Goal: Task Accomplishment & Management: Use online tool/utility

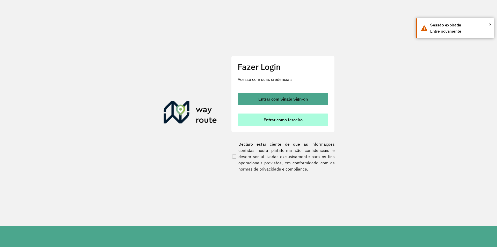
click at [277, 122] on span "Entrar como terceiro" at bounding box center [283, 120] width 39 height 4
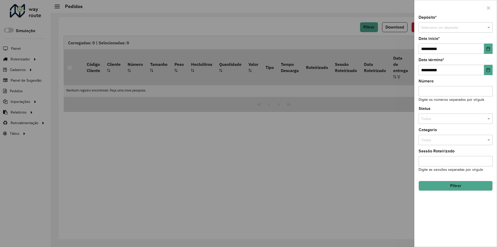
click at [175, 26] on div at bounding box center [248, 123] width 497 height 247
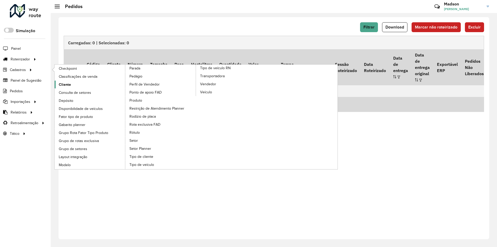
click at [75, 83] on link "Cliente" at bounding box center [90, 85] width 71 height 8
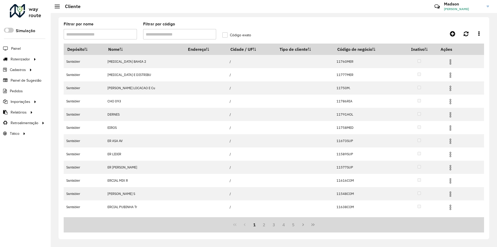
click at [151, 34] on input "Filtrar por código" at bounding box center [179, 34] width 73 height 10
paste input "********"
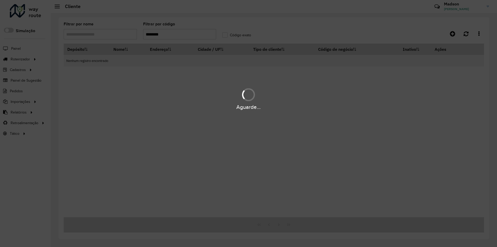
drag, startPoint x: 99, startPoint y: 48, endPoint x: 82, endPoint y: 47, distance: 17.4
click at [82, 47] on div "Aguarde..." at bounding box center [248, 123] width 497 height 247
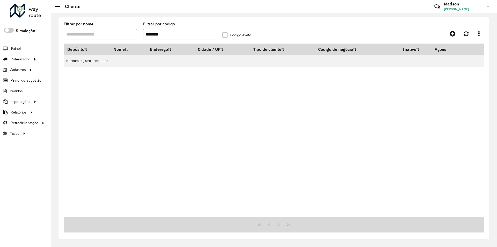
drag, startPoint x: 188, startPoint y: 31, endPoint x: 67, endPoint y: 43, distance: 121.8
click at [67, 43] on formly-group "Filtrar por nome Filtrar por código ******** Código exato" at bounding box center [220, 32] width 318 height 21
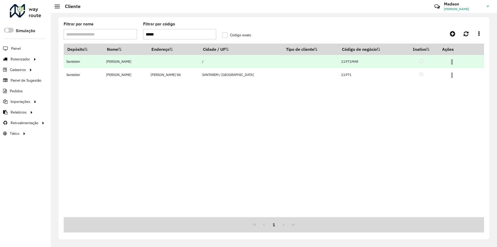
type input "*****"
click at [452, 59] on img at bounding box center [452, 62] width 6 height 6
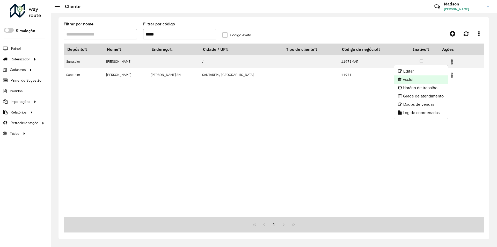
click at [433, 82] on li "Excluir" at bounding box center [421, 79] width 54 height 8
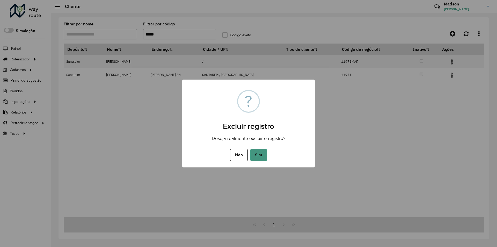
click at [261, 153] on button "Sim" at bounding box center [259, 155] width 17 height 12
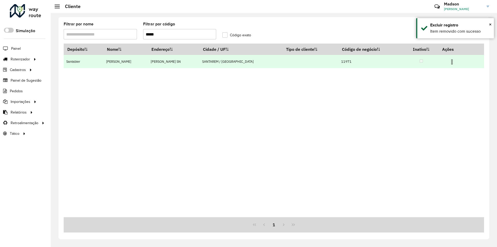
click at [452, 61] on img at bounding box center [452, 62] width 6 height 6
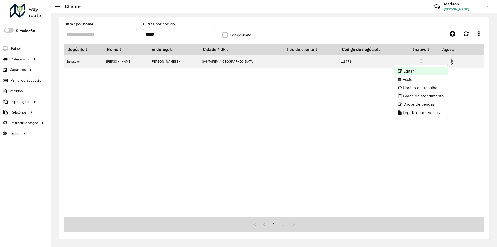
click at [446, 70] on li "Editar" at bounding box center [421, 71] width 54 height 8
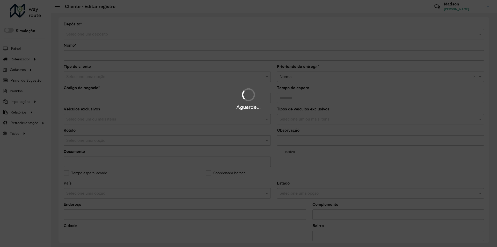
type input "**********"
type input "*****"
type input "********"
type input "**********"
type input "********"
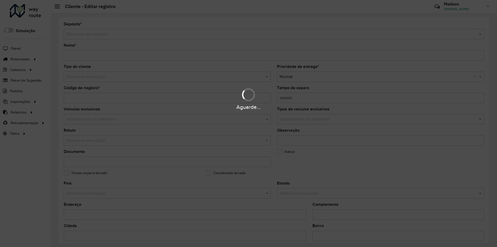
type input "*****"
type input "*********"
type input "**********"
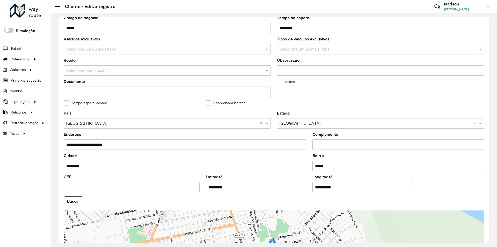
scroll to position [139, 0]
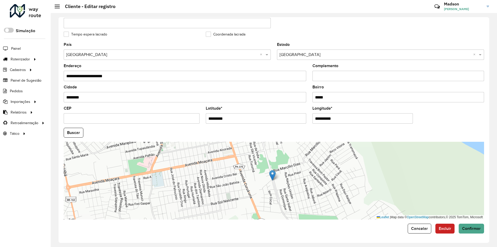
click at [236, 120] on input "*********" at bounding box center [256, 118] width 101 height 10
click at [340, 119] on input "**********" at bounding box center [363, 118] width 101 height 10
click at [84, 133] on hb-field-button "Buscar" at bounding box center [274, 133] width 421 height 10
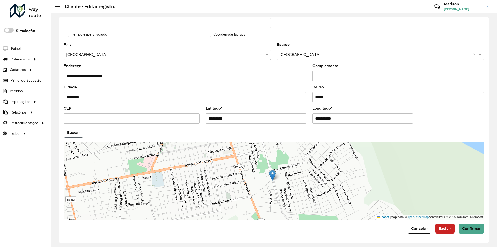
click at [80, 134] on button "Buscar" at bounding box center [74, 133] width 20 height 10
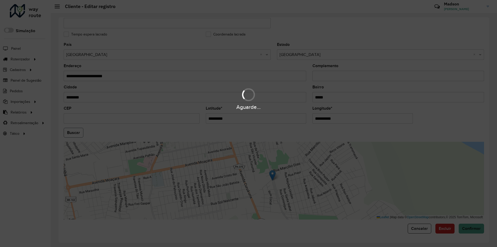
type input "**********"
type input "********"
type input "*****"
type input "*********"
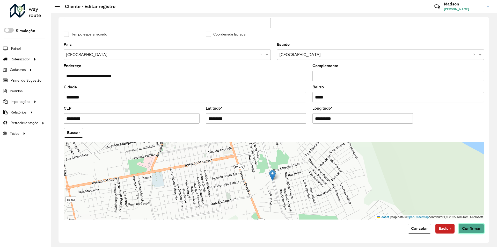
click at [478, 229] on span "Confirmar" at bounding box center [471, 228] width 19 height 4
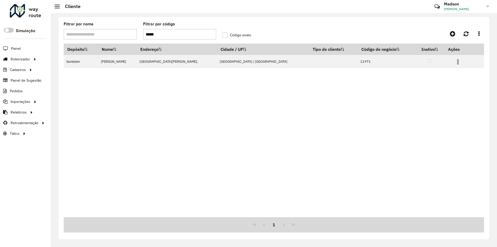
click at [184, 33] on input "*****" at bounding box center [179, 34] width 73 height 10
paste input "text"
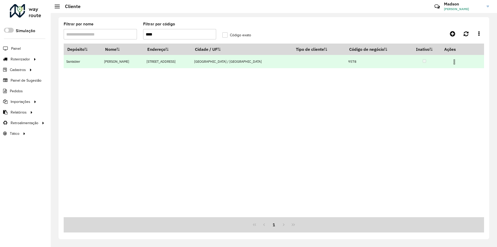
type input "****"
click at [452, 62] on img at bounding box center [455, 62] width 6 height 6
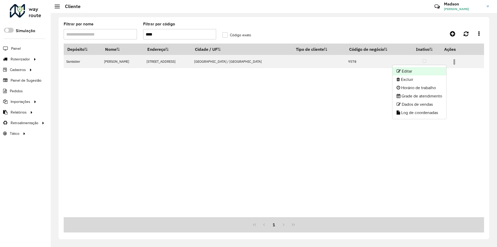
click at [441, 72] on li "Editar" at bounding box center [420, 71] width 54 height 8
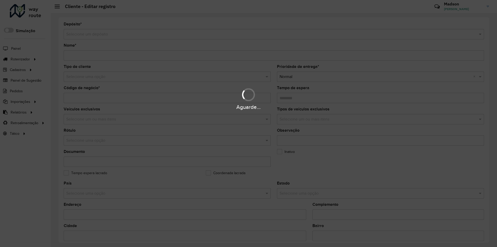
type input "**********"
type input "****"
type input "********"
type input "**********"
type input "********"
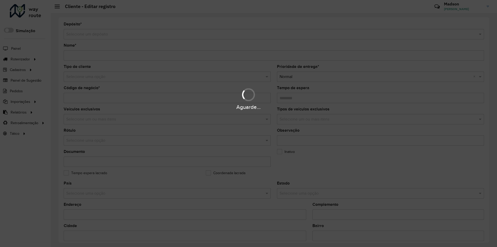
type input "********"
type input "*********"
type input "**********"
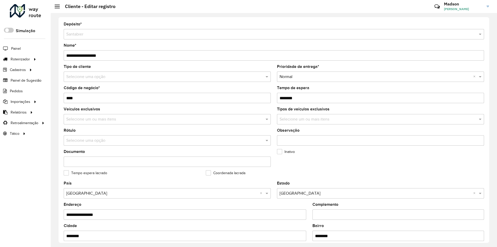
scroll to position [139, 0]
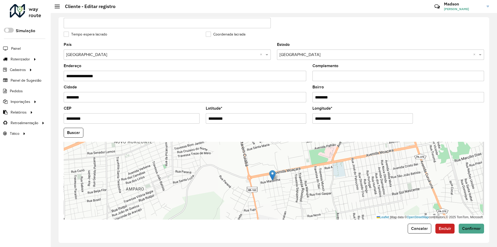
click at [247, 121] on input "*********" at bounding box center [256, 118] width 101 height 10
paste input "text"
type input "*********"
click at [357, 120] on input "**********" at bounding box center [363, 118] width 101 height 10
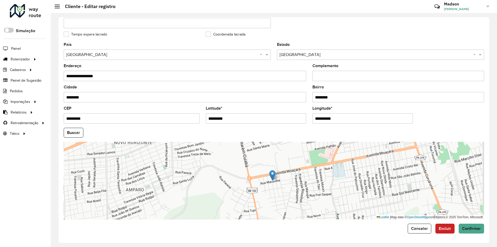
click at [357, 120] on input "**********" at bounding box center [363, 118] width 101 height 10
paste input "text"
type input "**********"
click at [76, 134] on hb-app "Aguarde... Pop-up bloqueado! Seu navegador bloqueou automáticamente a abertura …" at bounding box center [248, 123] width 497 height 247
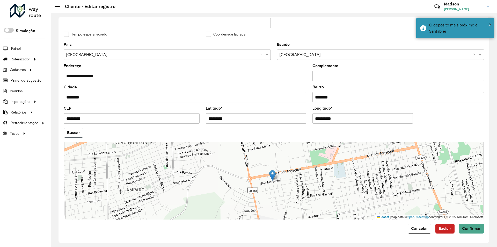
click at [76, 134] on button "Buscar" at bounding box center [74, 133] width 20 height 10
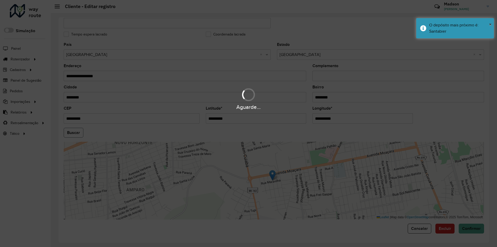
type input "**********"
type input "*********"
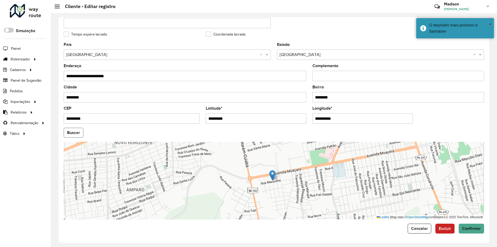
click at [76, 134] on button "Buscar" at bounding box center [74, 133] width 20 height 10
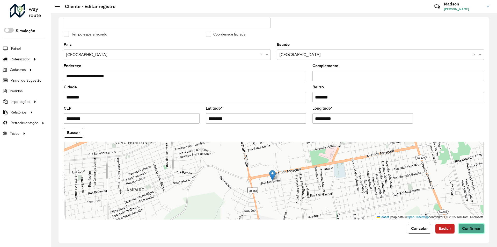
click at [470, 230] on span "Confirmar" at bounding box center [471, 228] width 19 height 4
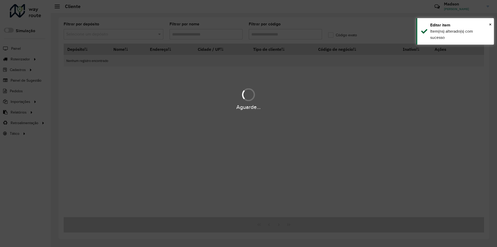
type input "****"
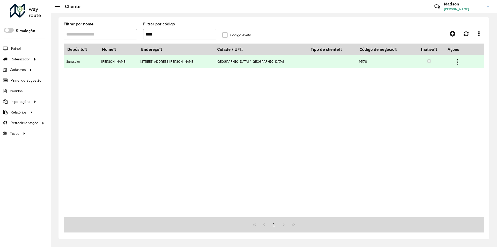
click at [455, 63] on img at bounding box center [458, 62] width 6 height 6
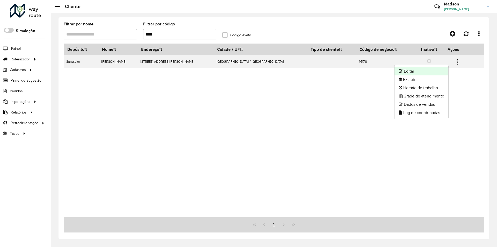
click at [431, 70] on li "Editar" at bounding box center [422, 71] width 54 height 8
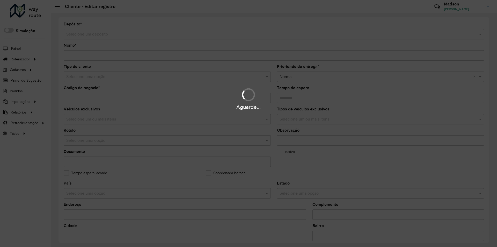
type input "**********"
type input "****"
type input "********"
type input "**********"
type input "********"
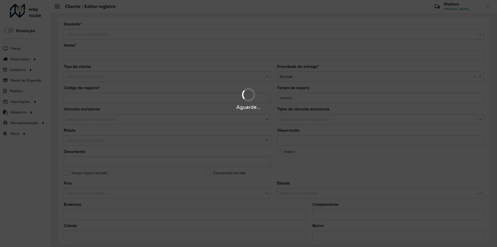
type input "********"
type input "*********"
type input "**********"
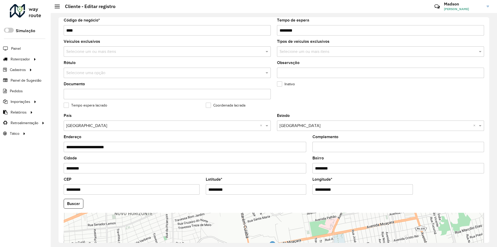
scroll to position [139, 0]
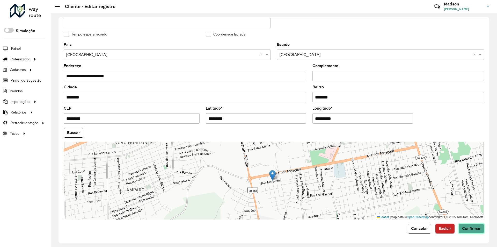
click at [470, 232] on button "Confirmar" at bounding box center [471, 229] width 25 height 10
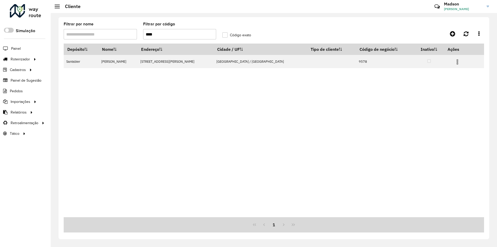
click at [180, 38] on input "****" at bounding box center [179, 34] width 73 height 10
paste input "text"
type input "****"
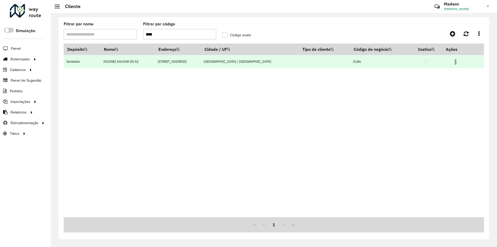
click at [453, 60] on img at bounding box center [456, 62] width 6 height 6
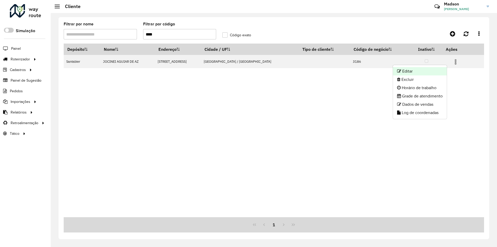
click at [429, 72] on li "Editar" at bounding box center [420, 71] width 54 height 8
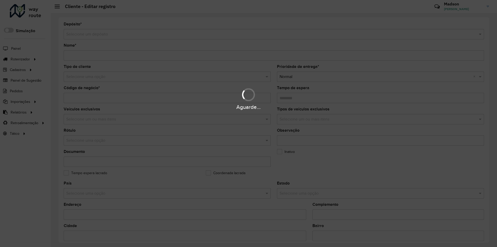
type input "**********"
type input "****"
type input "********"
type input "**********"
type input "********"
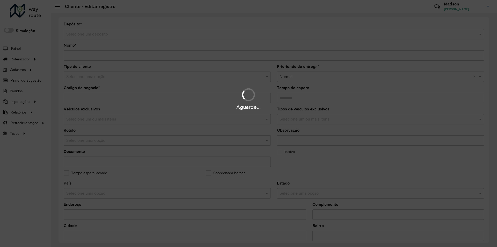
type input "**********"
type input "*********"
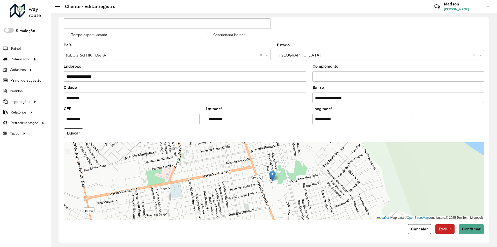
scroll to position [145, 0]
click at [250, 118] on input "*********" at bounding box center [256, 118] width 101 height 10
click at [332, 113] on input "**********" at bounding box center [363, 118] width 101 height 10
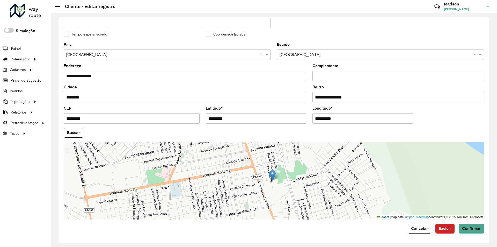
paste input "text"
type input "**********"
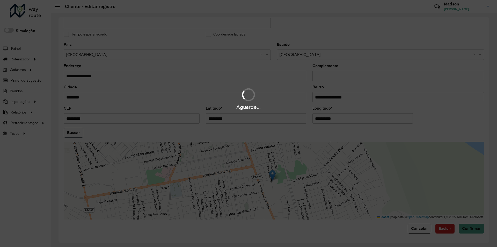
click at [81, 137] on hb-app "Aguarde... Pop-up bloqueado! Seu navegador bloqueou automáticamente a abertura …" at bounding box center [248, 123] width 497 height 247
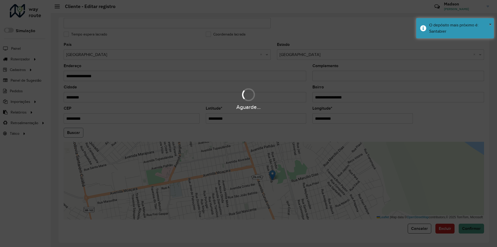
click at [81, 137] on button "Buscar" at bounding box center [74, 133] width 20 height 10
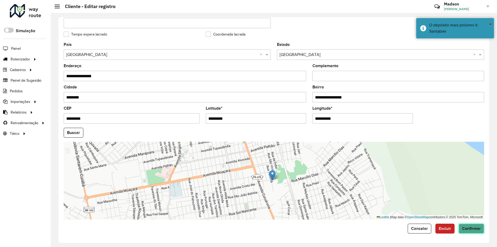
click at [471, 229] on span "Confirmar" at bounding box center [471, 228] width 19 height 4
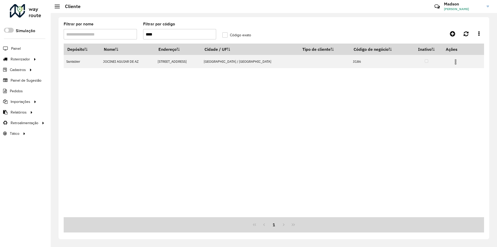
click at [200, 33] on input "****" at bounding box center [179, 34] width 73 height 10
paste input "text"
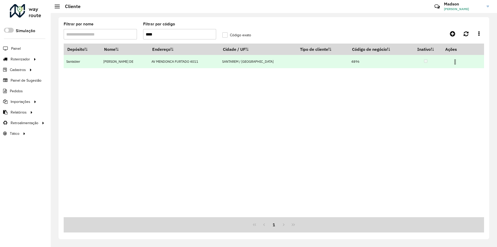
type input "****"
click at [454, 63] on img at bounding box center [455, 62] width 6 height 6
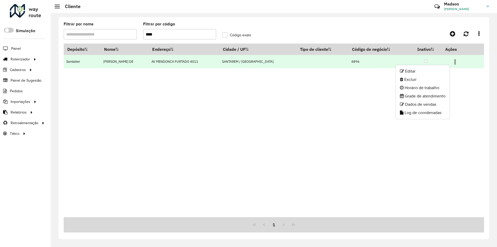
click at [432, 73] on li "Editar" at bounding box center [423, 71] width 54 height 8
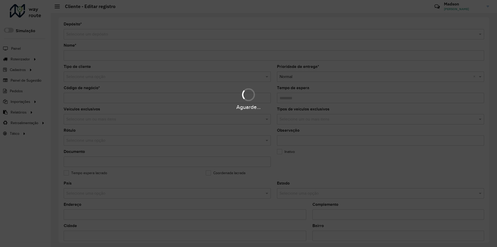
type input "**********"
type input "****"
type input "********"
type input "**********"
type input "********"
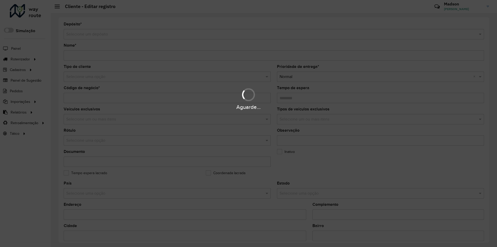
type input "******"
type input "********"
type input "*********"
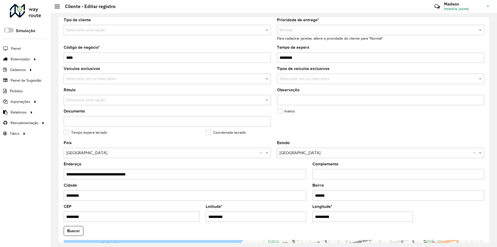
scroll to position [104, 0]
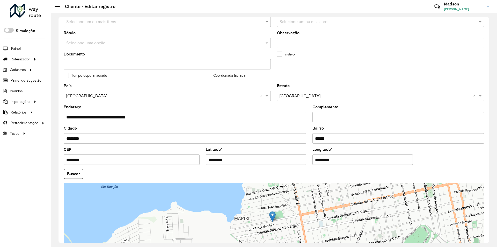
click at [237, 155] on input "*********" at bounding box center [256, 159] width 101 height 10
paste input "text"
type input "*********"
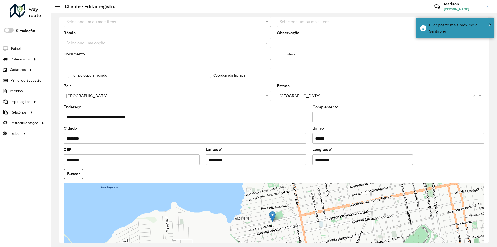
click at [349, 159] on input "*********" at bounding box center [363, 159] width 101 height 10
paste input "*"
type input "**********"
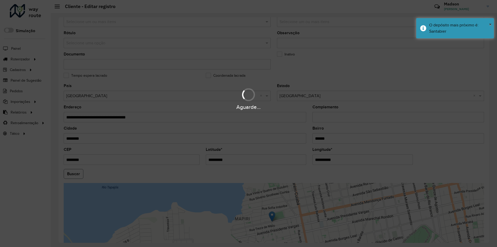
click at [83, 175] on hb-app "Aguarde... Pop-up bloqueado! Seu navegador bloqueou automáticamente a abertura …" at bounding box center [248, 123] width 497 height 247
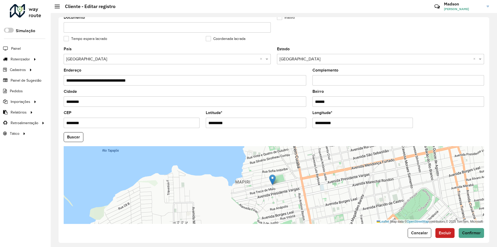
scroll to position [145, 0]
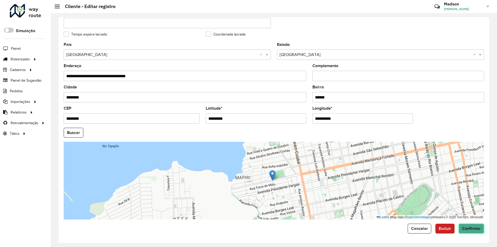
click at [475, 224] on button "Confirmar" at bounding box center [471, 229] width 25 height 10
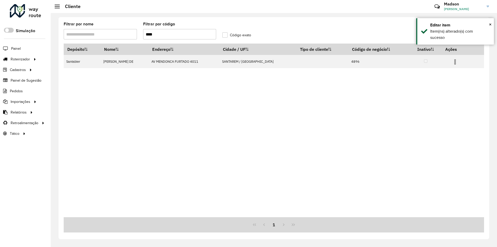
click at [184, 37] on input "****" at bounding box center [179, 34] width 73 height 10
paste input "text"
type input "****"
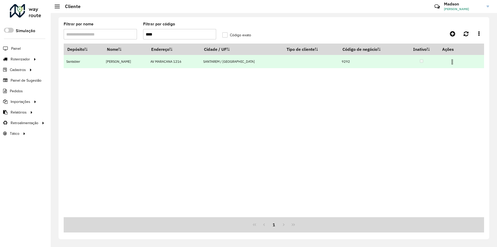
click at [450, 63] on img at bounding box center [453, 62] width 6 height 6
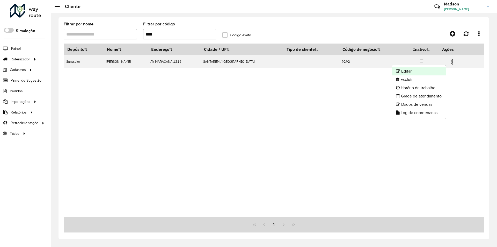
click at [431, 71] on li "Editar" at bounding box center [419, 71] width 54 height 8
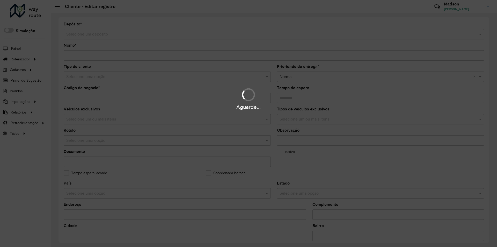
type input "**********"
type input "****"
type input "********"
type input "**********"
type input "********"
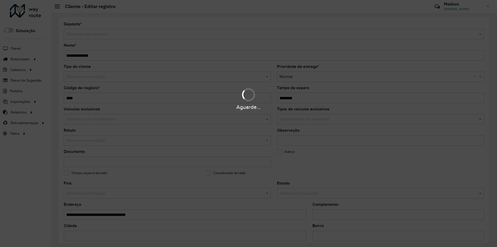
type input "**********"
type input "********"
type input "*********"
type input "**********"
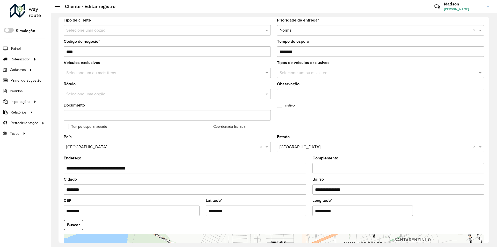
scroll to position [130, 0]
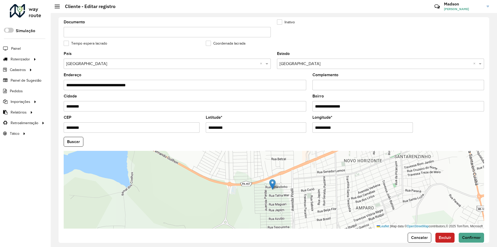
drag, startPoint x: 246, startPoint y: 132, endPoint x: 175, endPoint y: 138, distance: 71.3
click at [175, 138] on formly-group "**********" at bounding box center [274, 140] width 427 height 177
paste input "text"
type input "*********"
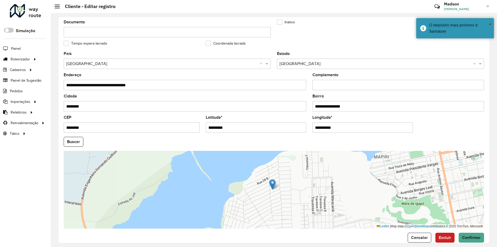
click at [342, 128] on input "**********" at bounding box center [363, 127] width 101 height 10
paste input "text"
type input "**********"
click at [69, 145] on hb-app "Aguarde... Pop-up bloqueado! Seu navegador bloqueou automáticamente a abertura …" at bounding box center [248, 123] width 497 height 247
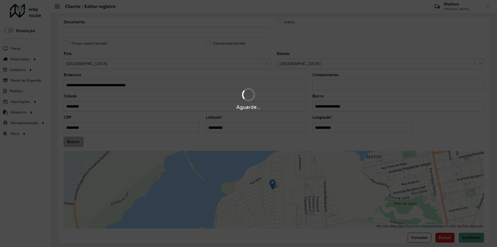
click at [69, 145] on div "Aguarde..." at bounding box center [248, 123] width 497 height 247
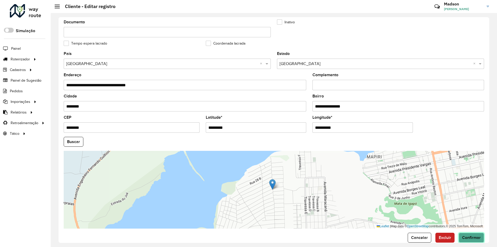
click at [466, 242] on button "Confirmar" at bounding box center [471, 238] width 25 height 10
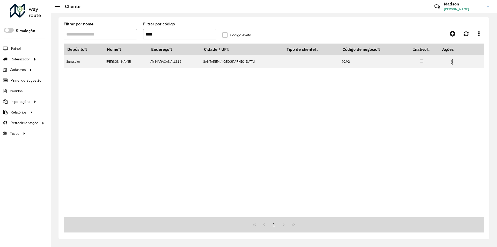
click at [201, 37] on input "****" at bounding box center [179, 34] width 73 height 10
paste input "text"
type input "****"
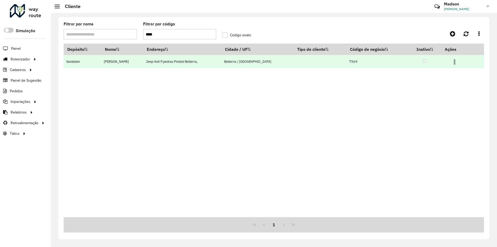
click at [454, 62] on img at bounding box center [455, 62] width 6 height 6
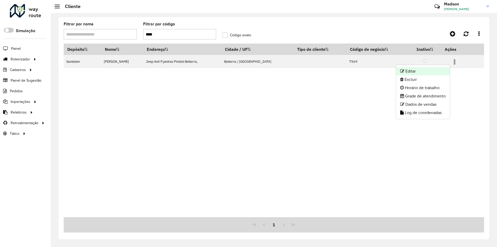
click at [445, 70] on li "Editar" at bounding box center [423, 71] width 54 height 8
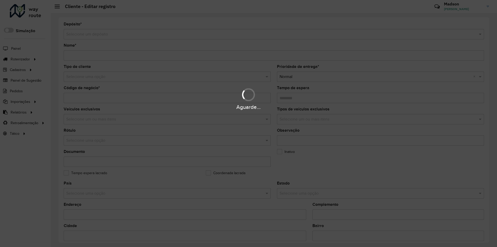
type input "**********"
type input "****"
type input "********"
type input "**********"
type input "********"
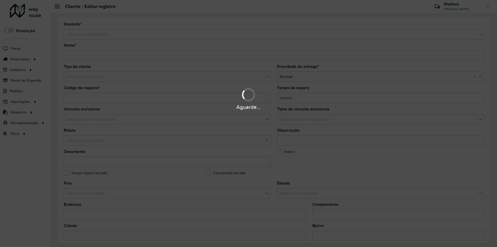
type input "*********"
type input "**********"
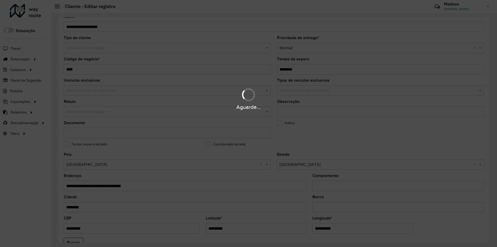
scroll to position [130, 0]
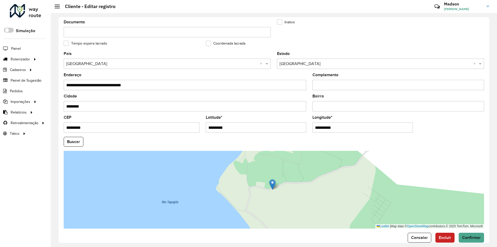
click at [247, 131] on input "*********" at bounding box center [256, 127] width 101 height 10
paste input "text"
type input "*********"
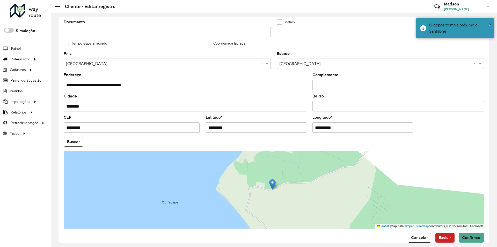
click at [340, 130] on input "**********" at bounding box center [363, 127] width 101 height 10
paste input "text"
type input "**********"
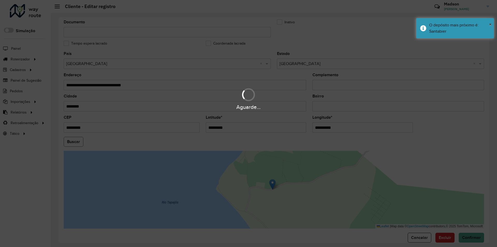
click at [80, 143] on hb-app "Aguarde... Pop-up bloqueado! Seu navegador bloqueou automáticamente a abertura …" at bounding box center [248, 123] width 497 height 247
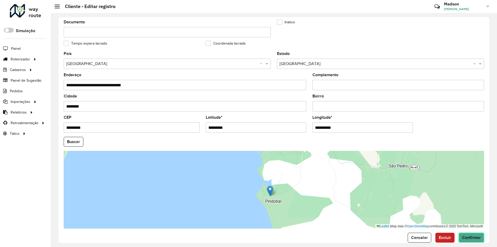
click at [472, 240] on button "Confirmar" at bounding box center [471, 238] width 25 height 10
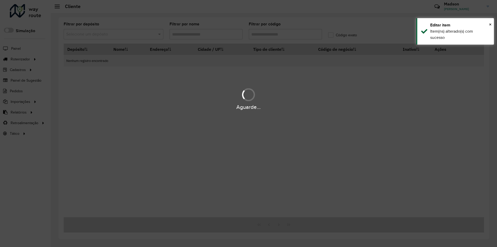
type input "****"
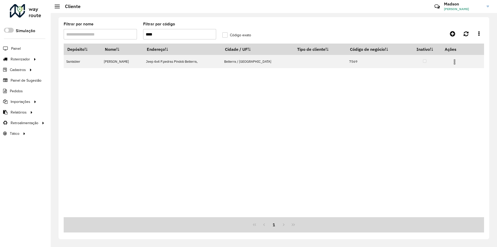
drag, startPoint x: 179, startPoint y: 34, endPoint x: 131, endPoint y: 35, distance: 47.7
click at [131, 35] on formly-group "Filtrar por nome Filtrar por código **** Código exato" at bounding box center [220, 32] width 318 height 21
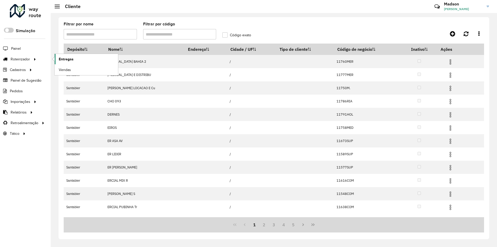
click at [65, 58] on span "Entregas" at bounding box center [66, 58] width 15 height 5
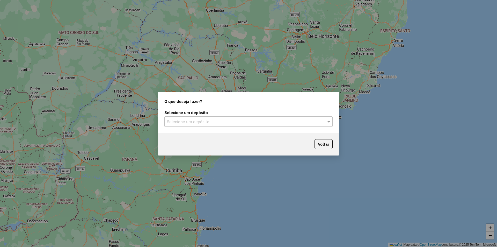
click at [228, 125] on div "Selecione um depósito" at bounding box center [249, 121] width 168 height 10
click at [217, 137] on div "Santabier" at bounding box center [249, 136] width 168 height 9
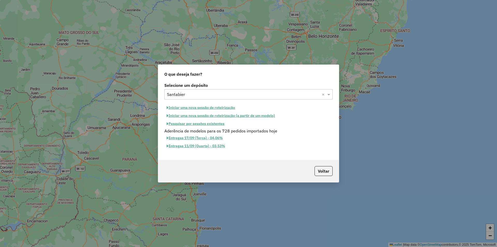
click at [199, 107] on button "Iniciar uma nova sessão de roteirização" at bounding box center [201, 108] width 73 height 8
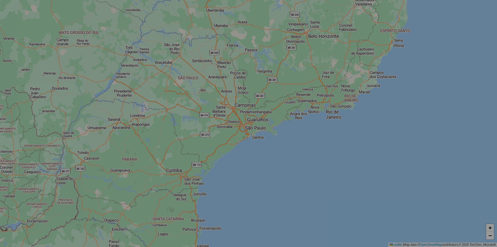
select select "*"
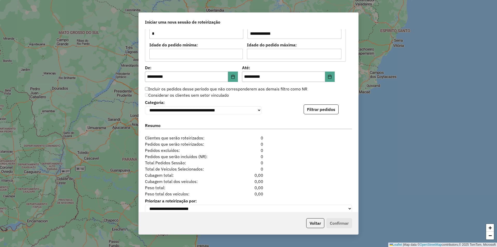
scroll to position [474, 0]
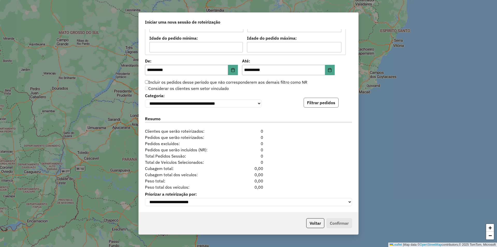
click at [327, 103] on button "Filtrar pedidos" at bounding box center [321, 103] width 35 height 10
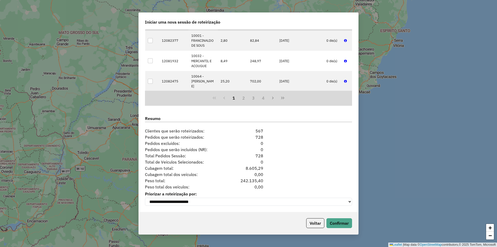
scroll to position [581, 0]
click at [341, 221] on button "Confirmar" at bounding box center [340, 223] width 26 height 10
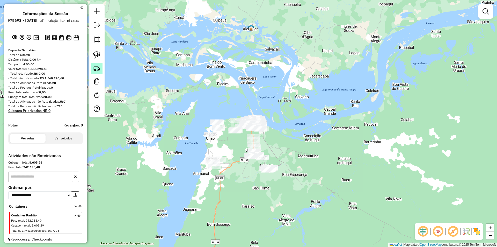
click at [96, 73] on link at bounding box center [96, 68] width 11 height 11
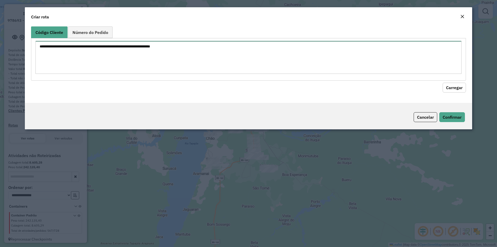
click at [108, 66] on textarea at bounding box center [248, 57] width 426 height 33
paste textarea "**** **** **** **** **** **** **** **** **** **** **** **** **** **** **** ****…"
type textarea "**** **** **** **** **** **** **** **** **** **** **** **** **** **** **** ****…"
click at [452, 83] on button "Carregar" at bounding box center [454, 88] width 23 height 10
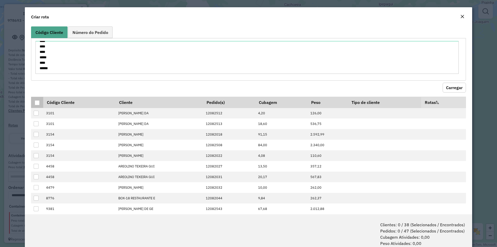
click at [38, 103] on div at bounding box center [37, 102] width 5 height 5
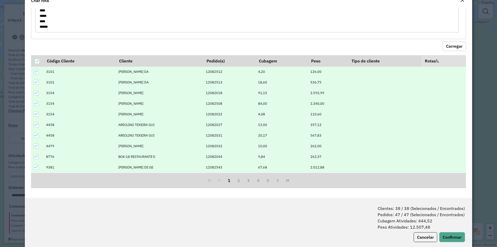
scroll to position [26, 0]
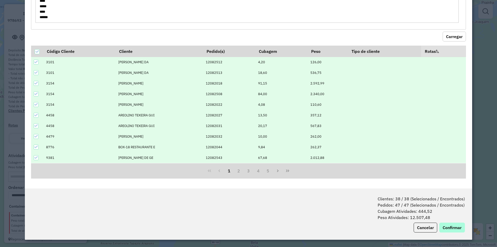
click at [459, 232] on div "Clientes: 38 / 38 (Selecionados / Encontrados) Pedidos: 47 / 47 (Selecionados /…" at bounding box center [249, 213] width 448 height 51
click at [456, 229] on button "Confirmar" at bounding box center [453, 228] width 26 height 10
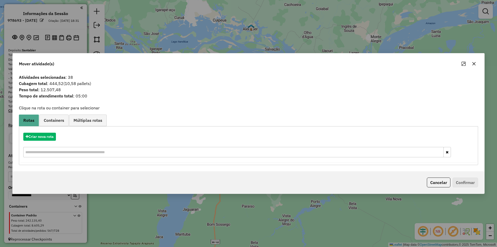
click at [53, 141] on div "Criar nova rota" at bounding box center [248, 146] width 457 height 34
click at [54, 140] on button "Criar nova rota" at bounding box center [39, 137] width 33 height 8
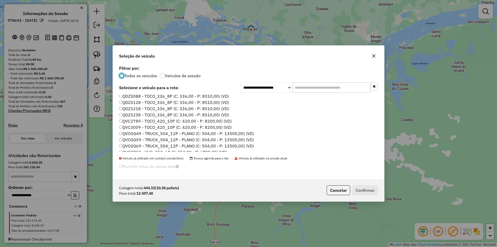
scroll to position [104, 0]
click at [133, 131] on label "QVO3G49 - TRUCK_504_12P - PLANO (C: 504,00 - P: 13500,00) (VD)" at bounding box center [186, 131] width 135 height 6
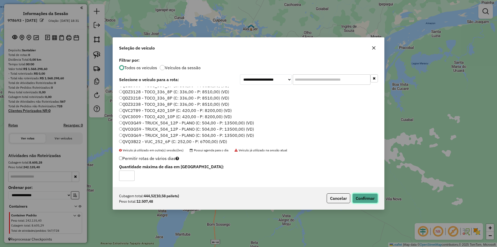
click at [363, 197] on button "Confirmar" at bounding box center [366, 198] width 26 height 10
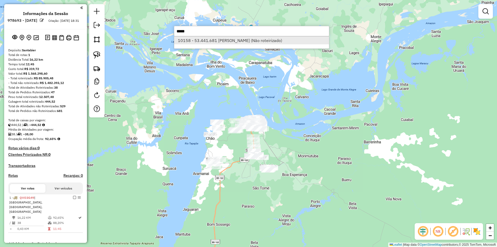
type input "*****"
click at [251, 42] on li "10158 - 53.441.681 VENILDO S (Não roteirizado)" at bounding box center [251, 41] width 155 height 8
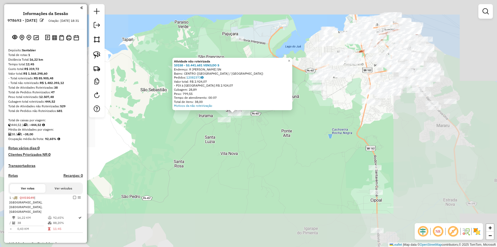
click at [248, 148] on div "Atividade não roteirizada 10158 - 53.441.681 VENILDO S Endereço: R EVERALDO MAR…" at bounding box center [248, 123] width 497 height 247
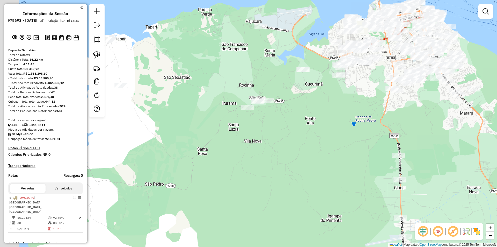
drag, startPoint x: 267, startPoint y: 149, endPoint x: 243, endPoint y: 175, distance: 35.4
click at [291, 137] on div "Janela de atendimento Grade de atendimento Capacidade Transportadoras Veículos …" at bounding box center [248, 123] width 497 height 247
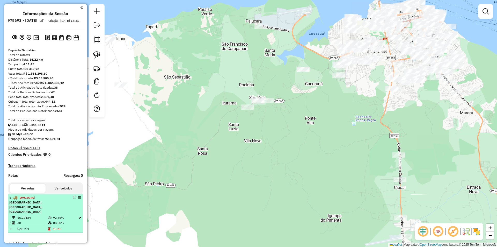
click at [60, 220] on td "88,20%" at bounding box center [65, 222] width 25 height 5
select select "**********"
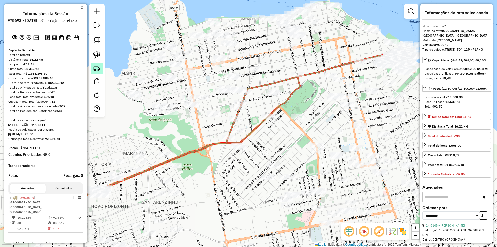
click at [96, 70] on img at bounding box center [96, 68] width 7 height 7
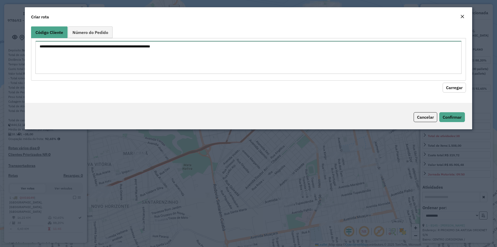
click at [106, 65] on textarea at bounding box center [248, 57] width 426 height 33
paste textarea "**** **** **** **** **** **** **** **** **** **** **** **** **** **** **** ****…"
type textarea "**** **** **** **** **** **** **** **** **** **** **** **** **** **** **** ****…"
click at [452, 86] on button "Carregar" at bounding box center [454, 88] width 23 height 10
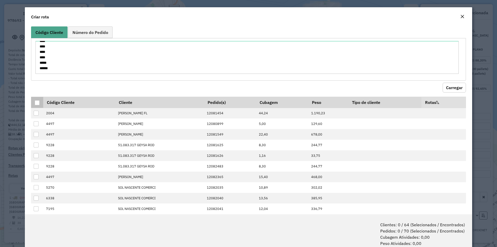
click at [36, 102] on div at bounding box center [37, 102] width 5 height 5
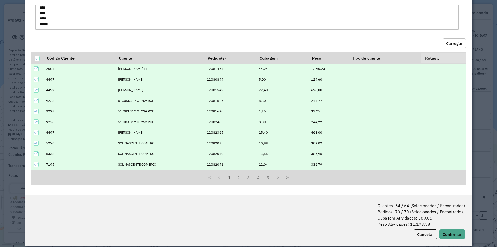
scroll to position [26, 0]
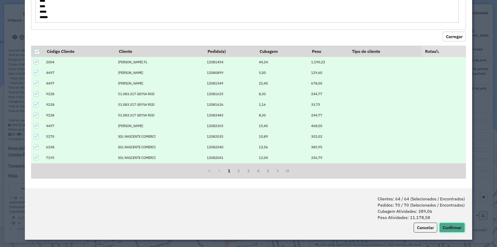
click at [445, 232] on button "Confirmar" at bounding box center [453, 228] width 26 height 10
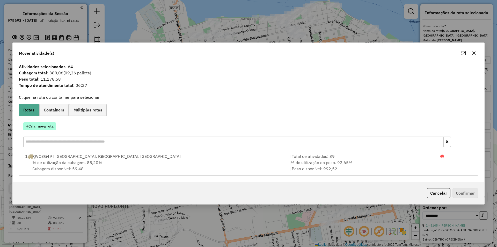
click at [52, 126] on button "Criar nova rota" at bounding box center [39, 126] width 33 height 8
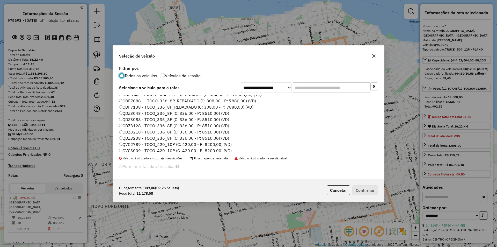
scroll to position [130, 0]
click at [141, 112] on label "QVO3G59 - TRUCK_504_12P - PLANO (C: 504,00 - P: 13500,00) (VD)" at bounding box center [186, 111] width 135 height 6
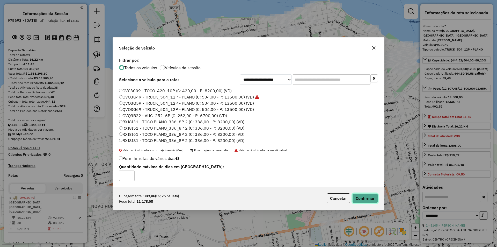
click at [367, 197] on button "Confirmar" at bounding box center [366, 198] width 26 height 10
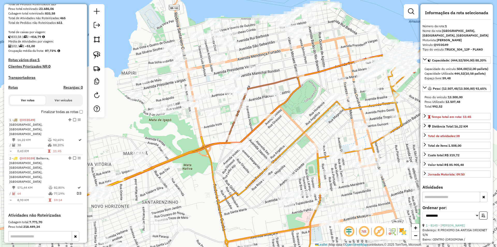
scroll to position [133, 0]
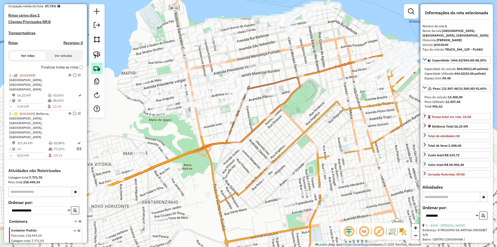
click at [99, 68] on img at bounding box center [96, 68] width 7 height 7
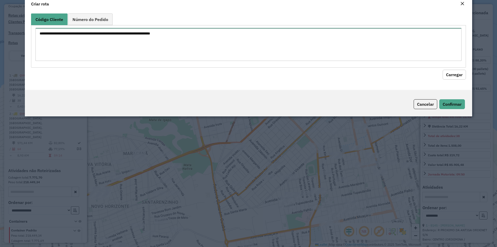
drag, startPoint x: 99, startPoint y: 68, endPoint x: 112, endPoint y: 65, distance: 13.0
click at [112, 61] on textarea at bounding box center [248, 44] width 426 height 33
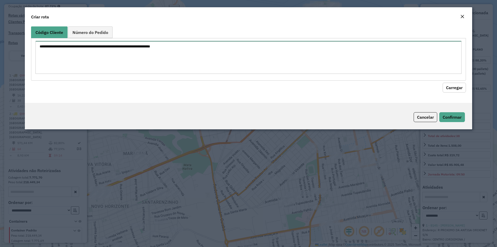
paste textarea "**** **** **** ****"
type textarea "**** **** **** ****"
click at [464, 86] on button "Carregar" at bounding box center [454, 88] width 23 height 10
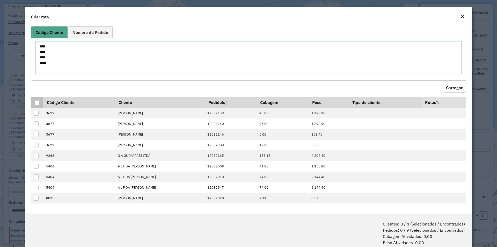
click at [37, 104] on div at bounding box center [37, 102] width 5 height 5
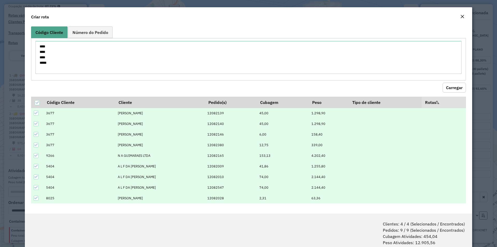
scroll to position [25, 0]
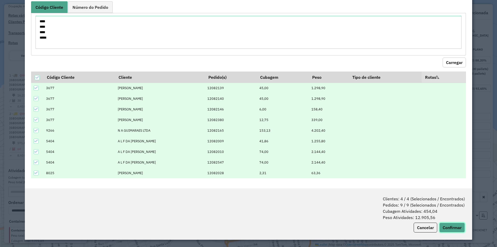
click at [454, 226] on button "Confirmar" at bounding box center [453, 228] width 26 height 10
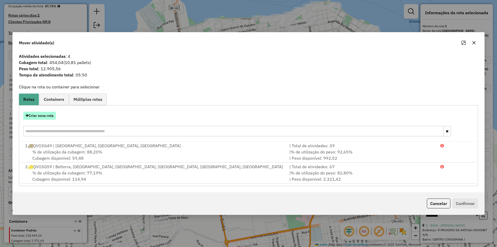
click at [49, 116] on button "Criar nova rota" at bounding box center [39, 116] width 33 height 8
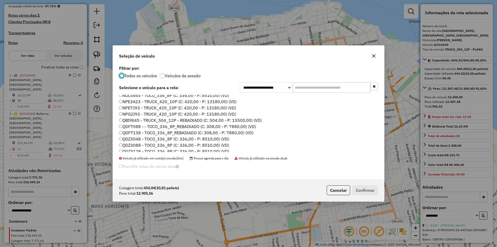
scroll to position [130, 0]
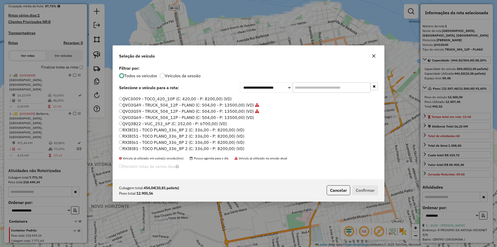
click at [146, 118] on label "QVO3G69 - TRUCK_504_12P - PLANO (C: 504,00 - P: 13500,00) (VD)" at bounding box center [186, 117] width 135 height 6
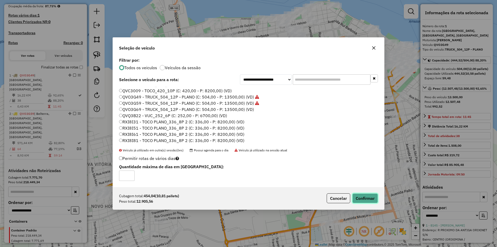
click at [371, 196] on button "Confirmar" at bounding box center [366, 198] width 26 height 10
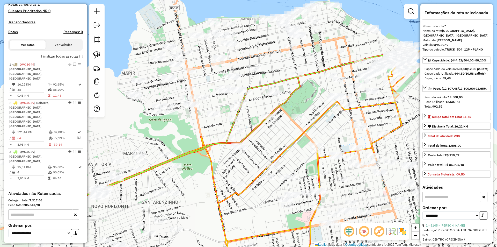
scroll to position [162, 0]
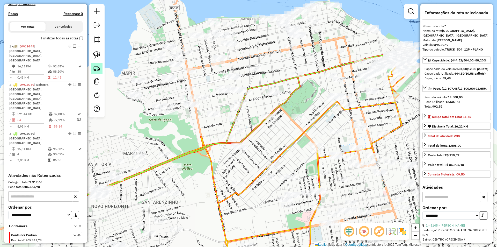
click at [99, 67] on img at bounding box center [96, 68] width 7 height 7
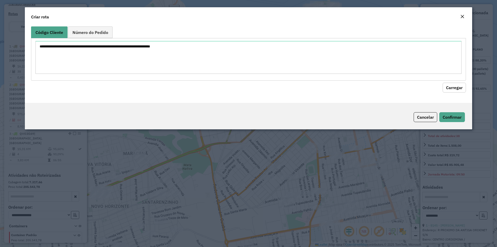
click at [117, 62] on textarea at bounding box center [248, 57] width 426 height 33
type textarea "**** **** ****"
click at [451, 87] on button "Carregar" at bounding box center [454, 88] width 23 height 10
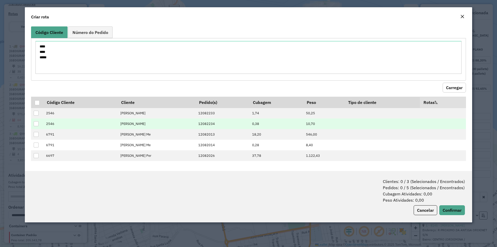
drag, startPoint x: 35, startPoint y: 104, endPoint x: 253, endPoint y: 126, distance: 218.7
click at [37, 104] on div at bounding box center [37, 102] width 5 height 5
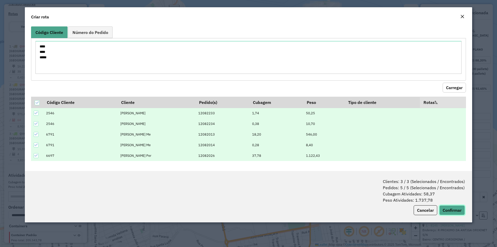
click at [447, 213] on button "Confirmar" at bounding box center [453, 210] width 26 height 10
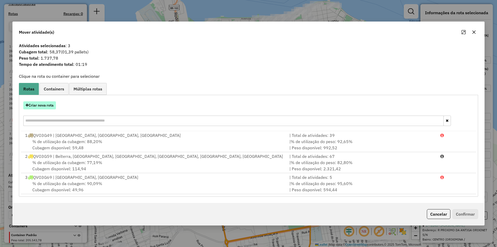
click at [47, 104] on button "Criar nova rota" at bounding box center [39, 105] width 33 height 8
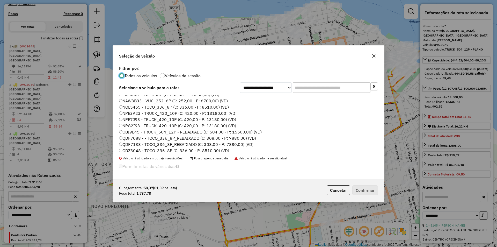
scroll to position [52, 0]
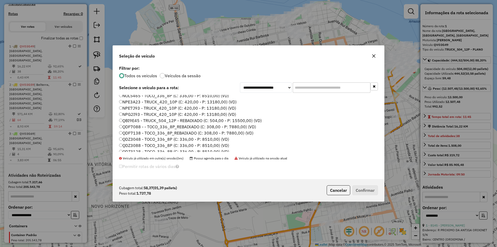
click at [149, 134] on label "QDF7138 - TOCO_336_8P_REBAIXADO (C: 308,00 - P: 7880,00) (VD)" at bounding box center [186, 133] width 134 height 6
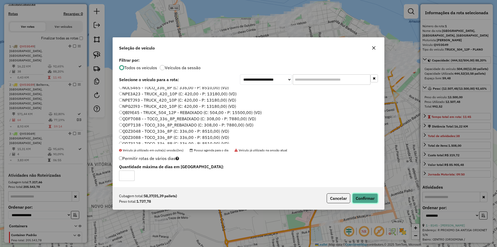
click at [369, 200] on button "Confirmar" at bounding box center [366, 198] width 26 height 10
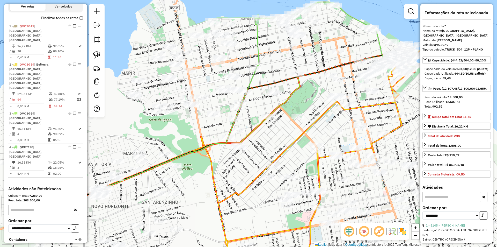
scroll to position [192, 0]
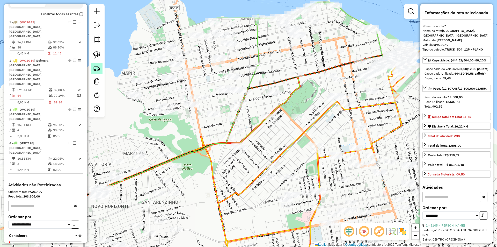
click at [98, 71] on img at bounding box center [96, 68] width 7 height 7
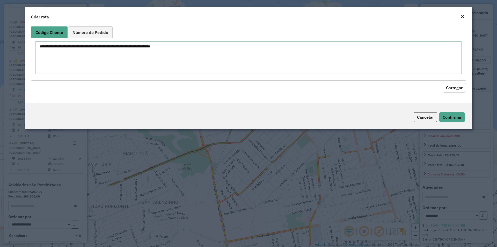
click at [114, 68] on textarea at bounding box center [248, 57] width 426 height 33
paste textarea "**** ****"
type textarea "**** ****"
click at [451, 88] on button "Carregar" at bounding box center [454, 88] width 23 height 10
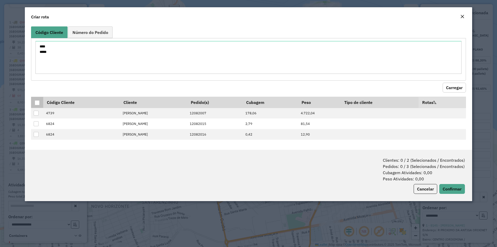
click at [40, 103] on th at bounding box center [37, 102] width 12 height 11
click at [35, 101] on div at bounding box center [37, 102] width 5 height 5
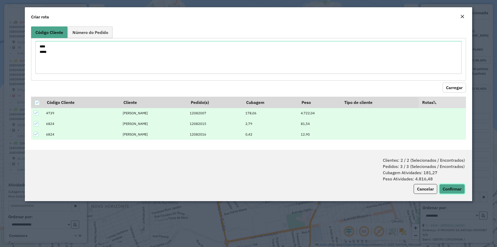
click at [454, 187] on button "Confirmar" at bounding box center [453, 189] width 26 height 10
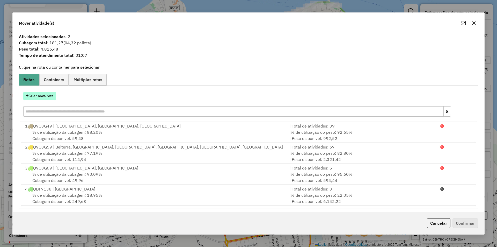
click at [48, 95] on button "Criar nova rota" at bounding box center [39, 96] width 33 height 8
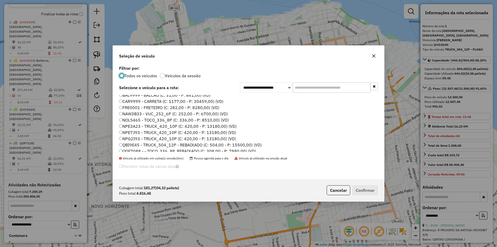
scroll to position [52, 0]
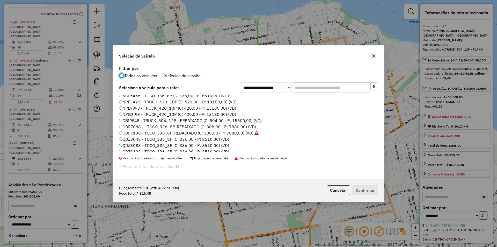
click at [146, 100] on label "NPE3A23 - TRUCK_420_10P (C: 420,00 - P: 13180,00) (VD)" at bounding box center [178, 102] width 118 height 6
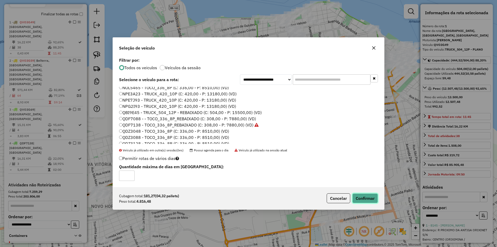
click at [366, 196] on button "Confirmar" at bounding box center [366, 198] width 26 height 10
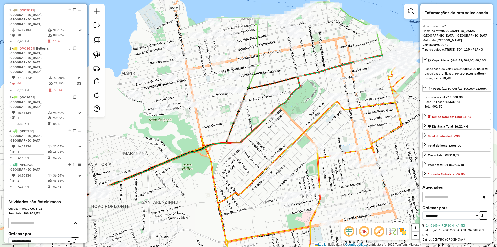
scroll to position [212, 0]
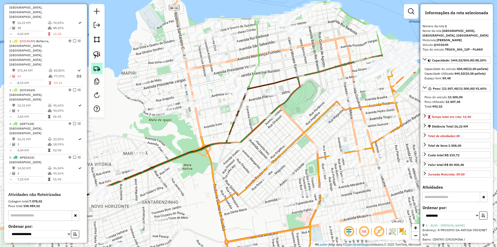
click at [95, 68] on img at bounding box center [96, 68] width 7 height 7
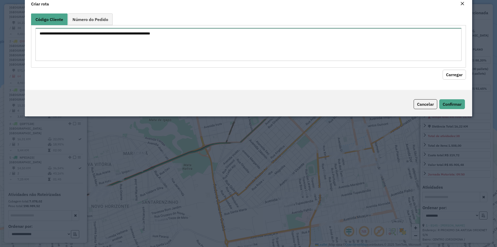
click at [104, 60] on textarea at bounding box center [248, 44] width 426 height 33
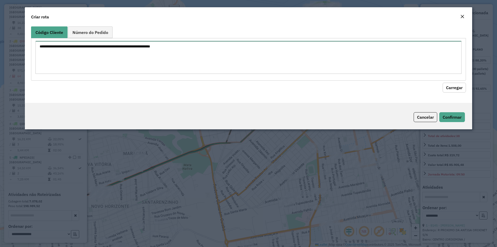
paste textarea "**** **** **** **** **** **** **** **** **** **** **** **** **** **** **** ****…"
type textarea "**** **** **** **** **** **** **** **** **** **** **** **** **** **** **** ****…"
click at [451, 84] on button "Carregar" at bounding box center [454, 88] width 23 height 10
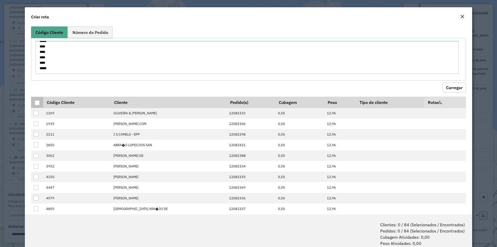
click at [38, 101] on div at bounding box center [37, 102] width 5 height 5
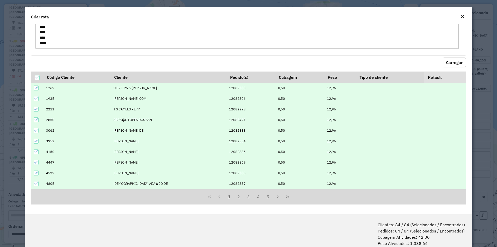
scroll to position [26, 0]
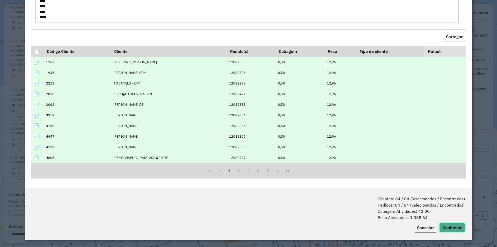
click at [454, 228] on button "Confirmar" at bounding box center [453, 228] width 26 height 10
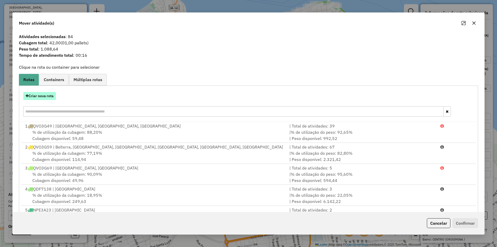
click at [44, 97] on button "Criar nova rota" at bounding box center [39, 96] width 33 height 8
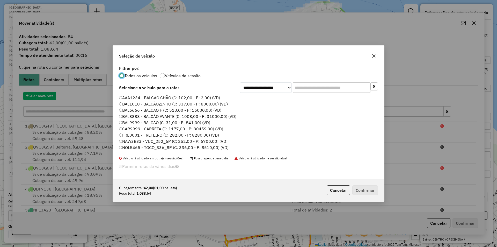
scroll to position [3, 2]
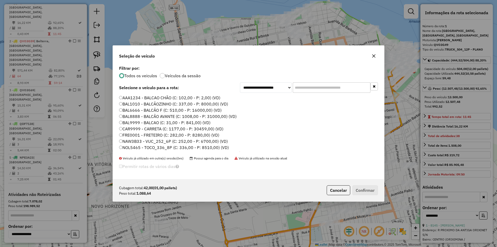
click at [204, 104] on label "BAL1010 - BALCÃOZINHO (C: 337,00 - P: 8000,00) (VD)" at bounding box center [173, 104] width 109 height 6
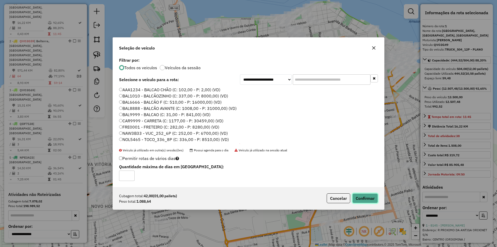
click at [365, 197] on button "Confirmar" at bounding box center [366, 198] width 26 height 10
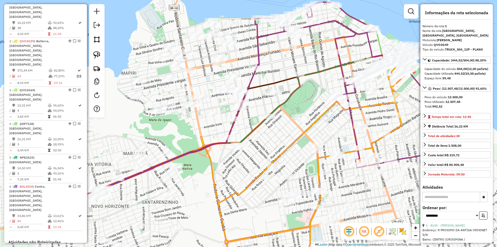
click at [97, 68] on img at bounding box center [96, 68] width 7 height 7
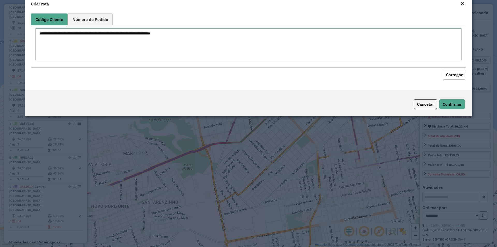
click at [105, 61] on textarea at bounding box center [248, 44] width 426 height 33
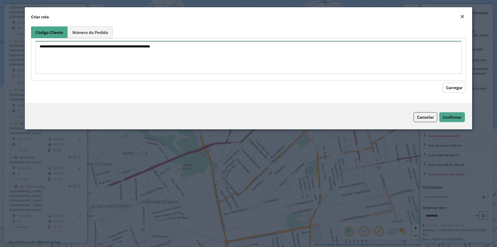
paste textarea "***** **** **** **** **** **** **** **** **** *****"
type textarea "***** **** **** **** **** **** **** **** **** *****"
click at [453, 80] on div "***** **** **** **** **** **** **** **** **** *****" at bounding box center [248, 59] width 435 height 42
click at [451, 87] on button "Carregar" at bounding box center [454, 88] width 23 height 10
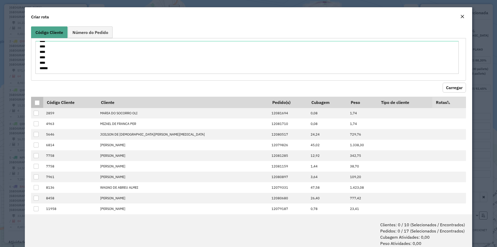
click at [35, 104] on th at bounding box center [37, 102] width 12 height 11
click at [37, 103] on div at bounding box center [37, 102] width 5 height 5
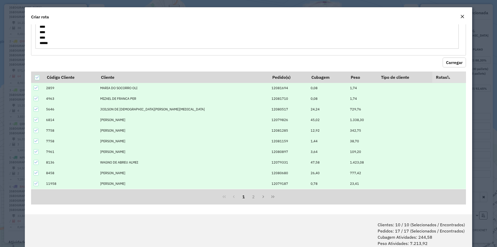
scroll to position [26, 0]
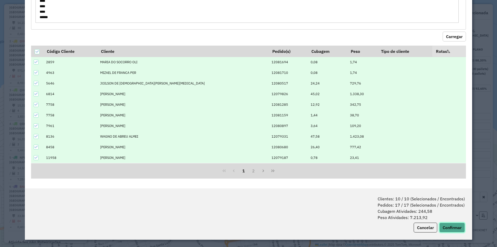
click at [455, 225] on button "Confirmar" at bounding box center [453, 228] width 26 height 10
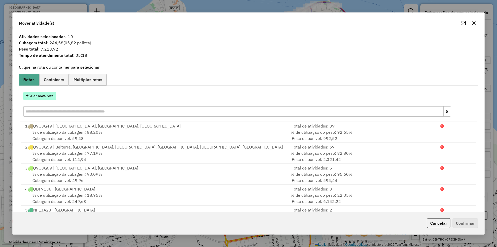
click at [49, 96] on button "Criar nova rota" at bounding box center [39, 96] width 33 height 8
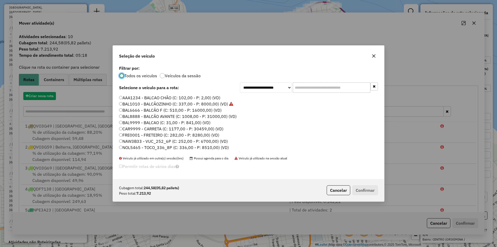
scroll to position [3, 2]
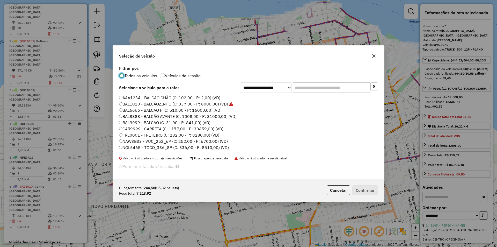
click at [137, 131] on label "CAR9999 - CARRETA (C: 1177,00 - P: 30459,00) (VD)" at bounding box center [171, 129] width 104 height 6
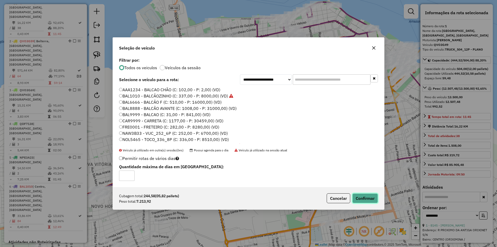
click at [372, 197] on button "Confirmar" at bounding box center [366, 198] width 26 height 10
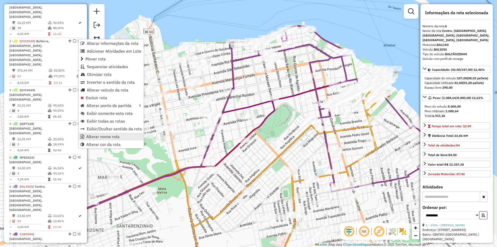
click at [116, 137] on span "Alterar nome rota" at bounding box center [102, 136] width 33 height 4
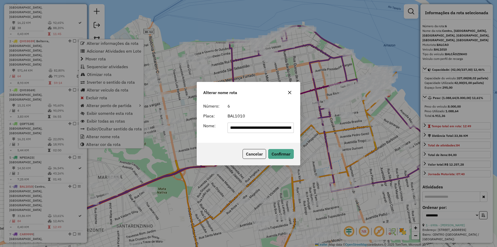
scroll to position [0, 52]
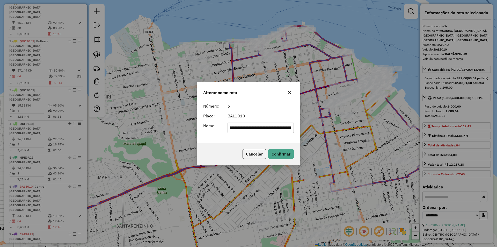
click at [235, 126] on input "**********" at bounding box center [261, 128] width 67 height 10
type input "****"
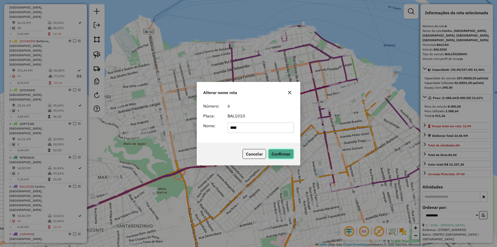
click at [274, 152] on button "Confirmar" at bounding box center [281, 154] width 26 height 10
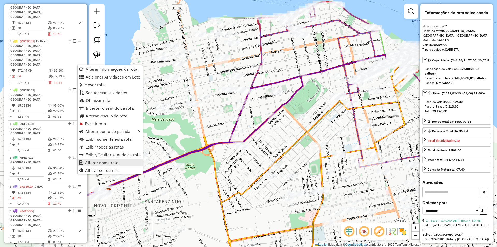
click at [120, 162] on link "Alterar nome rota" at bounding box center [110, 163] width 65 height 8
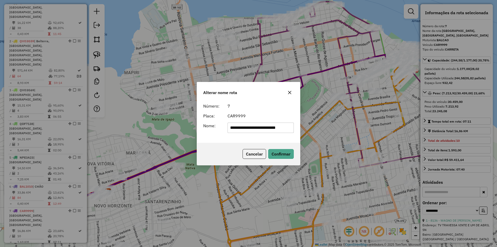
click at [237, 132] on input "**********" at bounding box center [261, 128] width 67 height 10
type input "******"
click at [274, 155] on button "Confirmar" at bounding box center [281, 154] width 26 height 10
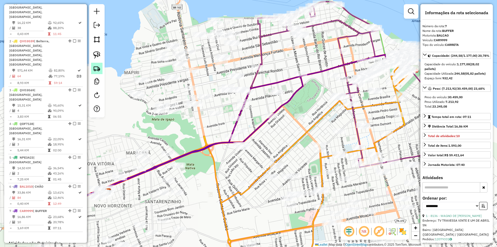
click at [96, 66] on img at bounding box center [96, 68] width 7 height 7
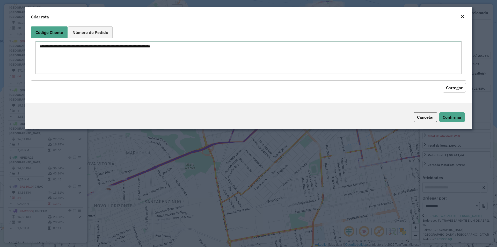
click at [138, 60] on textarea at bounding box center [248, 57] width 426 height 33
paste textarea "***** ***** **** **** **** **** **** **** **** **** **** **** ****"
type textarea "***** ***** **** **** **** **** **** **** **** **** **** **** ****"
click at [449, 86] on button "Carregar" at bounding box center [454, 88] width 23 height 10
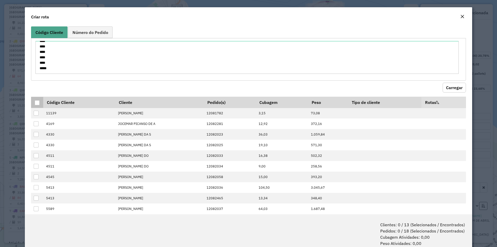
click at [38, 101] on div at bounding box center [37, 102] width 5 height 5
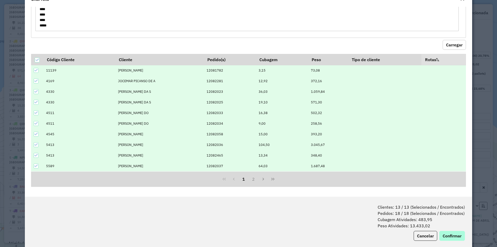
scroll to position [26, 0]
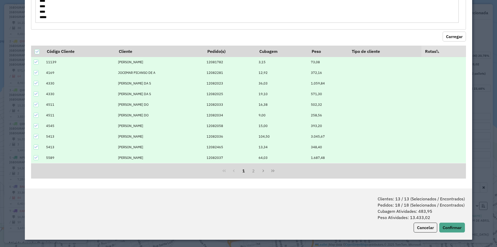
click at [458, 219] on span "Clientes: 13 / 13 (Selecionados / Encontrados) Pedidos: 18 / 18 (Selecionados /…" at bounding box center [421, 208] width 87 height 25
click at [458, 227] on button "Confirmar" at bounding box center [453, 228] width 26 height 10
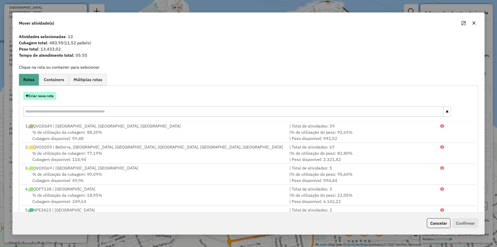
click at [53, 97] on button "Criar nova rota" at bounding box center [39, 96] width 33 height 8
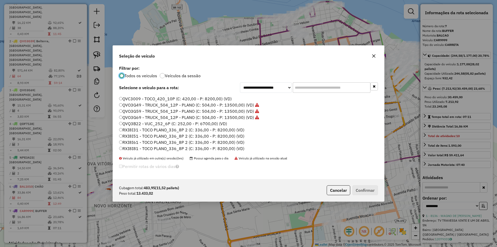
scroll to position [154, 0]
click at [139, 129] on label "RZA9H98 - TRUCK_504_12P - PLANO (C: 504,00 - P: 13500,00) (VD)" at bounding box center [186, 130] width 134 height 6
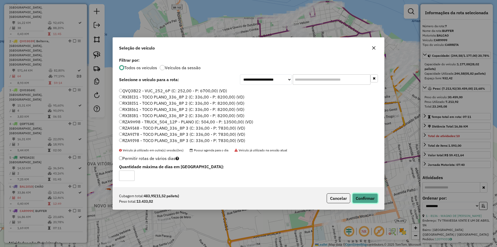
click at [361, 199] on button "Confirmar" at bounding box center [366, 198] width 26 height 10
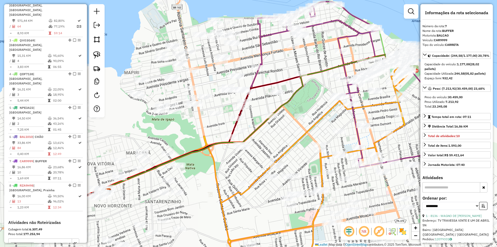
scroll to position [290, 0]
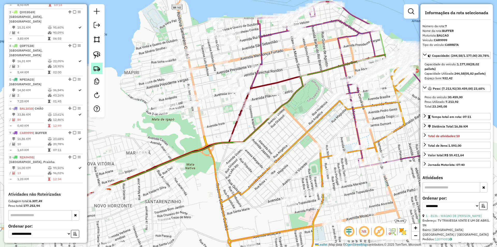
click at [92, 70] on link at bounding box center [96, 68] width 11 height 11
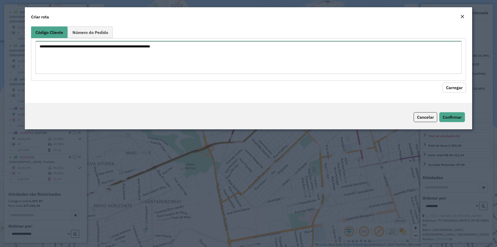
click at [115, 59] on textarea at bounding box center [248, 57] width 426 height 33
paste textarea "****"
type textarea "****"
click at [455, 86] on button "Carregar" at bounding box center [454, 88] width 23 height 10
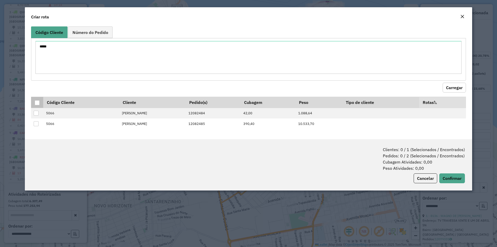
click at [38, 101] on div at bounding box center [37, 102] width 5 height 5
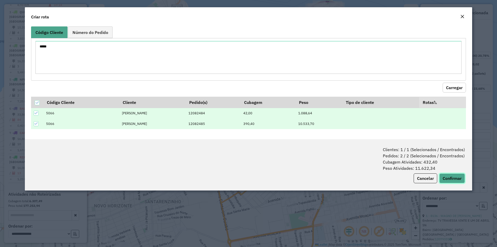
click at [453, 177] on button "Confirmar" at bounding box center [453, 178] width 26 height 10
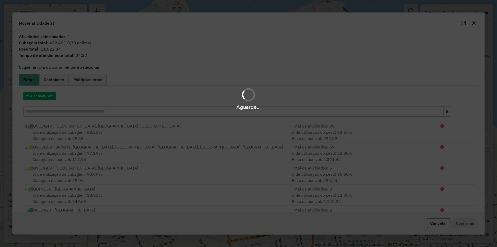
click at [50, 96] on hb-app "Aguarde... Pop-up bloqueado! Seu navegador bloqueou automáticamente a abertura …" at bounding box center [248, 123] width 497 height 247
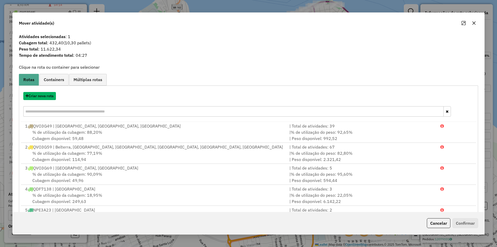
click at [50, 96] on button "Criar nova rota" at bounding box center [39, 96] width 33 height 8
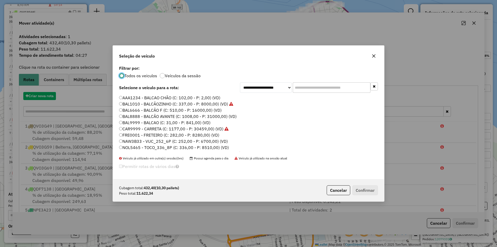
scroll to position [3, 2]
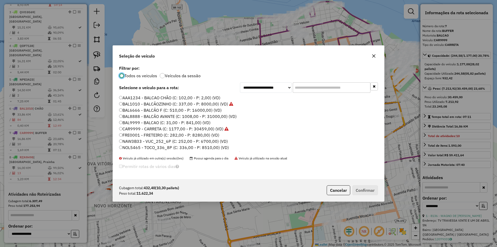
click at [211, 112] on label "BAL6666 - BALCÃO F (C: 510,00 - P: 16000,00) (VD)" at bounding box center [170, 110] width 103 height 6
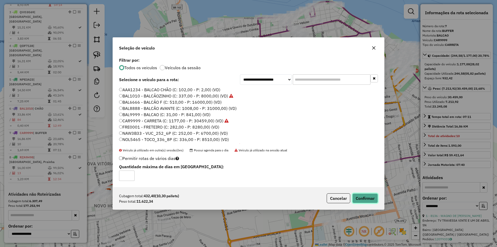
click at [358, 197] on button "Confirmar" at bounding box center [366, 198] width 26 height 10
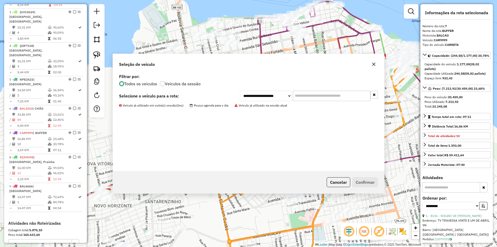
scroll to position [314, 0]
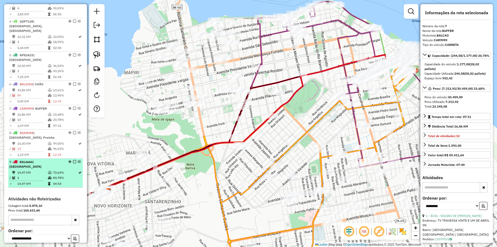
drag, startPoint x: 75, startPoint y: 119, endPoint x: 78, endPoint y: 119, distance: 2.6
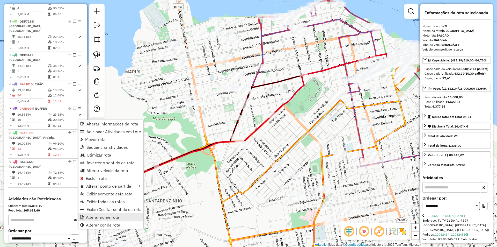
click at [108, 214] on link "Alterar nome rota" at bounding box center [111, 217] width 65 height 8
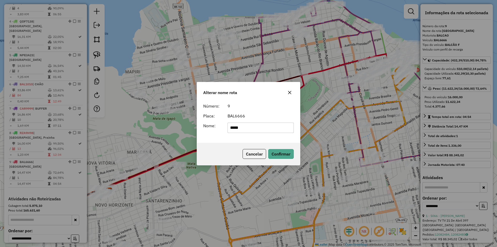
drag, startPoint x: 233, startPoint y: 130, endPoint x: 153, endPoint y: 140, distance: 80.1
click at [153, 140] on div "Alterar nome rota Número: 9 Placa: BAL6666 Nome: ***** Cancelar Confirmar" at bounding box center [248, 123] width 497 height 247
type input "**********"
click at [279, 151] on button "Confirmar" at bounding box center [281, 154] width 26 height 10
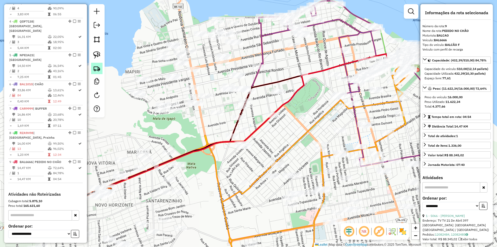
click at [97, 65] on link at bounding box center [96, 68] width 11 height 11
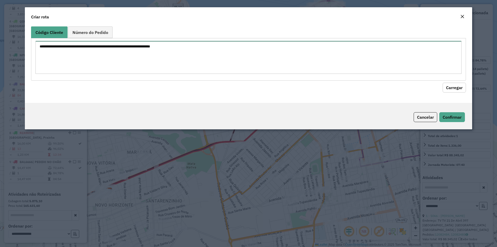
click at [98, 63] on textarea at bounding box center [248, 57] width 426 height 33
paste textarea "***** *****"
type textarea "***** *****"
click at [452, 88] on button "Carregar" at bounding box center [454, 88] width 23 height 10
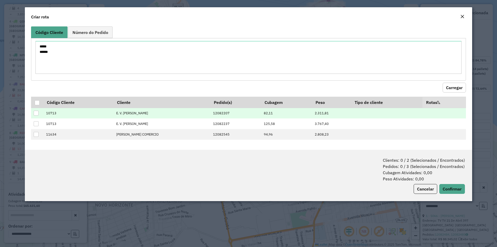
drag, startPoint x: 36, startPoint y: 104, endPoint x: 65, endPoint y: 115, distance: 31.2
click at [37, 104] on div at bounding box center [37, 102] width 5 height 5
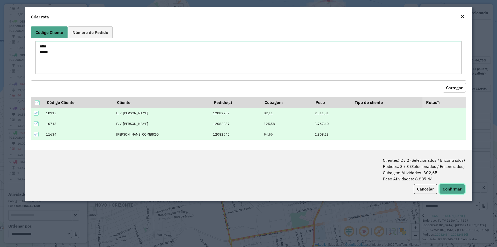
click at [452, 191] on button "Confirmar" at bounding box center [453, 189] width 26 height 10
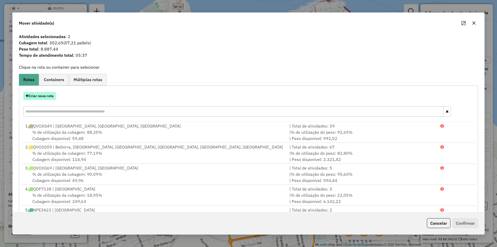
click at [39, 96] on button "Criar nova rota" at bounding box center [39, 96] width 33 height 8
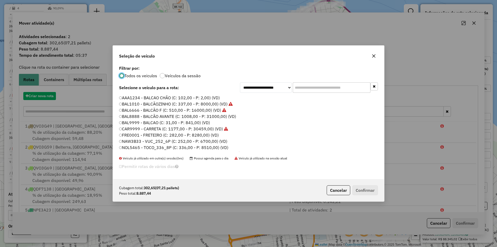
scroll to position [3, 2]
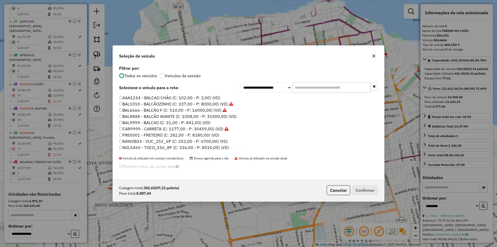
click at [203, 109] on label "BAL6666 - BALCÃO F (C: 510,00 - P: 16000,00) (VD)" at bounding box center [173, 110] width 108 height 6
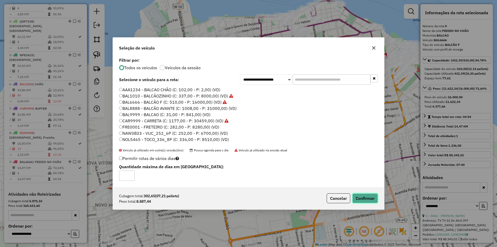
click at [377, 199] on button "Confirmar" at bounding box center [366, 198] width 26 height 10
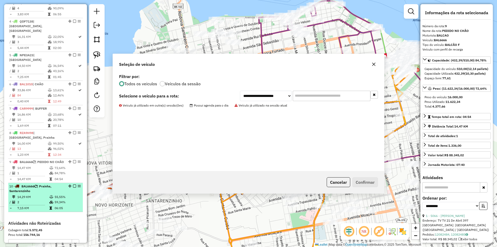
scroll to position [348, 0]
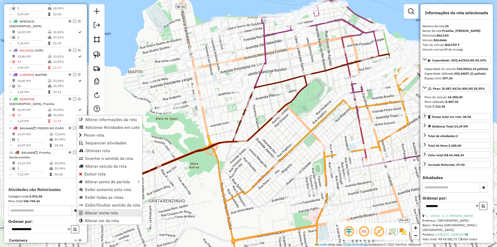
click at [103, 213] on span "Alterar nome rota" at bounding box center [101, 213] width 33 height 4
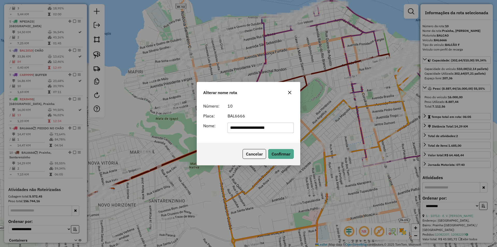
drag, startPoint x: 247, startPoint y: 129, endPoint x: 214, endPoint y: 130, distance: 32.9
click at [214, 130] on div "**********" at bounding box center [248, 128] width 97 height 10
type input "******"
click at [284, 155] on button "Confirmar" at bounding box center [281, 154] width 26 height 10
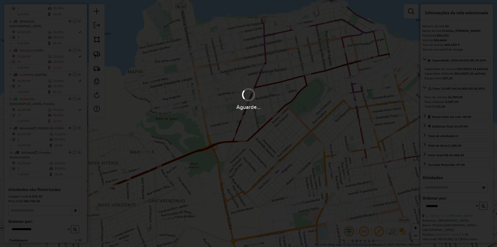
scroll to position [343, 0]
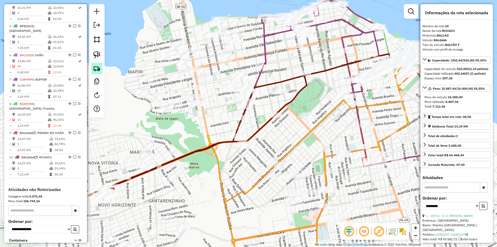
click at [97, 69] on img at bounding box center [96, 68] width 7 height 7
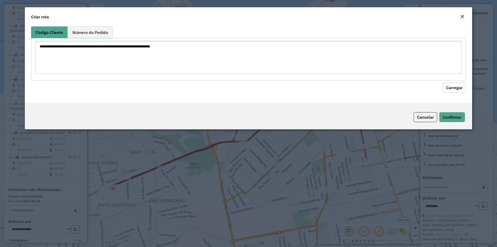
click at [100, 65] on div at bounding box center [248, 59] width 435 height 42
click at [324, 80] on div at bounding box center [248, 59] width 435 height 42
click at [234, 62] on textarea at bounding box center [248, 57] width 426 height 33
paste textarea "**** ***** **** ***** ***** **** **** **** **** ****"
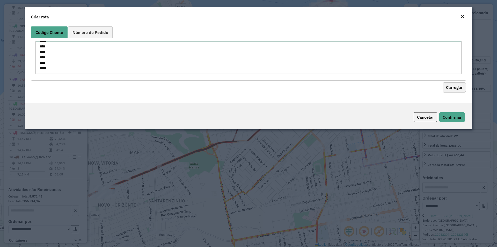
type textarea "**** ***** **** ***** ***** **** **** **** **** ****"
click at [459, 85] on button "Carregar" at bounding box center [454, 88] width 23 height 10
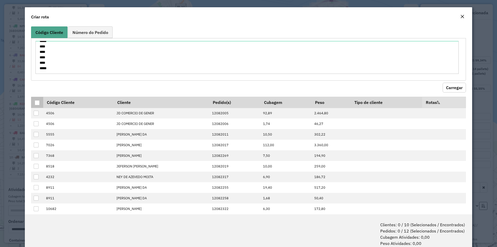
click at [38, 101] on div at bounding box center [37, 102] width 5 height 5
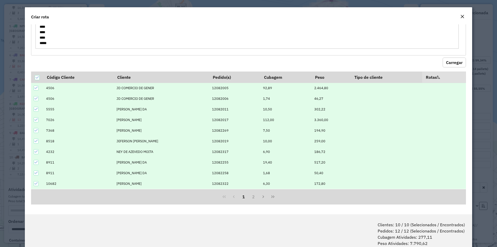
scroll to position [26, 0]
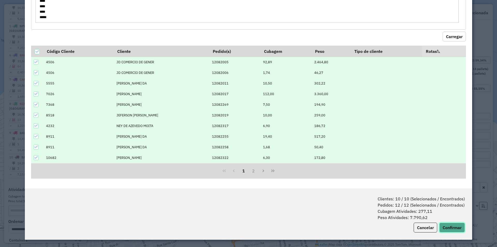
click at [445, 228] on button "Confirmar" at bounding box center [453, 228] width 26 height 10
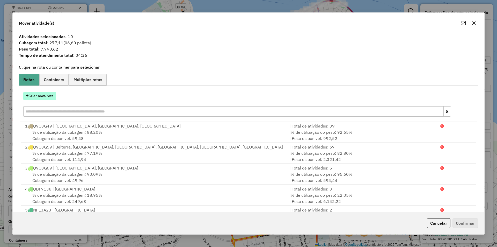
click at [48, 95] on button "Criar nova rota" at bounding box center [39, 96] width 33 height 8
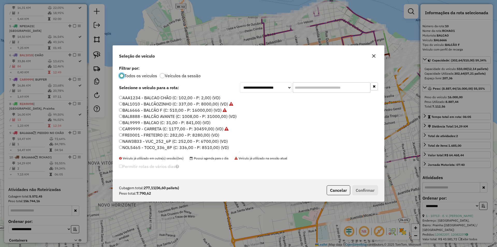
scroll to position [3, 2]
click at [217, 104] on label "BAL1010 - BALCÃOZINHO (C: 337,00 - P: 8000,00) (VD)" at bounding box center [176, 104] width 114 height 6
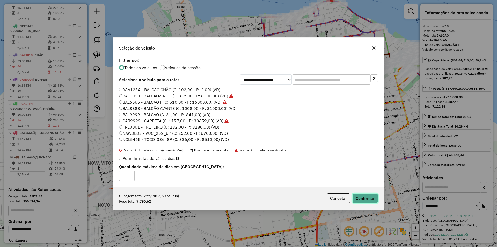
click at [358, 195] on button "Confirmar" at bounding box center [366, 198] width 26 height 10
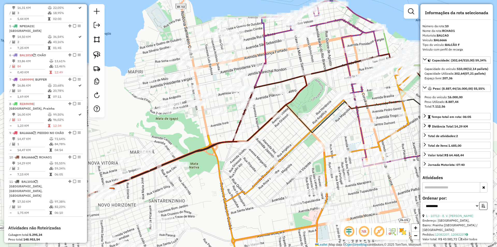
scroll to position [372, 0]
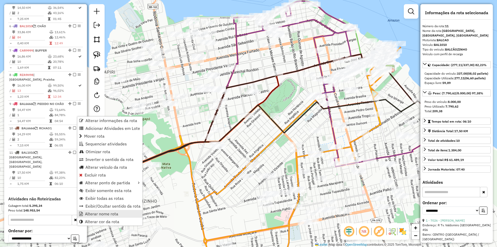
click at [104, 212] on span "Alterar nome rota" at bounding box center [101, 214] width 33 height 4
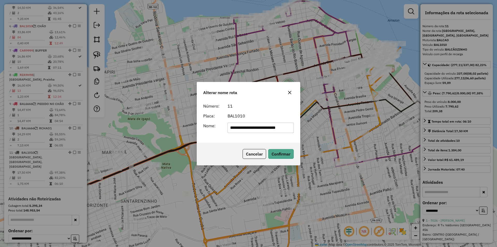
click at [247, 124] on input "**********" at bounding box center [261, 128] width 67 height 10
type input "******"
drag, startPoint x: 280, startPoint y: 154, endPoint x: 211, endPoint y: 111, distance: 82.0
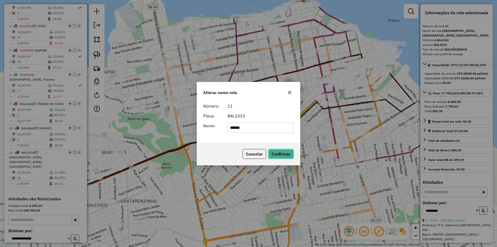
click at [281, 154] on button "Confirmar" at bounding box center [281, 154] width 26 height 10
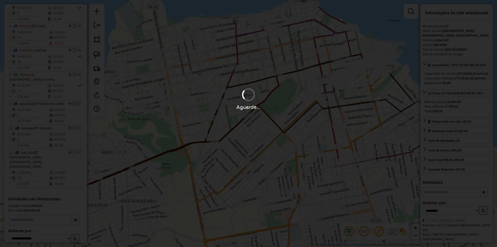
scroll to position [367, 0]
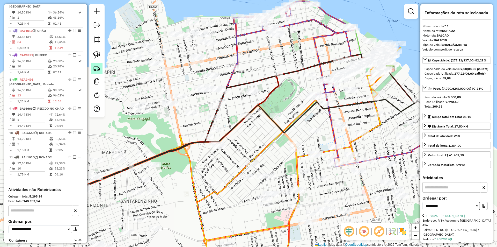
click at [97, 68] on img at bounding box center [96, 68] width 7 height 7
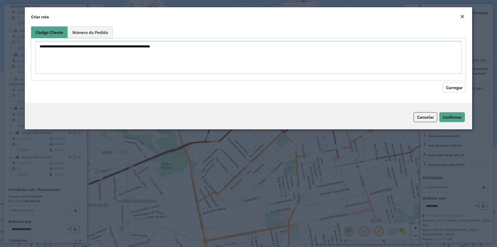
click at [106, 66] on div at bounding box center [248, 59] width 435 height 42
click at [296, 65] on textarea at bounding box center [248, 57] width 426 height 33
paste textarea "**** **** ****"
type textarea "**** **** ****"
drag, startPoint x: 447, startPoint y: 88, endPoint x: 400, endPoint y: 91, distance: 47.2
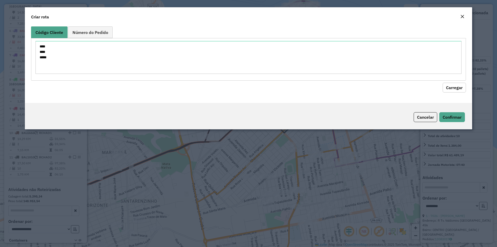
click at [447, 88] on button "Carregar" at bounding box center [454, 88] width 23 height 10
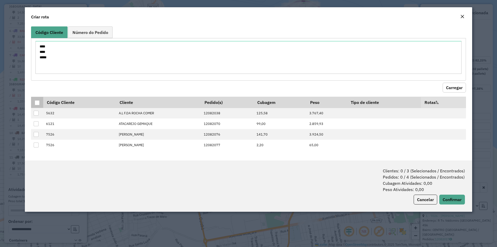
click at [38, 103] on div at bounding box center [37, 102] width 5 height 5
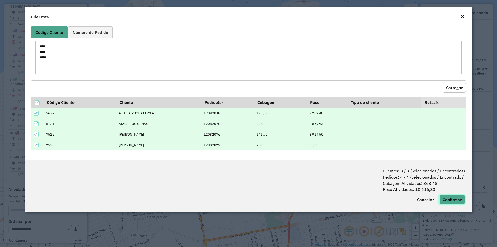
click at [458, 198] on button "Confirmar" at bounding box center [453, 200] width 26 height 10
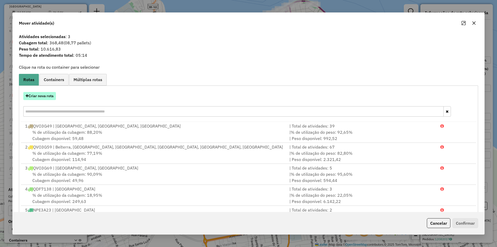
click at [47, 95] on button "Criar nova rota" at bounding box center [39, 96] width 33 height 8
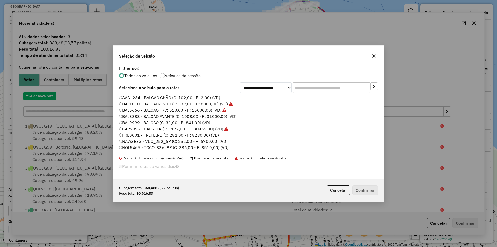
scroll to position [3, 2]
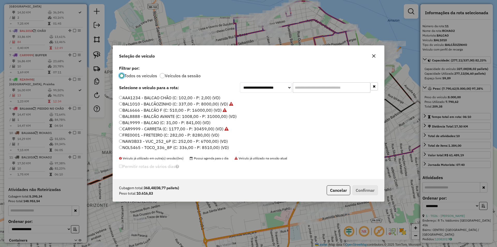
click at [208, 110] on label "BAL6666 - BALCÃO F (C: 510,00 - P: 16000,00) (VD)" at bounding box center [173, 110] width 108 height 6
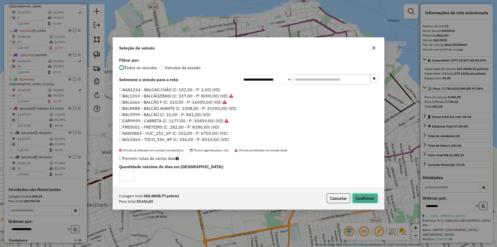
click at [368, 198] on button "Confirmar" at bounding box center [366, 198] width 26 height 10
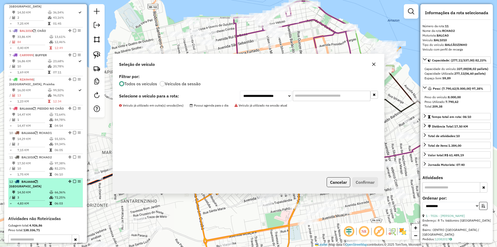
scroll to position [392, 0]
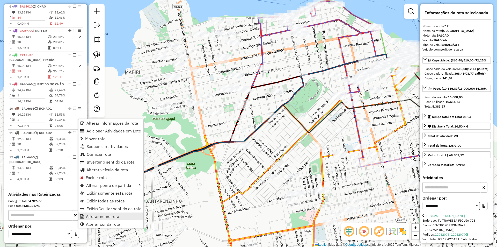
click at [113, 218] on span "Alterar nome rota" at bounding box center [102, 216] width 33 height 4
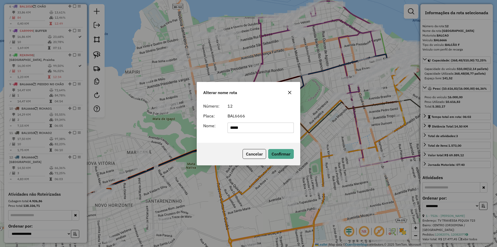
drag, startPoint x: 244, startPoint y: 131, endPoint x: 217, endPoint y: 132, distance: 27.0
click at [217, 132] on div "Nome: *****" at bounding box center [248, 128] width 97 height 10
click at [242, 128] on input "**" at bounding box center [261, 128] width 67 height 10
drag, startPoint x: 242, startPoint y: 128, endPoint x: 223, endPoint y: 129, distance: 18.4
click at [223, 129] on div "Nome: **" at bounding box center [248, 128] width 97 height 10
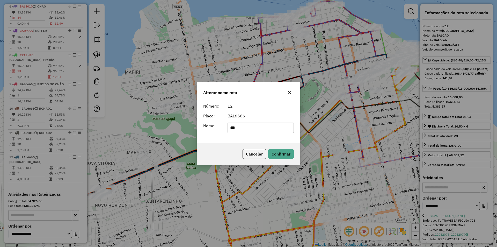
type input "*******"
click at [281, 155] on button "Confirmar" at bounding box center [281, 154] width 26 height 10
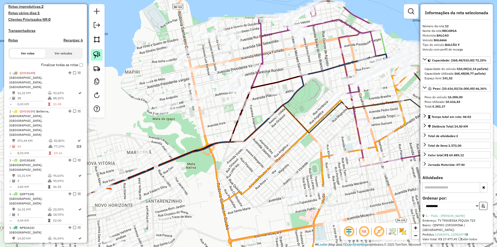
scroll to position [133, 0]
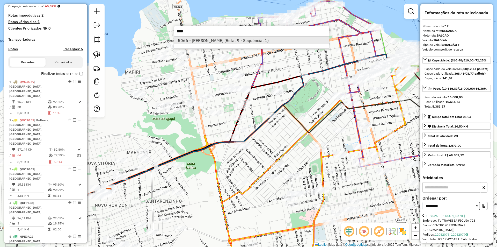
type input "****"
click at [274, 42] on li "5066 - DIEIMISON FERREIRA B (Rota: 9 - Sequência: 1)" at bounding box center [251, 41] width 155 height 8
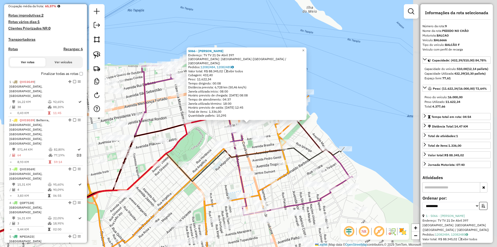
scroll to position [392, 0]
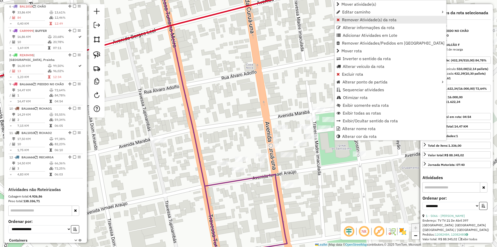
click at [351, 18] on span "Remover Atividade(s) da rota" at bounding box center [369, 20] width 55 height 4
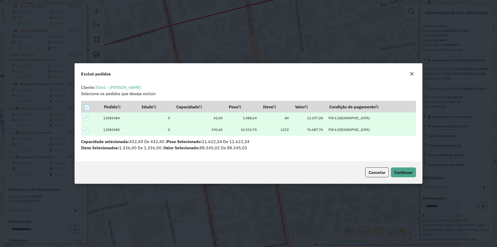
scroll to position [0, 0]
click at [85, 128] on icon at bounding box center [86, 130] width 4 height 4
click at [401, 175] on span "Continuar" at bounding box center [404, 172] width 18 height 5
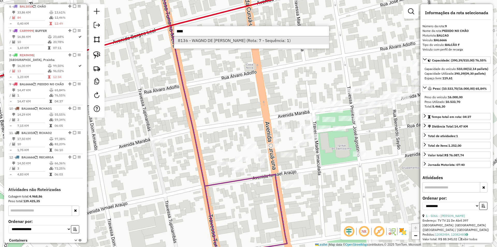
type input "****"
click at [233, 42] on li "8136 - WAGNO DE ABREU ALMEI (Rota: 7 - Sequência: 1)" at bounding box center [251, 41] width 155 height 8
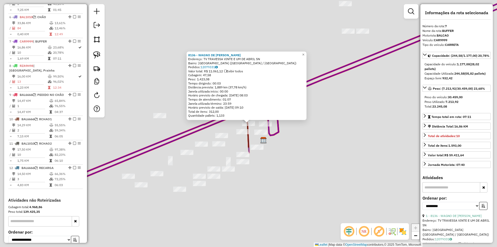
scroll to position [378, 0]
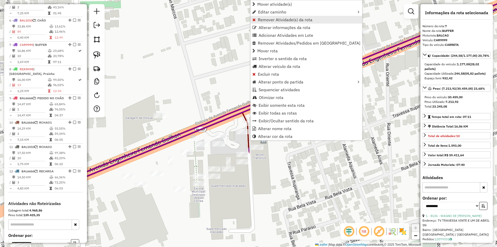
click at [270, 21] on span "Remover Atividade(s) da rota" at bounding box center [285, 20] width 55 height 4
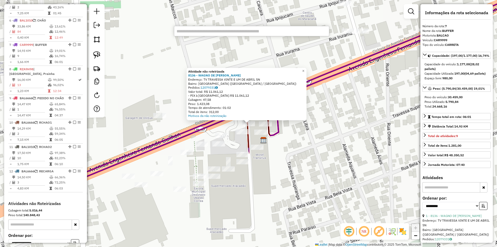
type input "*"
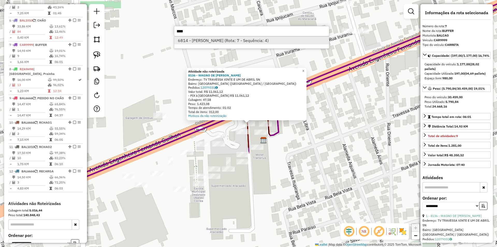
type input "****"
click at [247, 44] on li "6814 - Camilo Aram Pereira (Rota: 7 - Sequência: 4)" at bounding box center [251, 41] width 155 height 8
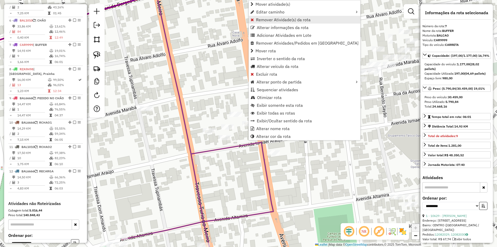
click at [271, 20] on span "Remover Atividade(s) da rota" at bounding box center [283, 20] width 55 height 4
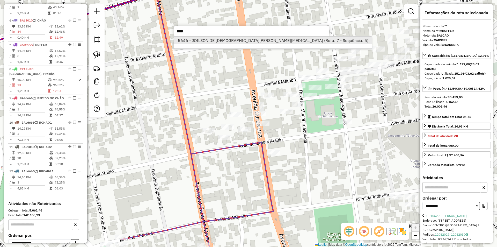
type input "****"
click at [228, 41] on li "5646 - JOILSON DE JESUS BAL (Rota: 7 - Sequência: 5)" at bounding box center [273, 41] width 198 height 8
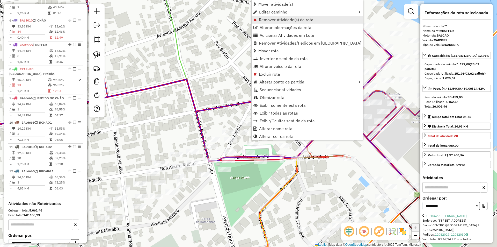
click at [279, 22] on span "Remover Atividade(s) da rota" at bounding box center [286, 20] width 55 height 4
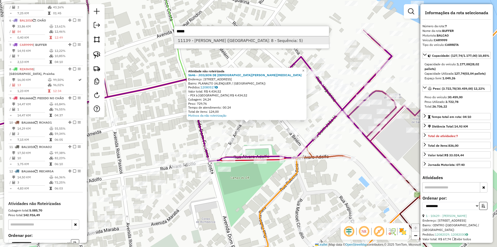
type input "*****"
click at [245, 44] on li "11139 - FRANCEILSON CARDOSO (Rota: 8 - Sequência: 5)" at bounding box center [251, 41] width 155 height 8
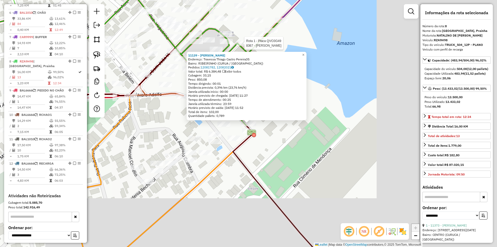
scroll to position [392, 0]
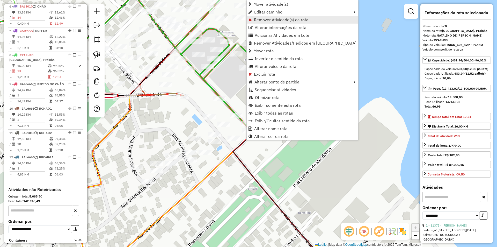
click at [261, 21] on span "Remover Atividade(s) da rota" at bounding box center [281, 20] width 55 height 4
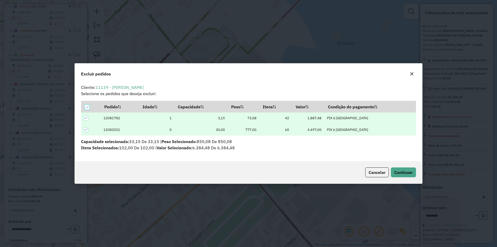
scroll to position [0, 0]
click at [87, 128] on icon at bounding box center [86, 130] width 4 height 4
click at [396, 170] on span "Continuar" at bounding box center [404, 172] width 18 height 5
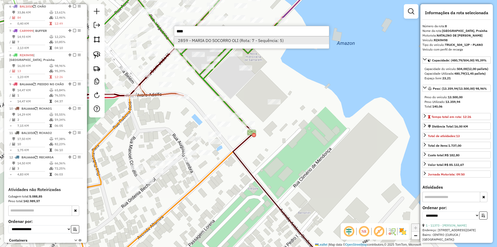
type input "****"
click at [244, 42] on li "2859 - MARIA DO SOCORRO OLI (Rota: 7 - Sequência: 5)" at bounding box center [251, 41] width 155 height 8
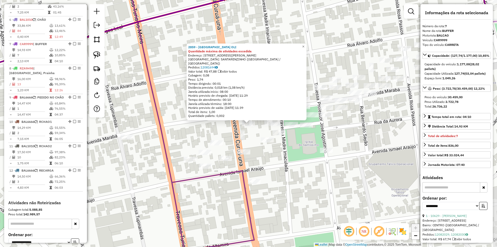
scroll to position [378, 0]
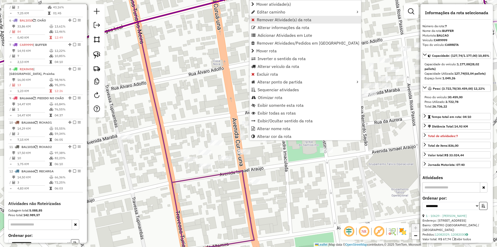
click at [264, 18] on span "Remover Atividade(s) da rota" at bounding box center [284, 20] width 55 height 4
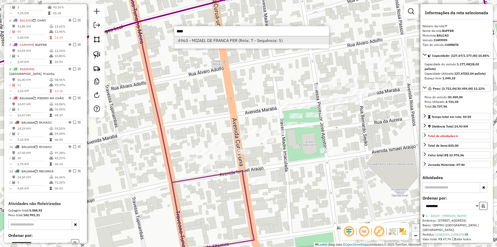
type input "****"
click at [244, 40] on li "4963 - MIZAEL DE FRANCA PER (Rota: 7 - Sequência: 5)" at bounding box center [251, 41] width 155 height 8
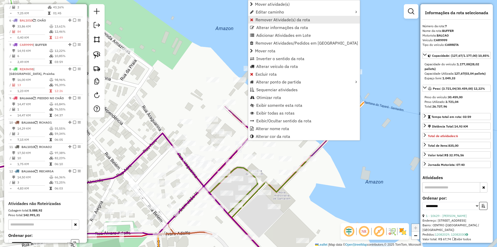
click at [256, 18] on span "Remover Atividade(s) da rota" at bounding box center [283, 20] width 55 height 4
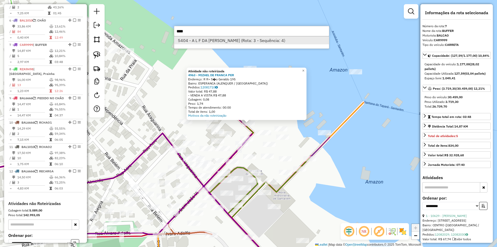
type input "****"
click at [259, 40] on li "5404 - A L F DA ROCHA COMER (Rota: 3 - Sequência: 4)" at bounding box center [251, 41] width 155 height 8
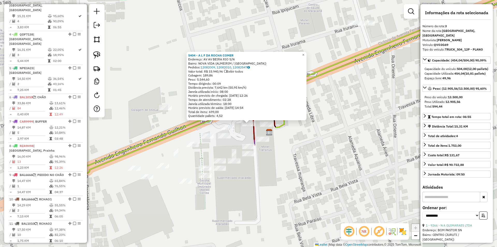
scroll to position [276, 0]
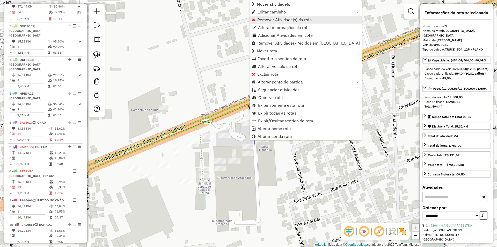
click at [263, 21] on span "Remover Atividade(s) da rota" at bounding box center [285, 20] width 55 height 4
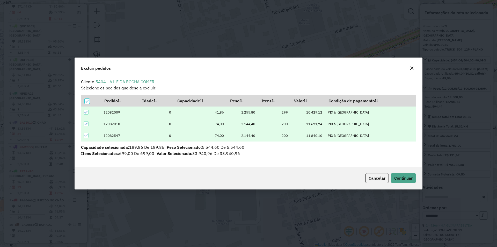
scroll to position [0, 0]
click at [87, 102] on icon at bounding box center [87, 101] width 3 height 2
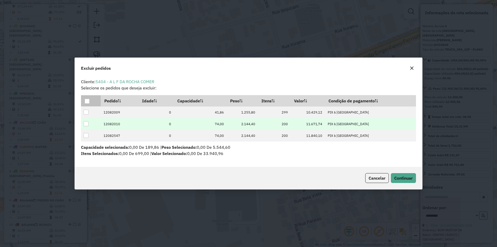
click at [86, 124] on div at bounding box center [86, 123] width 5 height 5
click at [398, 181] on button "Continuar" at bounding box center [403, 178] width 25 height 10
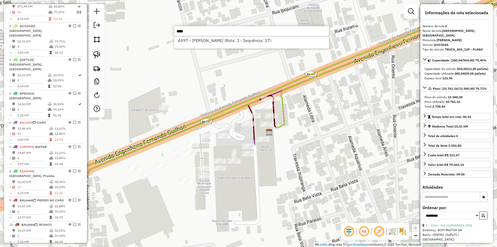
type input "****"
click at [278, 45] on div "4497 - MAX CORDEIRO BENTES (Rota: 2 - Sequência: 17)" at bounding box center [251, 42] width 155 height 12
click at [270, 40] on li "4497 - MAX CORDEIRO BENTES (Rota: 2 - Sequência: 17)" at bounding box center [251, 41] width 155 height 8
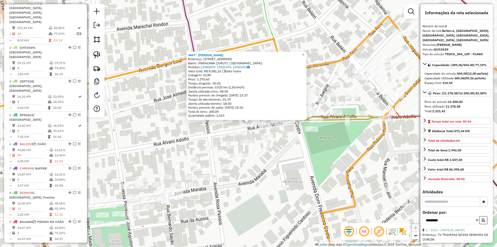
scroll to position [241, 0]
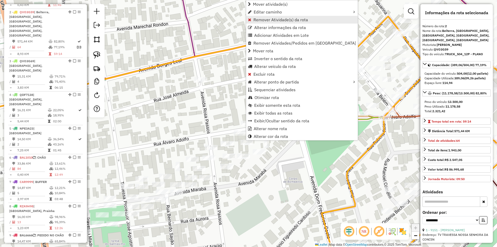
click at [266, 21] on span "Remover Atividade(s) da rota" at bounding box center [281, 20] width 55 height 4
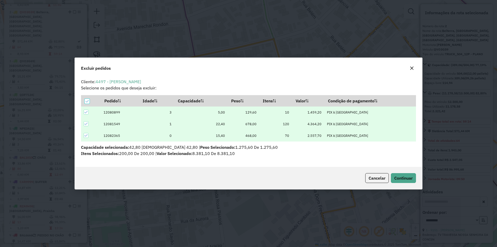
scroll to position [3, 2]
click at [86, 99] on div at bounding box center [87, 101] width 5 height 5
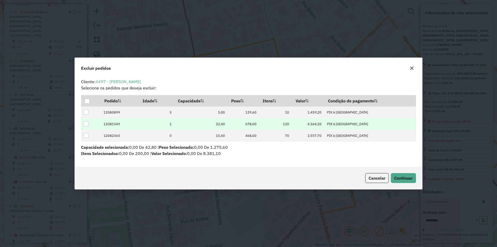
click at [85, 123] on div at bounding box center [86, 123] width 5 height 5
click at [398, 176] on span "Continuar" at bounding box center [404, 177] width 18 height 5
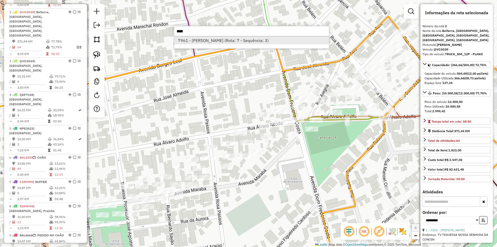
type input "****"
click at [190, 44] on li "7961 - ANTONIO ALMEIDA (Rota: 7 - Sequência: 3)" at bounding box center [251, 41] width 155 height 8
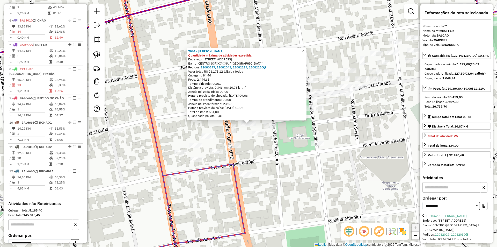
scroll to position [378, 0]
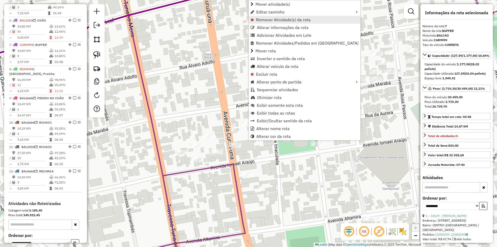
click at [259, 22] on span "Remover Atividade(s) da rota" at bounding box center [283, 20] width 55 height 4
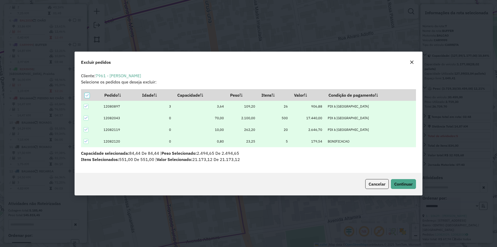
scroll to position [0, 0]
click at [86, 92] on p-tableheadercheckbox at bounding box center [87, 94] width 5 height 5
click at [88, 97] on icon at bounding box center [87, 96] width 4 height 4
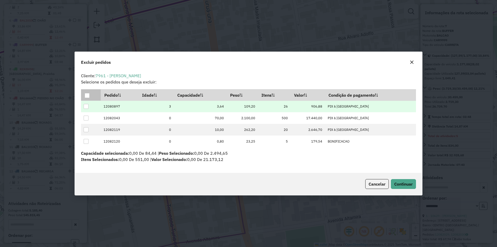
click at [87, 107] on div at bounding box center [86, 106] width 5 height 5
click at [403, 182] on span "Continuar" at bounding box center [404, 183] width 18 height 5
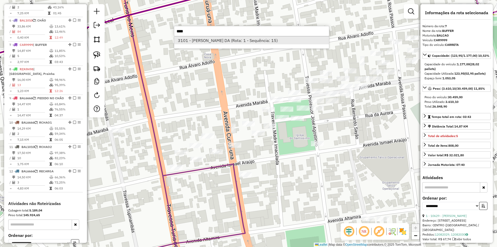
type input "****"
click at [233, 44] on li "3101 - MANOEL GUIMARAES DA (Rota: 1 - Sequência: 15)" at bounding box center [251, 41] width 155 height 8
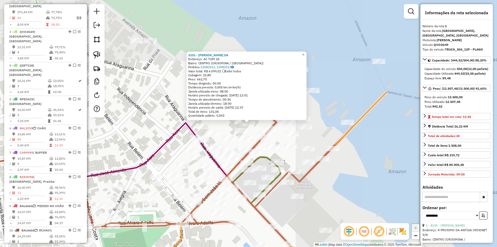
scroll to position [212, 0]
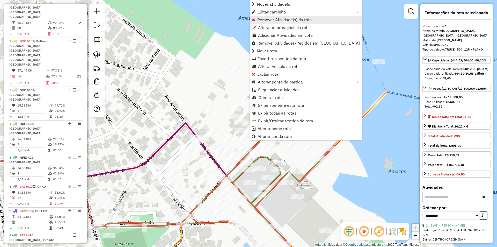
click at [261, 22] on span "Remover Atividade(s) da rota" at bounding box center [285, 20] width 55 height 4
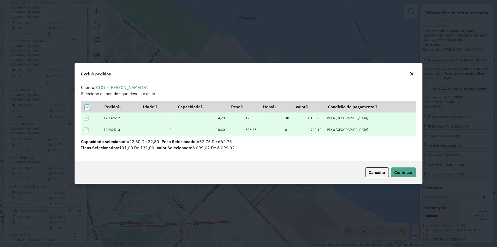
scroll to position [0, 0]
click at [87, 128] on icon at bounding box center [86, 130] width 4 height 4
click at [408, 172] on span "Continuar" at bounding box center [404, 172] width 18 height 5
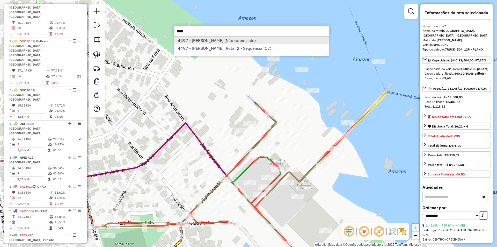
type input "****"
click at [199, 42] on li "4497 - MAX CORDEIRO BENTES (Não roteirizado)" at bounding box center [251, 41] width 155 height 8
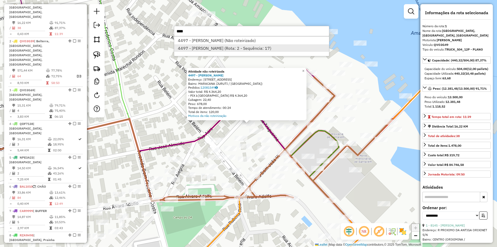
type input "****"
click at [198, 44] on li "4497 - MAX CORDEIRO BENTES (Rota: 2 - Sequência: 17)" at bounding box center [251, 48] width 155 height 8
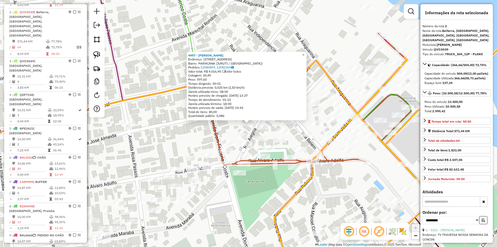
scroll to position [241, 0]
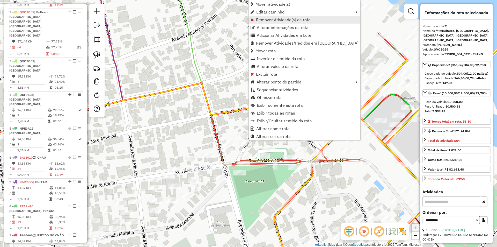
click at [260, 19] on span "Remover Atividade(s) da rota" at bounding box center [283, 20] width 55 height 4
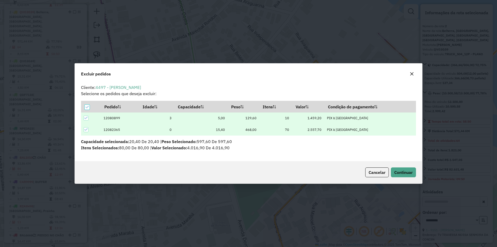
scroll to position [0, 0]
click at [405, 175] on button "Continuar" at bounding box center [403, 172] width 25 height 10
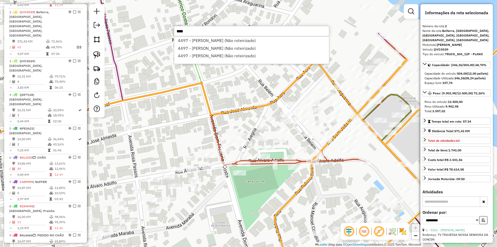
type input "****"
click at [125, 80] on div "Janela de atendimento Grade de atendimento Capacidade Transportadoras Veículos …" at bounding box center [248, 123] width 497 height 247
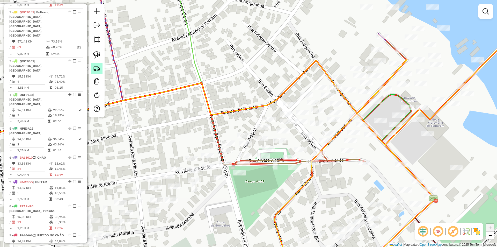
click at [100, 66] on img at bounding box center [96, 68] width 7 height 7
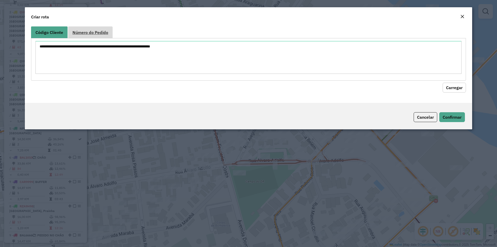
click at [104, 33] on span "Número do Pedido" at bounding box center [91, 32] width 36 height 4
click at [88, 56] on textarea at bounding box center [248, 57] width 426 height 33
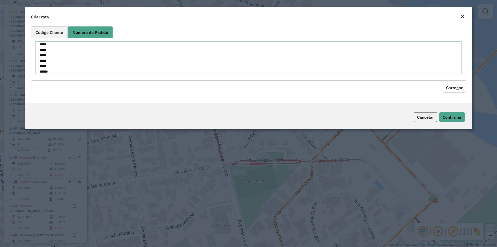
scroll to position [46, 0]
type textarea "***** ***** ***** ***** ***** ***** ***** ***** ***** ***** ***** ***** ***** *…"
click at [461, 86] on button "Carregar" at bounding box center [454, 88] width 23 height 10
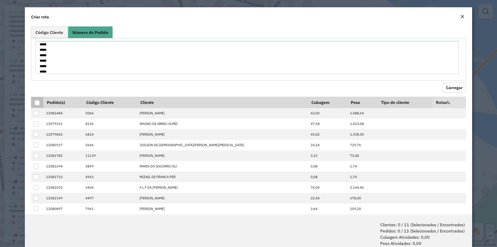
click at [39, 102] on div at bounding box center [37, 102] width 5 height 5
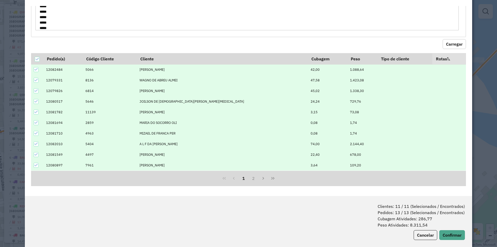
scroll to position [26, 0]
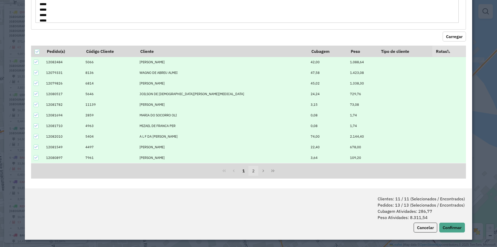
click at [253, 169] on button "2" at bounding box center [254, 171] width 10 height 10
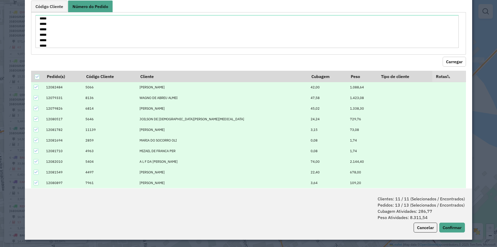
scroll to position [0, 0]
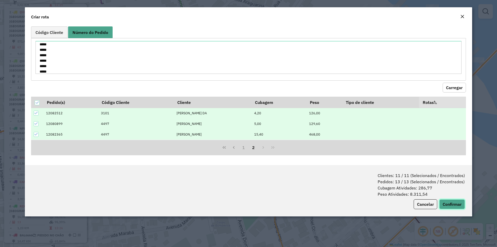
click at [450, 201] on button "Confirmar" at bounding box center [453, 204] width 26 height 10
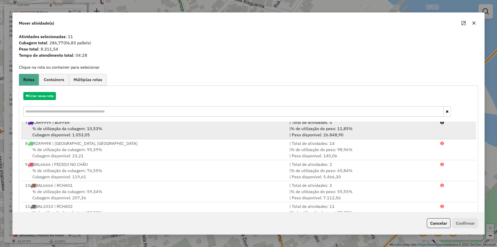
click at [112, 132] on div "% de utilização da cubagem: 10,53% Cubagem disponível: 1.053,05" at bounding box center [154, 131] width 265 height 12
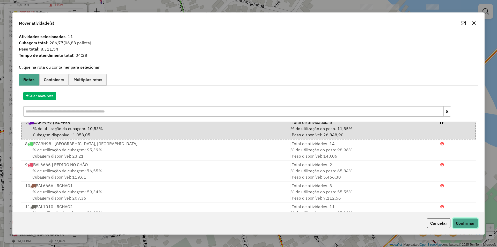
click at [465, 220] on button "Confirmar" at bounding box center [466, 223] width 26 height 10
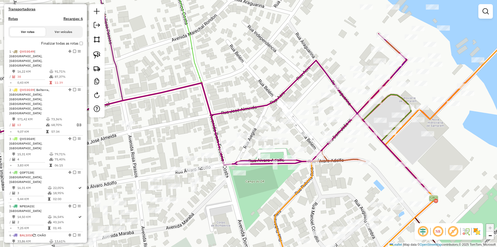
click at [77, 46] on label "Finalizar todas as rotas" at bounding box center [62, 43] width 42 height 5
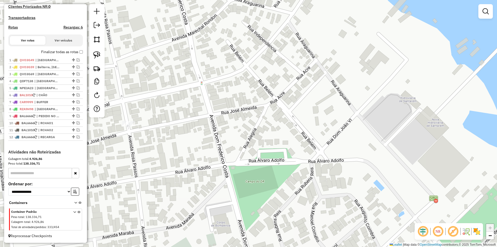
scroll to position [159, 0]
drag, startPoint x: 72, startPoint y: 102, endPoint x: 76, endPoint y: 58, distance: 44.0
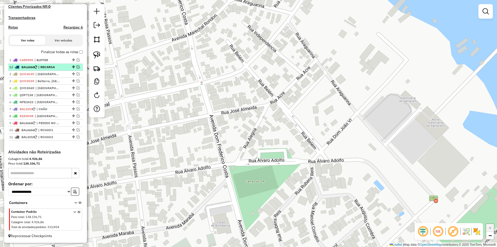
drag, startPoint x: 72, startPoint y: 137, endPoint x: 73, endPoint y: 65, distance: 71.3
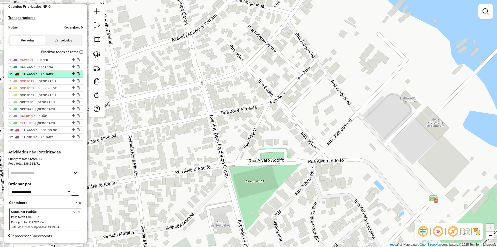
drag, startPoint x: 72, startPoint y: 130, endPoint x: 71, endPoint y: 72, distance: 57.8
drag, startPoint x: 72, startPoint y: 137, endPoint x: 70, endPoint y: 80, distance: 57.0
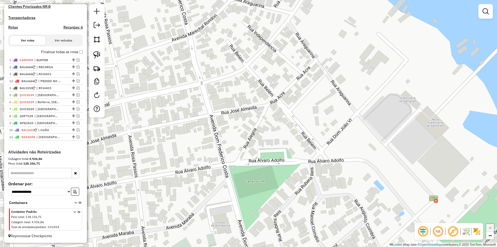
drag, startPoint x: 72, startPoint y: 136, endPoint x: 72, endPoint y: 80, distance: 56.0
drag, startPoint x: 72, startPoint y: 129, endPoint x: 75, endPoint y: 93, distance: 35.6
drag, startPoint x: 72, startPoint y: 122, endPoint x: 73, endPoint y: 140, distance: 17.9
drag, startPoint x: 71, startPoint y: 123, endPoint x: 72, endPoint y: 132, distance: 9.4
click at [98, 67] on img at bounding box center [96, 68] width 7 height 7
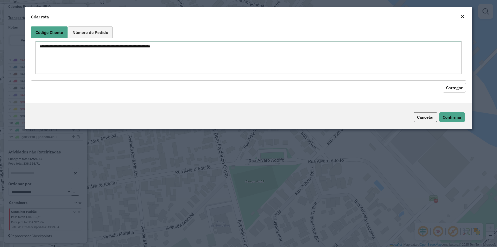
click at [107, 61] on textarea at bounding box center [248, 57] width 426 height 33
click at [426, 115] on button "Cancelar" at bounding box center [426, 117] width 24 height 10
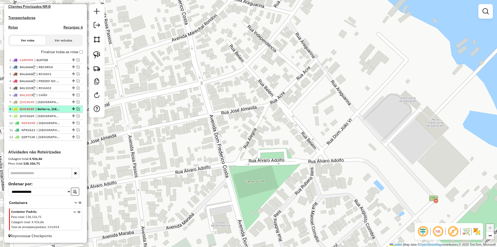
click at [77, 109] on em at bounding box center [78, 108] width 3 height 3
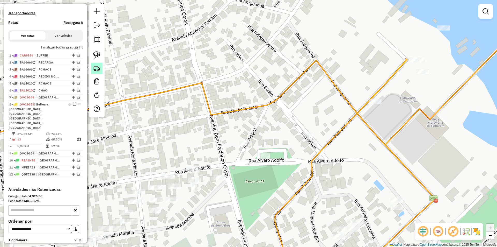
click at [94, 67] on img at bounding box center [96, 68] width 7 height 7
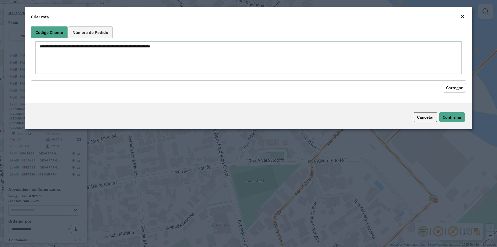
click at [105, 61] on textarea at bounding box center [248, 57] width 426 height 33
type textarea "****"
click at [460, 89] on button "Carregar" at bounding box center [454, 88] width 23 height 10
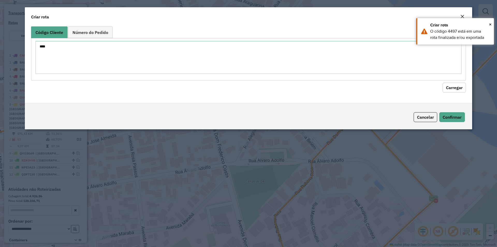
click at [456, 89] on button "Carregar" at bounding box center [454, 88] width 23 height 10
click at [436, 118] on button "Cancelar" at bounding box center [426, 117] width 24 height 10
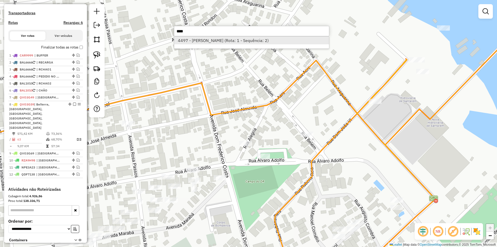
type input "****"
click at [255, 40] on li "4497 - MAX CORDEIRO BENTES (Rota: 1 - Sequência: 2)" at bounding box center [251, 41] width 155 height 8
select select "**********"
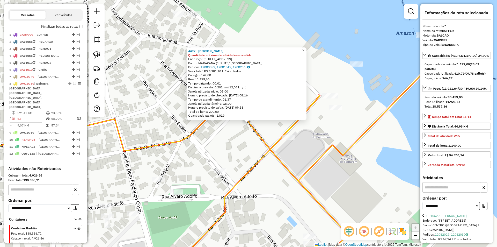
scroll to position [187, 0]
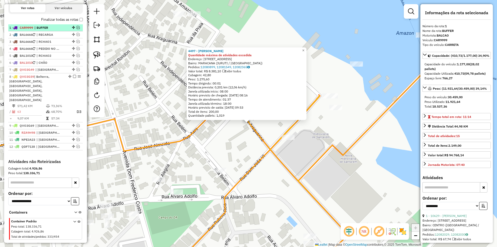
click at [77, 29] on em at bounding box center [78, 27] width 3 height 3
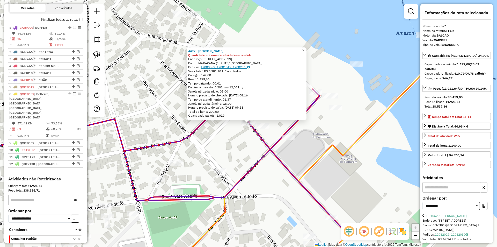
click at [215, 67] on link "12080899, 12081549, 12082365" at bounding box center [225, 67] width 49 height 4
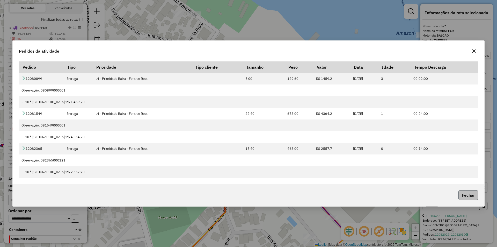
drag, startPoint x: 459, startPoint y: 198, endPoint x: 463, endPoint y: 196, distance: 4.3
click at [459, 198] on button "Fechar" at bounding box center [469, 195] width 20 height 10
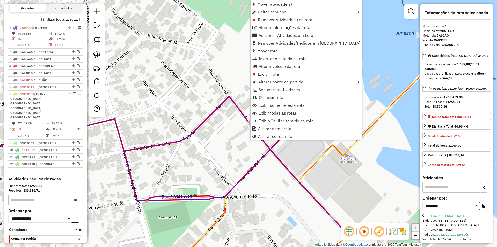
scroll to position [204, 0]
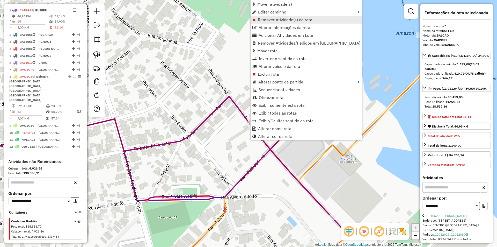
click at [269, 17] on link "Remover Atividade(s) da rota" at bounding box center [307, 20] width 112 height 8
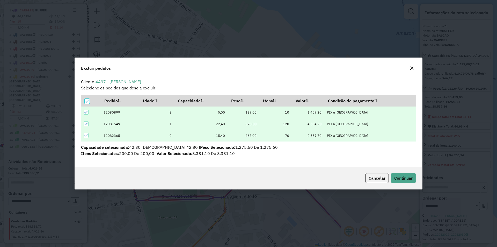
scroll to position [0, 0]
click at [90, 101] on th at bounding box center [91, 100] width 20 height 11
click at [87, 98] on p-tableheadercheckbox at bounding box center [87, 100] width 5 height 5
drag, startPoint x: 86, startPoint y: 125, endPoint x: 101, endPoint y: 128, distance: 15.1
click at [87, 125] on icon at bounding box center [86, 124] width 4 height 4
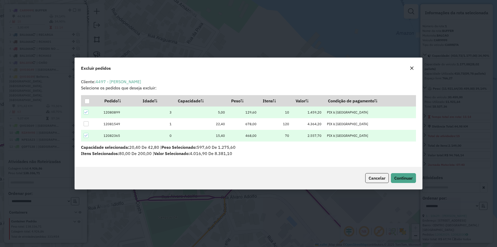
click at [84, 113] on div at bounding box center [86, 112] width 5 height 5
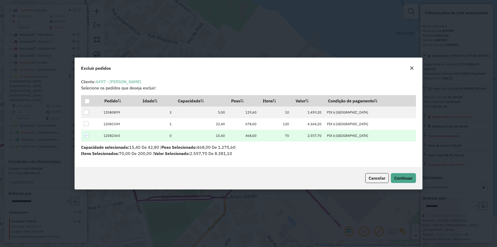
drag, startPoint x: 86, startPoint y: 135, endPoint x: 87, endPoint y: 127, distance: 7.8
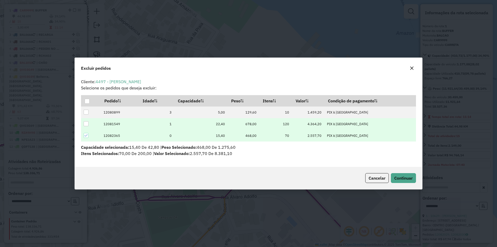
click at [86, 134] on icon at bounding box center [86, 136] width 4 height 4
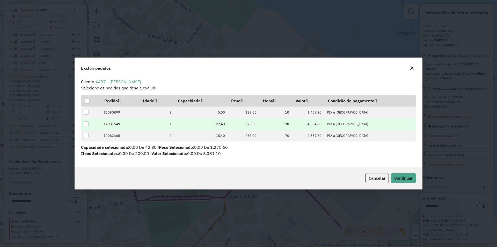
drag, startPoint x: 86, startPoint y: 124, endPoint x: 89, endPoint y: 125, distance: 3.4
click at [86, 124] on div at bounding box center [86, 123] width 5 height 5
click at [411, 177] on span "Continuar" at bounding box center [404, 177] width 18 height 5
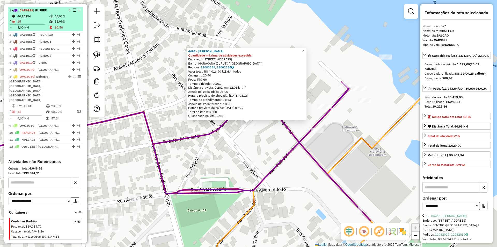
click at [73, 12] on em at bounding box center [74, 10] width 3 height 3
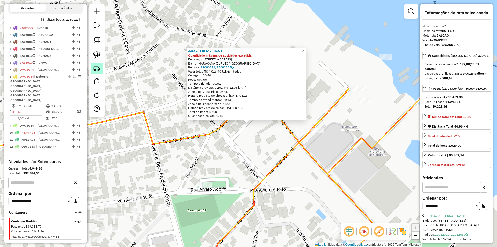
click at [97, 70] on img at bounding box center [96, 68] width 7 height 7
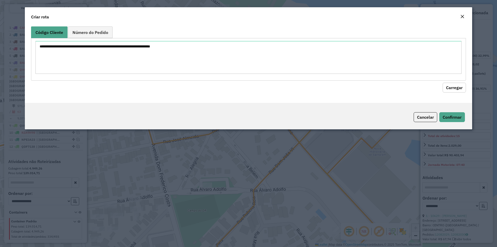
click at [104, 65] on textarea at bounding box center [248, 57] width 426 height 33
type textarea "****"
drag, startPoint x: 445, startPoint y: 87, endPoint x: 292, endPoint y: 126, distance: 158.5
click at [446, 87] on button "Carregar" at bounding box center [454, 88] width 23 height 10
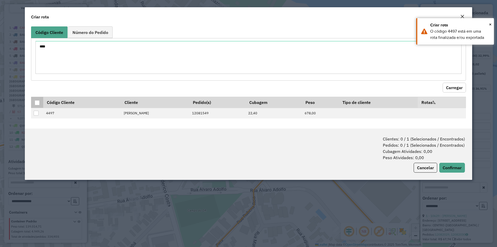
click at [39, 101] on div at bounding box center [37, 102] width 5 height 5
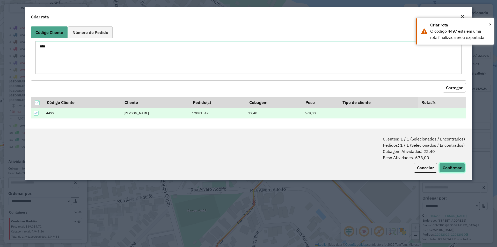
click at [448, 166] on button "Confirmar" at bounding box center [453, 168] width 26 height 10
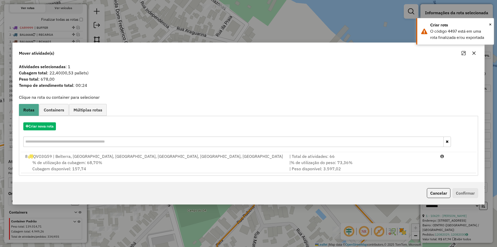
click at [151, 160] on div "% de utilização da cubagem: 68,70% Cubagem disponível: 157,74" at bounding box center [154, 165] width 265 height 12
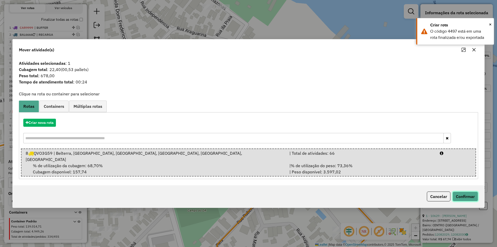
click at [472, 195] on button "Confirmar" at bounding box center [466, 196] width 26 height 10
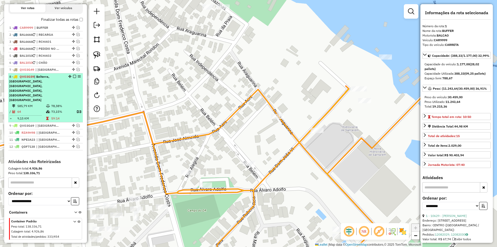
click at [73, 78] on em at bounding box center [74, 76] width 3 height 3
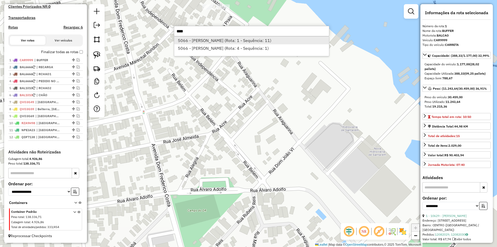
type input "****"
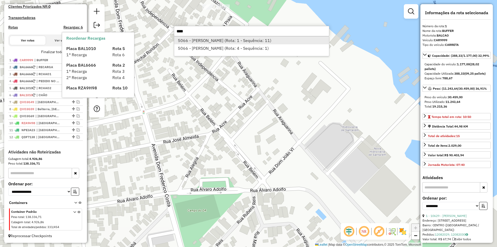
click at [252, 40] on li "5066 - DIEIMISON FERREIRA B (Rota: 1 - Sequência: 11)" at bounding box center [251, 41] width 155 height 8
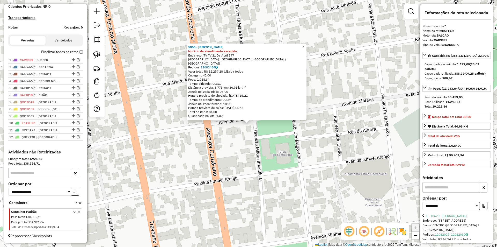
click at [159, 108] on div "5066 - DIEIMISON FERREIRA B Horário de atendimento excedido Endereço: TV TV 21 …" at bounding box center [248, 123] width 497 height 247
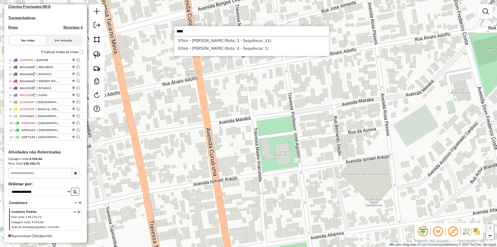
type input "****"
click at [227, 98] on div "Janela de atendimento Grade de atendimento Capacidade Transportadoras Veículos …" at bounding box center [248, 123] width 497 height 247
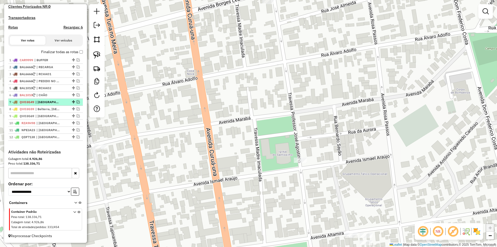
click at [45, 103] on span "| Porto, Prainha, Santarenzinho" at bounding box center [47, 102] width 24 height 5
select select "**********"
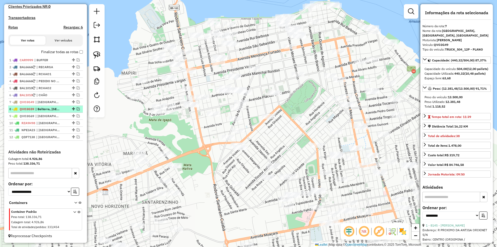
click at [46, 108] on span "| Belterra, Nova República, Porto, Prainha, Rurópolis, Santarenzinho" at bounding box center [47, 109] width 24 height 5
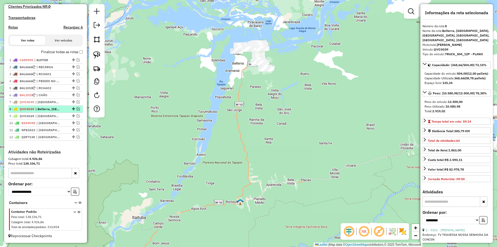
click at [77, 109] on em at bounding box center [78, 108] width 3 height 3
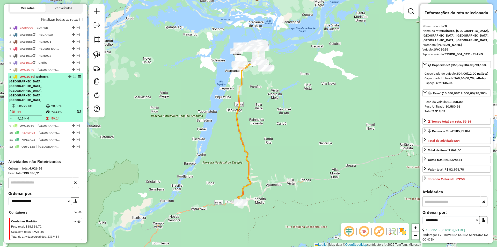
click at [59, 109] on td "73,15%" at bounding box center [61, 112] width 21 height 6
click at [73, 78] on em at bounding box center [74, 76] width 3 height 3
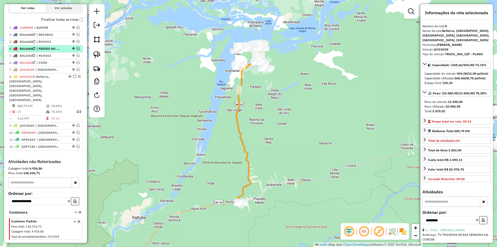
scroll to position [159, 0]
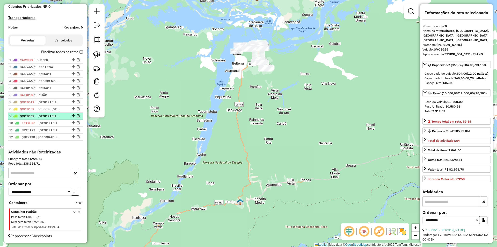
click at [59, 116] on span "| Porto, Santarenzinho" at bounding box center [47, 116] width 24 height 5
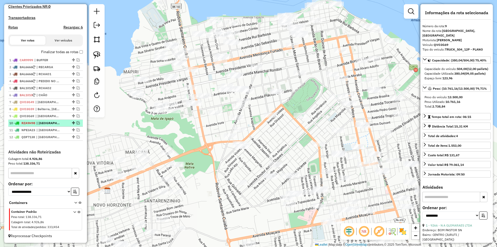
click at [62, 123] on div "10 - RZA9H98 | Porto, Prainha" at bounding box center [36, 123] width 55 height 5
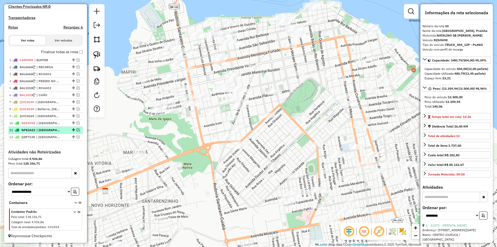
click at [60, 130] on span "| Porto" at bounding box center [49, 130] width 24 height 5
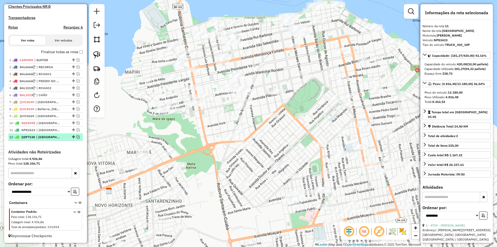
click at [60, 135] on span "| Centro, Porto" at bounding box center [48, 137] width 24 height 5
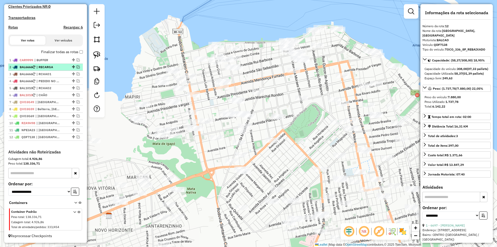
click at [57, 67] on span "| RECARGA" at bounding box center [49, 67] width 24 height 5
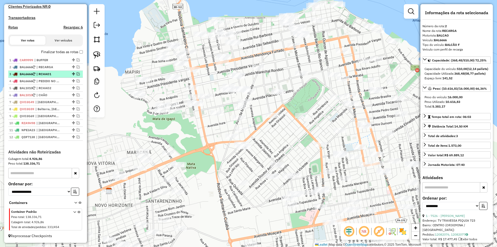
click at [56, 73] on span "| RCHAO1" at bounding box center [49, 74] width 24 height 5
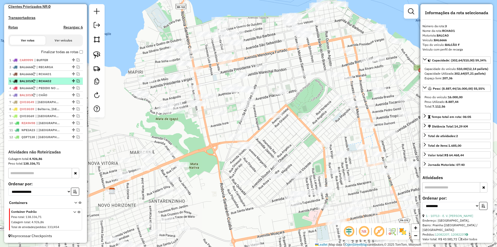
drag, startPoint x: 72, startPoint y: 88, endPoint x: 72, endPoint y: 81, distance: 6.7
click at [61, 84] on li "4 - BAL1010 | RCHAO2" at bounding box center [45, 81] width 75 height 7
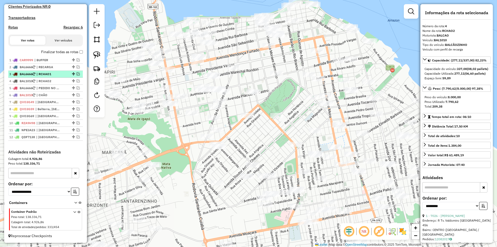
click at [61, 77] on li "3 - BAL6666 | RCHAO1" at bounding box center [45, 74] width 75 height 7
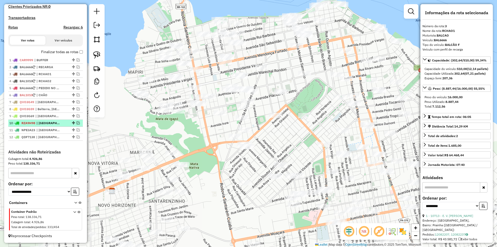
click at [58, 124] on span "| Porto, Prainha" at bounding box center [49, 123] width 24 height 5
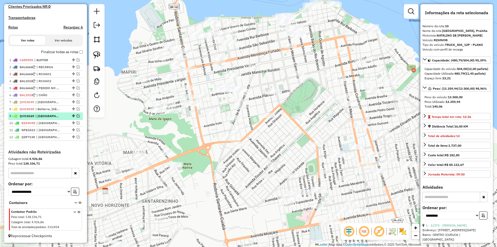
click at [59, 117] on span "| Porto, Santarenzinho" at bounding box center [47, 116] width 24 height 5
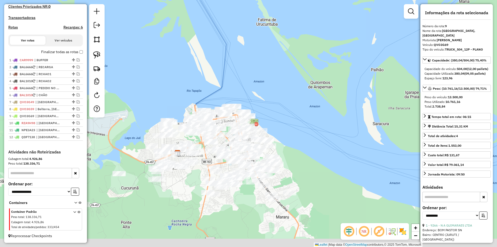
drag, startPoint x: 348, startPoint y: 118, endPoint x: 365, endPoint y: 58, distance: 62.4
click at [365, 58] on div "Janela de atendimento Grade de atendimento Capacidade Transportadoras Veículos …" at bounding box center [248, 123] width 497 height 247
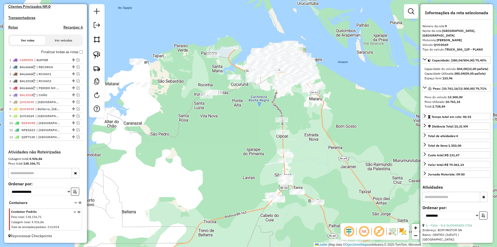
drag, startPoint x: 365, startPoint y: 90, endPoint x: 356, endPoint y: 59, distance: 32.6
click at [356, 59] on div "Janela de atendimento Grade de atendimento Capacidade Transportadoras Veículos …" at bounding box center [248, 123] width 497 height 247
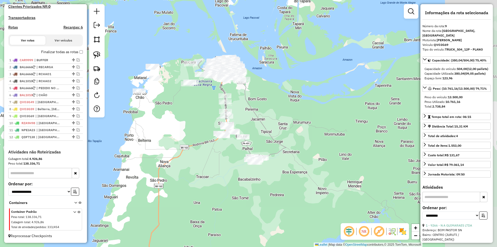
drag, startPoint x: 363, startPoint y: 146, endPoint x: 261, endPoint y: 119, distance: 105.6
click at [261, 119] on div "Janela de atendimento Grade de atendimento Capacidade Transportadoras Veículos …" at bounding box center [248, 123] width 497 height 247
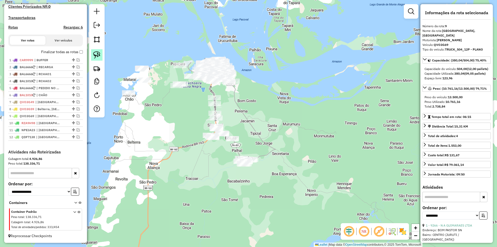
click at [99, 54] on img at bounding box center [96, 54] width 7 height 7
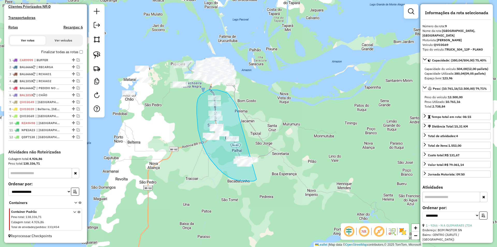
drag, startPoint x: 239, startPoint y: 112, endPoint x: 264, endPoint y: 170, distance: 63.3
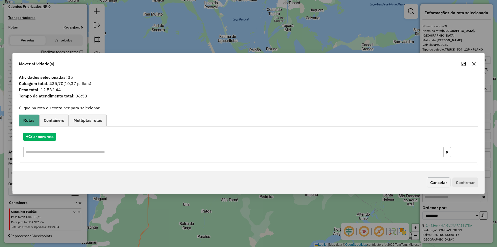
click at [442, 183] on button "Cancelar" at bounding box center [439, 182] width 24 height 10
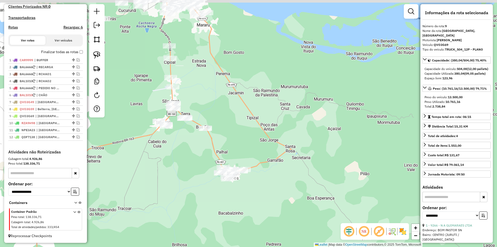
drag, startPoint x: 179, startPoint y: 155, endPoint x: 178, endPoint y: 162, distance: 7.1
click at [178, 162] on div "Janela de atendimento Grade de atendimento Capacidade Transportadoras Veículos …" at bounding box center [248, 123] width 497 height 247
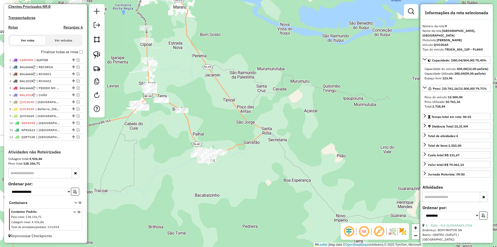
drag, startPoint x: 198, startPoint y: 161, endPoint x: 175, endPoint y: 136, distance: 33.6
click at [175, 136] on div "Janela de atendimento Grade de atendimento Capacidade Transportadoras Veículos …" at bounding box center [248, 123] width 497 height 247
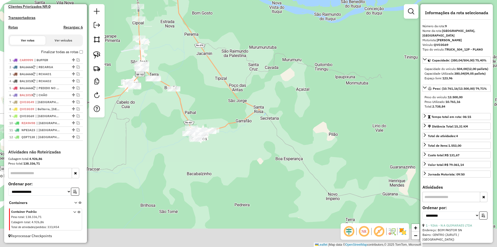
drag, startPoint x: 190, startPoint y: 151, endPoint x: 185, endPoint y: 134, distance: 18.2
click at [180, 125] on div "Janela de atendimento Grade de atendimento Capacidade Transportadoras Veículos …" at bounding box center [248, 123] width 497 height 247
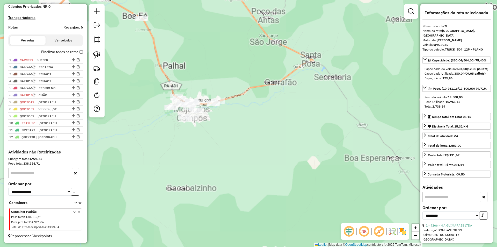
drag, startPoint x: 208, startPoint y: 152, endPoint x: 201, endPoint y: 144, distance: 10.5
click at [214, 166] on div "Janela de atendimento Grade de atendimento Capacidade Transportadoras Veículos …" at bounding box center [248, 123] width 497 height 247
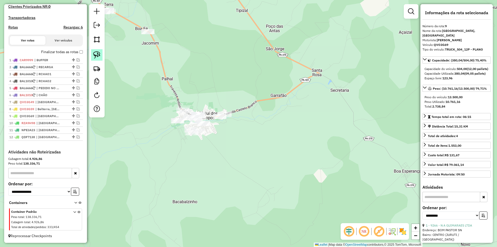
click at [102, 58] on link at bounding box center [96, 54] width 11 height 11
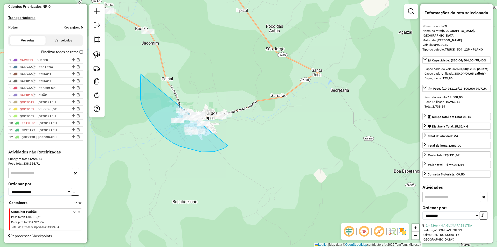
drag, startPoint x: 141, startPoint y: 79, endPoint x: 245, endPoint y: 95, distance: 105.2
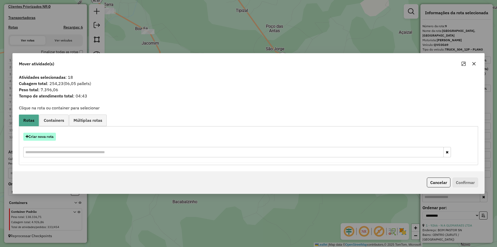
click at [45, 135] on button "Criar nova rota" at bounding box center [39, 137] width 33 height 8
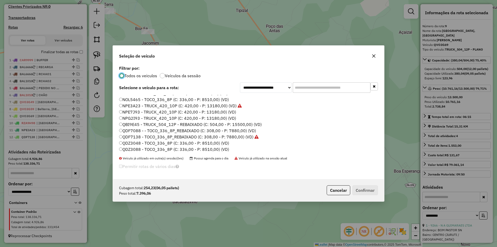
scroll to position [104, 0]
click at [143, 123] on label "QVC3009 - TOCO_420_10P (C: 420,00 - P: 8200,00) (VD)" at bounding box center [175, 125] width 113 height 6
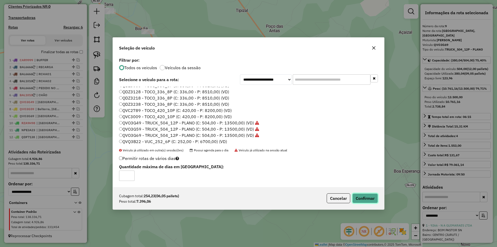
click at [361, 198] on button "Confirmar" at bounding box center [366, 198] width 26 height 10
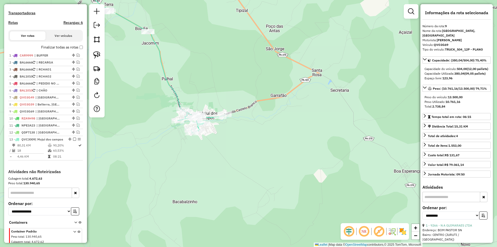
scroll to position [188, 0]
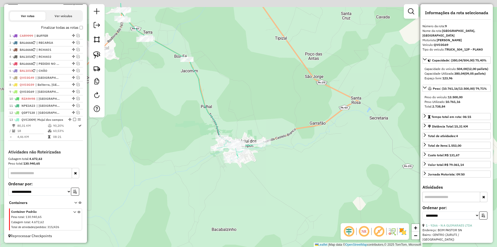
drag, startPoint x: 245, startPoint y: 121, endPoint x: 308, endPoint y: 173, distance: 81.7
click at [309, 174] on div "Janela de atendimento Grade de atendimento Capacidade Transportadoras Veículos …" at bounding box center [248, 123] width 497 height 247
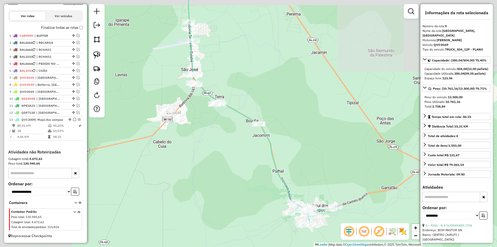
drag, startPoint x: 267, startPoint y: 157, endPoint x: 254, endPoint y: 161, distance: 13.7
click at [270, 177] on div "Janela de atendimento Grade de atendimento Capacidade Transportadoras Veículos …" at bounding box center [248, 123] width 497 height 247
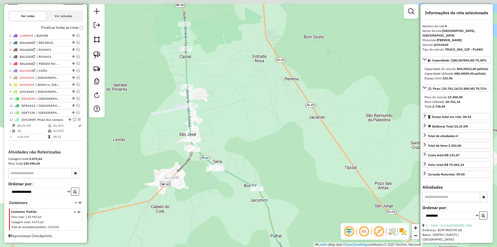
drag, startPoint x: 237, startPoint y: 167, endPoint x: 231, endPoint y: 206, distance: 40.0
click at [231, 206] on div "Janela de atendimento Grade de atendimento Capacidade Transportadoras Veículos …" at bounding box center [248, 123] width 497 height 247
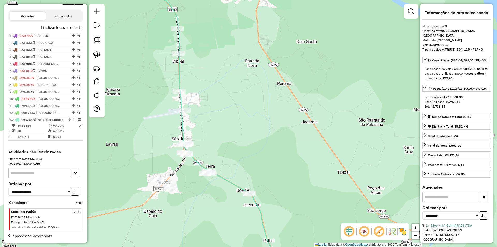
drag, startPoint x: 193, startPoint y: 52, endPoint x: 192, endPoint y: 62, distance: 10.1
click at [186, 56] on div "Janela de atendimento Grade de atendimento Capacidade Transportadoras Veículos …" at bounding box center [248, 123] width 497 height 247
click at [97, 52] on img at bounding box center [96, 54] width 7 height 7
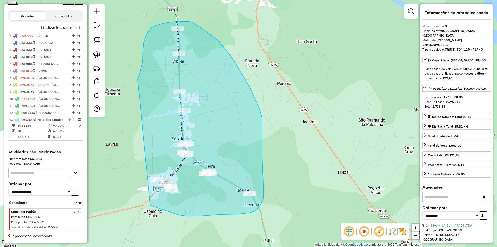
drag, startPoint x: 144, startPoint y: 43, endPoint x: 144, endPoint y: 203, distance: 160.4
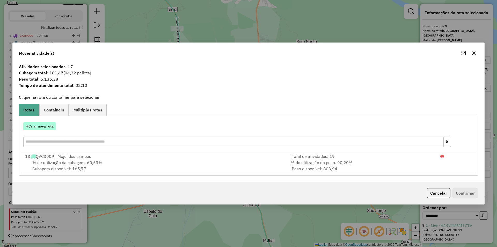
click at [46, 126] on button "Criar nova rota" at bounding box center [39, 126] width 33 height 8
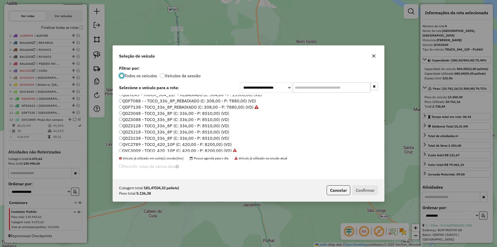
scroll to position [154, 0]
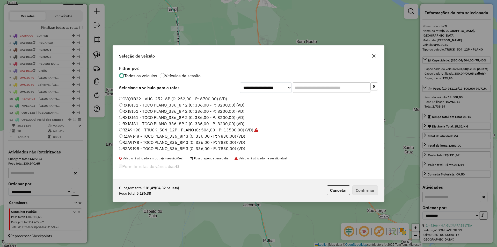
click at [142, 137] on label "RZA9I48 - TOCO PLANO_336_8P 3 (C: 336,00 - P: 7830,00) (VD)" at bounding box center [182, 136] width 126 height 6
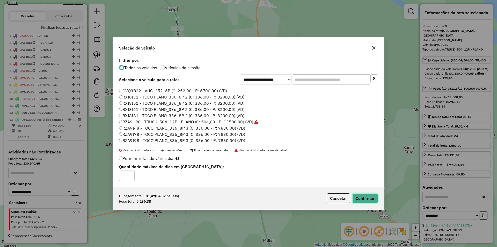
click at [370, 197] on button "Confirmar" at bounding box center [366, 198] width 26 height 10
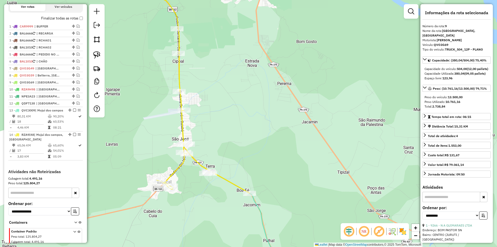
scroll to position [217, 0]
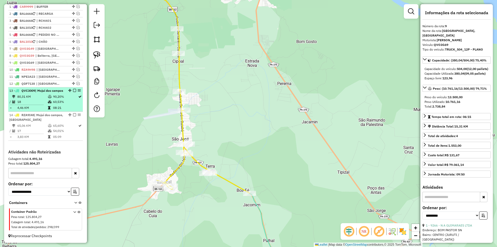
click at [73, 104] on td "60,53%" at bounding box center [65, 101] width 25 height 5
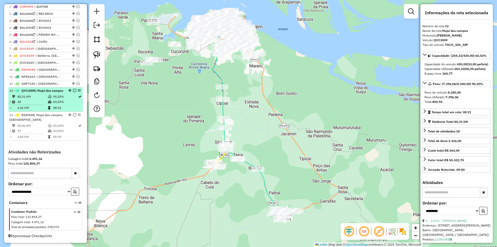
click at [73, 89] on em at bounding box center [74, 90] width 3 height 3
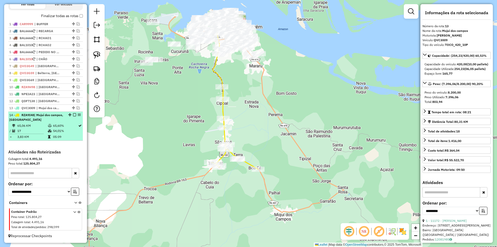
click at [79, 127] on icon at bounding box center [80, 125] width 3 height 3
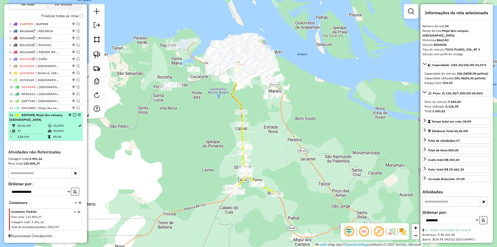
click at [73, 113] on div "14 - RZA9I48 | Mojuí dos campos, Serra" at bounding box center [45, 117] width 73 height 9
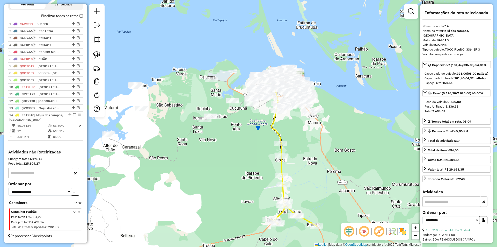
drag, startPoint x: 160, startPoint y: 143, endPoint x: 182, endPoint y: 153, distance: 24.7
click at [182, 153] on div "Janela de atendimento Grade de atendimento Capacidade Transportadoras Veículos …" at bounding box center [248, 123] width 497 height 247
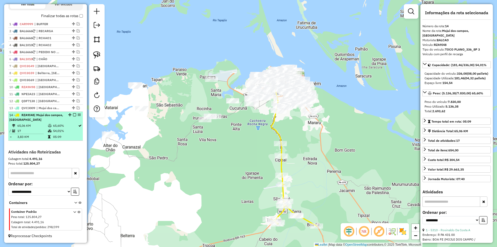
click at [73, 115] on em at bounding box center [74, 114] width 3 height 3
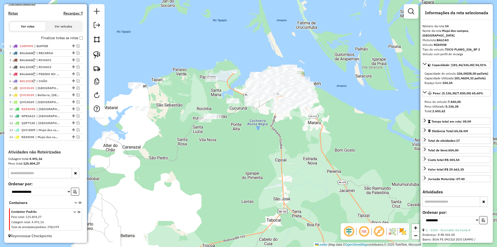
scroll to position [173, 0]
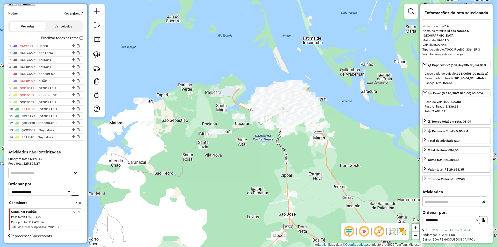
drag, startPoint x: 133, startPoint y: 152, endPoint x: 105, endPoint y: 127, distance: 37.3
click at [134, 154] on div "Janela de atendimento Grade de atendimento Capacidade Transportadoras Veículos …" at bounding box center [248, 123] width 497 height 247
click at [77, 47] on em at bounding box center [78, 45] width 3 height 3
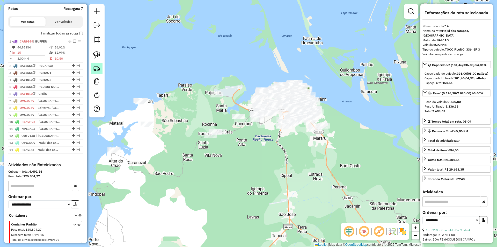
click at [96, 68] on img at bounding box center [96, 68] width 7 height 7
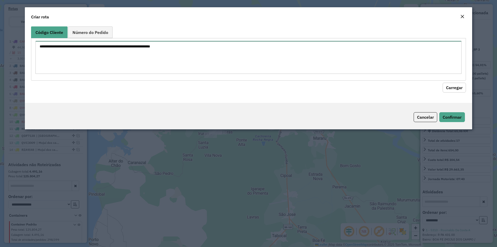
click at [98, 66] on textarea at bounding box center [248, 57] width 426 height 33
type textarea "*****"
click at [453, 83] on button "Carregar" at bounding box center [454, 88] width 23 height 10
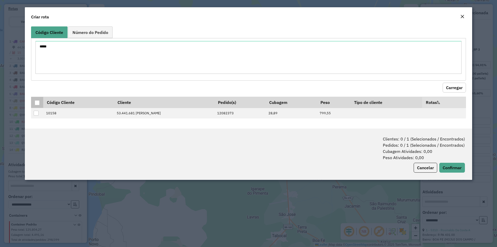
click at [37, 102] on div at bounding box center [37, 102] width 5 height 5
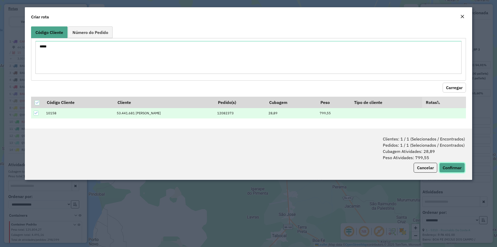
click at [457, 169] on button "Confirmar" at bounding box center [453, 168] width 26 height 10
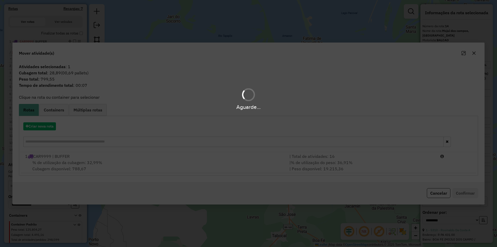
click at [139, 161] on div "Aguarde..." at bounding box center [248, 123] width 497 height 247
drag, startPoint x: 216, startPoint y: 174, endPoint x: 242, endPoint y: 169, distance: 25.9
click at [218, 174] on hb-app "Aguarde... Pop-up bloqueado! Seu navegador bloqueou automáticamente a abertura …" at bounding box center [248, 123] width 497 height 247
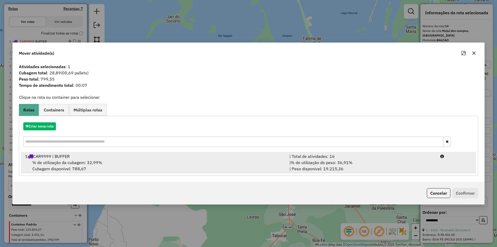
drag, startPoint x: 324, startPoint y: 166, endPoint x: 456, endPoint y: 178, distance: 133.2
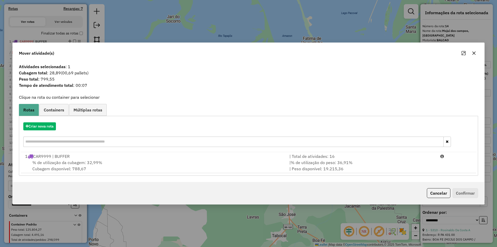
click at [324, 166] on div "| % de utilização do peso: 36,91% | Peso disponível: 19.215,36" at bounding box center [362, 165] width 151 height 12
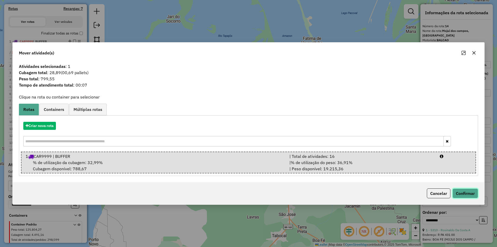
click at [455, 194] on button "Confirmar" at bounding box center [466, 193] width 26 height 10
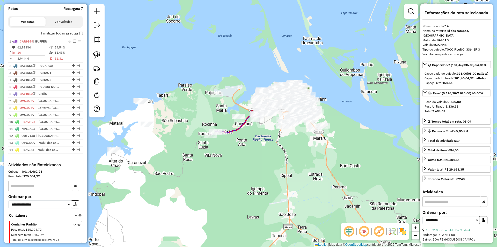
scroll to position [190, 0]
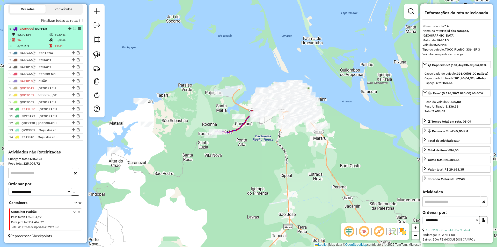
click at [74, 28] on em at bounding box center [74, 28] width 3 height 3
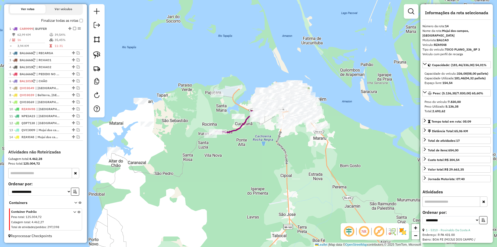
scroll to position [173, 0]
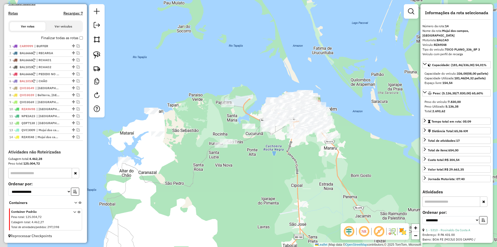
drag, startPoint x: 173, startPoint y: 124, endPoint x: 151, endPoint y: 103, distance: 31.3
click at [184, 134] on div "Janela de atendimento Grade de atendimento Capacidade Transportadoras Veículos …" at bounding box center [248, 123] width 497 height 247
click at [96, 52] on img at bounding box center [96, 54] width 7 height 7
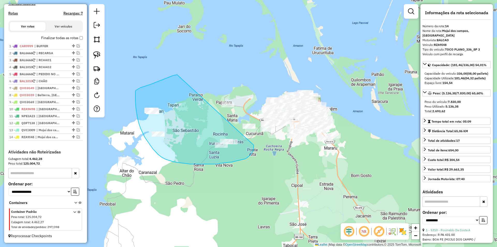
drag, startPoint x: 177, startPoint y: 75, endPoint x: 254, endPoint y: 145, distance: 104.2
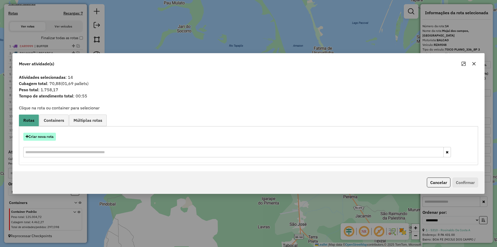
click at [47, 136] on button "Criar nova rota" at bounding box center [39, 137] width 33 height 8
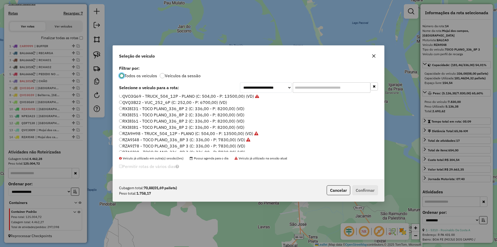
scroll to position [154, 0]
click at [139, 121] on label "RXI8I81 - TOCO PLANO_336_8P 2 (C: 336,00 - P: 8200,00) (VD)" at bounding box center [181, 123] width 125 height 6
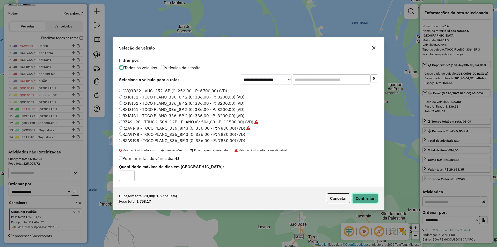
click at [365, 199] on button "Confirmar" at bounding box center [366, 198] width 26 height 10
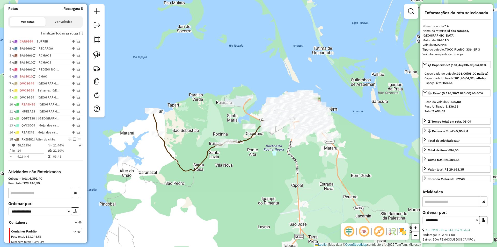
scroll to position [197, 0]
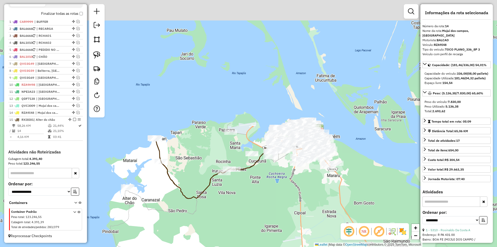
drag, startPoint x: 259, startPoint y: 177, endPoint x: 271, endPoint y: 159, distance: 21.2
click at [261, 202] on div "Janela de atendimento Grade de atendimento Capacidade Transportadoras Veículos …" at bounding box center [248, 123] width 497 height 247
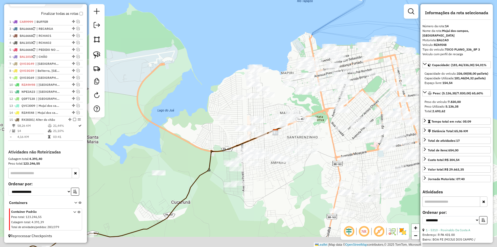
drag, startPoint x: 275, startPoint y: 181, endPoint x: 284, endPoint y: 171, distance: 14.1
click at [284, 171] on div "Janela de atendimento Grade de atendimento Capacidade Transportadoras Veículos …" at bounding box center [248, 123] width 497 height 247
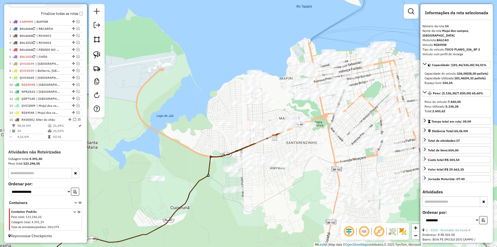
drag, startPoint x: 273, startPoint y: 181, endPoint x: 272, endPoint y: 187, distance: 5.8
click at [272, 187] on div "Janela de atendimento Grade de atendimento Capacidade Transportadoras Veículos …" at bounding box center [248, 123] width 497 height 247
click at [101, 58] on link at bounding box center [96, 54] width 11 height 11
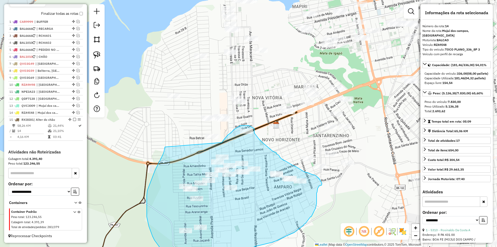
drag, startPoint x: 214, startPoint y: 161, endPoint x: 222, endPoint y: 143, distance: 19.7
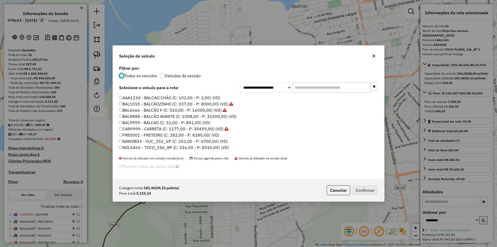
select select "**********"
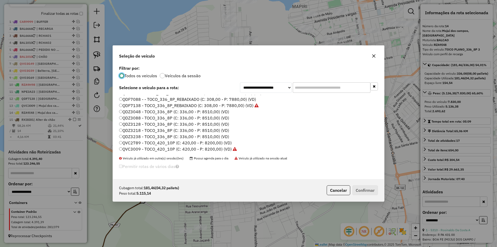
scroll to position [154, 0]
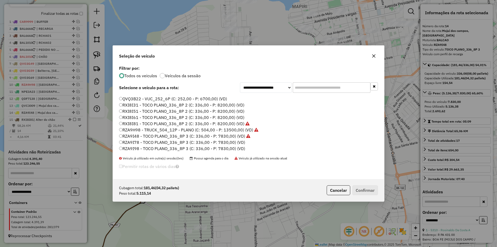
click at [143, 106] on label "RXI8I31 - TOCO PLANO_336_8P 2 (C: 336,00 - P: 8200,00) (VD)" at bounding box center [181, 105] width 125 height 6
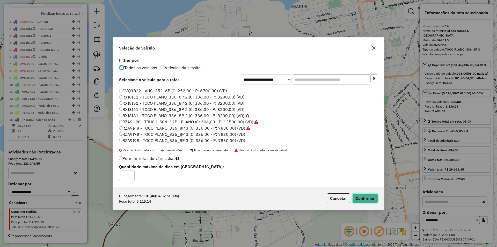
click at [364, 196] on button "Confirmar" at bounding box center [366, 198] width 26 height 10
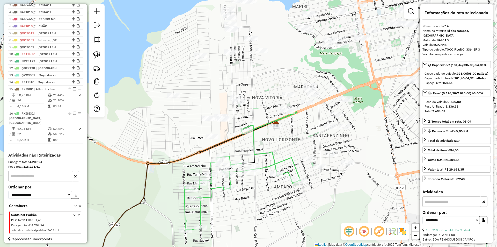
scroll to position [226, 0]
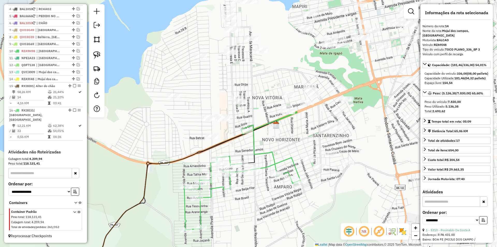
click at [280, 121] on icon at bounding box center [272, 122] width 50 height 21
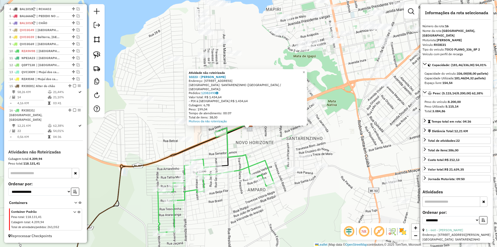
drag, startPoint x: 248, startPoint y: 141, endPoint x: 248, endPoint y: 147, distance: 5.5
click at [248, 147] on div "Atividade não roteirizada 10223 - WELLINTON PAZ ALMEID Endereço: R [GEOGRAPHIC_…" at bounding box center [248, 123] width 497 height 247
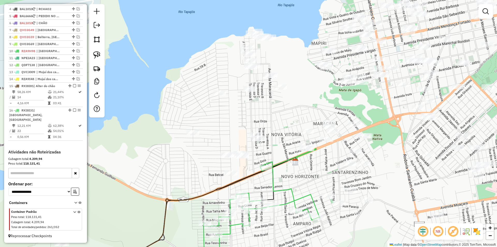
drag, startPoint x: 253, startPoint y: 158, endPoint x: 298, endPoint y: 192, distance: 56.8
click at [298, 192] on div "Janela de atendimento Grade de atendimento Capacidade Transportadoras Veículos …" at bounding box center [248, 123] width 497 height 247
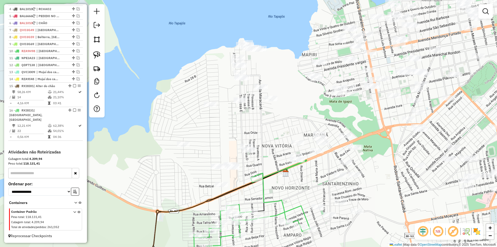
drag, startPoint x: 298, startPoint y: 194, endPoint x: 289, endPoint y: 203, distance: 12.8
click at [289, 203] on div "Janela de atendimento Grade de atendimento Capacidade Transportadoras Veículos …" at bounding box center [248, 123] width 497 height 247
click at [102, 55] on link at bounding box center [96, 54] width 11 height 11
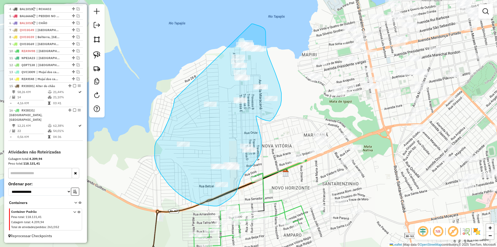
drag, startPoint x: 164, startPoint y: 131, endPoint x: 238, endPoint y: 23, distance: 130.7
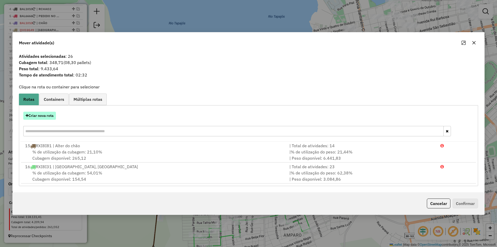
click at [55, 115] on button "Criar nova rota" at bounding box center [39, 116] width 33 height 8
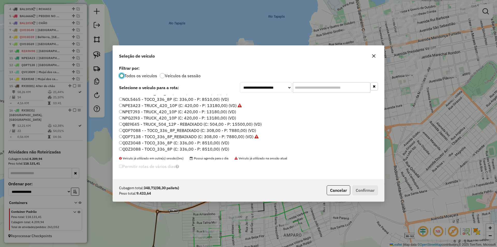
scroll to position [52, 0]
click at [136, 145] on label "QDZ3088 - TOCO_336_8P (C: 336,00 - P: 8510,00) (VD)" at bounding box center [174, 145] width 110 height 6
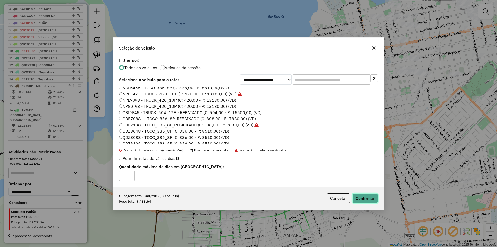
click at [361, 200] on button "Confirmar" at bounding box center [366, 198] width 26 height 10
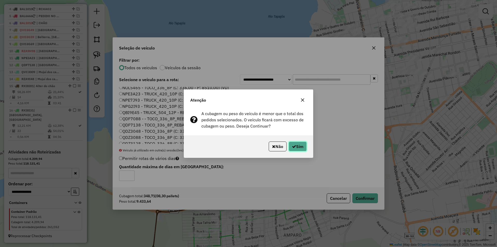
click at [305, 144] on button "Sim" at bounding box center [298, 146] width 18 height 10
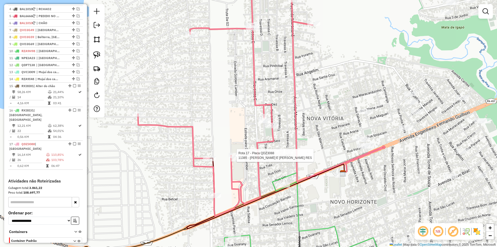
select select "**********"
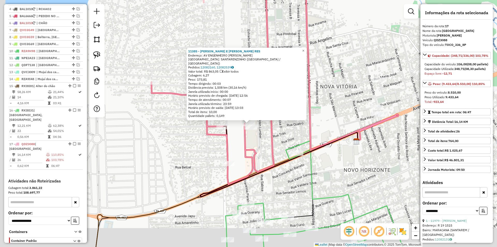
scroll to position [251, 0]
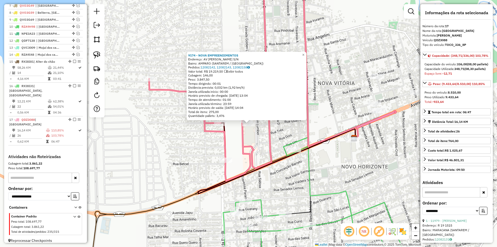
click at [249, 136] on div "9174 - NOVA EMPREENDIMENTOS Endereço: AV FERNANDO GUILHON S/N Bairro: AMPARO (S…" at bounding box center [248, 123] width 497 height 247
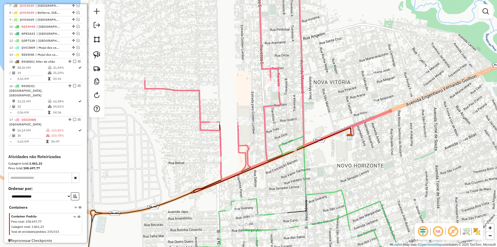
drag, startPoint x: 251, startPoint y: 143, endPoint x: 246, endPoint y: 141, distance: 4.5
click at [246, 141] on div "Janela de atendimento Grade de atendimento Capacidade Transportadoras Veículos …" at bounding box center [248, 123] width 497 height 247
select select "**********"
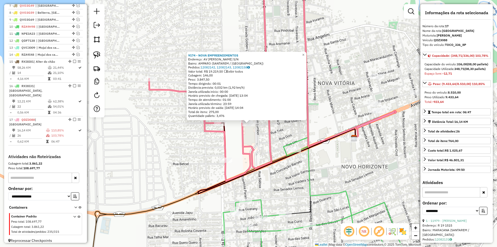
click at [251, 138] on div "9174 - NOVA EMPREENDIMENTOS Endereço: AV FERNANDO GUILHON S/N Bairro: AMPARO (S…" at bounding box center [248, 123] width 497 height 247
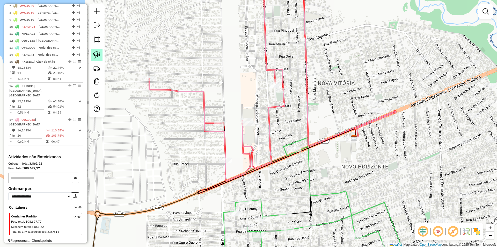
click at [101, 54] on link at bounding box center [96, 54] width 11 height 11
drag, startPoint x: 242, startPoint y: 103, endPoint x: 264, endPoint y: 139, distance: 42.3
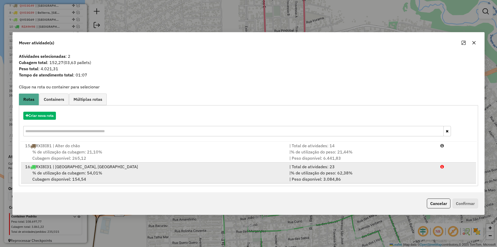
click at [293, 172] on span "% de utilização do peso: 62,38%" at bounding box center [322, 172] width 62 height 5
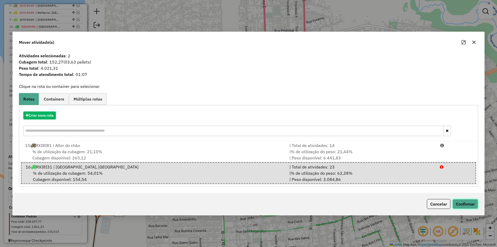
click at [458, 201] on button "Confirmar" at bounding box center [466, 204] width 26 height 10
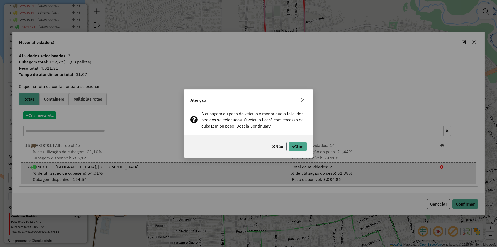
click at [282, 144] on button "Não" at bounding box center [278, 146] width 18 height 10
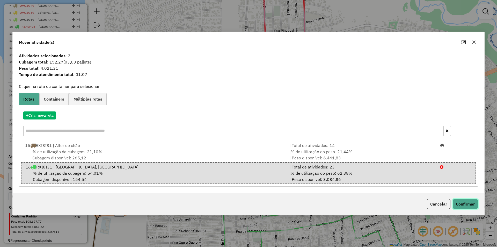
click at [470, 206] on button "Confirmar" at bounding box center [466, 204] width 26 height 10
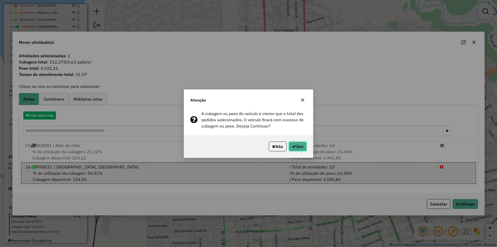
click at [301, 148] on button "Sim" at bounding box center [298, 146] width 18 height 10
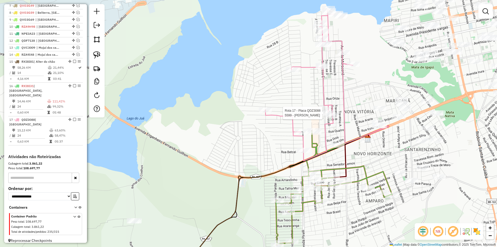
select select "**********"
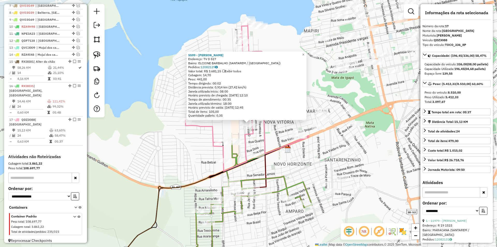
click at [309, 153] on div "5599 - Rodrigo Nunes Castro Endereço: TV D 517 Bairro: ELCIONE BARBALHO (SANTAR…" at bounding box center [248, 123] width 497 height 247
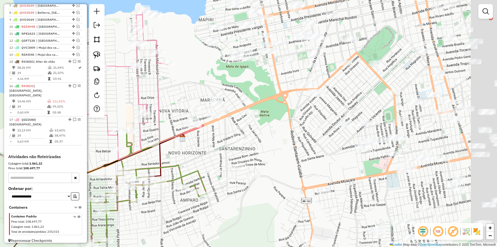
drag, startPoint x: 322, startPoint y: 153, endPoint x: 217, endPoint y: 142, distance: 106.0
click at [217, 142] on div "Janela de atendimento Grade de atendimento Capacidade Transportadoras Veículos …" at bounding box center [248, 123] width 497 height 247
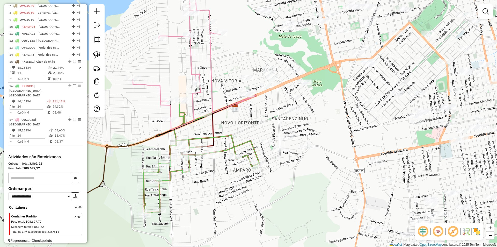
drag, startPoint x: 191, startPoint y: 166, endPoint x: 239, endPoint y: 127, distance: 61.8
click at [239, 127] on div "Janela de atendimento Grade de atendimento Capacidade Transportadoras Veículos …" at bounding box center [248, 123] width 497 height 247
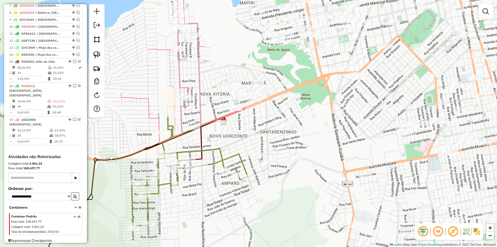
drag, startPoint x: 239, startPoint y: 127, endPoint x: 232, endPoint y: 150, distance: 23.8
click at [232, 150] on div "Janela de atendimento Grade de atendimento Capacidade Transportadoras Veículos …" at bounding box center [248, 123] width 497 height 247
click at [98, 56] on img at bounding box center [96, 54] width 7 height 7
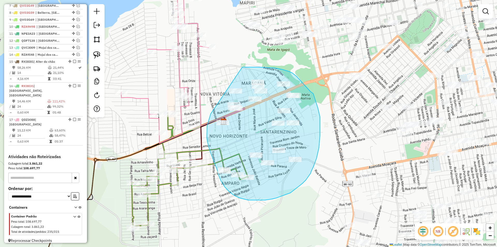
drag, startPoint x: 215, startPoint y: 108, endPoint x: 243, endPoint y: 67, distance: 49.1
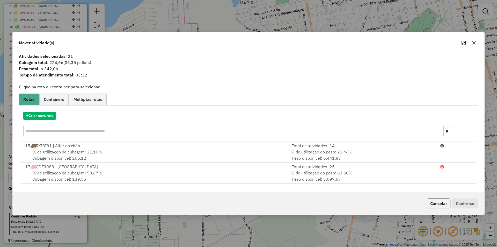
click at [39, 111] on div "Criar nova rota" at bounding box center [248, 125] width 457 height 34
click at [39, 112] on button "Criar nova rota" at bounding box center [39, 116] width 33 height 8
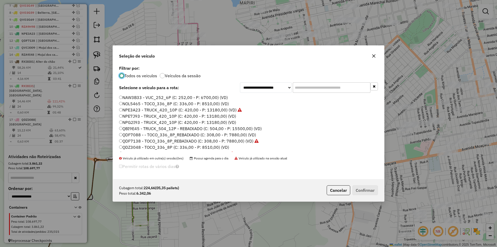
scroll to position [52, 0]
click at [145, 128] on label "QDF7088 - - TOCO_336_8P_REBAIXADO (C: 308,00 - P: 7880,00) (VD)" at bounding box center [187, 127] width 137 height 6
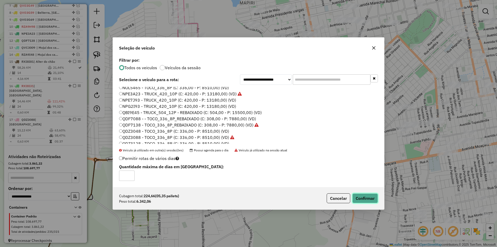
click at [358, 199] on button "Confirmar" at bounding box center [366, 198] width 26 height 10
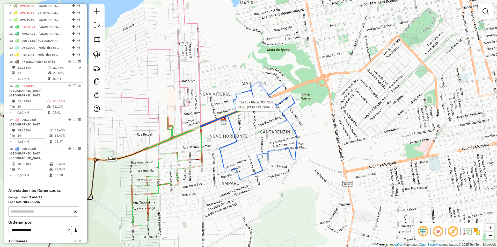
scroll to position [280, 0]
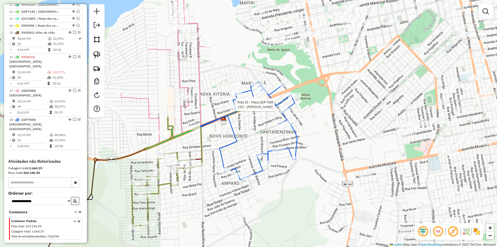
select select "**********"
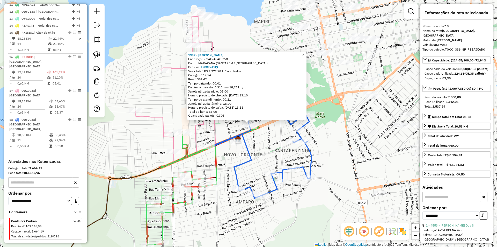
drag, startPoint x: 254, startPoint y: 138, endPoint x: 253, endPoint y: 130, distance: 8.1
click at [254, 138] on div "Rota 18 - Placa QDF7088 1337 - WEVERTON JUNIO SILVA Rota 18 - Placa QDF7088 782…" at bounding box center [248, 123] width 497 height 247
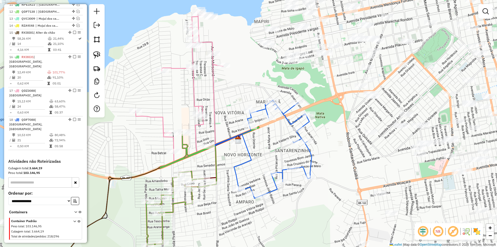
select select "**********"
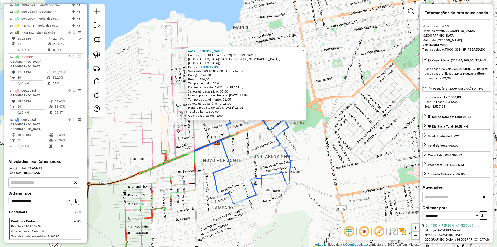
click at [249, 133] on div "6692 - Karen Cristina Mota Endereço: AV ENGENHEIRO FERNANDO GUILHON 62 Bairro: …" at bounding box center [248, 123] width 497 height 247
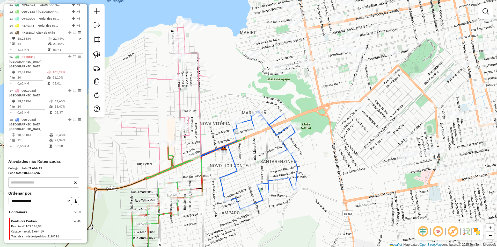
drag, startPoint x: 252, startPoint y: 143, endPoint x: 259, endPoint y: 148, distance: 8.5
click at [259, 148] on div "Janela de atendimento Grade de atendimento Capacidade Transportadoras Veículos …" at bounding box center [248, 123] width 497 height 247
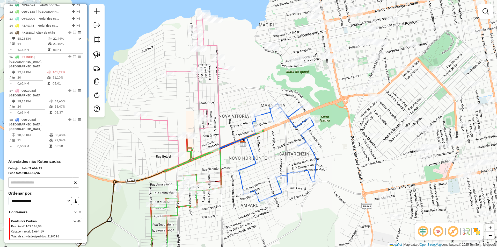
drag, startPoint x: 259, startPoint y: 148, endPoint x: 277, endPoint y: 140, distance: 20.4
click at [277, 140] on div "Janela de atendimento Grade de atendimento Capacidade Transportadoras Veículos …" at bounding box center [248, 123] width 497 height 247
select select "**********"
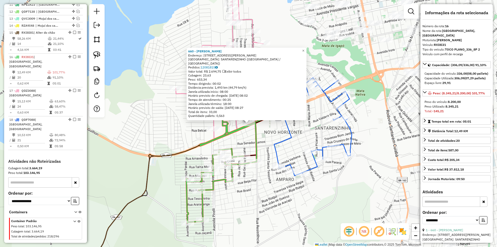
click at [262, 142] on div "660 - MARIA ROSALIA LIMA D Endereço: AV ENGENHEIRO FERNANDO GUILHON 503 Bairro:…" at bounding box center [248, 123] width 497 height 247
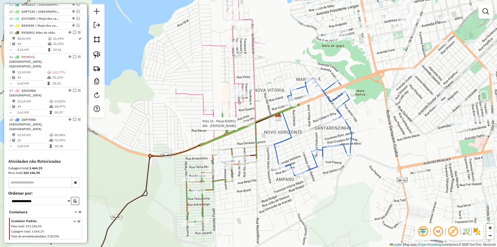
select select "**********"
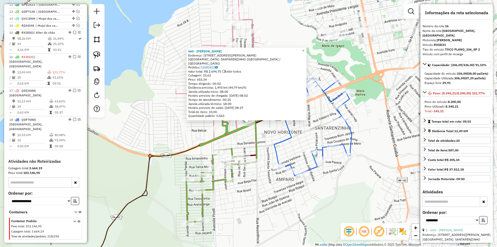
click at [255, 145] on icon at bounding box center [222, 166] width 70 height 114
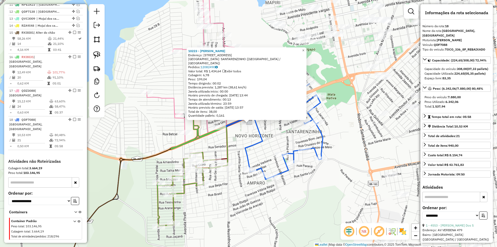
click at [250, 138] on div "10223 - WELLINTON PAZ ALMEID Endereço: R NOSSA SENHORA DO ROSARIO 991 Bairro: S…" at bounding box center [248, 123] width 497 height 247
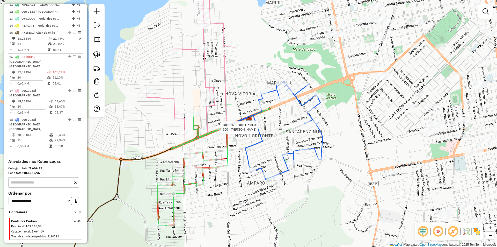
select select "**********"
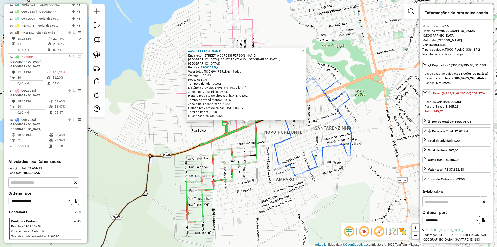
click at [238, 141] on div "660 - MARIA ROSALIA LIMA D Endereço: AV ENGENHEIRO FERNANDO GUILHON 503 Bairro:…" at bounding box center [248, 123] width 497 height 247
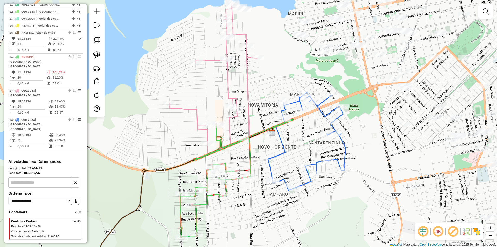
drag, startPoint x: 265, startPoint y: 139, endPoint x: 257, endPoint y: 159, distance: 21.7
click at [257, 159] on div "Janela de atendimento Grade de atendimento Capacidade Transportadoras Veículos …" at bounding box center [248, 123] width 497 height 247
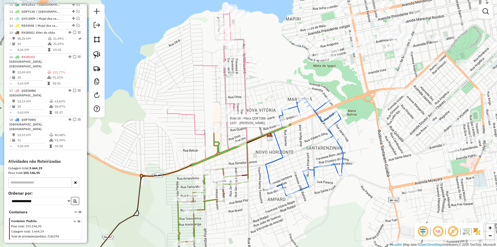
select select "**********"
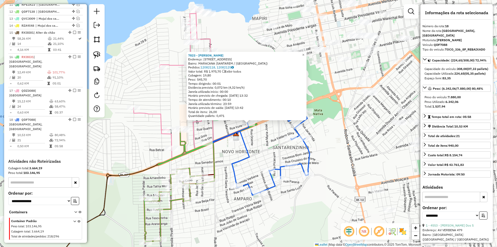
click at [261, 136] on div "7823 - JOSE ERIVAN Endereço: R SALVACAO 12 Bairro: MARACANA (SANTAREM / PA) Ped…" at bounding box center [248, 123] width 497 height 247
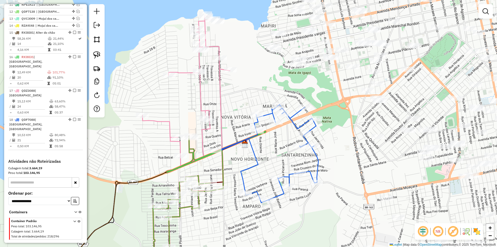
drag, startPoint x: 219, startPoint y: 88, endPoint x: 234, endPoint y: 106, distance: 23.4
click at [234, 106] on div "Janela de atendimento Grade de atendimento Capacidade Transportadoras Veículos …" at bounding box center [248, 123] width 497 height 247
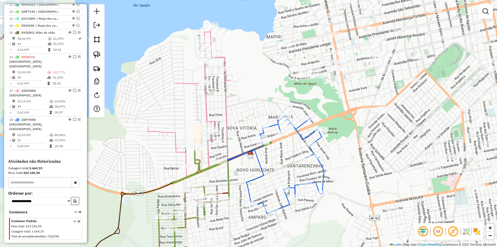
click at [225, 90] on icon at bounding box center [248, 120] width 46 height 80
select select "**********"
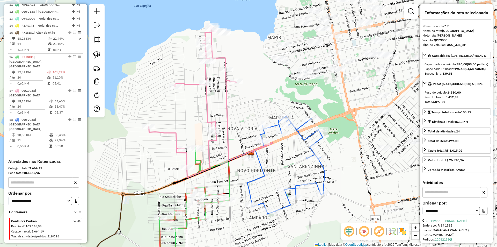
drag, startPoint x: 259, startPoint y: 95, endPoint x: 267, endPoint y: 98, distance: 8.1
click at [264, 97] on div "Janela de atendimento Grade de atendimento Capacidade Transportadoras Veículos …" at bounding box center [248, 123] width 497 height 247
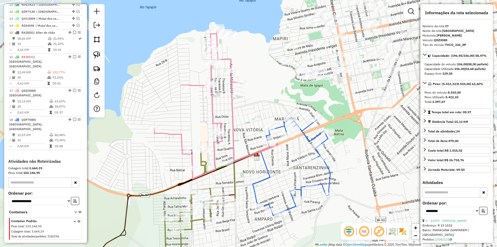
click at [270, 97] on div "Janela de atendimento Grade de atendimento Capacidade Transportadoras Veículos …" at bounding box center [248, 123] width 497 height 247
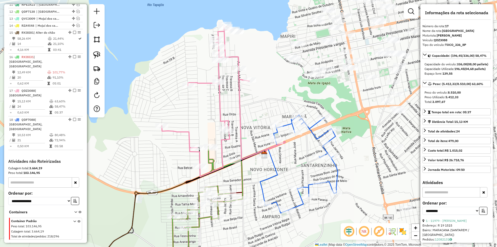
drag, startPoint x: 272, startPoint y: 97, endPoint x: 294, endPoint y: 84, distance: 26.0
click at [294, 84] on div "Janela de atendimento Grade de atendimento Capacidade Transportadoras Veículos …" at bounding box center [248, 123] width 497 height 247
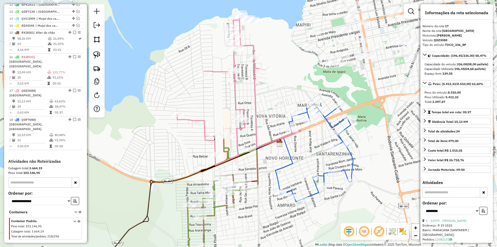
drag, startPoint x: 287, startPoint y: 99, endPoint x: 281, endPoint y: 80, distance: 20.1
click at [281, 80] on div "Janela de atendimento Grade de atendimento Capacidade Transportadoras Veículos …" at bounding box center [248, 123] width 497 height 247
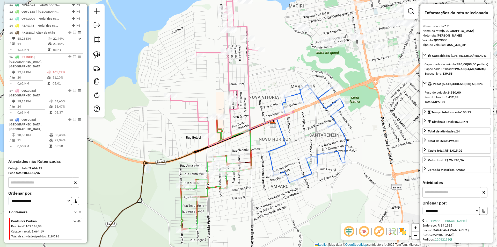
click at [281, 80] on div "Janela de atendimento Grade de atendimento Capacidade Transportadoras Veículos …" at bounding box center [248, 123] width 497 height 247
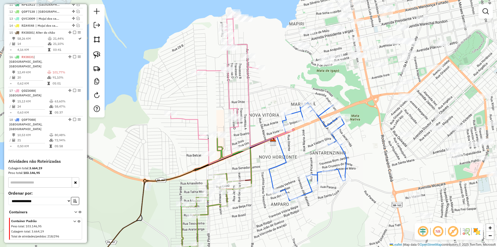
drag, startPoint x: 252, startPoint y: 107, endPoint x: 253, endPoint y: 129, distance: 21.8
click at [253, 129] on icon at bounding box center [271, 107] width 46 height 80
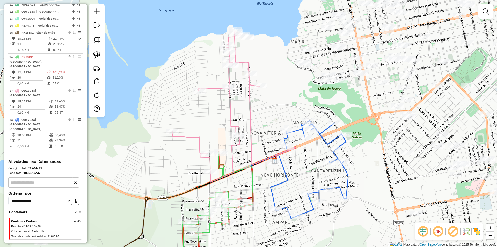
drag, startPoint x: 262, startPoint y: 114, endPoint x: 264, endPoint y: 128, distance: 14.1
click at [264, 128] on div "Janela de atendimento Grade de atendimento Capacidade Transportadoras Veículos …" at bounding box center [248, 123] width 497 height 247
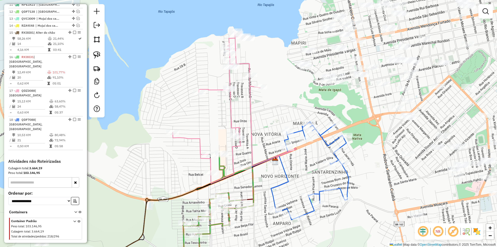
drag, startPoint x: 273, startPoint y: 103, endPoint x: 273, endPoint y: 119, distance: 16.3
click at [273, 119] on div "Janela de atendimento Grade de atendimento Capacidade Transportadoras Veículos …" at bounding box center [248, 123] width 497 height 247
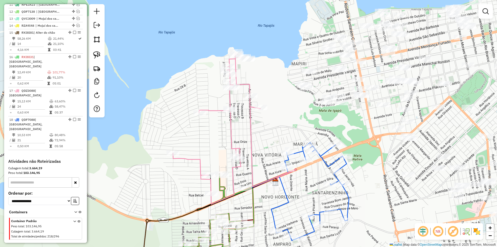
drag, startPoint x: 273, startPoint y: 119, endPoint x: 273, endPoint y: 123, distance: 4.4
click at [273, 123] on div "Janela de atendimento Grade de atendimento Capacidade Transportadoras Veículos …" at bounding box center [248, 123] width 497 height 247
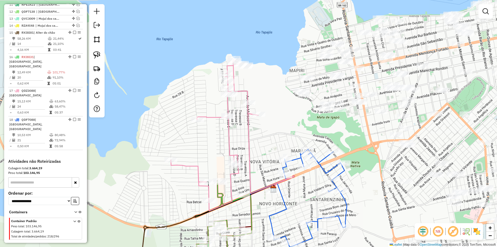
drag, startPoint x: 273, startPoint y: 123, endPoint x: 269, endPoint y: 124, distance: 4.2
click at [269, 124] on div "Janela de atendimento Grade de atendimento Capacidade Transportadoras Veículos …" at bounding box center [248, 123] width 497 height 247
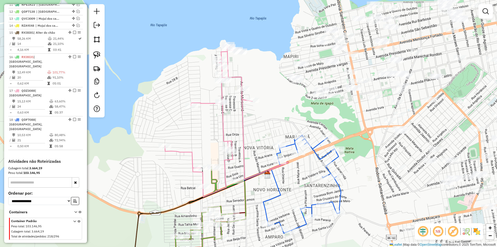
drag, startPoint x: 186, startPoint y: 147, endPoint x: 177, endPoint y: 131, distance: 17.7
click at [177, 131] on div "Janela de atendimento Grade de atendimento Capacidade Transportadoras Veículos …" at bounding box center [248, 123] width 497 height 247
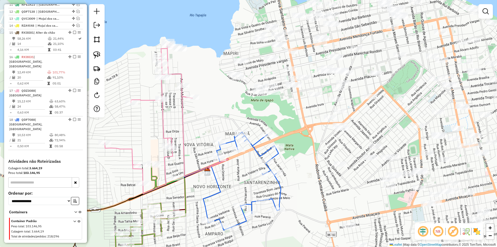
drag, startPoint x: 286, startPoint y: 124, endPoint x: 222, endPoint y: 128, distance: 63.9
click at [222, 128] on div "Janela de atendimento Grade de atendimento Capacidade Transportadoras Veículos …" at bounding box center [248, 123] width 497 height 247
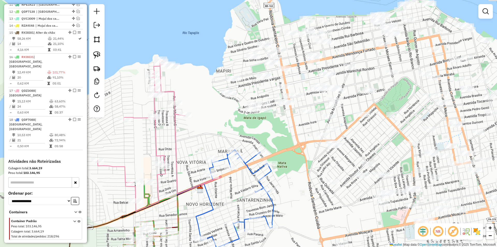
drag, startPoint x: 310, startPoint y: 145, endPoint x: 311, endPoint y: 164, distance: 18.9
click at [311, 164] on div "Janela de atendimento Grade de atendimento Capacidade Transportadoras Veículos …" at bounding box center [248, 123] width 497 height 247
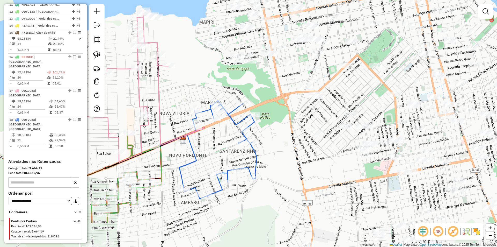
drag, startPoint x: 314, startPoint y: 206, endPoint x: 296, endPoint y: 155, distance: 54.9
click at [296, 155] on div "Janela de atendimento Grade de atendimento Capacidade Transportadoras Veículos …" at bounding box center [248, 123] width 497 height 247
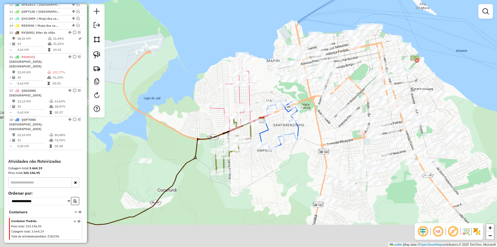
drag, startPoint x: 290, startPoint y: 199, endPoint x: 312, endPoint y: 166, distance: 39.3
click at [312, 166] on div "Janela de atendimento Grade de atendimento Capacidade Transportadoras Veículos …" at bounding box center [248, 123] width 497 height 247
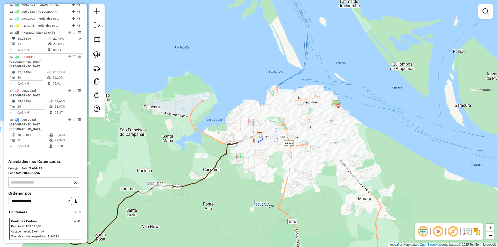
drag, startPoint x: 268, startPoint y: 212, endPoint x: 242, endPoint y: 194, distance: 31.7
click at [242, 194] on div "Janela de atendimento Grade de atendimento Capacidade Transportadoras Veículos …" at bounding box center [248, 123] width 497 height 247
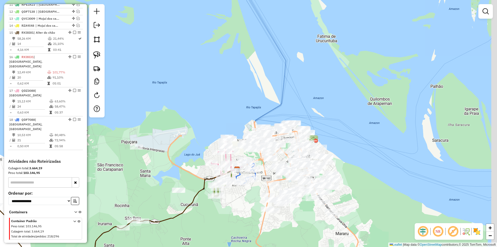
drag, startPoint x: 242, startPoint y: 194, endPoint x: 219, endPoint y: 229, distance: 41.6
click at [219, 229] on div "Janela de atendimento Grade de atendimento Capacidade Transportadoras Veículos …" at bounding box center [248, 123] width 497 height 247
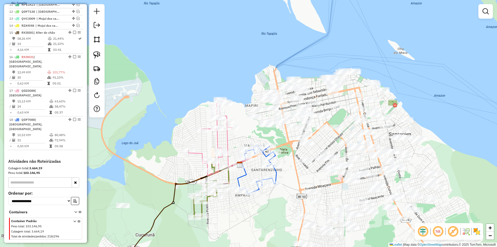
drag, startPoint x: 224, startPoint y: 212, endPoint x: 228, endPoint y: 220, distance: 8.9
click at [228, 220] on div "Janela de atendimento Grade de atendimento Capacidade Transportadoras Veículos …" at bounding box center [248, 123] width 497 height 247
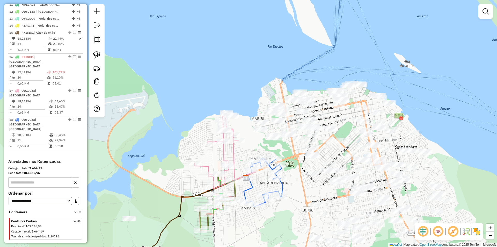
drag, startPoint x: 239, startPoint y: 195, endPoint x: 244, endPoint y: 201, distance: 7.4
click at [244, 201] on div "Janela de atendimento Grade de atendimento Capacidade Transportadoras Veículos …" at bounding box center [248, 123] width 497 height 247
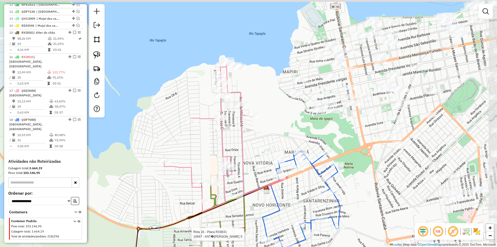
drag, startPoint x: 250, startPoint y: 207, endPoint x: 239, endPoint y: 223, distance: 19.0
click at [239, 223] on div "Rota 16 - Placa RXI8I31 10947 - ANT�NIO MARLILSON S Rota 16 - Placa RXI8I31 438…" at bounding box center [248, 123] width 497 height 247
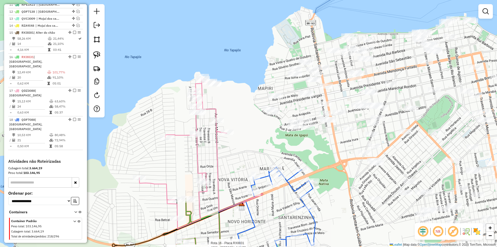
drag, startPoint x: 253, startPoint y: 206, endPoint x: 238, endPoint y: 212, distance: 16.0
click at [228, 222] on div "Rota 16 - Placa RXI8I31 10947 - ANT�NIO MARLILSON S Rota 16 - Placa RXI8I31 438…" at bounding box center [248, 123] width 497 height 247
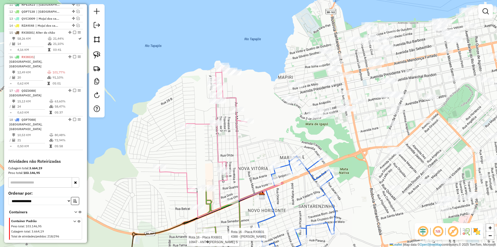
drag, startPoint x: 261, startPoint y: 202, endPoint x: 275, endPoint y: 176, distance: 29.8
click at [275, 176] on div "Rota 16 - Placa RXI8I31 10947 - ANT�NIO MARLILSON S Rota 16 - Placa RXI8I31 438…" at bounding box center [248, 123] width 497 height 247
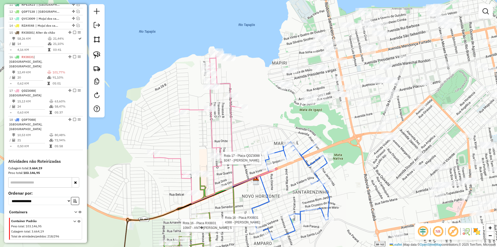
select select "**********"
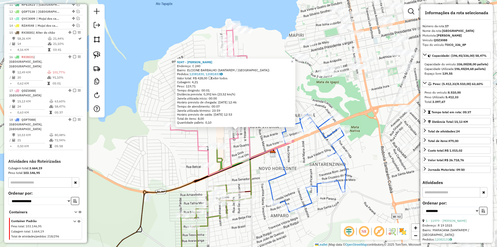
drag, startPoint x: 272, startPoint y: 160, endPoint x: 258, endPoint y: 166, distance: 15.7
click at [258, 166] on div "9247 - RAINERIO CASTRO Endereço: C 240 Bairro: ELCIONE BARBALHO (SANTAREM / PA)…" at bounding box center [248, 123] width 497 height 247
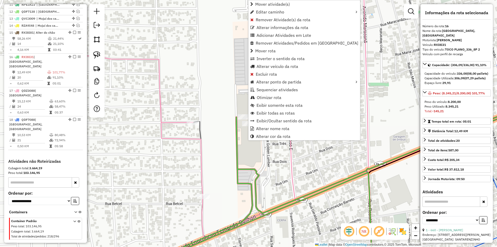
click at [260, 161] on div "Janela de atendimento Grade de atendimento Capacidade Transportadoras Veículos …" at bounding box center [248, 123] width 497 height 247
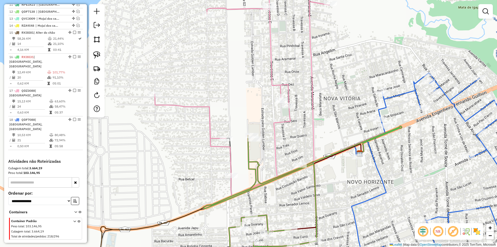
drag, startPoint x: 267, startPoint y: 162, endPoint x: 260, endPoint y: 139, distance: 24.7
click at [260, 139] on div "Janela de atendimento Grade de atendimento Capacidade Transportadoras Veículos …" at bounding box center [248, 123] width 497 height 247
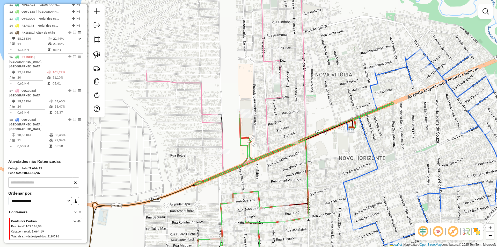
drag, startPoint x: 275, startPoint y: 165, endPoint x: 250, endPoint y: 151, distance: 29.0
click at [250, 151] on div "Janela de atendimento Grade de atendimento Capacidade Transportadoras Veículos …" at bounding box center [248, 123] width 497 height 247
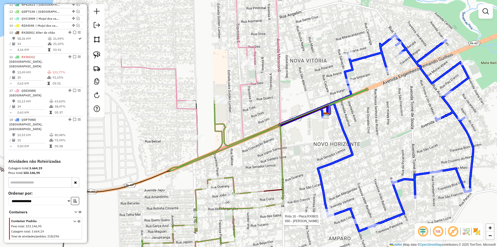
click at [330, 219] on div at bounding box center [328, 215] width 13 height 5
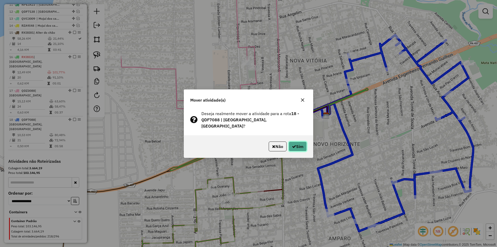
click at [300, 141] on button "Sim" at bounding box center [298, 146] width 18 height 10
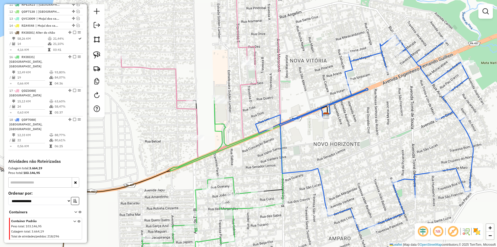
click at [74, 74] on td "93,80%" at bounding box center [67, 72] width 26 height 5
select select "**********"
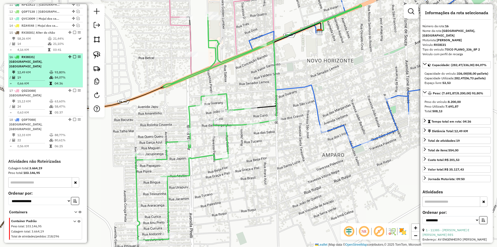
click at [73, 58] on em at bounding box center [74, 56] width 3 height 3
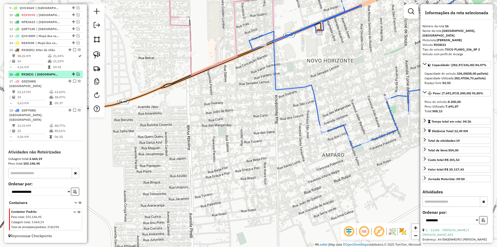
scroll to position [258, 0]
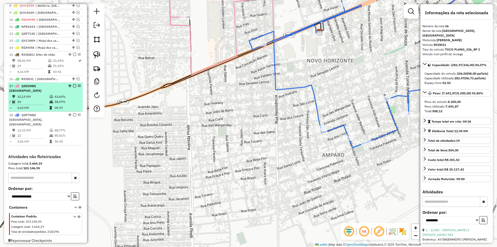
click at [64, 105] on table "15,13 KM 63,60% / 24 58,47% = 0,63 KM 05:37" at bounding box center [45, 102] width 73 height 16
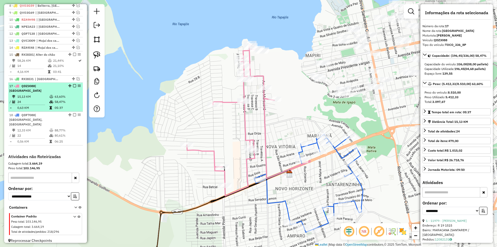
click at [73, 87] on em at bounding box center [74, 85] width 3 height 3
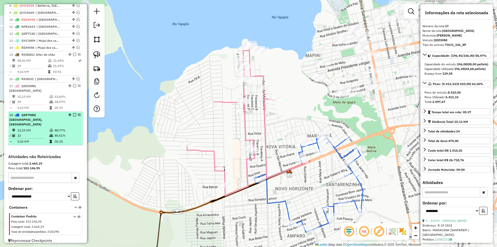
scroll to position [240, 0]
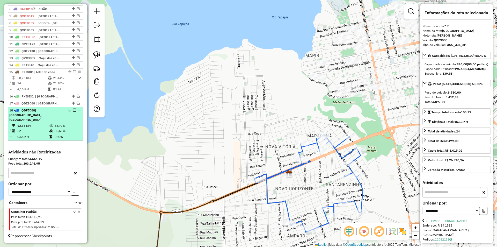
click at [67, 127] on td "88,77%" at bounding box center [67, 125] width 26 height 5
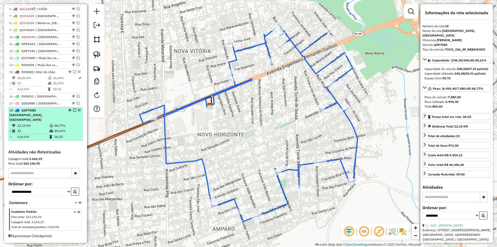
click at [73, 112] on em at bounding box center [74, 110] width 3 height 3
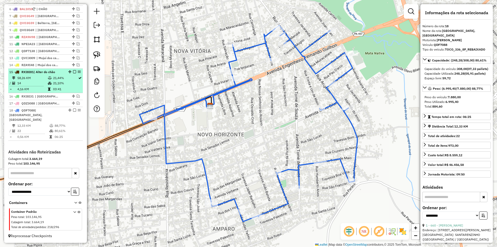
scroll to position [218, 0]
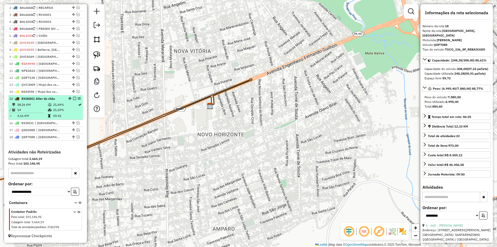
click at [69, 106] on td "21,44%" at bounding box center [65, 104] width 25 height 5
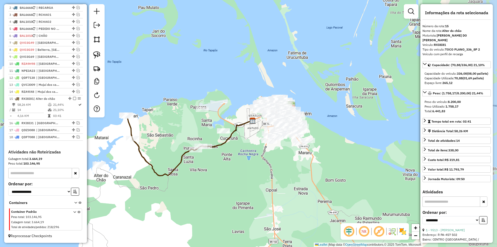
drag, startPoint x: 298, startPoint y: 158, endPoint x: 236, endPoint y: 161, distance: 62.8
click at [236, 161] on div "Janela de atendimento Grade de atendimento Capacidade Transportadoras Veículos …" at bounding box center [248, 123] width 497 height 247
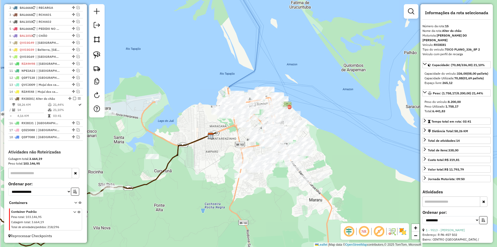
click at [261, 201] on div "Janela de atendimento Grade de atendimento Capacidade Transportadoras Veículos …" at bounding box center [248, 123] width 497 height 247
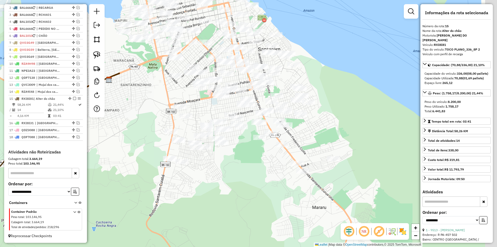
drag, startPoint x: 261, startPoint y: 197, endPoint x: 211, endPoint y: 192, distance: 50.8
click at [211, 192] on div "Janela de atendimento Grade de atendimento Capacidade Transportadoras Veículos …" at bounding box center [248, 123] width 497 height 247
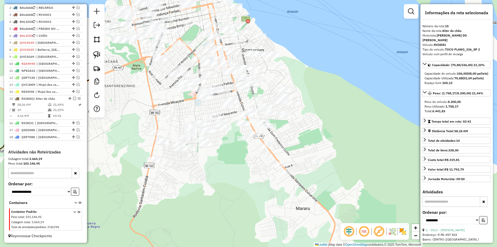
drag, startPoint x: 228, startPoint y: 196, endPoint x: 211, endPoint y: 187, distance: 18.5
click at [212, 188] on div "Janela de atendimento Grade de atendimento Capacidade Transportadoras Veículos …" at bounding box center [248, 123] width 497 height 247
drag, startPoint x: 248, startPoint y: 186, endPoint x: 234, endPoint y: 187, distance: 14.1
click at [234, 187] on div "Janela de atendimento Grade de atendimento Capacidade Transportadoras Veículos …" at bounding box center [248, 123] width 497 height 247
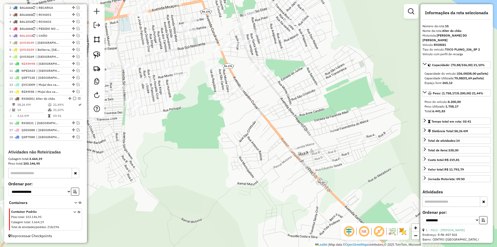
drag, startPoint x: 234, startPoint y: 187, endPoint x: 210, endPoint y: 198, distance: 26.0
click at [210, 198] on div "Janela de atendimento Grade de atendimento Capacidade Transportadoras Veículos …" at bounding box center [248, 123] width 497 height 247
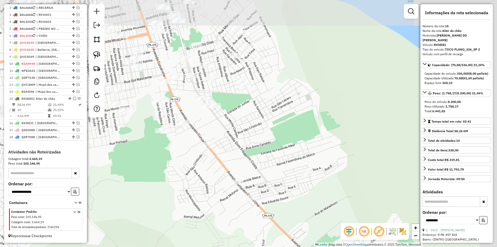
drag, startPoint x: 216, startPoint y: 189, endPoint x: 177, endPoint y: 220, distance: 49.4
click at [177, 220] on div "Janela de atendimento Grade de atendimento Capacidade Transportadoras Veículos …" at bounding box center [248, 123] width 497 height 247
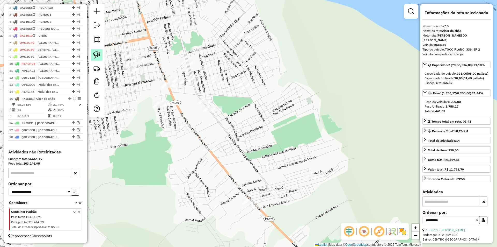
click at [101, 55] on link at bounding box center [96, 54] width 11 height 11
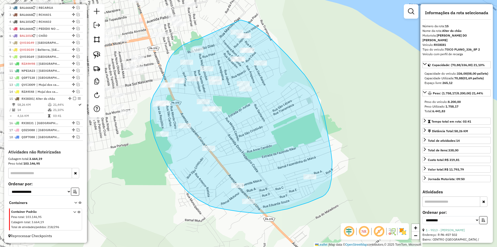
drag, startPoint x: 198, startPoint y: 40, endPoint x: 241, endPoint y: 20, distance: 47.5
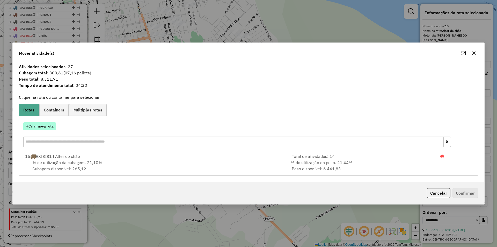
click at [47, 126] on button "Criar nova rota" at bounding box center [39, 126] width 33 height 8
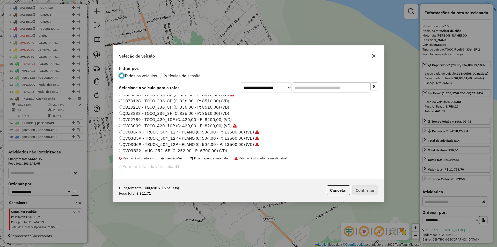
scroll to position [104, 0]
click at [139, 119] on label "QVC2789 - TOCO_420_10P (C: 420,00 - P: 8200,00) (VD)" at bounding box center [175, 118] width 113 height 6
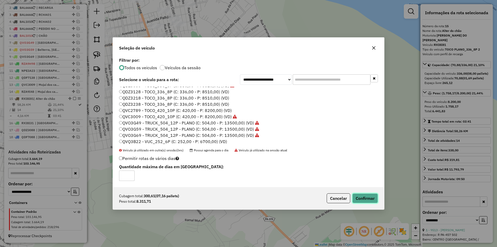
click at [363, 198] on button "Confirmar" at bounding box center [366, 198] width 26 height 10
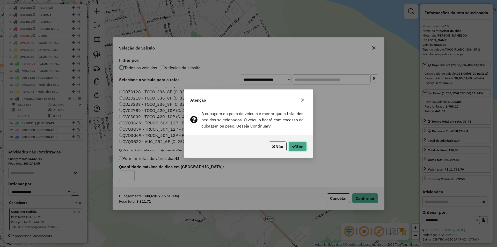
click at [295, 145] on button "Sim" at bounding box center [298, 146] width 18 height 10
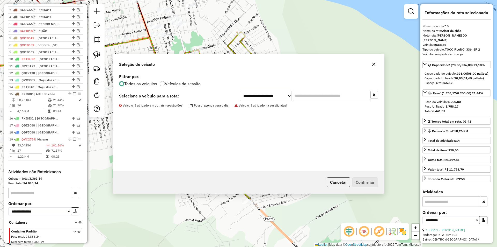
scroll to position [243, 0]
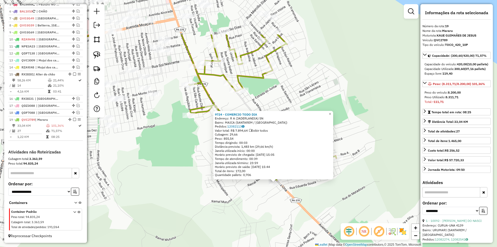
drag, startPoint x: 193, startPoint y: 142, endPoint x: 222, endPoint y: 209, distance: 72.8
click at [222, 209] on div "9724 - COMERCIO TODO DIA Endereço: R A (JADERLANDIA) SN Bairro: MAICA (SANTAREM…" at bounding box center [248, 123] width 497 height 247
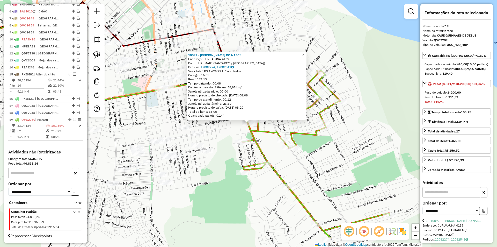
click at [244, 156] on div "10092 - ANA CASTRO DO NASCI Endereço: CURUA-UNA 4139 Bairro: URUMARI (SANTAREM …" at bounding box center [248, 123] width 497 height 247
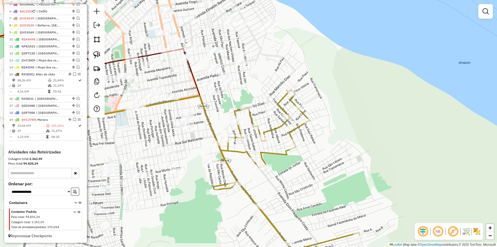
drag, startPoint x: 259, startPoint y: 152, endPoint x: 222, endPoint y: 161, distance: 37.8
click at [228, 171] on icon at bounding box center [285, 173] width 147 height 167
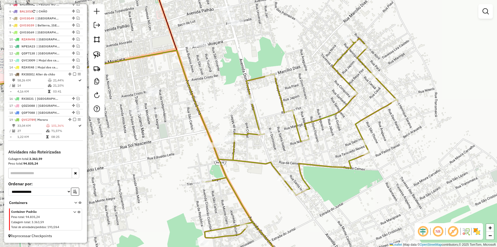
click at [243, 162] on icon at bounding box center [300, 154] width 196 height 233
select select "**********"
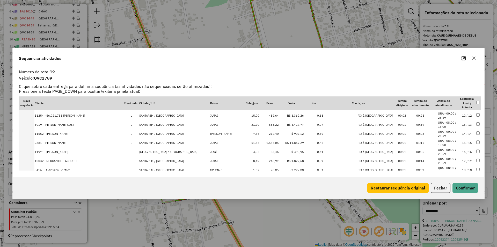
scroll to position [104, 0]
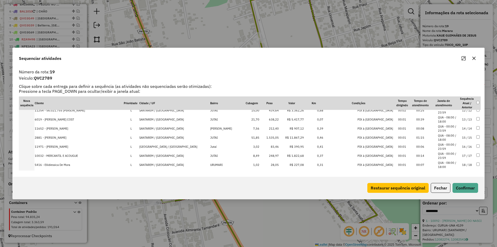
click at [260, 137] on td "1.535,05" at bounding box center [269, 137] width 19 height 9
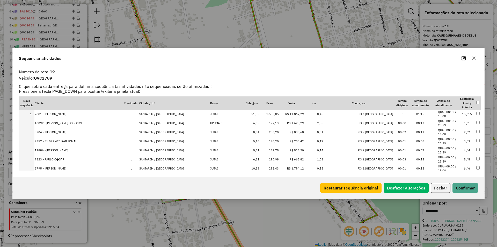
scroll to position [0, 0]
click at [476, 116] on td at bounding box center [478, 114] width 5 height 9
click at [467, 114] on td "15 / 15" at bounding box center [467, 114] width 18 height 9
click at [441, 189] on button "Fechar" at bounding box center [441, 188] width 20 height 10
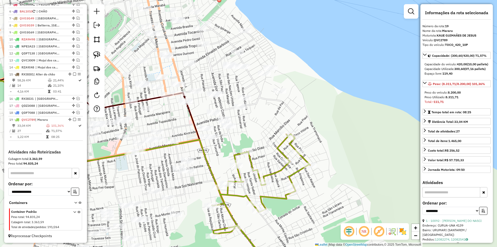
drag, startPoint x: 277, startPoint y: 116, endPoint x: 261, endPoint y: 159, distance: 46.5
click at [261, 159] on div "Janela de atendimento Grade de atendimento Capacidade Transportadoras Veículos …" at bounding box center [248, 123] width 497 height 247
drag, startPoint x: 185, startPoint y: 122, endPoint x: 175, endPoint y: 126, distance: 10.3
click at [175, 126] on div "Janela de atendimento Grade de atendimento Capacidade Transportadoras Veículos …" at bounding box center [248, 123] width 497 height 247
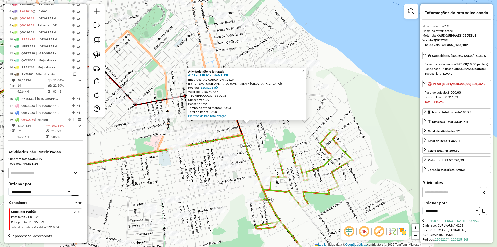
click at [230, 132] on div "Atividade não roteirizada 4123 - NATALIA DE NAZARE DE Endereço: AV CURUA-UNA 26…" at bounding box center [248, 123] width 497 height 247
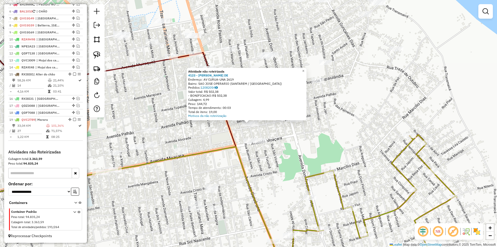
click at [273, 148] on div "× Atividade não roteirizada 4123 - NATALIA DE NAZARE DE Endereço: AV CURUA-UNA …" at bounding box center [248, 123] width 497 height 247
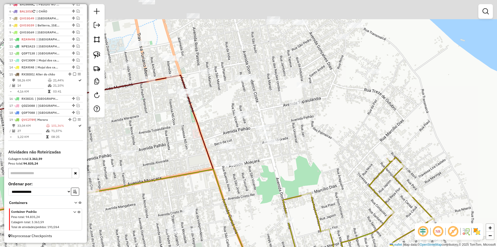
drag, startPoint x: 274, startPoint y: 150, endPoint x: 252, endPoint y: 172, distance: 31.9
click at [252, 172] on div "Janela de atendimento Grade de atendimento Capacidade Transportadoras Veículos …" at bounding box center [248, 123] width 497 height 247
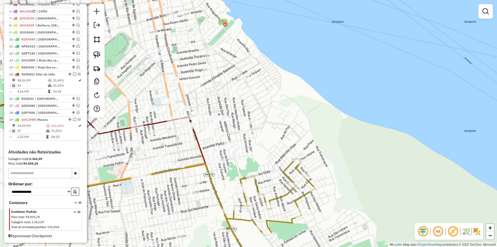
drag, startPoint x: 252, startPoint y: 175, endPoint x: 226, endPoint y: 169, distance: 26.9
click at [226, 169] on div "Janela de atendimento Grade de atendimento Capacidade Transportadoras Veículos …" at bounding box center [248, 123] width 497 height 247
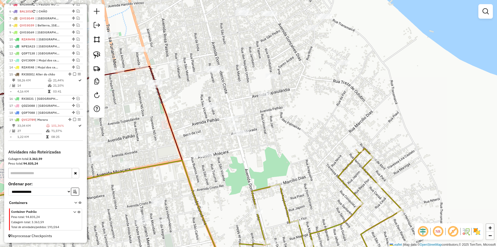
drag, startPoint x: 225, startPoint y: 169, endPoint x: 222, endPoint y: 170, distance: 3.6
click at [222, 170] on div "Janela de atendimento Grade de atendimento Capacidade Transportadoras Veículos …" at bounding box center [248, 123] width 497 height 247
click at [97, 48] on div at bounding box center [97, 60] width 16 height 113
click at [96, 52] on img at bounding box center [96, 54] width 7 height 7
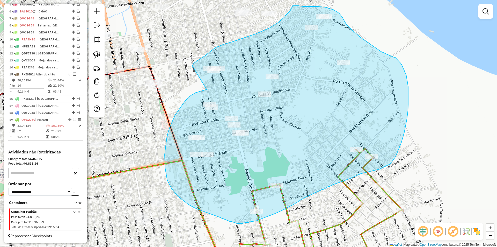
drag, startPoint x: 207, startPoint y: 89, endPoint x: 193, endPoint y: 66, distance: 27.5
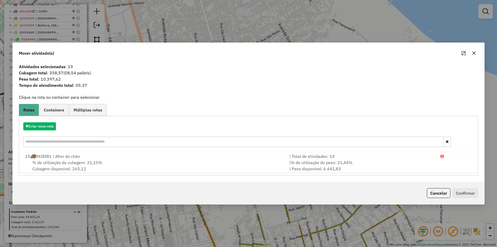
click at [50, 120] on div "Criar nova rota" at bounding box center [248, 135] width 457 height 34
click at [438, 195] on button "Cancelar" at bounding box center [439, 193] width 24 height 10
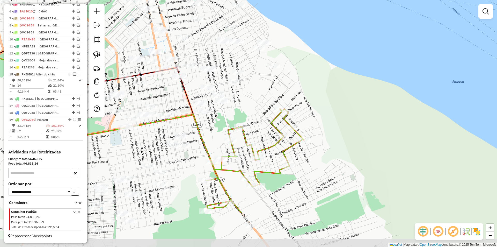
drag, startPoint x: 269, startPoint y: 166, endPoint x: 249, endPoint y: 109, distance: 60.1
click at [249, 109] on div "Janela de atendimento Grade de atendimento Capacidade Transportadoras Veículos …" at bounding box center [248, 123] width 497 height 247
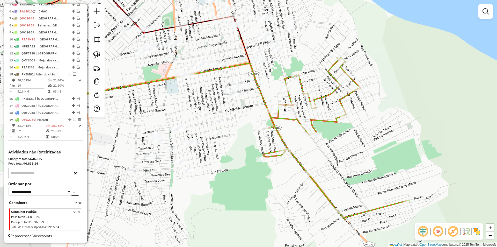
drag, startPoint x: 261, startPoint y: 131, endPoint x: 344, endPoint y: 74, distance: 100.8
click at [345, 72] on div "Janela de atendimento Grade de atendimento Capacidade Transportadoras Veículos …" at bounding box center [248, 123] width 497 height 247
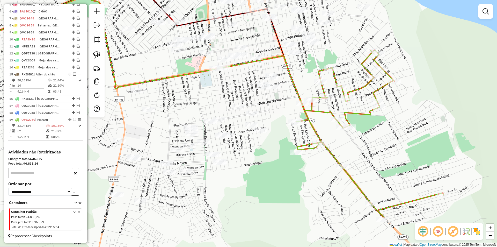
drag, startPoint x: 252, startPoint y: 210, endPoint x: 334, endPoint y: 205, distance: 82.6
click at [331, 205] on div "Rota 19 - Placa QVC2789 7442 - VANDERSON PATR�CIO F Janela de atendimento Grade…" at bounding box center [248, 123] width 497 height 247
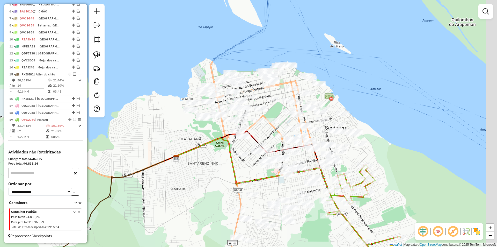
drag, startPoint x: 257, startPoint y: 143, endPoint x: 210, endPoint y: 209, distance: 81.1
click at [210, 209] on div "Janela de atendimento Grade de atendimento Capacidade Transportadoras Veículos …" at bounding box center [248, 123] width 497 height 247
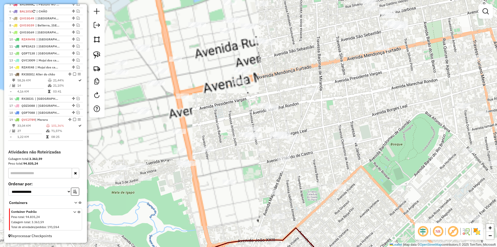
drag, startPoint x: 213, startPoint y: 180, endPoint x: 257, endPoint y: 184, distance: 43.4
click at [257, 184] on div "Janela de atendimento Grade de atendimento Capacidade Transportadoras Veículos …" at bounding box center [248, 123] width 497 height 247
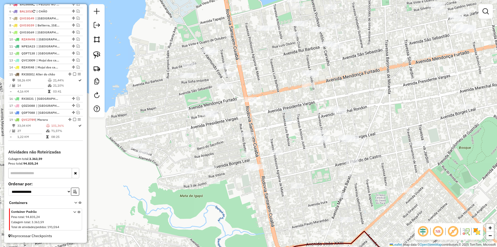
drag, startPoint x: 255, startPoint y: 183, endPoint x: 284, endPoint y: 184, distance: 29.0
click at [284, 184] on div "Janela de atendimento Grade de atendimento Capacidade Transportadoras Veículos …" at bounding box center [248, 123] width 497 height 247
click at [98, 53] on img at bounding box center [96, 54] width 7 height 7
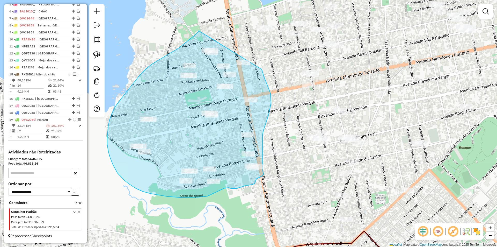
drag, startPoint x: 199, startPoint y: 31, endPoint x: 259, endPoint y: 61, distance: 67.2
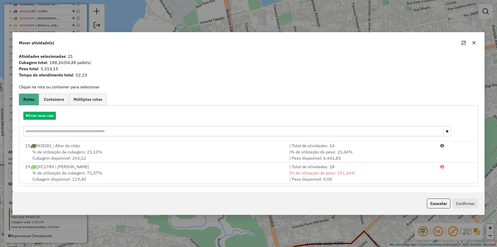
click at [49, 111] on div "Criar nova rota" at bounding box center [248, 125] width 457 height 34
click at [52, 113] on button "Criar nova rota" at bounding box center [39, 116] width 33 height 8
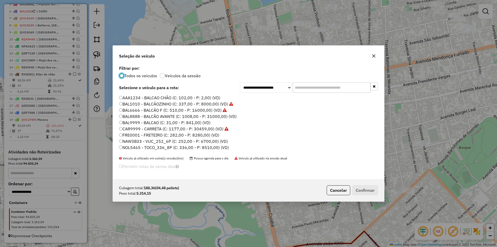
scroll to position [3, 2]
click at [129, 140] on label "NAW3B33 - VUC_252_6P (C: 252,00 - P: 6700,00) (VD)" at bounding box center [173, 141] width 109 height 6
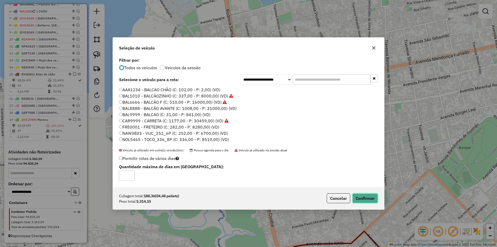
click at [371, 201] on button "Confirmar" at bounding box center [366, 198] width 26 height 10
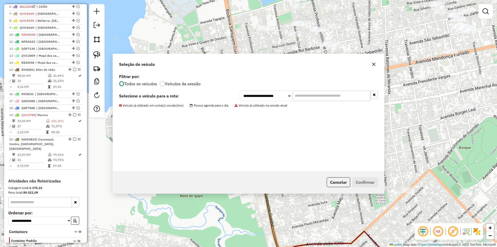
scroll to position [272, 0]
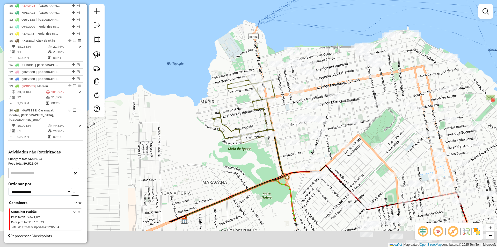
drag, startPoint x: 266, startPoint y: 188, endPoint x: 274, endPoint y: 155, distance: 33.8
click at [273, 156] on div "Janela de atendimento Grade de atendimento Capacidade Transportadoras Veículos …" at bounding box center [248, 123] width 497 height 247
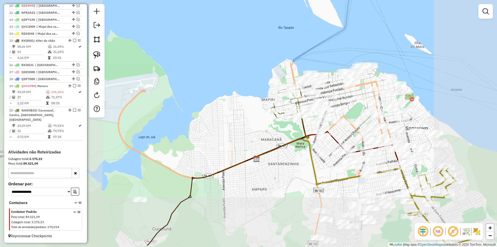
drag, startPoint x: 241, startPoint y: 193, endPoint x: 275, endPoint y: 159, distance: 47.6
click at [275, 159] on div "Janela de atendimento Grade de atendimento Capacidade Transportadoras Veículos …" at bounding box center [248, 123] width 497 height 247
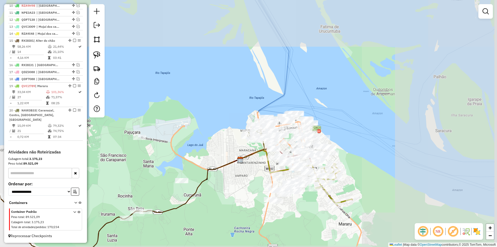
drag, startPoint x: 274, startPoint y: 164, endPoint x: 213, endPoint y: 167, distance: 61.2
click at [213, 167] on div "Janela de atendimento Grade de atendimento Capacidade Transportadoras Veículos …" at bounding box center [248, 123] width 497 height 247
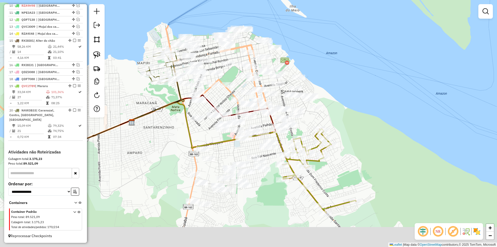
drag, startPoint x: 245, startPoint y: 205, endPoint x: 221, endPoint y: 137, distance: 71.5
click at [221, 137] on div "Janela de atendimento Grade de atendimento Capacidade Transportadoras Veículos …" at bounding box center [248, 123] width 497 height 247
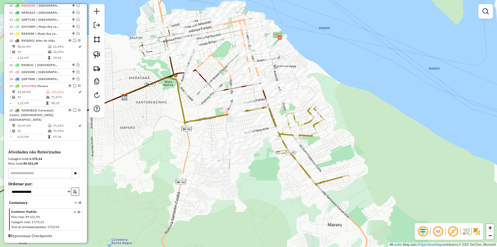
drag, startPoint x: 222, startPoint y: 146, endPoint x: 215, endPoint y: 128, distance: 18.9
click at [215, 128] on div "Janela de atendimento Grade de atendimento Capacidade Transportadoras Veículos …" at bounding box center [248, 123] width 497 height 247
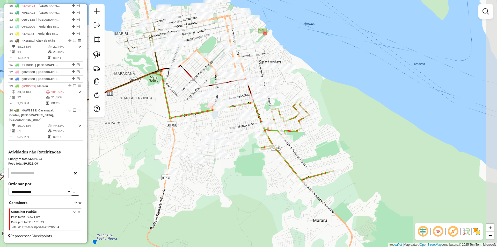
drag, startPoint x: 215, startPoint y: 128, endPoint x: 202, endPoint y: 126, distance: 12.9
click at [202, 126] on div "Janela de atendimento Grade de atendimento Capacidade Transportadoras Veículos …" at bounding box center [248, 123] width 497 height 247
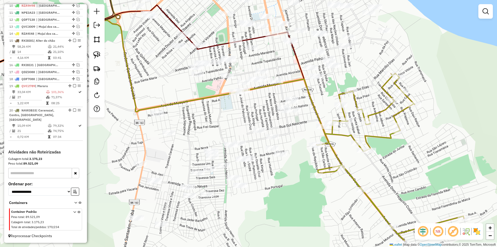
drag, startPoint x: 222, startPoint y: 120, endPoint x: 240, endPoint y: 102, distance: 26.2
click at [240, 102] on div "Janela de atendimento Grade de atendimento Capacidade Transportadoras Veículos …" at bounding box center [248, 123] width 497 height 247
drag, startPoint x: 240, startPoint y: 102, endPoint x: 247, endPoint y: 94, distance: 9.9
click at [247, 94] on div "Janela de atendimento Grade de atendimento Capacidade Transportadoras Veículos …" at bounding box center [248, 123] width 497 height 247
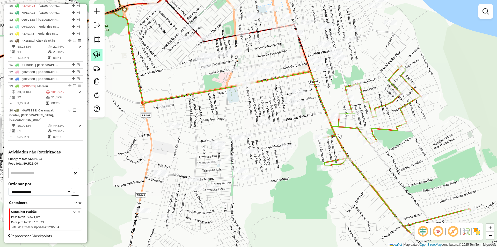
click at [96, 55] on img at bounding box center [96, 54] width 7 height 7
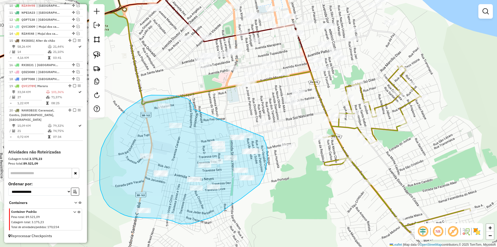
drag, startPoint x: 194, startPoint y: 109, endPoint x: 263, endPoint y: 137, distance: 75.2
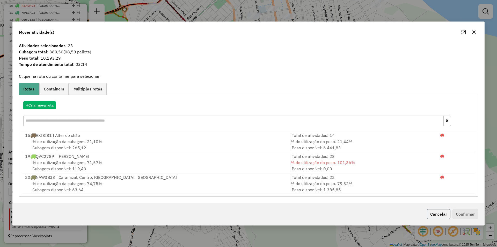
click at [440, 214] on button "Cancelar" at bounding box center [439, 214] width 24 height 10
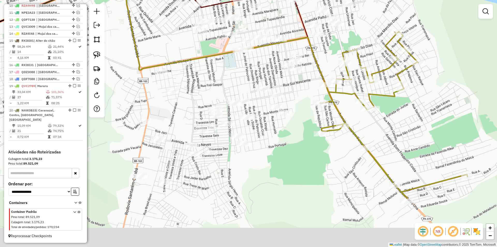
drag, startPoint x: 223, startPoint y: 209, endPoint x: 219, endPoint y: 172, distance: 36.7
click at [219, 172] on div "Janela de atendimento Grade de atendimento Capacidade Transportadoras Veículos …" at bounding box center [248, 123] width 497 height 247
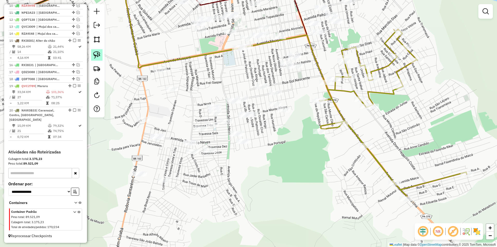
click at [97, 53] on img at bounding box center [96, 54] width 7 height 7
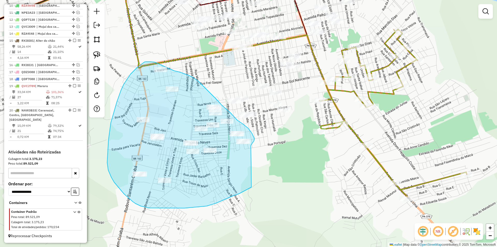
drag, startPoint x: 251, startPoint y: 146, endPoint x: 252, endPoint y: 187, distance: 41.5
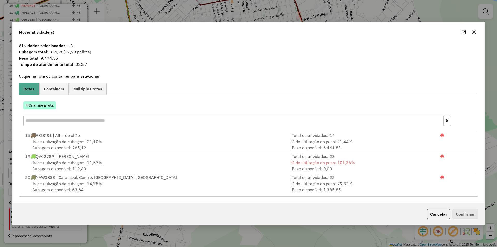
click at [47, 105] on button "Criar nova rota" at bounding box center [39, 105] width 33 height 8
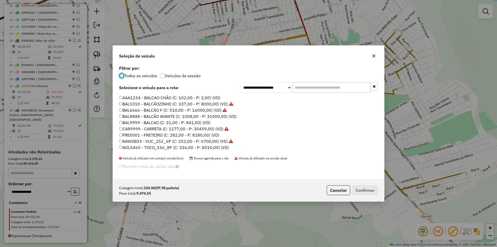
scroll to position [3, 2]
click at [346, 192] on button "Cancelar" at bounding box center [339, 190] width 24 height 10
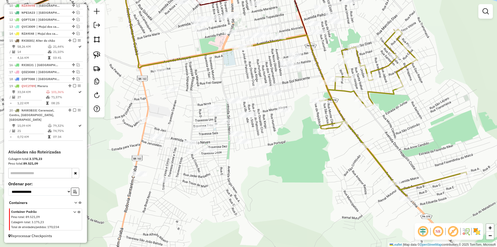
drag, startPoint x: 238, startPoint y: 165, endPoint x: 240, endPoint y: 176, distance: 11.8
click at [240, 176] on div "Janela de atendimento Grade de atendimento Capacidade Transportadoras Veículos …" at bounding box center [248, 123] width 497 height 247
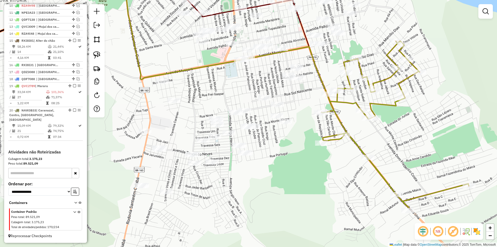
click at [229, 137] on div "Janela de atendimento Grade de atendimento Capacidade Transportadoras Veículos …" at bounding box center [248, 123] width 497 height 247
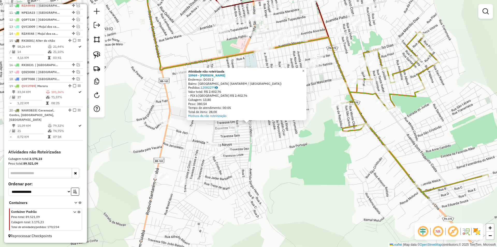
click at [250, 151] on div "Atividade não roteirizada 10969 - MARCOS OLIVEIRA Endereço: DOIS 2 Bairro: NOVA…" at bounding box center [248, 123] width 497 height 247
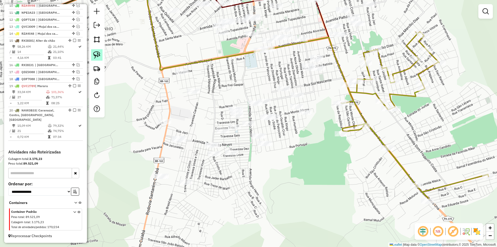
click at [99, 57] on img at bounding box center [96, 54] width 7 height 7
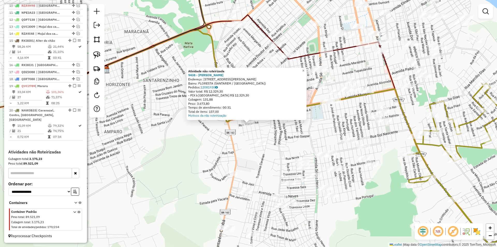
click at [208, 155] on div "Atividade não roteirizada 9438 - ADENILSON BATISTA D Endereço: AV MARECHAL DEOD…" at bounding box center [248, 123] width 497 height 247
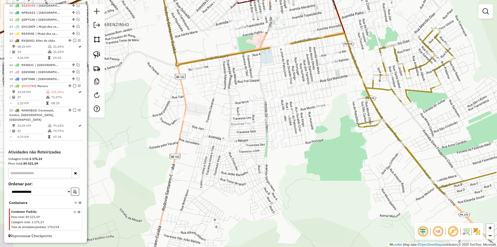
drag, startPoint x: 222, startPoint y: 161, endPoint x: 166, endPoint y: 95, distance: 85.9
click at [166, 95] on div "Janela de atendimento Grade de atendimento Capacidade Transportadoras Veículos …" at bounding box center [248, 123] width 497 height 247
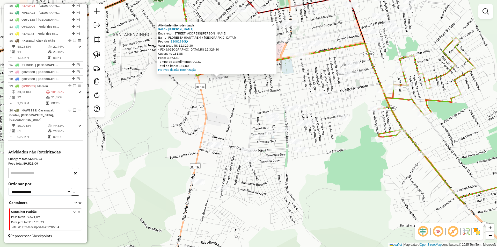
drag, startPoint x: 227, startPoint y: 154, endPoint x: 189, endPoint y: 99, distance: 67.5
click at [189, 99] on div "Atividade não roteirizada 9438 - ADENILSON BATISTA D Endereço: AV MARECHAL DEOD…" at bounding box center [248, 123] width 497 height 247
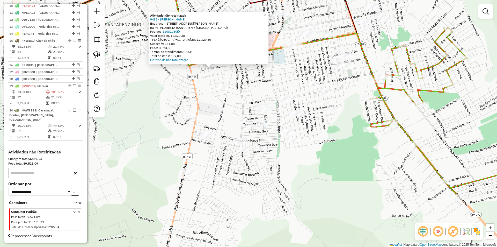
click at [189, 99] on div "Atividade não roteirizada 9438 - ADENILSON BATISTA D Endereço: AV MARECHAL DEOD…" at bounding box center [248, 123] width 497 height 247
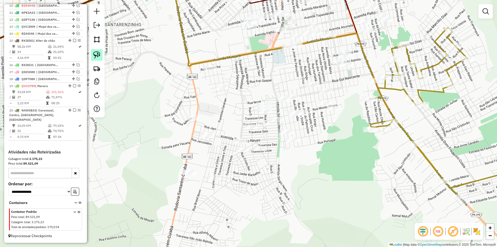
click at [99, 56] on img at bounding box center [96, 54] width 7 height 7
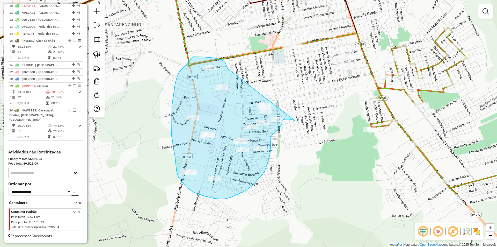
drag, startPoint x: 226, startPoint y: 64, endPoint x: 295, endPoint y: 120, distance: 88.7
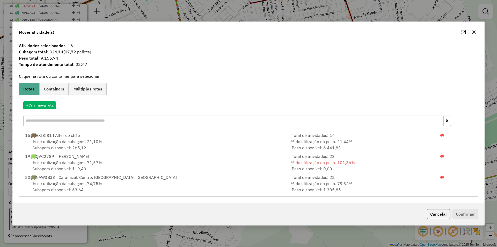
click at [447, 217] on button "Cancelar" at bounding box center [439, 214] width 24 height 10
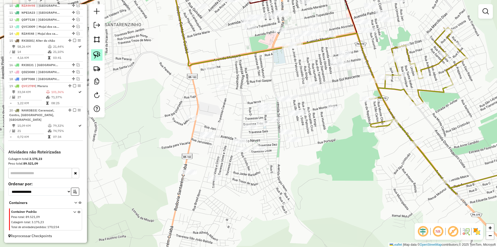
click at [100, 54] on img at bounding box center [96, 54] width 7 height 7
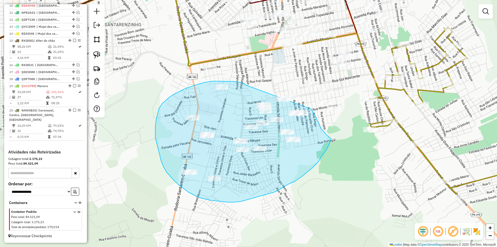
drag, startPoint x: 244, startPoint y: 83, endPoint x: 303, endPoint y: 96, distance: 60.1
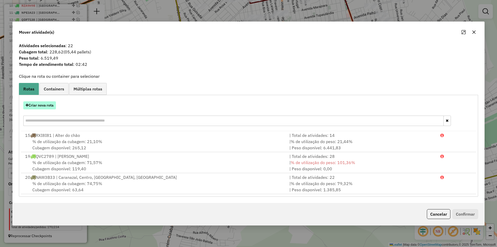
click at [45, 109] on button "Criar nova rota" at bounding box center [39, 105] width 33 height 8
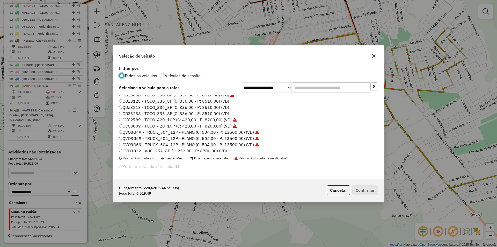
scroll to position [104, 0]
click at [141, 101] on label "QDZ3128 - TOCO_336_8P (C: 336,00 - P: 8510,00) (VD)" at bounding box center [174, 100] width 110 height 6
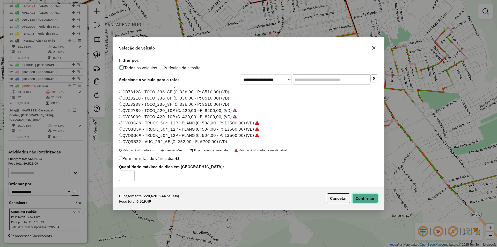
click at [372, 197] on button "Confirmar" at bounding box center [366, 198] width 26 height 10
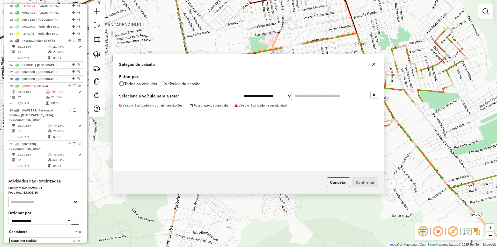
scroll to position [280, 0]
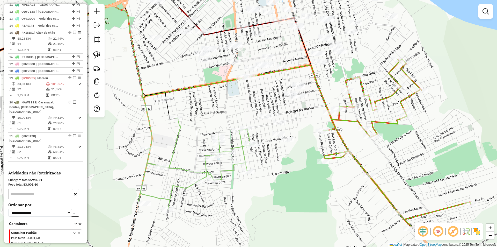
drag, startPoint x: 334, startPoint y: 166, endPoint x: 260, endPoint y: 222, distance: 92.4
click at [260, 222] on div "Janela de atendimento Grade de atendimento Capacidade Transportadoras Veículos …" at bounding box center [248, 123] width 497 height 247
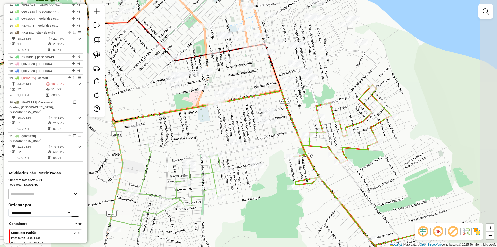
click at [260, 213] on div "Janela de atendimento Grade de atendimento Capacidade Transportadoras Veículos …" at bounding box center [248, 123] width 497 height 247
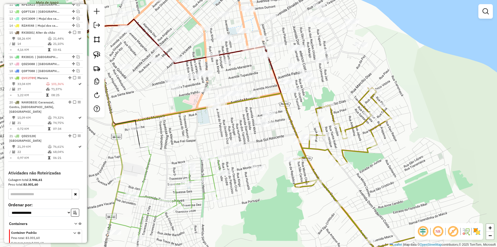
drag, startPoint x: 257, startPoint y: 199, endPoint x: 256, endPoint y: 207, distance: 8.6
click at [256, 207] on div "Janela de atendimento Grade de atendimento Capacidade Transportadoras Veículos …" at bounding box center [248, 123] width 497 height 247
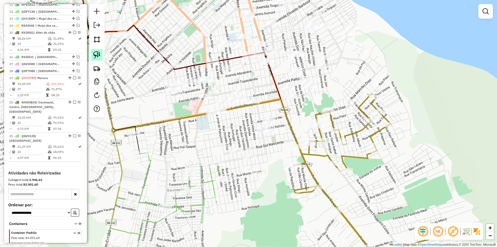
click at [97, 54] on img at bounding box center [96, 54] width 7 height 7
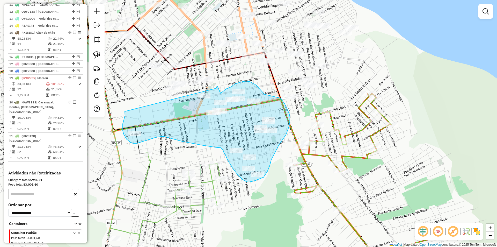
drag, startPoint x: 125, startPoint y: 118, endPoint x: 214, endPoint y: 89, distance: 93.7
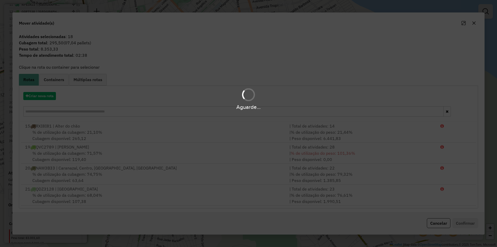
click at [48, 98] on div "Aguarde..." at bounding box center [248, 99] width 497 height 25
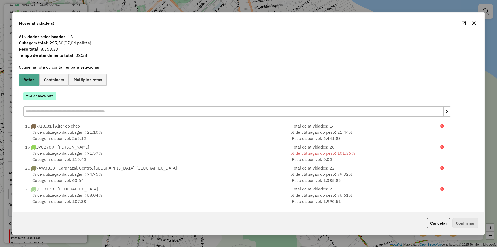
click at [29, 93] on button "Criar nova rota" at bounding box center [39, 96] width 33 height 8
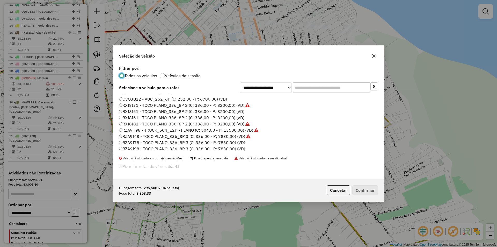
scroll to position [154, 0]
click at [146, 142] on label "RZA9I78 - TOCO PLANO_336_8P 3 (C: 336,00 - P: 7830,00) (VD)" at bounding box center [182, 142] width 126 height 6
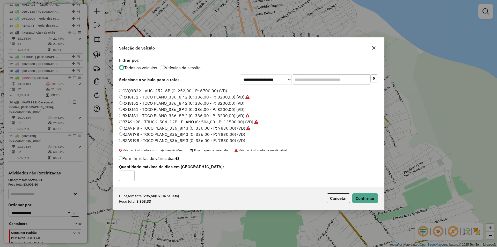
click at [352, 198] on p-footer "Cubagem total: 295,50 (07,04 pallets) Peso total: 8.353,33 Cancelar Confirmar" at bounding box center [351, 198] width 53 height 10
click at [356, 198] on button "Confirmar" at bounding box center [366, 198] width 26 height 10
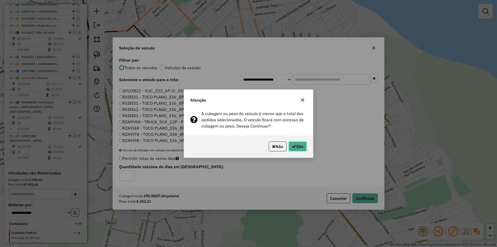
click at [289, 146] on button "Sim" at bounding box center [298, 146] width 18 height 10
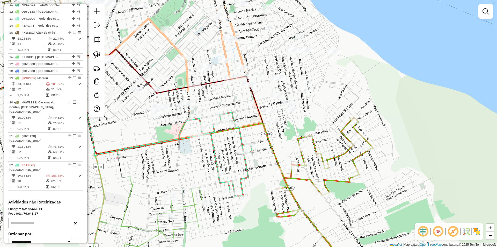
drag, startPoint x: 246, startPoint y: 132, endPoint x: 228, endPoint y: 155, distance: 29.8
click at [228, 155] on div "Janela de atendimento Grade de atendimento Capacidade Transportadoras Veículos …" at bounding box center [248, 123] width 497 height 247
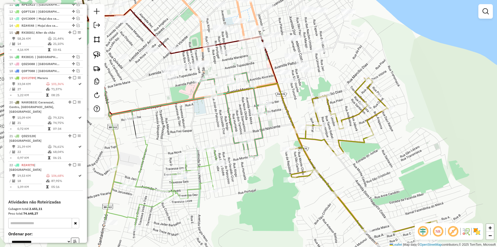
drag, startPoint x: 226, startPoint y: 155, endPoint x: 241, endPoint y: 116, distance: 42.2
click at [241, 116] on div "Janela de atendimento Grade de atendimento Capacidade Transportadoras Veículos …" at bounding box center [248, 123] width 497 height 247
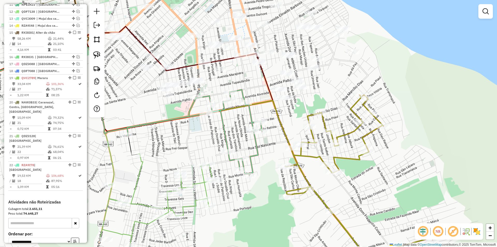
drag, startPoint x: 235, startPoint y: 125, endPoint x: 230, endPoint y: 142, distance: 17.7
click at [230, 142] on div "Janela de atendimento Grade de atendimento Capacidade Transportadoras Veículos …" at bounding box center [248, 123] width 497 height 247
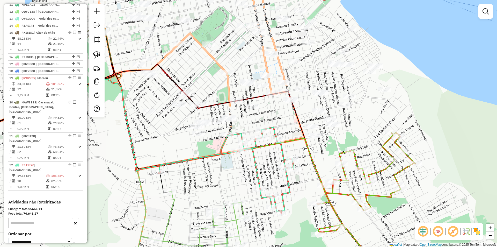
drag, startPoint x: 240, startPoint y: 142, endPoint x: 270, endPoint y: 176, distance: 45.5
click at [270, 176] on div "Janela de atendimento Grade de atendimento Capacidade Transportadoras Veículos …" at bounding box center [248, 123] width 497 height 247
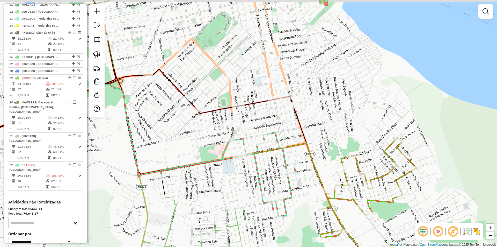
drag, startPoint x: 166, startPoint y: 138, endPoint x: 154, endPoint y: 131, distance: 13.5
click at [163, 150] on div "Janela de atendimento Grade de atendimento Capacidade Transportadoras Veículos …" at bounding box center [248, 123] width 497 height 247
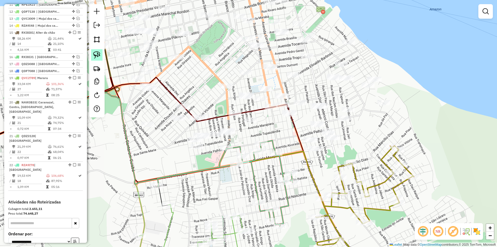
click at [101, 56] on link at bounding box center [96, 54] width 11 height 11
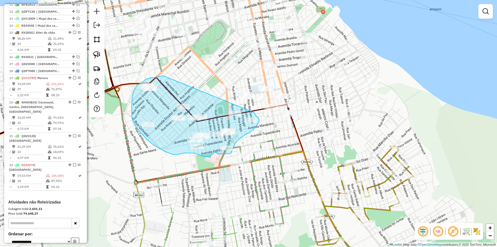
drag, startPoint x: 165, startPoint y: 76, endPoint x: 254, endPoint y: 112, distance: 96.5
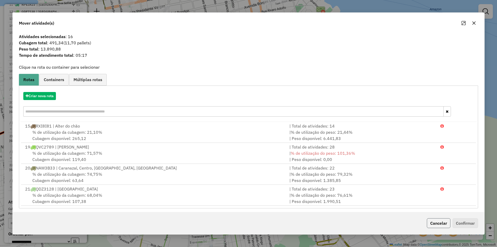
click at [436, 222] on button "Cancelar" at bounding box center [439, 223] width 24 height 10
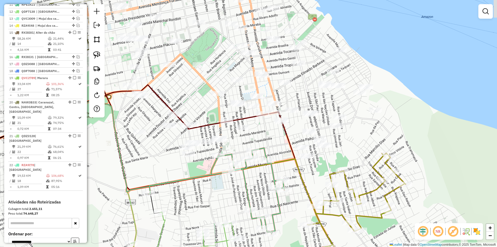
drag, startPoint x: 188, startPoint y: 162, endPoint x: 180, endPoint y: 169, distance: 11.2
click at [180, 169] on div "Janela de atendimento Grade de atendimento Capacidade Transportadoras Veículos …" at bounding box center [248, 123] width 497 height 247
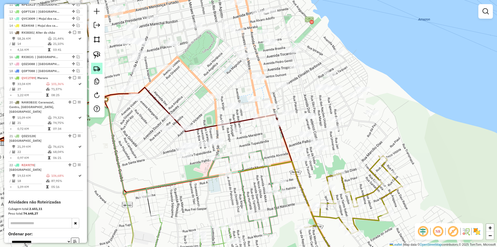
click at [96, 69] on img at bounding box center [96, 68] width 7 height 7
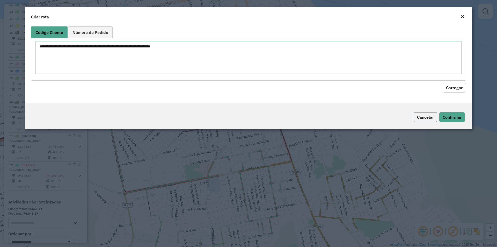
click at [431, 118] on button "Cancelar" at bounding box center [426, 117] width 24 height 10
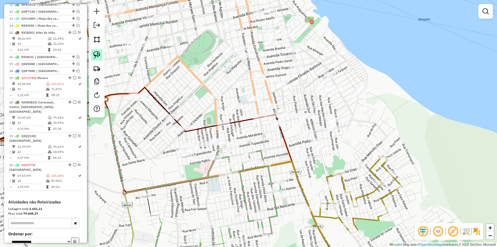
click at [101, 55] on link at bounding box center [96, 54] width 11 height 11
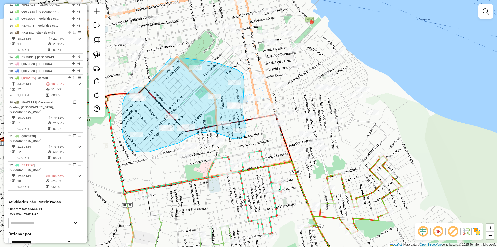
drag, startPoint x: 145, startPoint y: 87, endPoint x: 168, endPoint y: 58, distance: 37.4
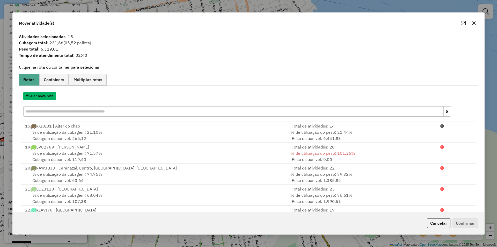
click at [49, 94] on button "Criar nova rota" at bounding box center [39, 96] width 33 height 8
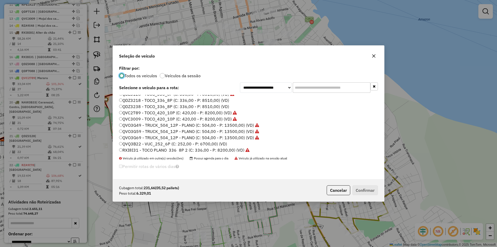
scroll to position [103, 0]
click at [135, 112] on label "QDZ3238 - TOCO_336_8P (C: 336,00 - P: 8510,00) (VD)" at bounding box center [174, 113] width 110 height 6
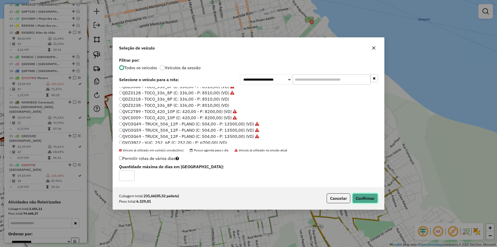
click at [374, 198] on button "Confirmar" at bounding box center [366, 198] width 26 height 10
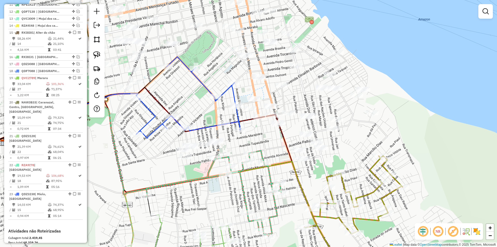
click at [97, 54] on img at bounding box center [96, 54] width 7 height 7
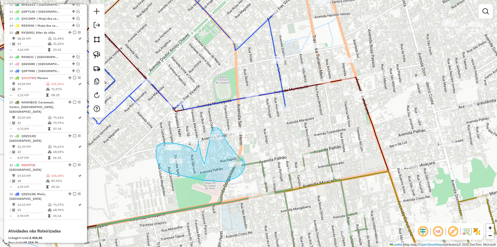
drag, startPoint x: 200, startPoint y: 157, endPoint x: 212, endPoint y: 128, distance: 32.1
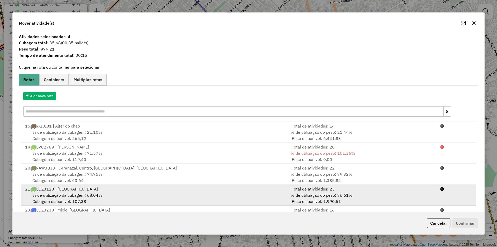
scroll to position [1, 0]
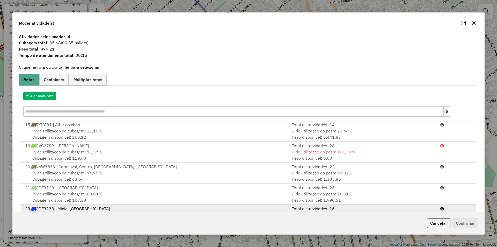
click at [158, 207] on div "23 QDZ3238 | Miolo, Nova República" at bounding box center [154, 208] width 265 height 6
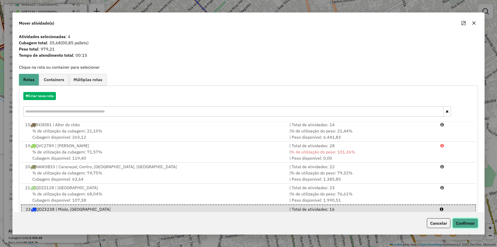
click at [470, 225] on button "Confirmar" at bounding box center [466, 223] width 26 height 10
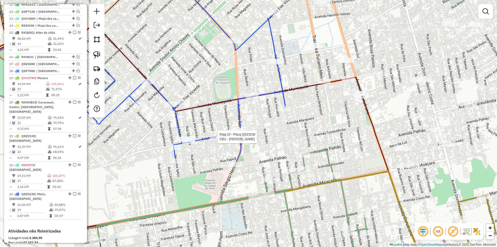
click at [220, 139] on div at bounding box center [216, 136] width 13 height 5
select select "**********"
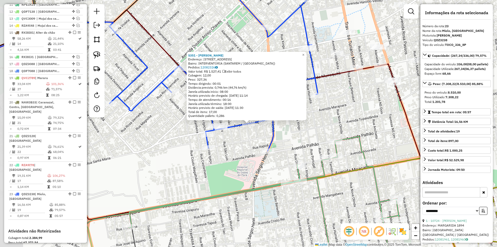
scroll to position [350, 0]
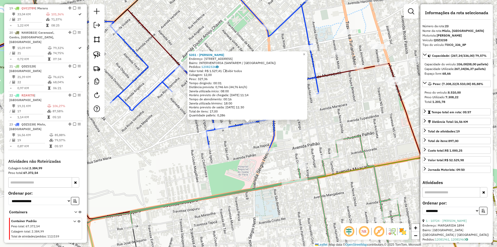
drag, startPoint x: 240, startPoint y: 167, endPoint x: 239, endPoint y: 143, distance: 24.6
click at [239, 143] on div "5351 - GILVANDRO DA SILVA R Endereço: AV MARAJOARA 831 Bairro: INTERVENTORIA (S…" at bounding box center [248, 123] width 497 height 247
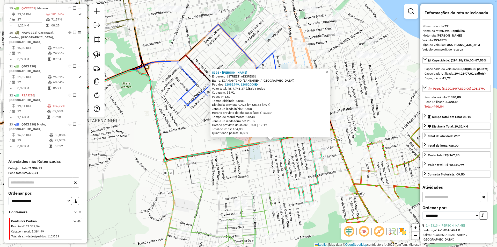
click at [267, 162] on div "8393 - LUCAS FERNANDES Endereço: AV MOACARA 1310 Bairro: DIAMANTINO (SANTAREM /…" at bounding box center [248, 123] width 497 height 247
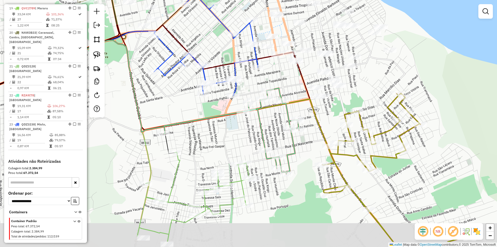
drag, startPoint x: 260, startPoint y: 152, endPoint x: 246, endPoint y: 136, distance: 21.7
click at [246, 136] on div "Janela de atendimento Grade de atendimento Capacidade Transportadoras Veículos …" at bounding box center [248, 123] width 497 height 247
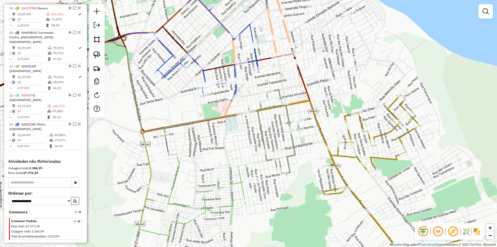
drag, startPoint x: 246, startPoint y: 137, endPoint x: 239, endPoint y: 155, distance: 19.4
click at [238, 159] on div "Janela de atendimento Grade de atendimento Capacidade Transportadoras Veículos …" at bounding box center [248, 123] width 497 height 247
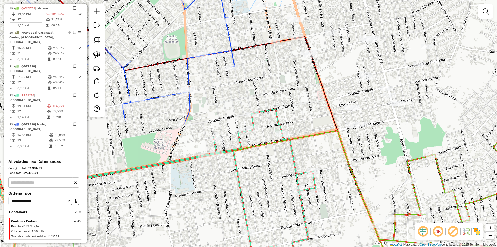
drag, startPoint x: 254, startPoint y: 151, endPoint x: 257, endPoint y: 163, distance: 12.4
click at [257, 173] on div "Janela de atendimento Grade de atendimento Capacidade Transportadoras Veículos …" at bounding box center [248, 123] width 497 height 247
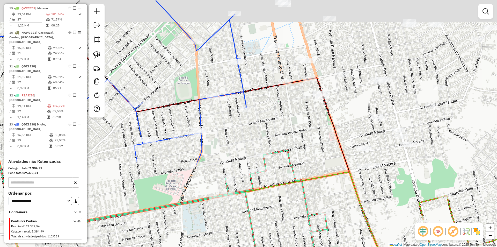
drag, startPoint x: 254, startPoint y: 109, endPoint x: 263, endPoint y: 122, distance: 15.9
click at [264, 133] on div "Janela de atendimento Grade de atendimento Capacidade Transportadoras Veículos …" at bounding box center [248, 123] width 497 height 247
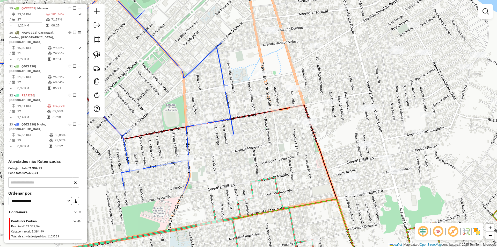
drag, startPoint x: 265, startPoint y: 123, endPoint x: 247, endPoint y: 141, distance: 26.0
click at [250, 150] on div "Janela de atendimento Grade de atendimento Capacidade Transportadoras Veículos …" at bounding box center [248, 123] width 497 height 247
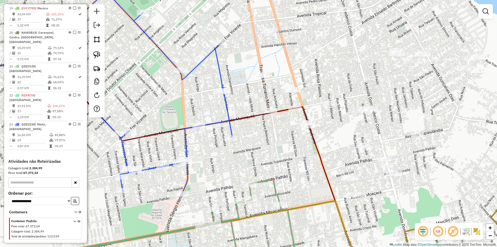
click at [232, 134] on icon at bounding box center [128, 92] width 209 height 203
select select "**********"
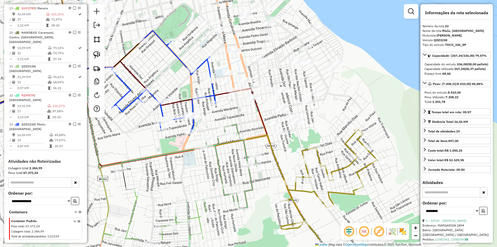
drag, startPoint x: 225, startPoint y: 153, endPoint x: 210, endPoint y: 125, distance: 32.0
click at [210, 125] on div "Janela de atendimento Grade de atendimento Capacidade Transportadoras Veículos …" at bounding box center [248, 123] width 497 height 247
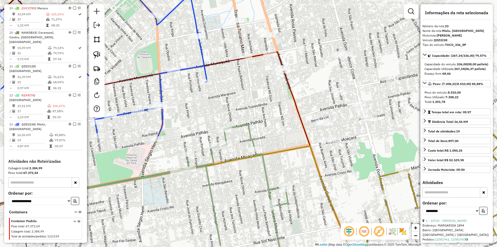
drag, startPoint x: 213, startPoint y: 120, endPoint x: 200, endPoint y: 129, distance: 16.3
click at [200, 129] on div "Janela de atendimento Grade de atendimento Capacidade Transportadoras Veículos …" at bounding box center [248, 123] width 497 height 247
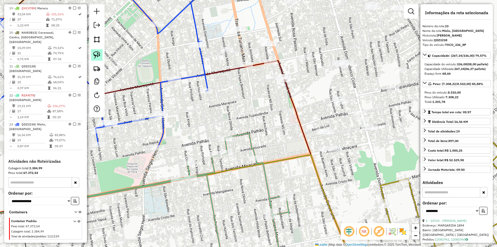
click at [98, 57] on img at bounding box center [96, 54] width 7 height 7
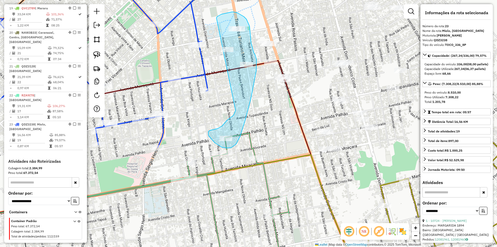
drag, startPoint x: 234, startPoint y: 115, endPoint x: 216, endPoint y: 19, distance: 98.2
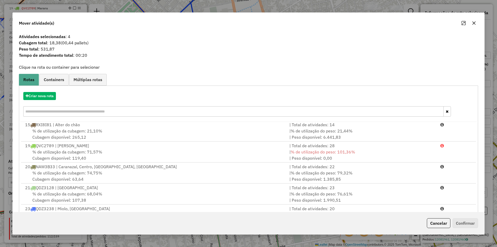
scroll to position [22, 0]
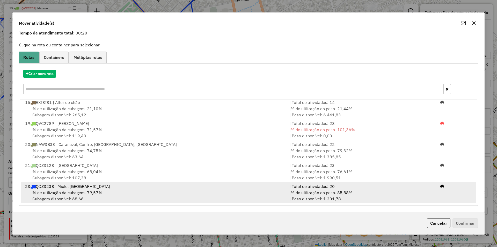
click at [425, 187] on div "| Total de atividades: 20" at bounding box center [362, 186] width 151 height 6
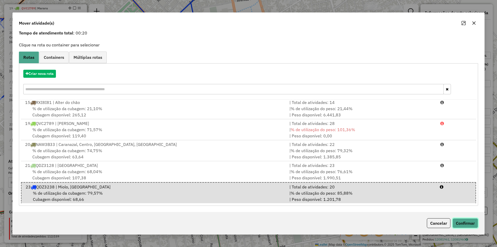
drag, startPoint x: 470, startPoint y: 225, endPoint x: 464, endPoint y: 217, distance: 10.5
click at [469, 225] on button "Confirmar" at bounding box center [466, 223] width 26 height 10
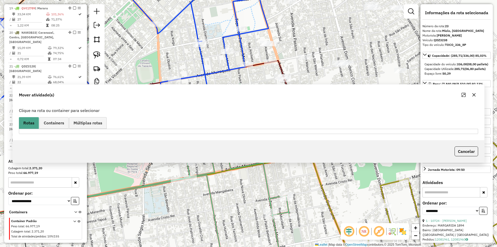
scroll to position [0, 0]
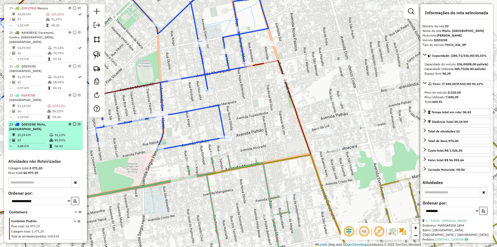
click at [68, 132] on td "92,13%" at bounding box center [67, 134] width 26 height 5
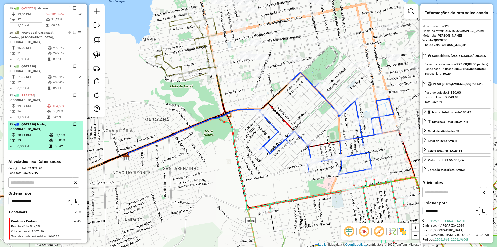
click at [73, 123] on em at bounding box center [74, 124] width 3 height 3
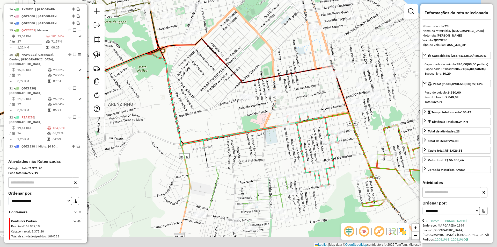
drag, startPoint x: 159, startPoint y: 134, endPoint x: 121, endPoint y: 100, distance: 50.8
click at [121, 100] on div "Janela de atendimento Grade de atendimento Capacidade Transportadoras Veículos …" at bounding box center [248, 123] width 497 height 247
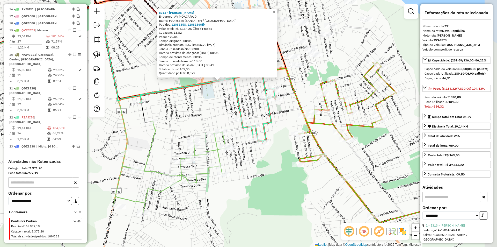
drag, startPoint x: 242, startPoint y: 163, endPoint x: 213, endPoint y: 121, distance: 51.6
click at [213, 121] on div "5313 - Melyza Dos Santos Ba Endereço: AV MOACARA 0 Bairro: FLORESTA (SANTAREM /…" at bounding box center [248, 123] width 497 height 247
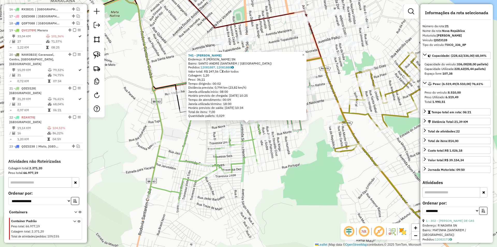
click at [291, 168] on div "741 - RAIMUNDO FRANCISCO D Endereço: R EDIVALDO LEITE SN Bairro: SANTO ANDRE (S…" at bounding box center [248, 123] width 497 height 247
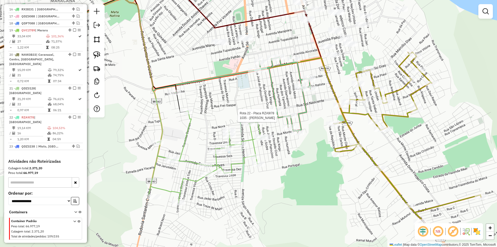
select select "**********"
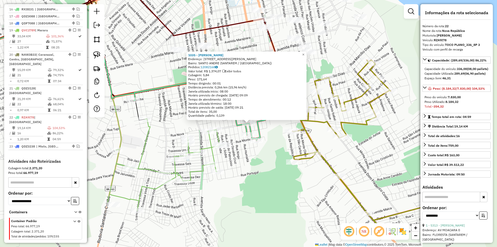
click at [279, 184] on div "1035 - FRANCIMAR ARAUJO DA Endereço: AV EDIVALDO LEITE 81 Bairro: SANTO ANDRE (…" at bounding box center [248, 123] width 497 height 247
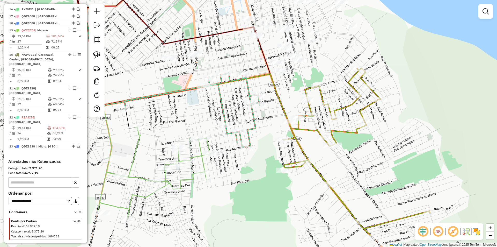
drag, startPoint x: 225, startPoint y: 139, endPoint x: 208, endPoint y: 147, distance: 18.7
click at [208, 147] on div "Janela de atendimento Grade de atendimento Capacidade Transportadoras Veículos …" at bounding box center [248, 123] width 497 height 247
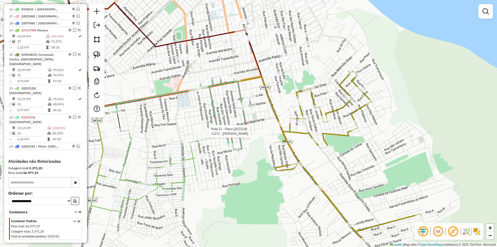
drag, startPoint x: 203, startPoint y: 144, endPoint x: 214, endPoint y: 134, distance: 14.1
click at [214, 134] on div at bounding box center [208, 131] width 13 height 5
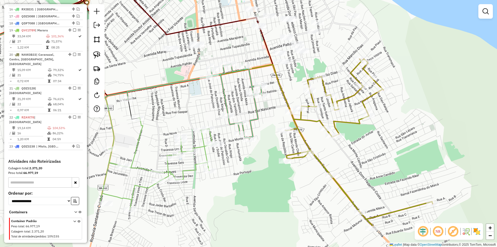
drag, startPoint x: 210, startPoint y: 147, endPoint x: 221, endPoint y: 135, distance: 16.5
click at [221, 135] on div "Janela de atendimento Grade de atendimento Capacidade Transportadoras Veículos …" at bounding box center [248, 123] width 497 height 247
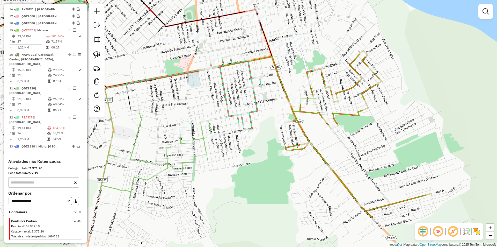
drag, startPoint x: 171, startPoint y: 110, endPoint x: 170, endPoint y: 90, distance: 20.0
click at [170, 90] on div "Janela de atendimento Grade de atendimento Capacidade Transportadoras Veículos …" at bounding box center [248, 123] width 497 height 247
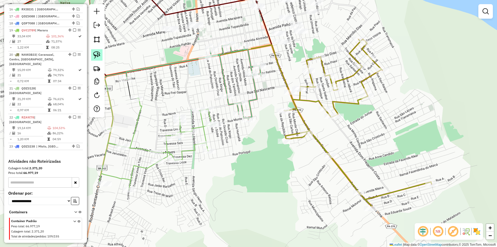
click at [94, 52] on img at bounding box center [96, 54] width 7 height 7
drag, startPoint x: 195, startPoint y: 93, endPoint x: 228, endPoint y: 125, distance: 46.0
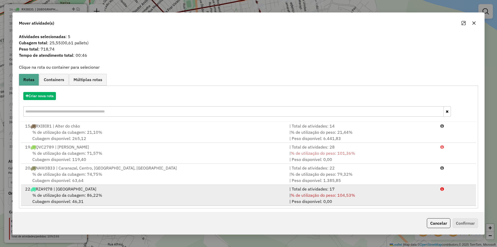
click at [134, 189] on div "22 RZA9I78 | Nova República" at bounding box center [154, 189] width 265 height 6
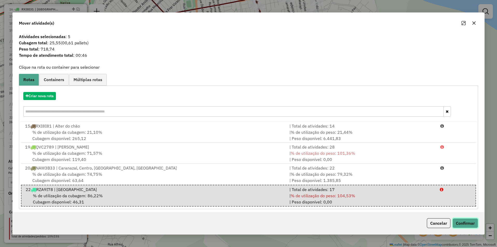
click at [457, 221] on button "Confirmar" at bounding box center [466, 223] width 26 height 10
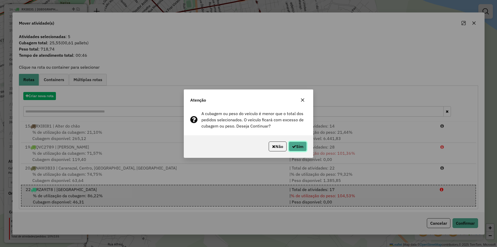
click at [304, 147] on button "Sim" at bounding box center [298, 146] width 18 height 10
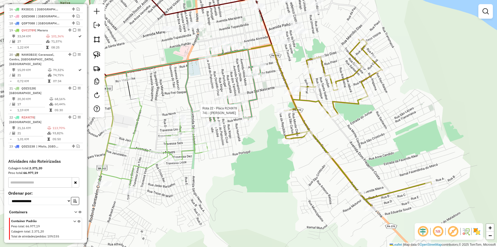
select select "**********"
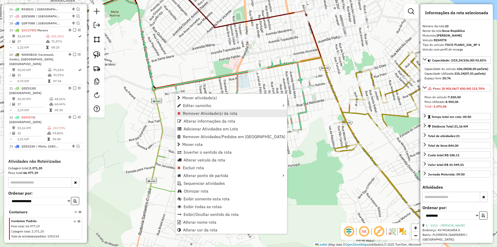
click at [196, 110] on link "Remover Atividade(s) da rota" at bounding box center [232, 113] width 112 height 8
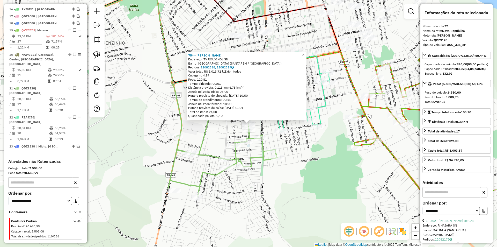
click at [287, 151] on div "Rota 21 - Placa QDZ3128 1486 - LEIA CORREA DE SOUSA 754 - RAIMUNDO DONATO BATI …" at bounding box center [248, 123] width 497 height 247
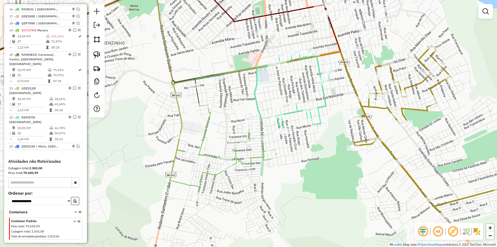
click at [282, 134] on div at bounding box center [280, 131] width 13 height 5
select select "**********"
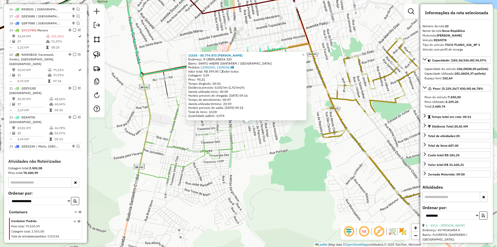
click at [284, 144] on div "11535 - 58.774.873 JOSE ODAI Endereço: R UBERLANDIA 320 Bairro: SANTO ANDRE (SA…" at bounding box center [248, 123] width 497 height 247
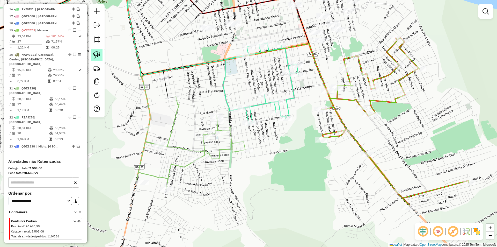
click at [101, 54] on link at bounding box center [96, 54] width 11 height 11
drag, startPoint x: 184, startPoint y: 86, endPoint x: 176, endPoint y: 101, distance: 17.5
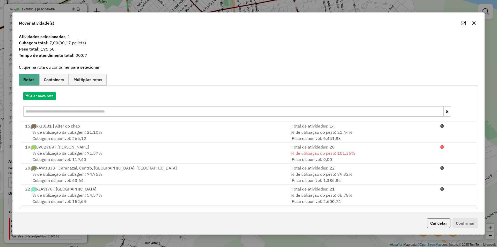
click at [153, 196] on div "% de utilização da cubagem: 54,57% Cubagem disponível: 152,64" at bounding box center [154, 198] width 265 height 12
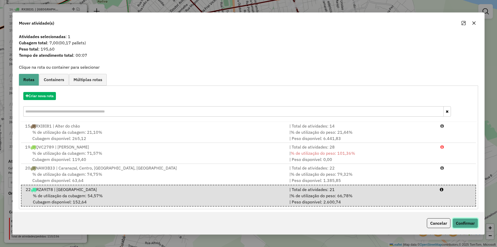
click at [465, 221] on button "Confirmar" at bounding box center [466, 223] width 26 height 10
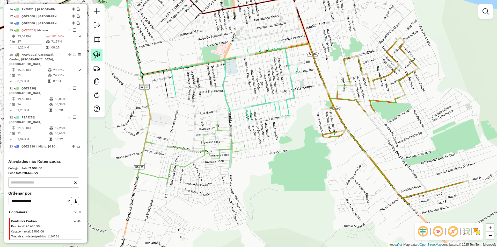
drag, startPoint x: 97, startPoint y: 55, endPoint x: 164, endPoint y: 64, distance: 67.2
click at [97, 55] on img at bounding box center [96, 54] width 7 height 7
drag, startPoint x: 176, startPoint y: 66, endPoint x: 174, endPoint y: 90, distance: 24.2
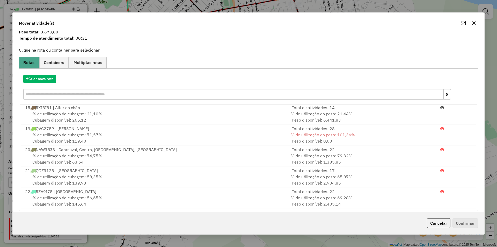
scroll to position [22, 0]
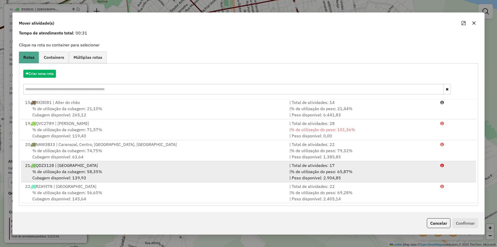
click at [329, 172] on span "% de utilização do peso: 65,87%" at bounding box center [322, 171] width 62 height 5
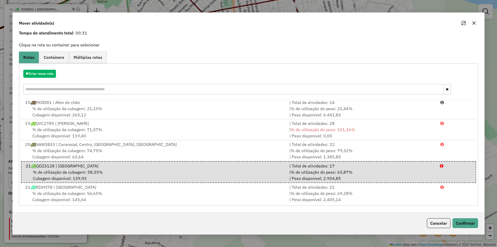
click at [479, 225] on div "Cancelar Confirmar" at bounding box center [249, 223] width 472 height 22
click at [462, 223] on button "Confirmar" at bounding box center [466, 223] width 26 height 10
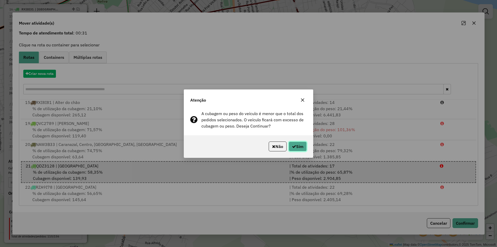
click at [298, 143] on button "Sim" at bounding box center [298, 146] width 18 height 10
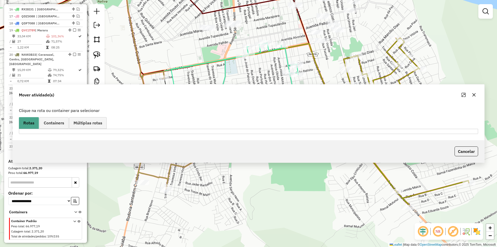
scroll to position [0, 0]
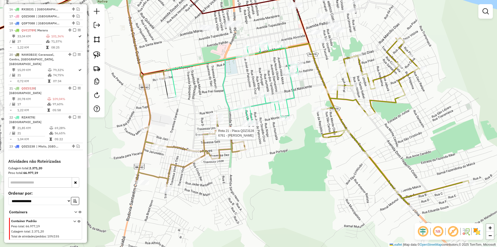
select select "**********"
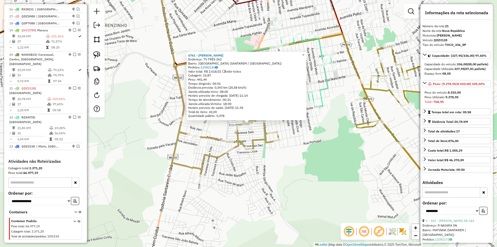
click at [261, 167] on div "6761 - MARCELO SANTOS Endereço: TV TRES 262 Bairro: NOVA REPUBLICA (SANTAREM / …" at bounding box center [248, 123] width 497 height 247
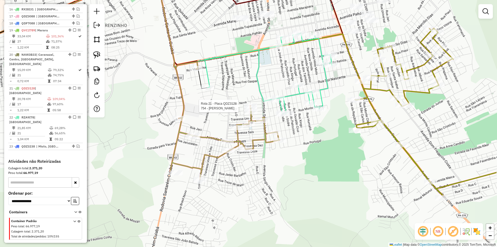
select select "**********"
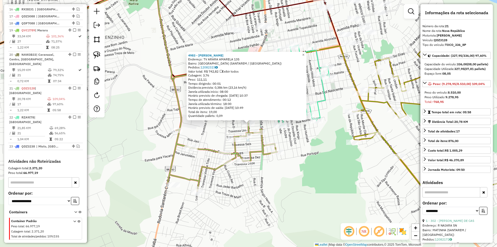
click at [273, 132] on div "Rota 21 - Placa QDZ3128 10969 - MARCOS OLIVEIRA 4983 - Jodeson Lopes Lages Ende…" at bounding box center [248, 123] width 497 height 247
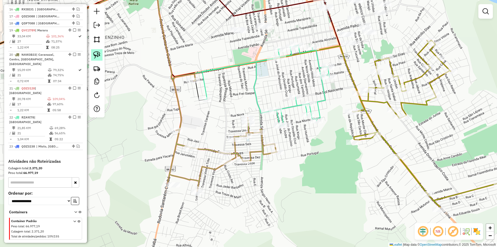
click at [101, 56] on link at bounding box center [96, 54] width 11 height 11
drag, startPoint x: 234, startPoint y: 105, endPoint x: 255, endPoint y: 114, distance: 23.4
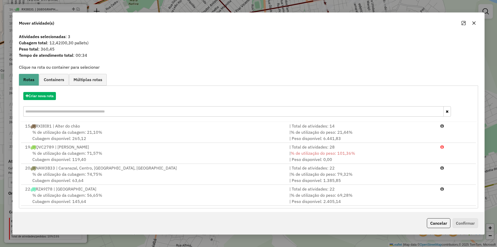
click at [174, 197] on div "% de utilização da cubagem: 56,65% Cubagem disponível: 145,64" at bounding box center [154, 198] width 265 height 12
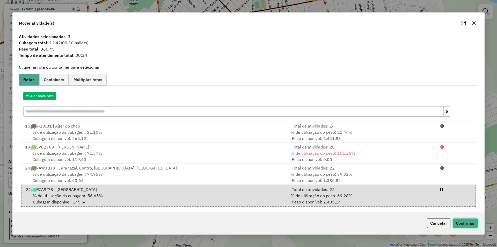
click at [467, 224] on button "Confirmar" at bounding box center [466, 223] width 26 height 10
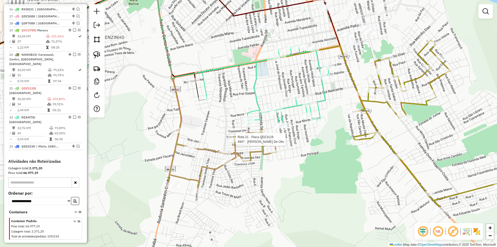
select select "**********"
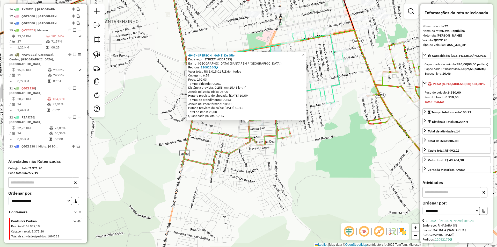
click at [319, 174] on div "4947 - Daliel Costa De Oliv Endereço: R CURIO 146 Bairro: SAO FRANCISCO (SANTAR…" at bounding box center [248, 123] width 497 height 247
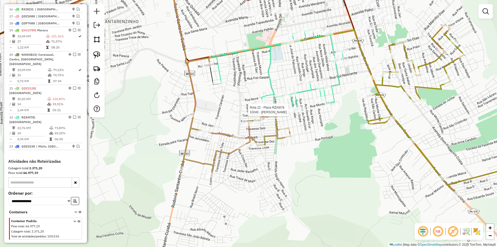
select select "**********"
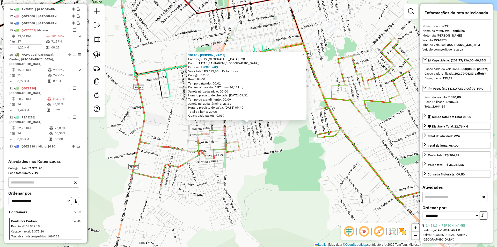
click at [245, 134] on div "10240 - AURICELIO SILVA RABE Endereço: TV MONTE ALEGRE 520 Bairro: JUTAI (SANTA…" at bounding box center [248, 123] width 497 height 247
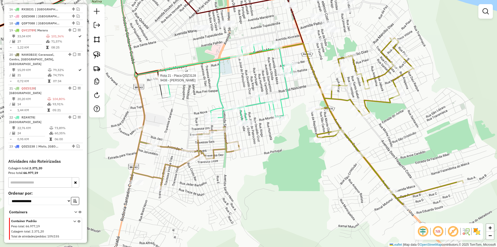
select select "**********"
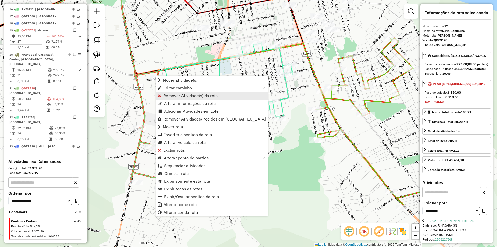
click at [171, 99] on link "Remover Atividade(s) da rota" at bounding box center [212, 96] width 112 height 8
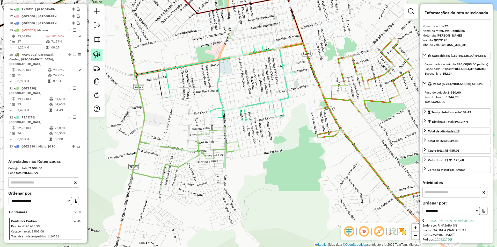
click at [98, 55] on img at bounding box center [96, 54] width 7 height 7
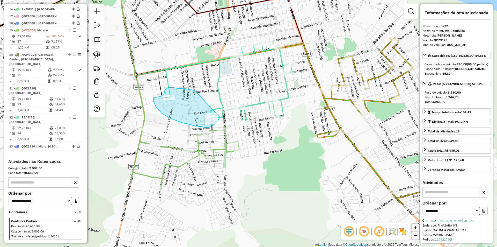
drag, startPoint x: 183, startPoint y: 88, endPoint x: 220, endPoint y: 117, distance: 47.2
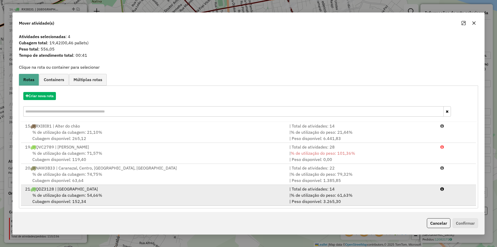
click at [107, 197] on div "% de utilização da cubagem: 54,66% Cubagem disponível: 152,34" at bounding box center [154, 198] width 265 height 12
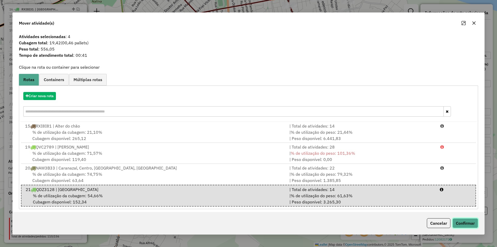
click at [468, 226] on button "Confirmar" at bounding box center [466, 223] width 26 height 10
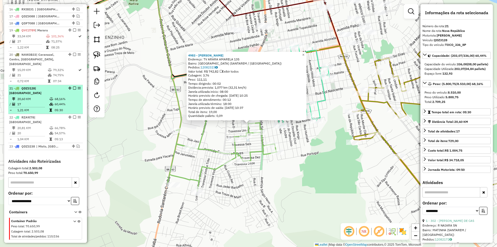
click at [73, 96] on td "68,16%" at bounding box center [67, 98] width 26 height 5
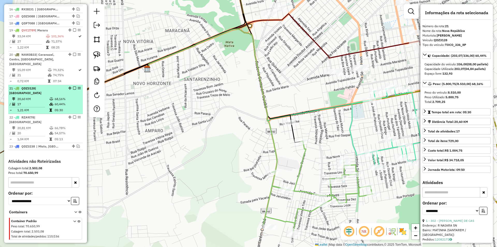
click at [73, 88] on em at bounding box center [74, 88] width 3 height 3
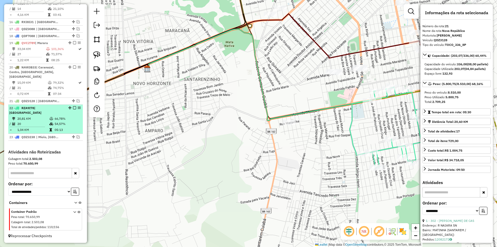
scroll to position [310, 0]
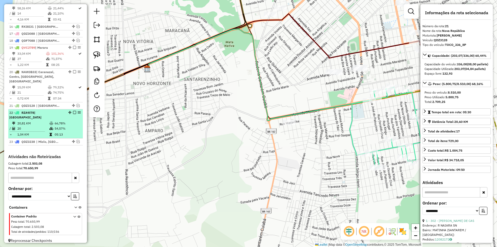
click at [74, 121] on td "66,78%" at bounding box center [67, 123] width 26 height 5
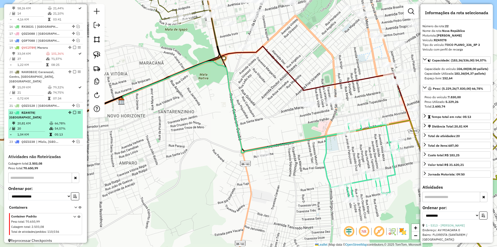
click at [74, 113] on em at bounding box center [74, 112] width 3 height 3
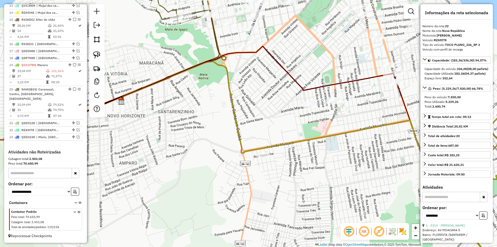
scroll to position [293, 0]
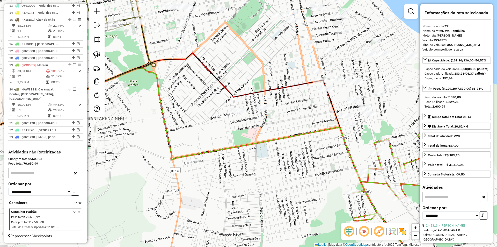
drag, startPoint x: 224, startPoint y: 122, endPoint x: 150, endPoint y: 130, distance: 74.2
click at [149, 131] on div "Janela de atendimento Grade de atendimento Capacidade Transportadoras Veículos …" at bounding box center [248, 123] width 497 height 247
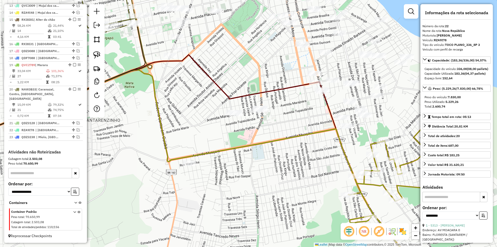
click at [158, 126] on div "Janela de atendimento Grade de atendimento Capacidade Transportadoras Veículos …" at bounding box center [248, 123] width 497 height 247
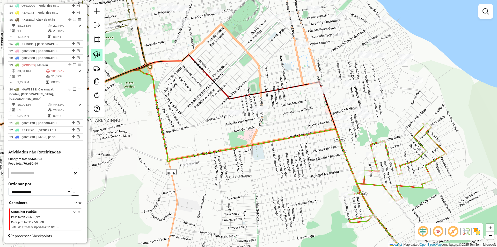
click at [101, 54] on link at bounding box center [96, 54] width 11 height 11
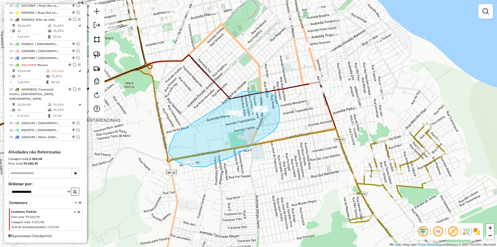
drag, startPoint x: 172, startPoint y: 142, endPoint x: 244, endPoint y: 91, distance: 88.2
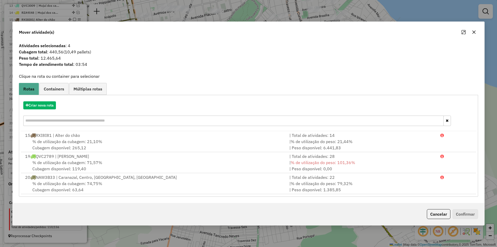
click at [434, 209] on div "Cancelar Confirmar" at bounding box center [249, 214] width 472 height 22
click at [433, 213] on button "Cancelar" at bounding box center [439, 214] width 24 height 10
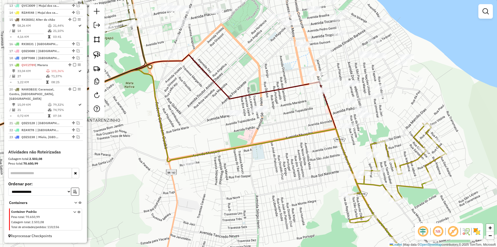
drag, startPoint x: 99, startPoint y: 53, endPoint x: 229, endPoint y: 84, distance: 133.1
click at [99, 53] on img at bounding box center [96, 54] width 7 height 7
drag, startPoint x: 244, startPoint y: 97, endPoint x: 274, endPoint y: 106, distance: 31.3
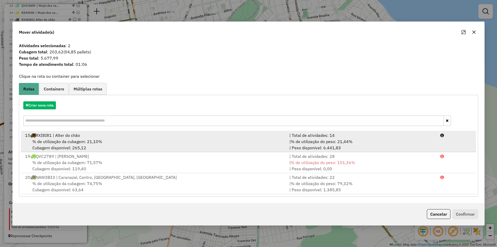
click at [309, 133] on div "| Total de atividades: 14" at bounding box center [362, 135] width 151 height 6
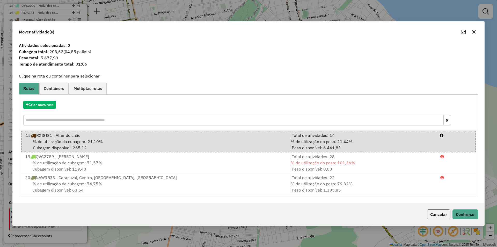
click at [435, 215] on button "Cancelar" at bounding box center [439, 214] width 24 height 10
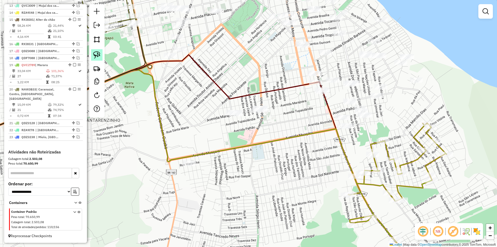
click at [91, 52] on link at bounding box center [96, 54] width 11 height 11
drag, startPoint x: 202, startPoint y: 89, endPoint x: 246, endPoint y: 108, distance: 48.2
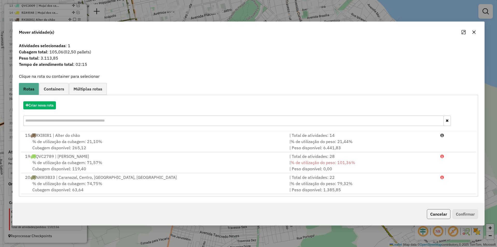
click at [441, 215] on button "Cancelar" at bounding box center [439, 214] width 24 height 10
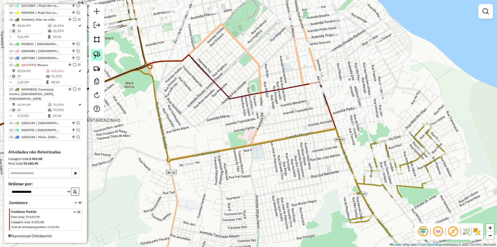
click at [101, 56] on link at bounding box center [96, 54] width 11 height 11
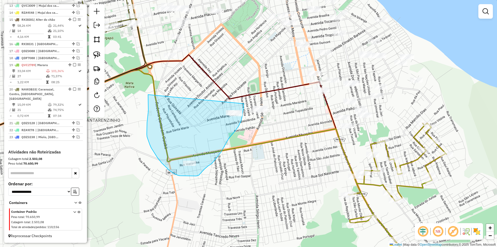
drag, startPoint x: 147, startPoint y: 119, endPoint x: 244, endPoint y: 103, distance: 97.9
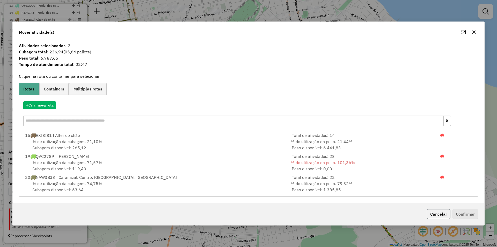
click at [440, 215] on button "Cancelar" at bounding box center [439, 214] width 24 height 10
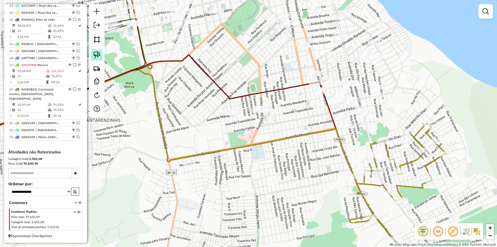
click at [97, 56] on img at bounding box center [96, 54] width 7 height 7
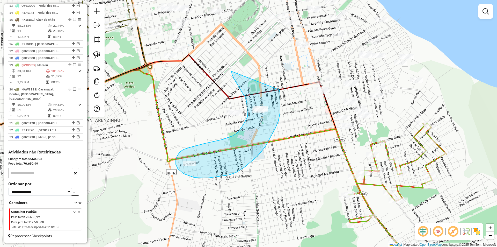
drag, startPoint x: 239, startPoint y: 86, endPoint x: 280, endPoint y: 90, distance: 40.8
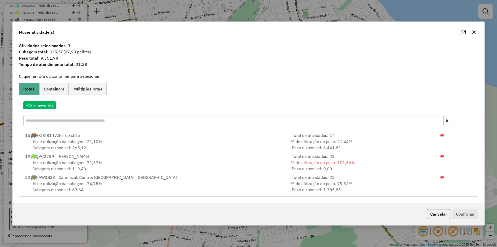
click at [436, 212] on button "Cancelar" at bounding box center [439, 214] width 24 height 10
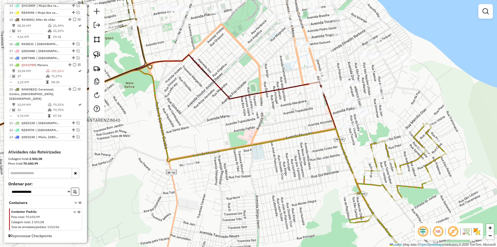
click at [103, 56] on div at bounding box center [97, 60] width 16 height 113
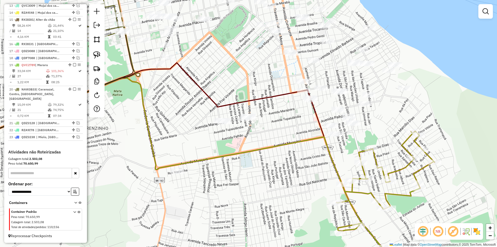
drag, startPoint x: 264, startPoint y: 89, endPoint x: 253, endPoint y: 97, distance: 14.2
click at [253, 97] on div "Janela de atendimento Grade de atendimento Capacidade Transportadoras Veículos …" at bounding box center [248, 123] width 497 height 247
click at [93, 53] on link at bounding box center [96, 54] width 11 height 11
drag, startPoint x: 243, startPoint y: 98, endPoint x: 269, endPoint y: 98, distance: 25.9
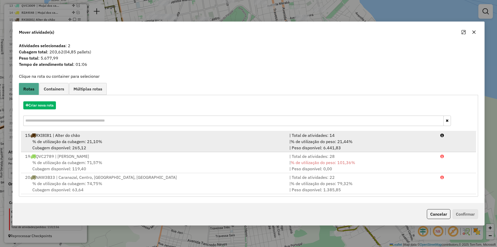
click at [124, 140] on div "% de utilização da cubagem: 21,10% Cubagem disponível: 265,12" at bounding box center [154, 144] width 265 height 12
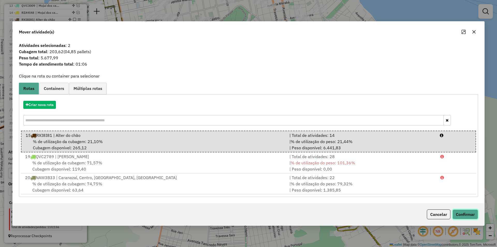
click at [460, 216] on button "Confirmar" at bounding box center [466, 214] width 26 height 10
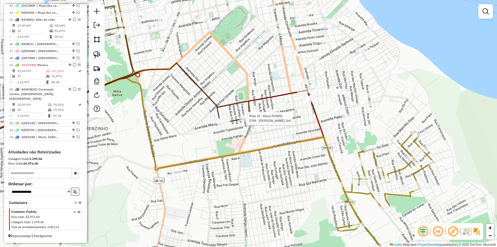
select select "**********"
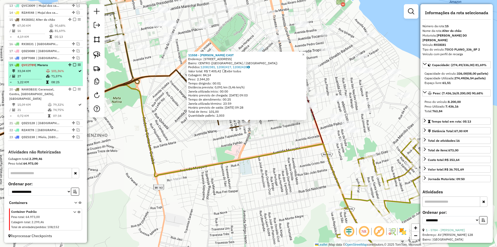
scroll to position [267, 0]
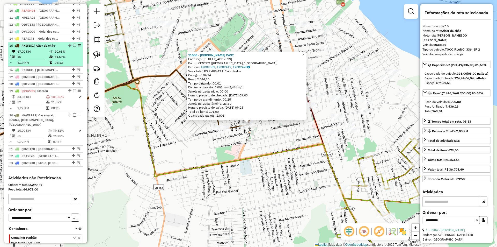
click at [73, 47] on em at bounding box center [74, 45] width 3 height 3
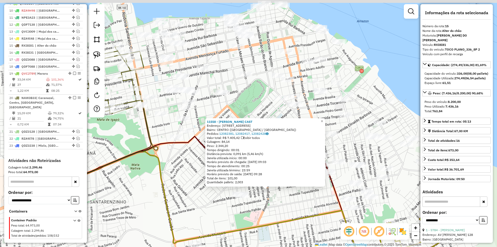
drag, startPoint x: 181, startPoint y: 129, endPoint x: 192, endPoint y: 176, distance: 48.6
click at [193, 176] on div "11558 - JOELITON CASTRO CAST Endereço: AV Avenida Presidente Tancredo Ne262 Bai…" at bounding box center [248, 123] width 497 height 247
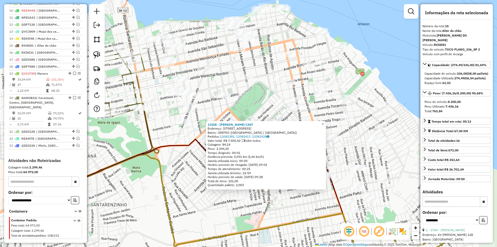
click at [142, 70] on icon at bounding box center [113, 82] width 62 height 67
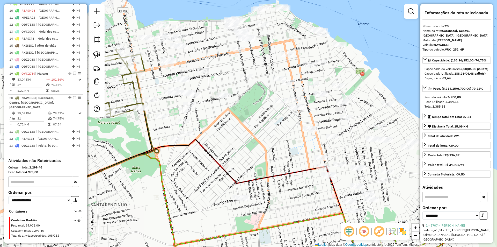
scroll to position [275, 0]
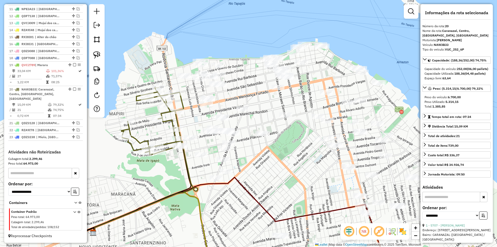
drag, startPoint x: 155, startPoint y: 109, endPoint x: 193, endPoint y: 147, distance: 53.3
click at [193, 147] on div "Janela de atendimento Grade de atendimento Capacidade Transportadoras Veículos …" at bounding box center [248, 123] width 497 height 247
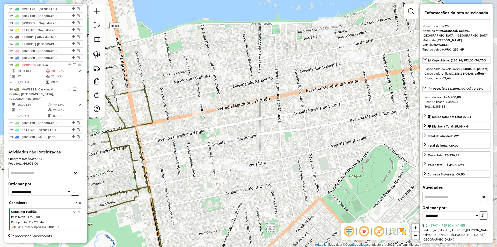
drag, startPoint x: 197, startPoint y: 119, endPoint x: 179, endPoint y: 142, distance: 28.9
click at [179, 142] on div "Janela de atendimento Grade de atendimento Capacidade Transportadoras Veículos …" at bounding box center [248, 123] width 497 height 247
click at [179, 139] on div "Janela de atendimento Grade de atendimento Capacidade Transportadoras Veículos …" at bounding box center [248, 123] width 497 height 247
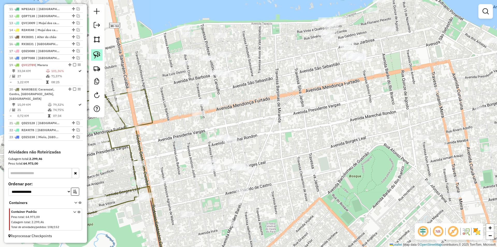
click at [101, 55] on link at bounding box center [96, 54] width 11 height 11
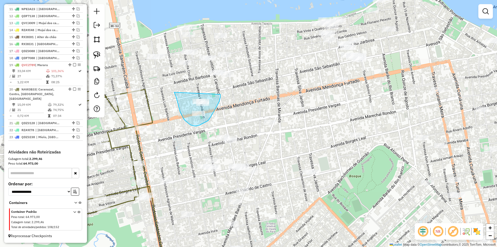
drag, startPoint x: 176, startPoint y: 96, endPoint x: 220, endPoint y: 94, distance: 44.6
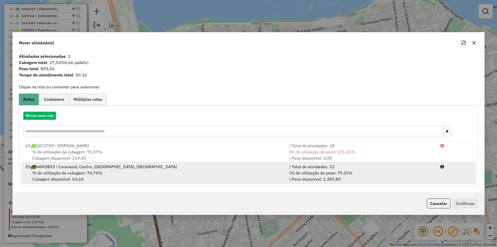
click at [175, 177] on div "% de utilização da cubagem: 74,75% Cubagem disponível: 63,64" at bounding box center [154, 176] width 265 height 12
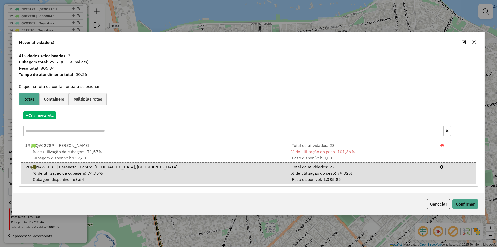
click at [462, 209] on div "Cancelar Confirmar" at bounding box center [249, 204] width 472 height 22
click at [443, 203] on button "Cancelar" at bounding box center [439, 204] width 24 height 10
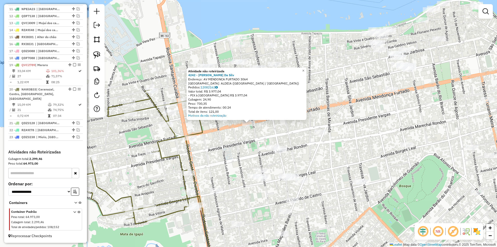
click at [241, 148] on div "Atividade não roteirizada 4242 - Aline Gomes Da Silv Endereço: AV MENDONCA FURT…" at bounding box center [248, 123] width 497 height 247
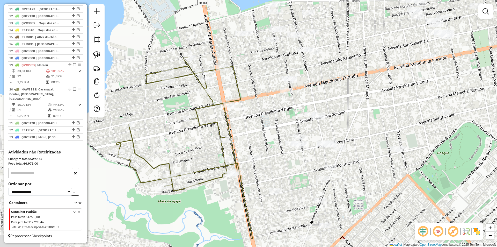
drag, startPoint x: 208, startPoint y: 157, endPoint x: 246, endPoint y: 123, distance: 50.8
click at [246, 123] on div "Janela de atendimento Grade de atendimento Capacidade Transportadoras Veículos …" at bounding box center [248, 123] width 497 height 247
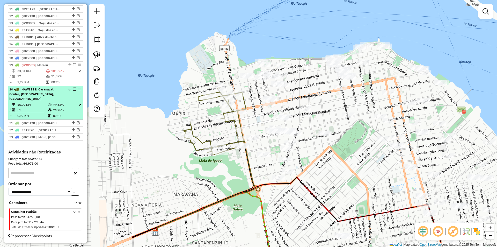
click at [73, 91] on em at bounding box center [74, 89] width 3 height 3
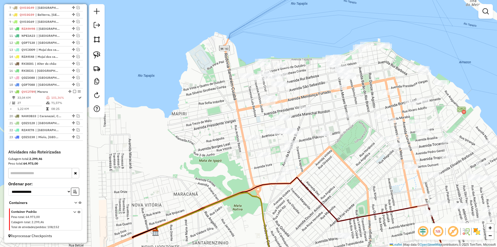
scroll to position [253, 0]
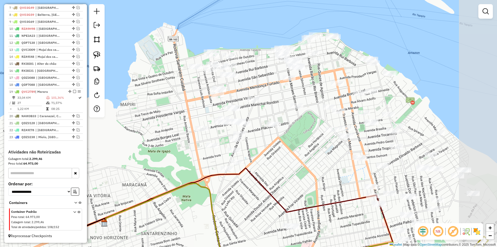
drag, startPoint x: 184, startPoint y: 128, endPoint x: 139, endPoint y: 120, distance: 45.7
click at [139, 120] on div "Janela de atendimento Grade de atendimento Capacidade Transportadoras Veículos …" at bounding box center [248, 123] width 497 height 247
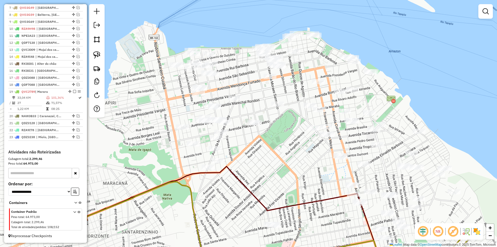
drag, startPoint x: 139, startPoint y: 120, endPoint x: 120, endPoint y: 119, distance: 19.2
click at [120, 119] on div "Janela de atendimento Grade de atendimento Capacidade Transportadoras Veículos …" at bounding box center [248, 123] width 497 height 247
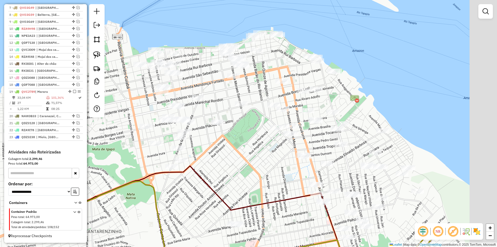
drag, startPoint x: 140, startPoint y: 140, endPoint x: 113, endPoint y: 140, distance: 27.2
click at [113, 140] on div "Janela de atendimento Grade de atendimento Capacidade Transportadoras Veículos …" at bounding box center [248, 123] width 497 height 247
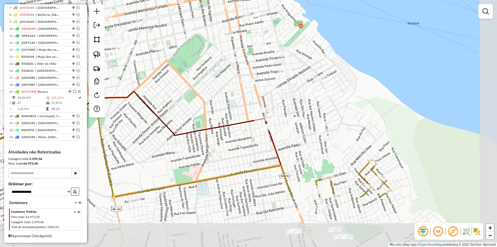
drag, startPoint x: 262, startPoint y: 140, endPoint x: 206, endPoint y: 61, distance: 96.5
click at [206, 62] on div "Janela de atendimento Grade de atendimento Capacidade Transportadoras Veículos …" at bounding box center [248, 123] width 497 height 247
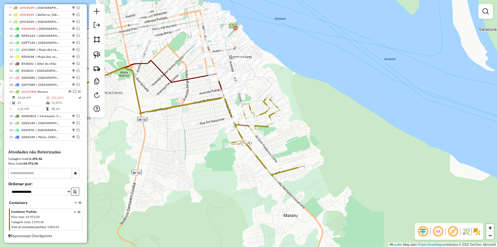
drag, startPoint x: 207, startPoint y: 116, endPoint x: 201, endPoint y: 111, distance: 7.7
click at [201, 111] on div "Janela de atendimento Grade de atendimento Capacidade Transportadoras Veículos …" at bounding box center [248, 123] width 497 height 247
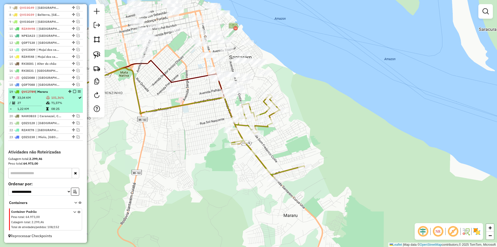
click at [73, 101] on td "71,57%" at bounding box center [64, 102] width 27 height 5
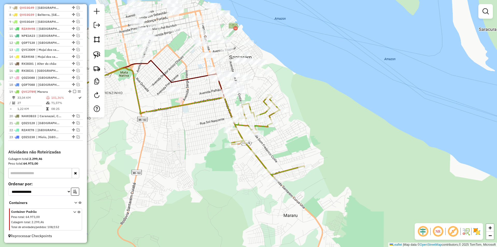
select select "**********"
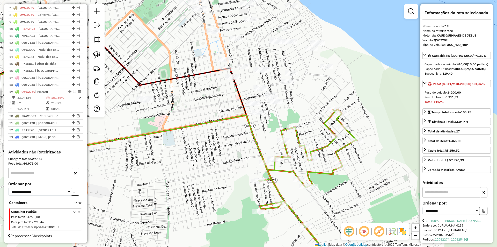
drag, startPoint x: 229, startPoint y: 143, endPoint x: 189, endPoint y: 174, distance: 50.8
click at [189, 174] on div "Janela de atendimento Grade de atendimento Capacidade Transportadoras Veículos …" at bounding box center [248, 123] width 497 height 247
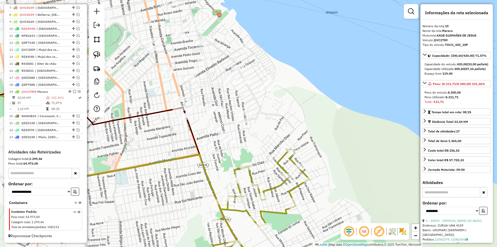
drag, startPoint x: 257, startPoint y: 140, endPoint x: 208, endPoint y: 183, distance: 65.0
click at [210, 184] on icon at bounding box center [65, 149] width 306 height 106
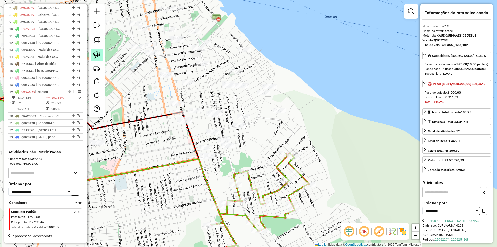
click at [101, 55] on link at bounding box center [96, 54] width 11 height 11
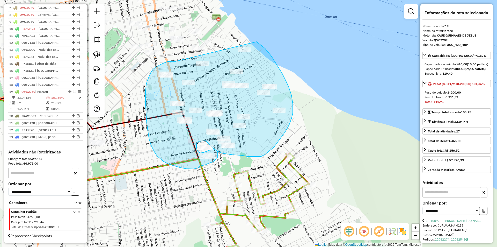
drag, startPoint x: 171, startPoint y: 61, endPoint x: 253, endPoint y: 41, distance: 84.5
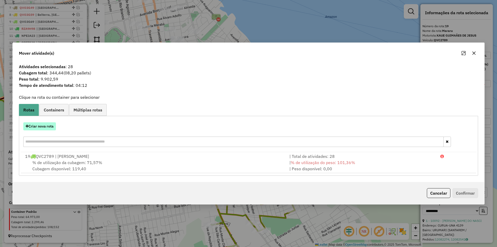
click at [51, 128] on button "Criar nova rota" at bounding box center [39, 126] width 33 height 8
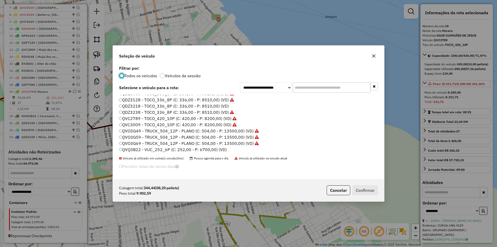
scroll to position [154, 0]
click at [146, 125] on label "RXI8I81 - TOCO PLANO_336_8P 2 (C: 336,00 - P: 8200,00) (VD)" at bounding box center [184, 123] width 130 height 6
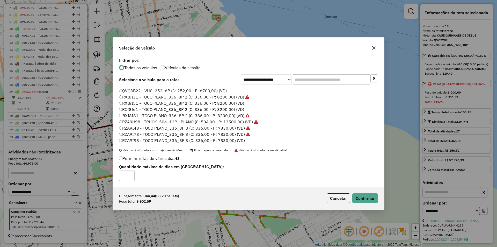
click at [144, 111] on label "RXI8I61 - TOCO PLANO_336_8P 2 (C: 336,00 - P: 8200,00) (VD)" at bounding box center [181, 109] width 125 height 6
click at [360, 194] on button "Confirmar" at bounding box center [366, 198] width 26 height 10
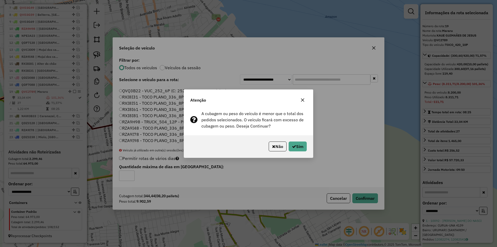
drag, startPoint x: 296, startPoint y: 137, endPoint x: 299, endPoint y: 139, distance: 3.3
click at [297, 137] on div "Não Sim" at bounding box center [248, 146] width 129 height 22
click at [299, 144] on button "Sim" at bounding box center [298, 146] width 18 height 10
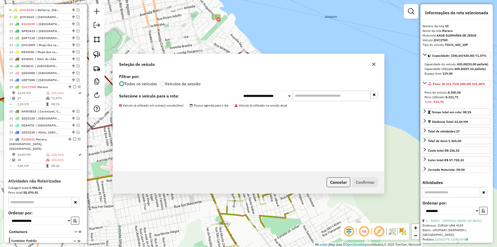
scroll to position [282, 0]
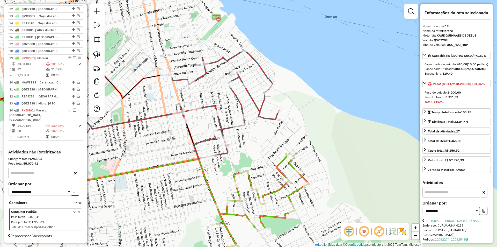
click at [202, 73] on icon at bounding box center [222, 104] width 113 height 108
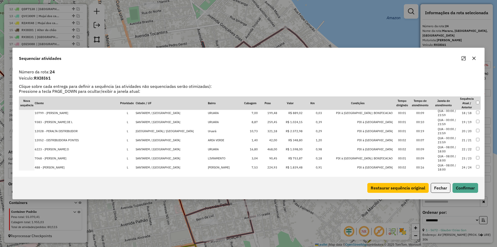
click at [463, 58] on icon "Maximize" at bounding box center [464, 58] width 4 height 4
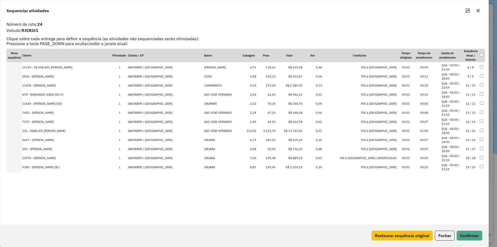
scroll to position [45, 0]
click at [262, 149] on td "3.212,70" at bounding box center [266, 148] width 19 height 9
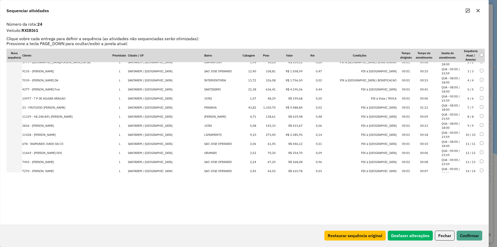
scroll to position [2, 0]
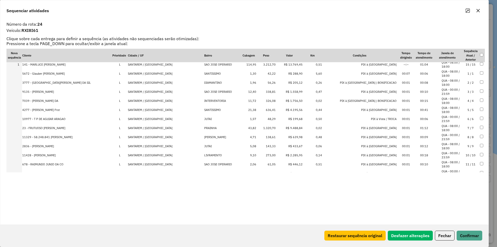
click at [260, 127] on td "1.320,70" at bounding box center [266, 128] width 19 height 9
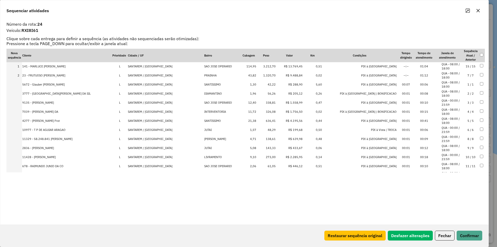
scroll to position [0, 0]
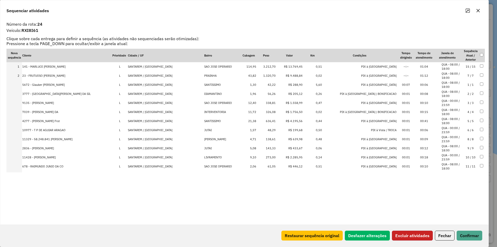
click at [403, 232] on button "Excluir atividades" at bounding box center [412, 236] width 41 height 10
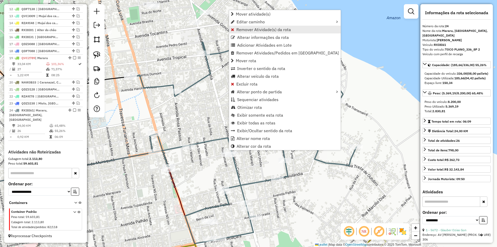
click at [251, 32] on link "Remover Atividade(s) da rota" at bounding box center [285, 30] width 112 height 8
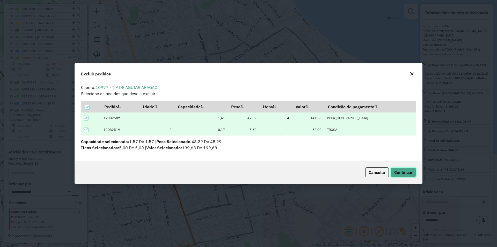
click at [411, 174] on span "Continuar" at bounding box center [404, 172] width 18 height 5
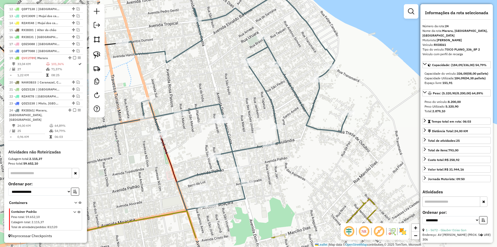
drag, startPoint x: 274, startPoint y: 180, endPoint x: 267, endPoint y: 158, distance: 22.6
click at [267, 158] on div "Janela de atendimento Grade de atendimento Capacidade Transportadoras Veículos …" at bounding box center [248, 123] width 497 height 247
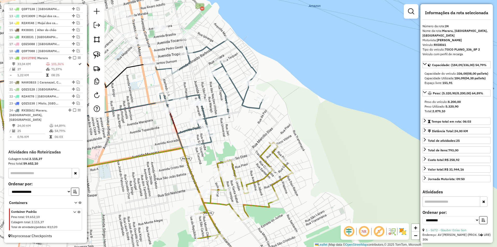
drag, startPoint x: 284, startPoint y: 178, endPoint x: 240, endPoint y: 145, distance: 54.7
click at [240, 145] on div "Janela de atendimento Grade de atendimento Capacidade Transportadoras Veículos …" at bounding box center [248, 123] width 497 height 247
click at [97, 56] on img at bounding box center [96, 54] width 7 height 7
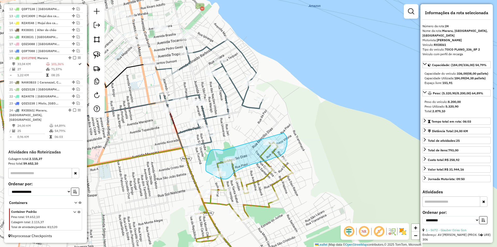
drag, startPoint x: 210, startPoint y: 151, endPoint x: 283, endPoint y: 132, distance: 75.4
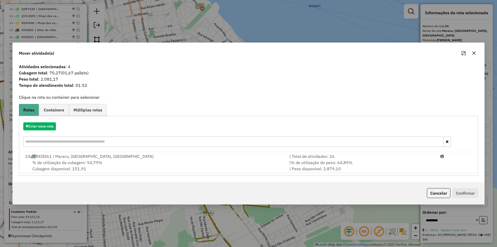
click at [166, 162] on div "% de utilização da cubagem: 54,79% Cubagem disponível: 151,91" at bounding box center [154, 165] width 265 height 12
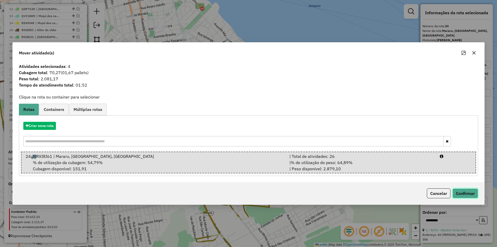
click at [472, 193] on button "Confirmar" at bounding box center [466, 193] width 26 height 10
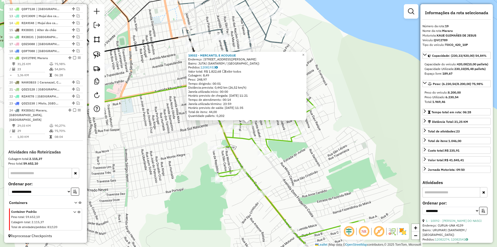
click at [246, 164] on div "10032 - MERCANTIL E ACOUGUE Endereço: AV DOM FREDERICO COSTA 382 Bairro: JUTAI …" at bounding box center [248, 123] width 497 height 247
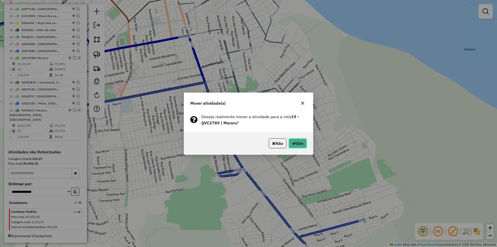
click at [303, 144] on button "Sim" at bounding box center [298, 143] width 18 height 10
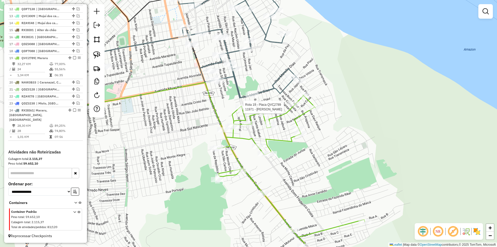
select select "**********"
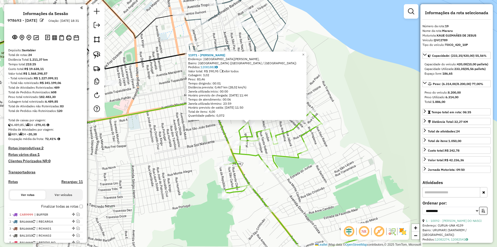
select select "**********"
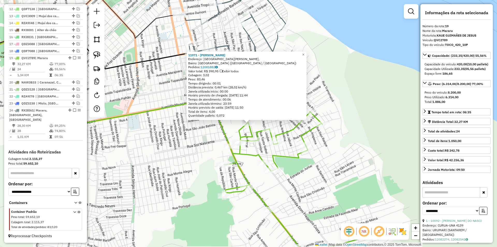
click at [293, 159] on icon at bounding box center [297, 185] width 147 height 149
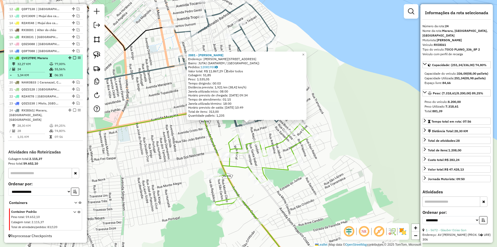
click at [73, 59] on em at bounding box center [74, 57] width 3 height 3
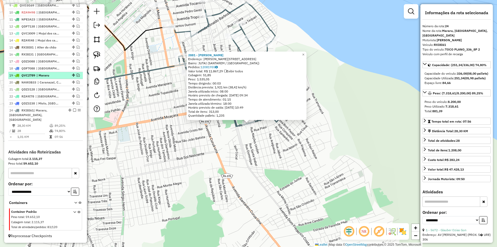
scroll to position [265, 0]
click at [121, 159] on div "2881 - [PERSON_NAME] DA SILV Endereço: R [PERSON_NAME] 80 Bairro: JUTAI (SANTAR…" at bounding box center [248, 123] width 497 height 247
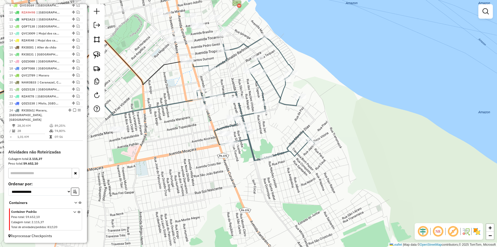
drag, startPoint x: 160, startPoint y: 154, endPoint x: 185, endPoint y: 200, distance: 52.3
click at [185, 200] on div "Janela de atendimento Grade de atendimento Capacidade Transportadoras Veículos …" at bounding box center [248, 123] width 497 height 247
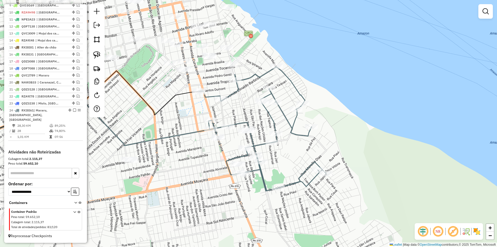
drag, startPoint x: 183, startPoint y: 208, endPoint x: 187, endPoint y: 226, distance: 18.6
click at [187, 226] on div "Janela de atendimento Grade de atendimento Capacidade Transportadoras Veículos …" at bounding box center [248, 123] width 497 height 247
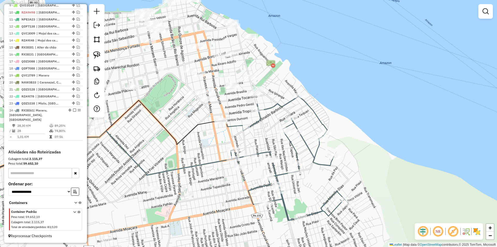
drag, startPoint x: 179, startPoint y: 184, endPoint x: 205, endPoint y: 215, distance: 41.1
click at [206, 217] on div "Janela de atendimento Grade de atendimento Capacidade Transportadoras Veículos …" at bounding box center [248, 123] width 497 height 247
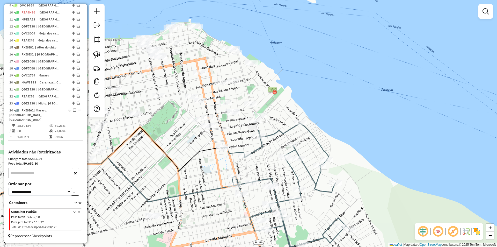
drag, startPoint x: 200, startPoint y: 200, endPoint x: 192, endPoint y: 205, distance: 9.2
click at [192, 205] on div "Janela de atendimento Grade de atendimento Capacidade Transportadoras Veículos …" at bounding box center [248, 123] width 497 height 247
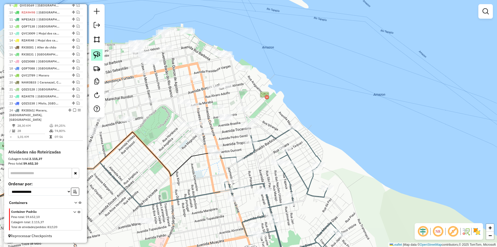
click at [97, 52] on img at bounding box center [96, 54] width 7 height 7
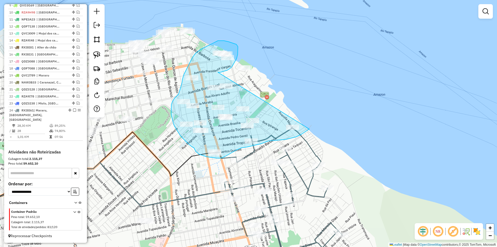
drag, startPoint x: 228, startPoint y: 70, endPoint x: 310, endPoint y: 128, distance: 100.9
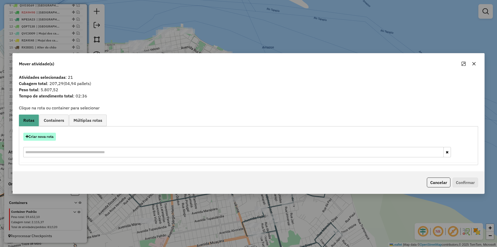
click at [55, 138] on button "Criar nova rota" at bounding box center [39, 137] width 33 height 8
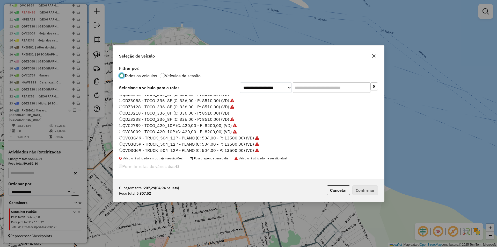
scroll to position [104, 0]
click at [209, 106] on label "QDZ3218 - TOCO_336_8P (C: 336,00 - P: 8510,00) (VD)" at bounding box center [174, 106] width 110 height 6
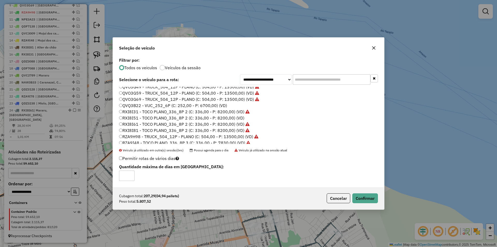
scroll to position [154, 0]
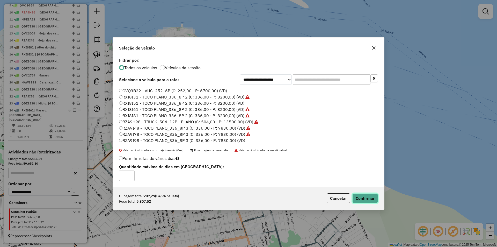
click at [356, 199] on button "Confirmar" at bounding box center [366, 198] width 26 height 10
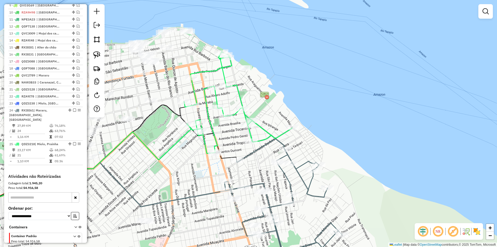
scroll to position [282, 0]
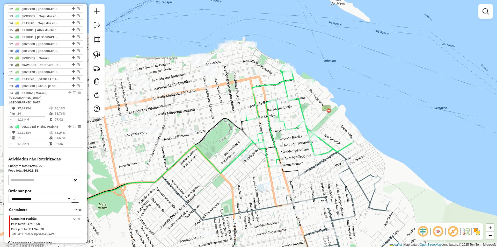
drag, startPoint x: 175, startPoint y: 83, endPoint x: 237, endPoint y: 97, distance: 63.4
click at [237, 97] on div "Janela de atendimento Grade de atendimento Capacidade Transportadoras Veículos …" at bounding box center [248, 123] width 497 height 247
select select "**********"
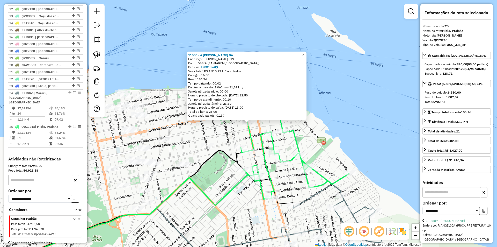
scroll to position [289, 0]
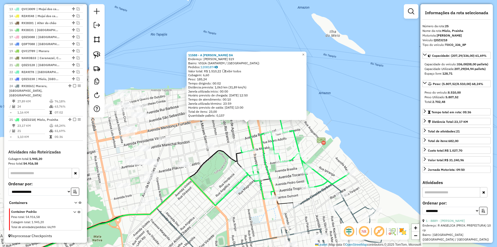
click at [210, 178] on div "11588 - A LUCAS FERREIRA DA Endereço: TURIANO MEIRA 519 Bairro: VIGIA (SANTAREM…" at bounding box center [248, 123] width 497 height 247
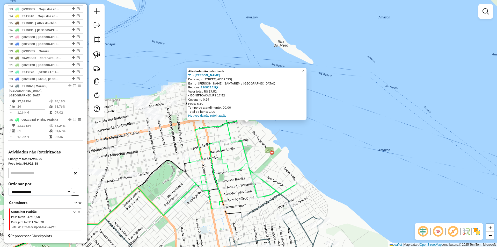
click at [257, 130] on div "Atividade não roteirizada 71 - ADALBERTO JANIO DOS Endereço: AV AMAZONAS 1312 B…" at bounding box center [248, 123] width 497 height 247
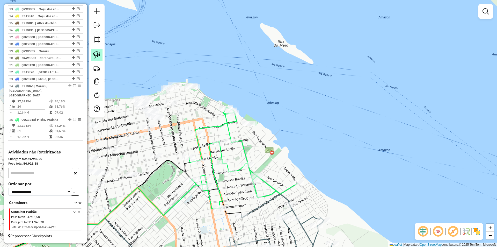
click at [101, 53] on link at bounding box center [96, 54] width 11 height 11
drag, startPoint x: 255, startPoint y: 107, endPoint x: 261, endPoint y: 128, distance: 22.2
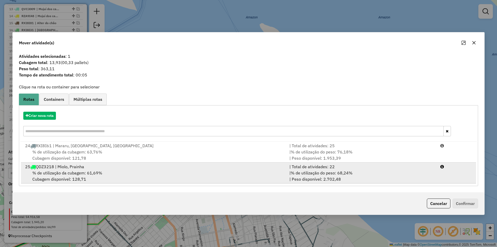
click at [76, 170] on div "% de utilização da cubagem: 61,69% Cubagem disponível: 128,71" at bounding box center [154, 176] width 265 height 12
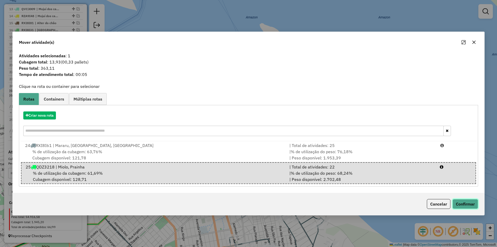
click at [472, 202] on button "Confirmar" at bounding box center [466, 204] width 26 height 10
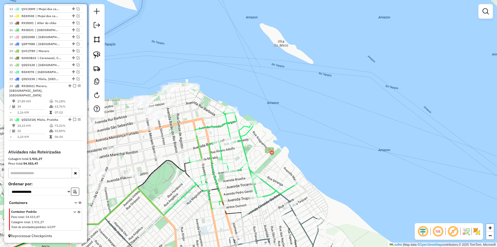
click at [230, 146] on div at bounding box center [231, 141] width 5 height 9
select select "**********"
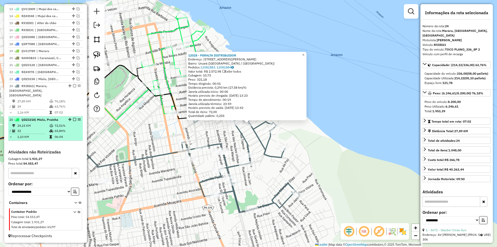
click at [74, 119] on em at bounding box center [74, 119] width 3 height 3
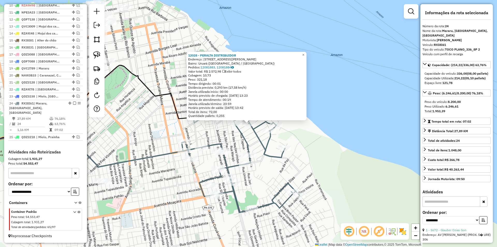
scroll to position [272, 0]
click at [152, 148] on div "12028 - PERALTA DISTRIBUIDOR Endereço: Rua Senador Augusto Meira, 2040 Bairro: …" at bounding box center [248, 123] width 497 height 247
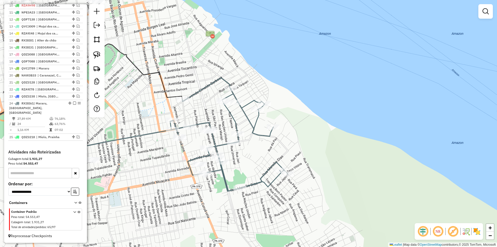
drag, startPoint x: 153, startPoint y: 144, endPoint x: 141, endPoint y: 123, distance: 24.2
click at [141, 123] on div "Janela de atendimento Grade de atendimento Capacidade Transportadoras Veículos …" at bounding box center [248, 123] width 497 height 247
click at [214, 146] on icon at bounding box center [229, 134] width 118 height 113
select select "**********"
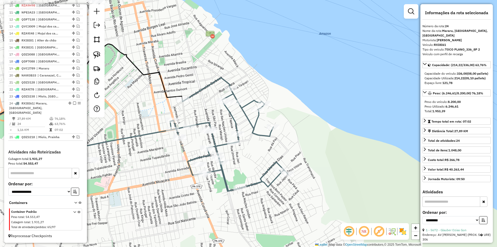
drag, startPoint x: 280, startPoint y: 149, endPoint x: 267, endPoint y: 142, distance: 15.1
click at [280, 149] on div "Janela de atendimento Grade de atendimento Capacidade Transportadoras Veículos …" at bounding box center [248, 123] width 497 height 247
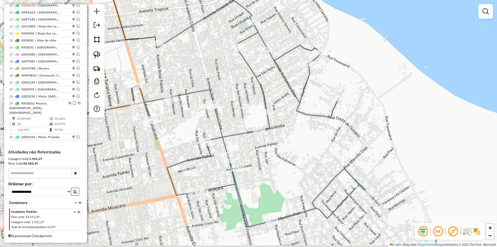
drag, startPoint x: 236, startPoint y: 151, endPoint x: 163, endPoint y: 106, distance: 85.9
click at [163, 106] on div "Janela de atendimento Grade de atendimento Capacidade Transportadoras Veículos …" at bounding box center [248, 123] width 497 height 247
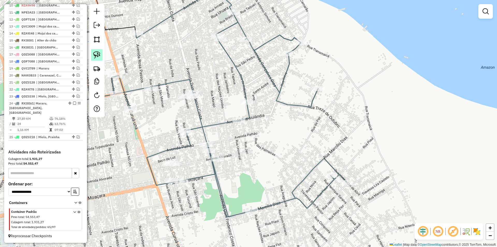
click at [97, 54] on img at bounding box center [96, 54] width 7 height 7
drag, startPoint x: 188, startPoint y: 83, endPoint x: 206, endPoint y: 102, distance: 26.4
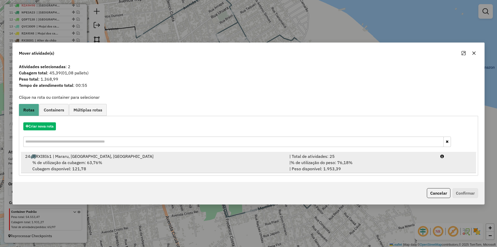
drag, startPoint x: 405, startPoint y: 169, endPoint x: 409, endPoint y: 173, distance: 5.1
click at [405, 169] on div "| % de utilização do peso: 76,18% | Peso disponível: 1.953,39" at bounding box center [362, 165] width 151 height 12
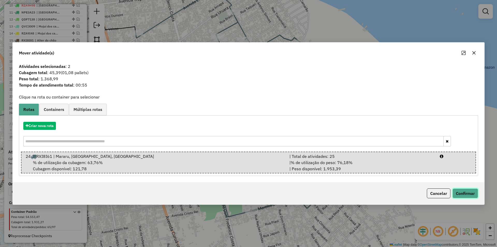
click at [471, 195] on button "Confirmar" at bounding box center [466, 193] width 26 height 10
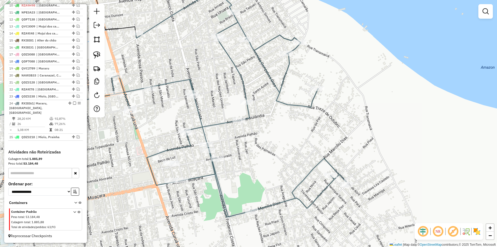
click at [218, 125] on icon at bounding box center [230, 103] width 236 height 227
select select "**********"
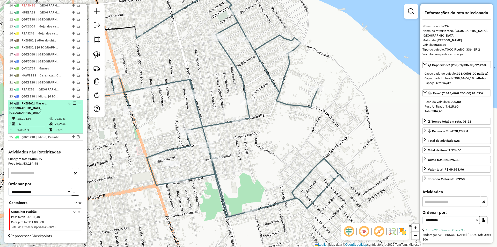
click at [73, 105] on em at bounding box center [74, 103] width 3 height 3
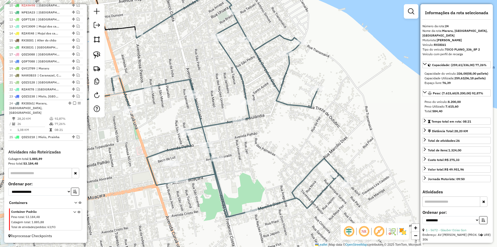
scroll to position [250, 0]
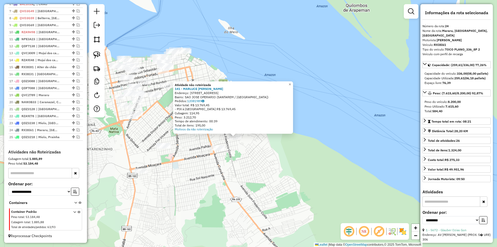
drag, startPoint x: 189, startPoint y: 153, endPoint x: 244, endPoint y: 156, distance: 55.0
click at [244, 156] on div "Atividade não roteirizada 141 - MARLUCE MARIA ALVES Endereço: AV TUPAIULANDIA 3…" at bounding box center [248, 123] width 497 height 247
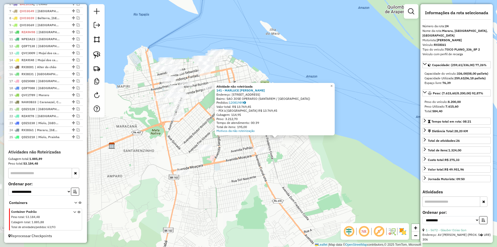
click at [244, 156] on div "Atividade não roteirizada 141 - MARLUCE MARIA ALVES Endereço: AV TUPAIULANDIA 3…" at bounding box center [248, 123] width 497 height 247
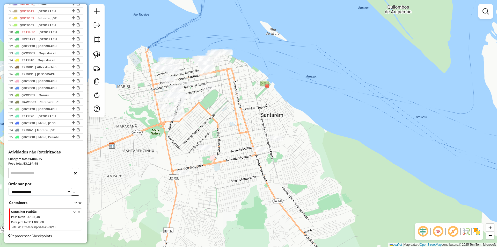
drag, startPoint x: 235, startPoint y: 154, endPoint x: 238, endPoint y: 169, distance: 15.5
click at [238, 169] on div "Janela de atendimento Grade de atendimento Capacidade Transportadoras Veículos …" at bounding box center [248, 123] width 497 height 247
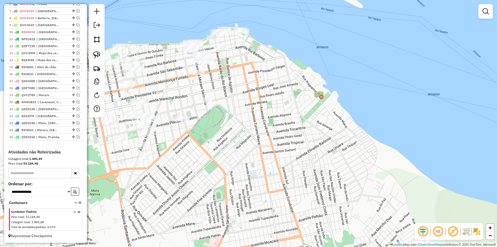
drag, startPoint x: 225, startPoint y: 167, endPoint x: 224, endPoint y: 160, distance: 7.1
click at [223, 172] on div "Janela de atendimento Grade de atendimento Capacidade Transportadoras Veículos …" at bounding box center [248, 123] width 497 height 247
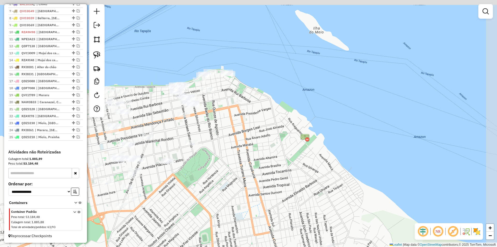
drag, startPoint x: 243, startPoint y: 118, endPoint x: 219, endPoint y: 154, distance: 43.6
click at [226, 163] on div "Janela de atendimento Grade de atendimento Capacidade Transportadoras Veículos …" at bounding box center [248, 123] width 497 height 247
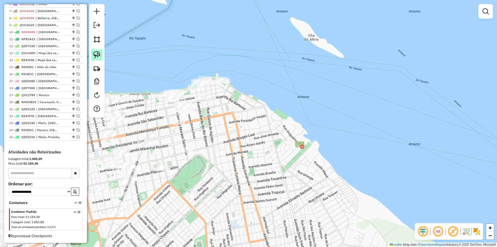
click at [100, 52] on img at bounding box center [96, 54] width 7 height 7
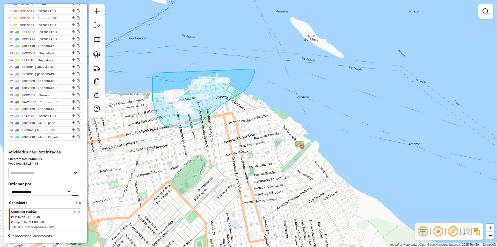
drag, startPoint x: 153, startPoint y: 75, endPoint x: 255, endPoint y: 69, distance: 101.7
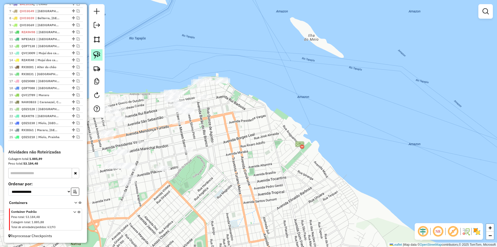
click at [95, 55] on img at bounding box center [96, 54] width 7 height 7
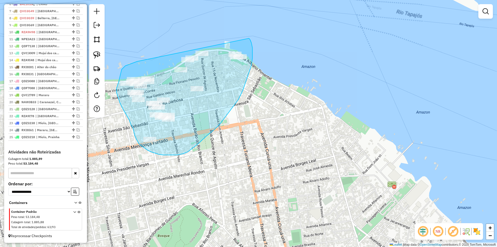
drag, startPoint x: 137, startPoint y: 61, endPoint x: 249, endPoint y: 38, distance: 114.3
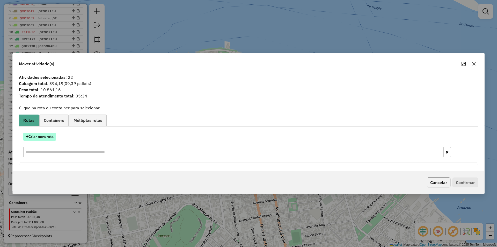
click at [46, 140] on button "Criar nova rota" at bounding box center [39, 137] width 33 height 8
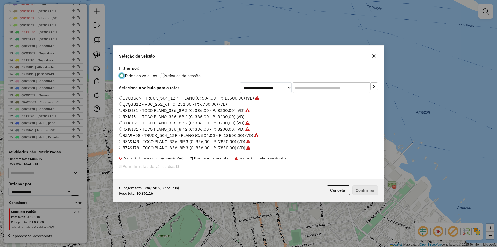
scroll to position [154, 0]
drag, startPoint x: 141, startPoint y: 100, endPoint x: 234, endPoint y: 109, distance: 93.5
click at [141, 99] on label "QVQ3B22 - VUC_252_6P (C: 252,00 - P: 6700,00) (VD)" at bounding box center [173, 99] width 108 height 6
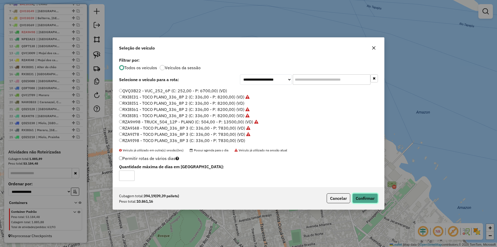
click at [366, 197] on button "Confirmar" at bounding box center [366, 198] width 26 height 10
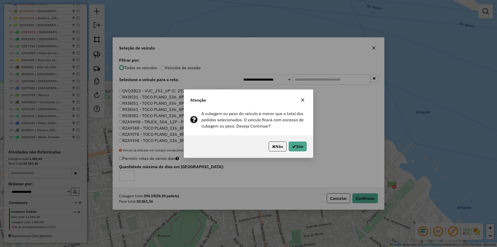
click at [300, 152] on div "Não Sim" at bounding box center [248, 146] width 129 height 22
click at [301, 146] on button "Sim" at bounding box center [298, 146] width 18 height 10
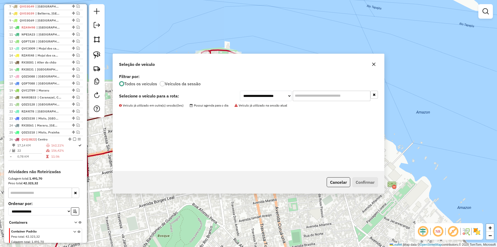
scroll to position [274, 0]
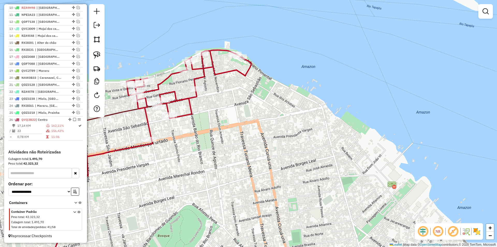
click at [191, 106] on icon at bounding box center [188, 94] width 125 height 89
select select "**********"
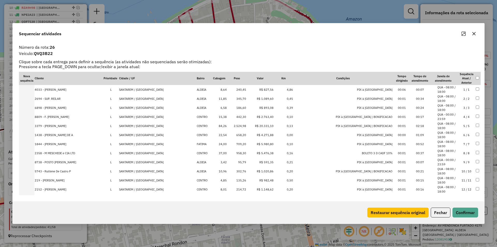
click at [232, 125] on td "2.524,98" at bounding box center [236, 125] width 19 height 9
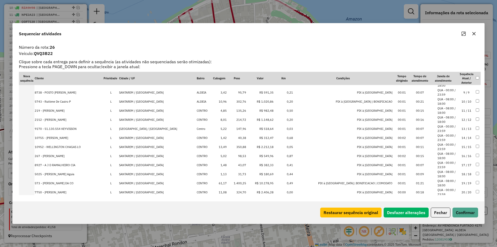
scroll to position [78, 0]
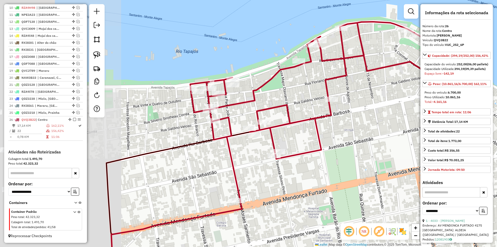
drag, startPoint x: 233, startPoint y: 143, endPoint x: 250, endPoint y: 105, distance: 41.9
click at [345, 146] on div "Janela de atendimento Grade de atendimento Capacidade Transportadoras Veículos …" at bounding box center [248, 123] width 497 height 247
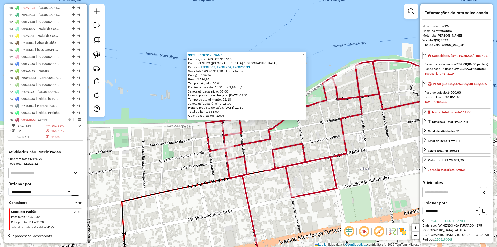
click at [260, 131] on div "3379 - FERNANDA SERRaO FERN Endereço: R TAPAJOS 913 913 Bairro: CENTRO (SANTARE…" at bounding box center [248, 123] width 497 height 247
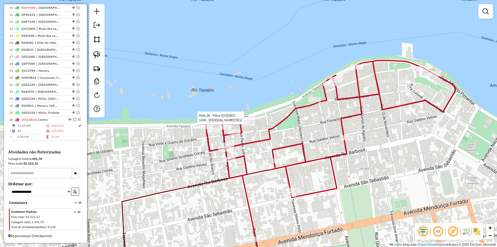
select select "**********"
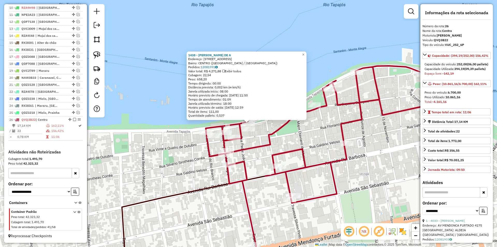
click at [251, 140] on div "1438 - RIGLEBSON PINTO DE A Endereço: AV TAPAJOS 911 Bairro: CENTRO (SANTAREM /…" at bounding box center [248, 123] width 497 height 247
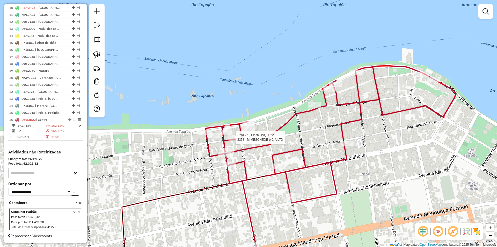
select select "**********"
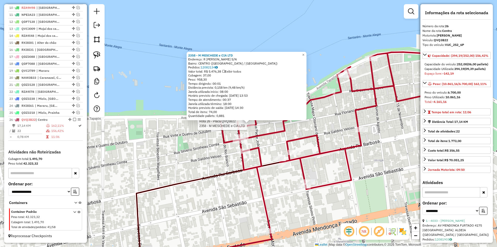
click at [253, 126] on div at bounding box center [248, 123] width 13 height 5
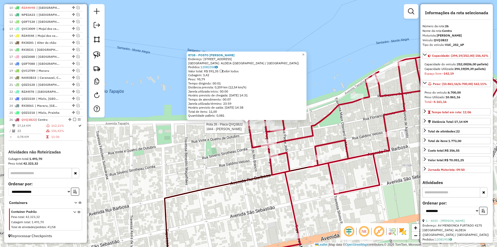
click at [253, 129] on div at bounding box center [256, 126] width 13 height 5
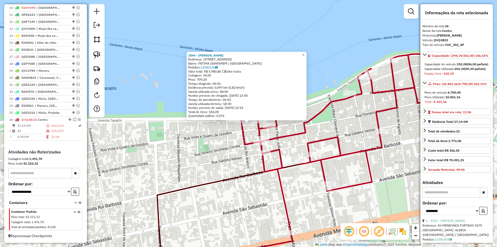
click at [223, 148] on div "1844 - JARLISON AZEVEDO LIM Endereço: AV AV TAPAJOS 913 913 913 Bairro: FATIMA …" at bounding box center [248, 123] width 497 height 247
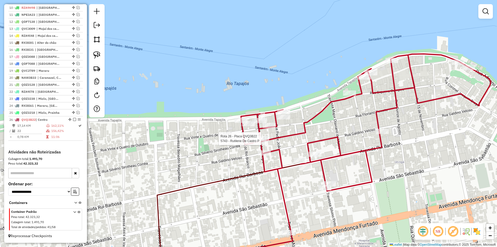
select select "**********"
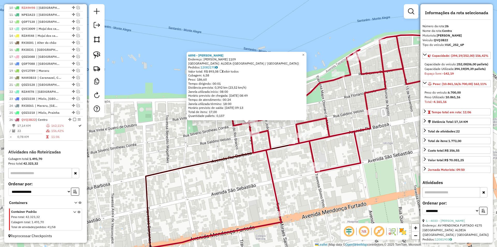
click at [242, 141] on div "6898 - RENAN CARLOS Endereço: SILVERIO SIROTHEAU CORREA 1109 Bairro: ALDEIA (SA…" at bounding box center [248, 123] width 497 height 247
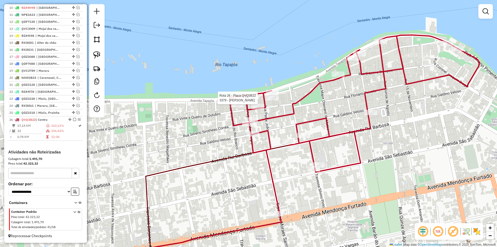
select select "**********"
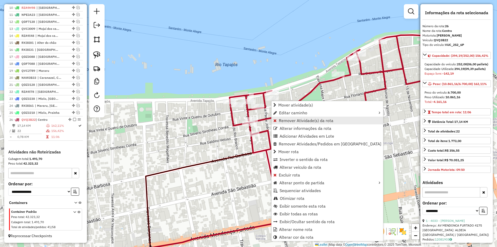
click at [292, 120] on span "Remover Atividade(s) da rota" at bounding box center [306, 120] width 55 height 4
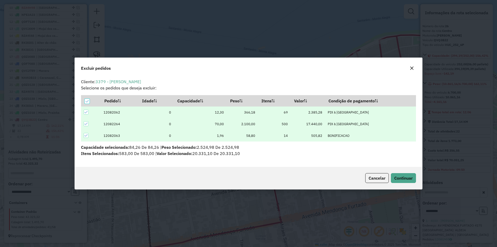
scroll to position [0, 0]
click at [391, 173] on div "Cancelar Continuar" at bounding box center [249, 178] width 348 height 22
click at [404, 179] on span "Continuar" at bounding box center [404, 177] width 18 height 5
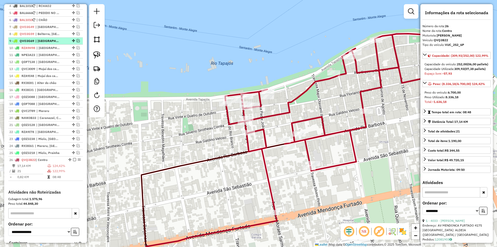
scroll to position [223, 0]
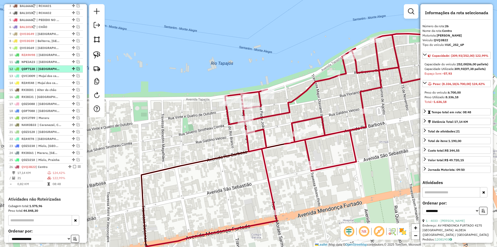
click at [74, 70] on div at bounding box center [73, 68] width 16 height 3
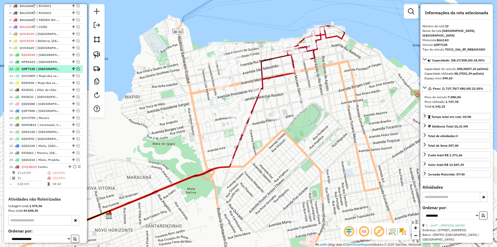
click at [77, 70] on em at bounding box center [78, 68] width 3 height 3
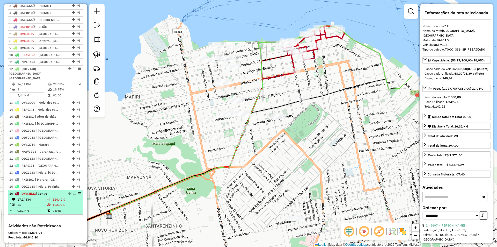
click at [73, 202] on td "122,99%" at bounding box center [66, 204] width 29 height 5
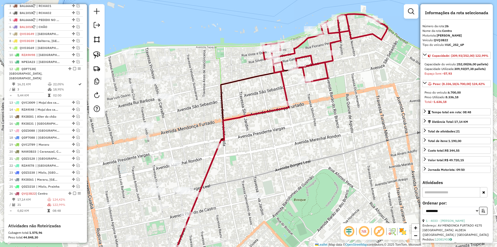
drag, startPoint x: 356, startPoint y: 114, endPoint x: 346, endPoint y: 150, distance: 37.3
click at [354, 157] on div "Janela de atendimento Grade de atendimento Capacidade Transportadoras Veículos …" at bounding box center [248, 123] width 497 height 247
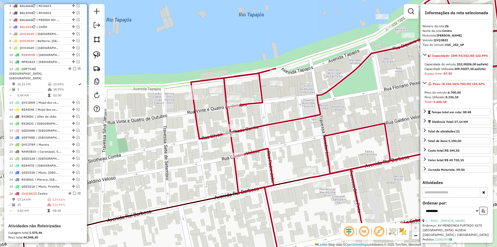
drag, startPoint x: 308, startPoint y: 90, endPoint x: 290, endPoint y: 94, distance: 18.8
click at [290, 94] on div "Janela de atendimento Grade de atendimento Capacidade Transportadoras Veículos …" at bounding box center [248, 123] width 497 height 247
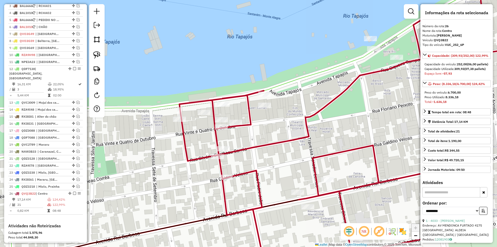
drag, startPoint x: 204, startPoint y: 68, endPoint x: 211, endPoint y: 86, distance: 19.2
click at [211, 86] on div "Janela de atendimento Grade de atendimento Capacidade Transportadoras Veículos …" at bounding box center [248, 123] width 497 height 247
click at [93, 53] on link at bounding box center [96, 54] width 11 height 11
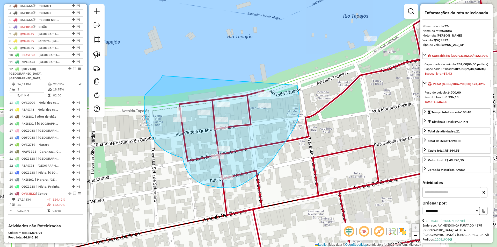
drag, startPoint x: 161, startPoint y: 79, endPoint x: 297, endPoint y: 85, distance: 136.7
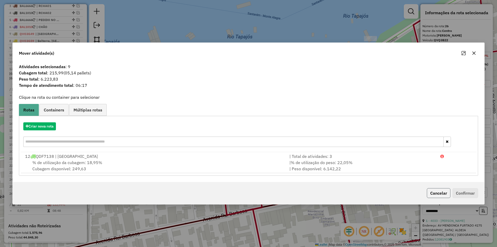
click at [443, 194] on button "Cancelar" at bounding box center [439, 193] width 24 height 10
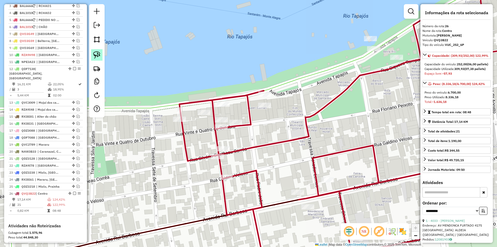
click at [99, 52] on img at bounding box center [96, 54] width 7 height 7
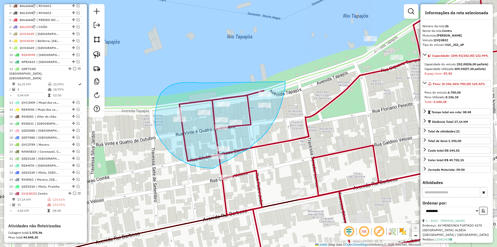
drag, startPoint x: 176, startPoint y: 84, endPoint x: 286, endPoint y: 79, distance: 109.7
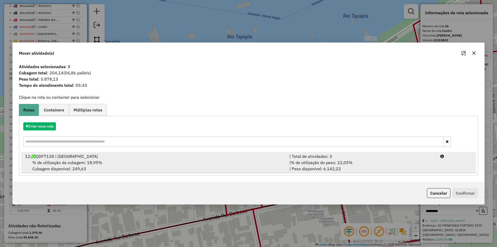
drag, startPoint x: 396, startPoint y: 166, endPoint x: 407, endPoint y: 170, distance: 11.9
click at [396, 165] on div "| % de utilização do peso: 22,05% | Peso disponível: 6.142,22" at bounding box center [362, 165] width 151 height 12
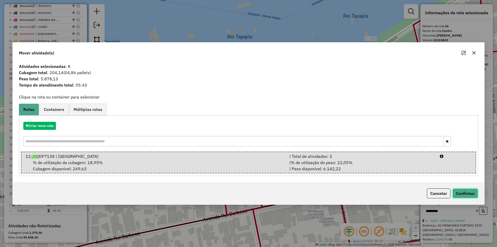
click at [470, 193] on button "Confirmar" at bounding box center [466, 193] width 26 height 10
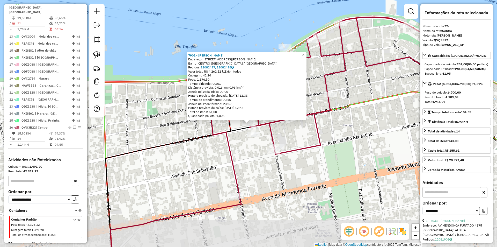
scroll to position [292, 0]
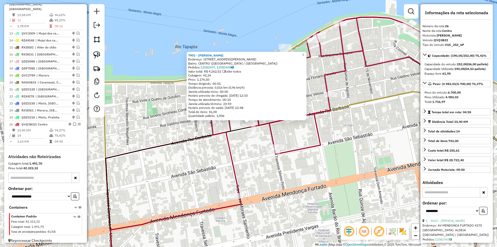
click at [258, 172] on div "7901 - MILENE JAMILLE Endereço: AV RUI BARBOSA 1192 Bairro: CENTRO (SANTAREM / …" at bounding box center [248, 123] width 497 height 247
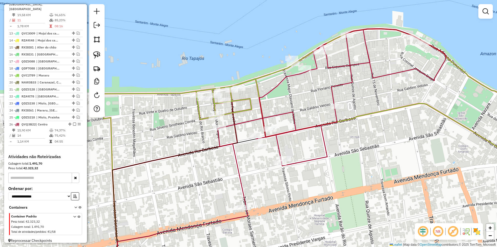
drag, startPoint x: 258, startPoint y: 172, endPoint x: 265, endPoint y: 183, distance: 13.5
click at [265, 183] on div "Janela de atendimento Grade de atendimento Capacidade Transportadoras Veículos …" at bounding box center [248, 123] width 497 height 247
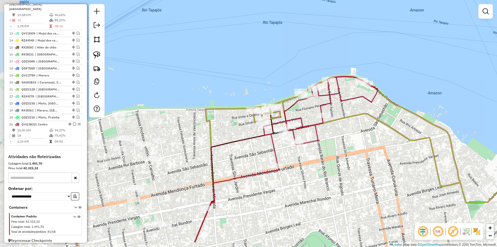
drag, startPoint x: 265, startPoint y: 183, endPoint x: 288, endPoint y: 153, distance: 37.7
click at [288, 153] on div "Janela de atendimento Grade de atendimento Capacidade Transportadoras Veículos …" at bounding box center [248, 123] width 497 height 247
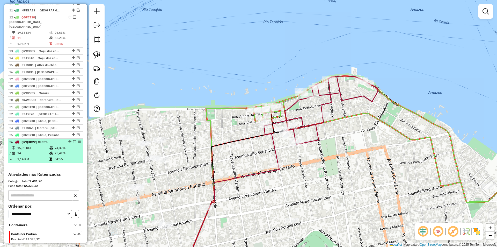
scroll to position [266, 0]
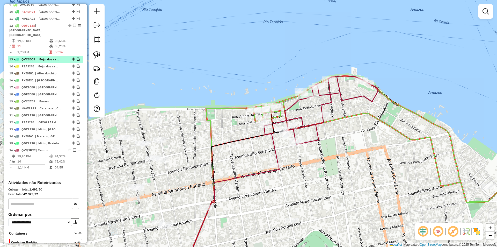
drag, startPoint x: 74, startPoint y: 31, endPoint x: 74, endPoint y: 34, distance: 3.4
click at [74, 27] on em at bounding box center [74, 25] width 3 height 3
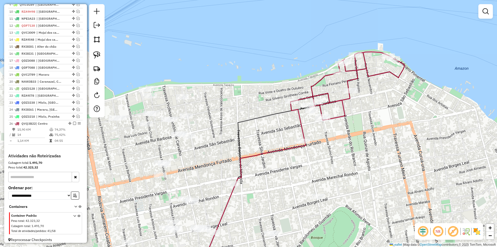
drag, startPoint x: 236, startPoint y: 94, endPoint x: 264, endPoint y: 63, distance: 41.4
click at [264, 63] on div "Janela de atendimento Grade de atendimento Capacidade Transportadoras Veículos …" at bounding box center [248, 123] width 497 height 247
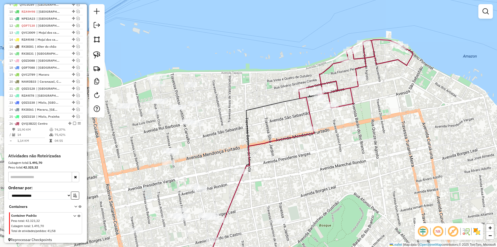
drag, startPoint x: 261, startPoint y: 87, endPoint x: 278, endPoint y: 85, distance: 17.2
click at [278, 85] on div "Janela de atendimento Grade de atendimento Capacidade Transportadoras Veículos …" at bounding box center [248, 123] width 497 height 247
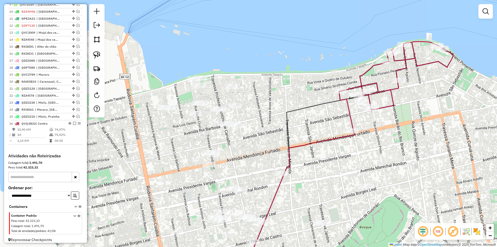
drag, startPoint x: 257, startPoint y: 99, endPoint x: 281, endPoint y: 103, distance: 23.6
click at [281, 103] on div "Janela de atendimento Grade de atendimento Capacidade Transportadoras Veículos …" at bounding box center [248, 123] width 497 height 247
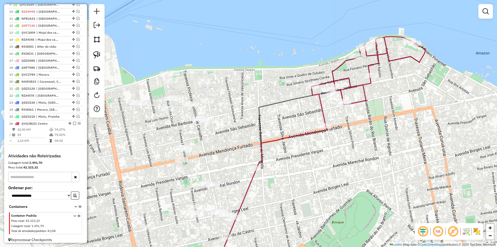
drag, startPoint x: 249, startPoint y: 160, endPoint x: 221, endPoint y: 155, distance: 28.2
click at [221, 155] on div "Janela de atendimento Grade de atendimento Capacidade Transportadoras Veículos …" at bounding box center [248, 123] width 497 height 247
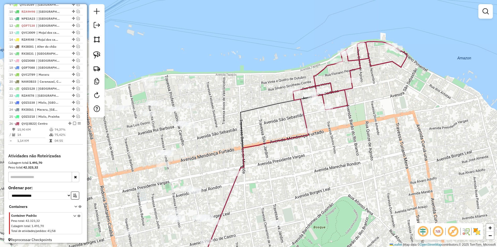
drag, startPoint x: 221, startPoint y: 155, endPoint x: 203, endPoint y: 161, distance: 19.2
click at [203, 161] on div "Janela de atendimento Grade de atendimento Capacidade Transportadoras Veículos …" at bounding box center [248, 123] width 497 height 247
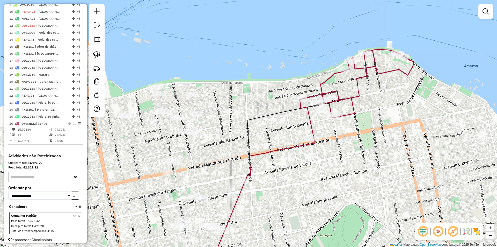
drag, startPoint x: 244, startPoint y: 140, endPoint x: 263, endPoint y: 156, distance: 25.2
click at [263, 156] on icon at bounding box center [262, 192] width 115 height 175
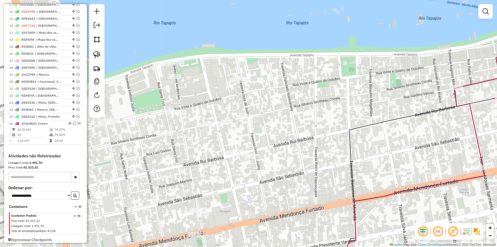
drag, startPoint x: 206, startPoint y: 147, endPoint x: 189, endPoint y: 154, distance: 18.7
click at [189, 154] on div "Janela de atendimento Grade de atendimento Capacidade Transportadoras Veículos …" at bounding box center [248, 123] width 497 height 247
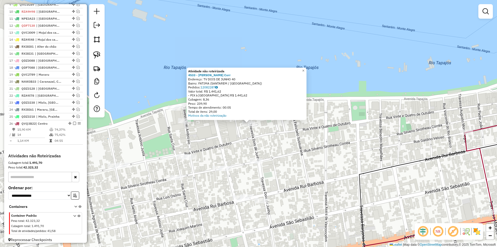
click at [257, 166] on div "Atividade não roteirizada 4533 - Delmas Imbiriba Corr Endereço: TV DOIS DE JUNH…" at bounding box center [248, 123] width 497 height 247
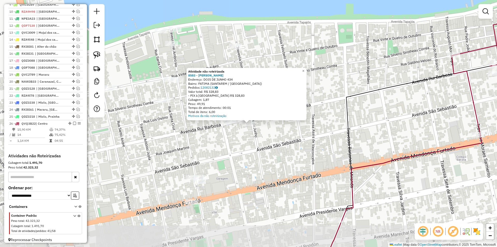
click at [249, 162] on div "Atividade não roteirizada 8583 - LEONAM SOCORRO FREIR Endereço: DOIS DE JUNHO 4…" at bounding box center [248, 123] width 497 height 247
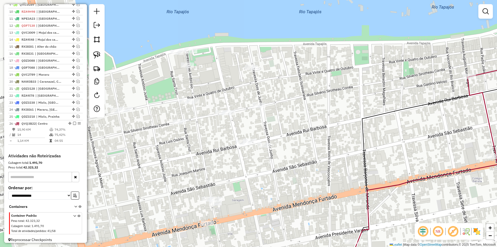
drag, startPoint x: 211, startPoint y: 146, endPoint x: 215, endPoint y: 152, distance: 6.8
click at [215, 152] on div "Janela de atendimento Grade de atendimento Capacidade Transportadoras Veículos …" at bounding box center [248, 123] width 497 height 247
click at [98, 55] on img at bounding box center [96, 54] width 7 height 7
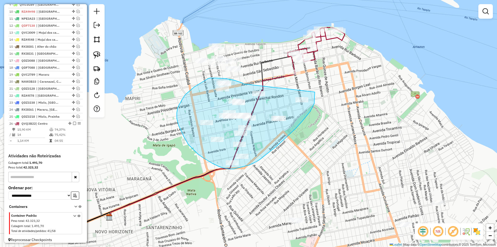
drag, startPoint x: 244, startPoint y: 84, endPoint x: 315, endPoint y: 92, distance: 71.2
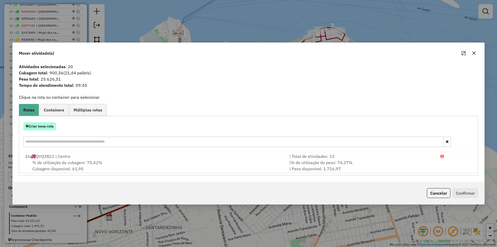
click at [51, 126] on button "Criar nova rota" at bounding box center [39, 126] width 33 height 8
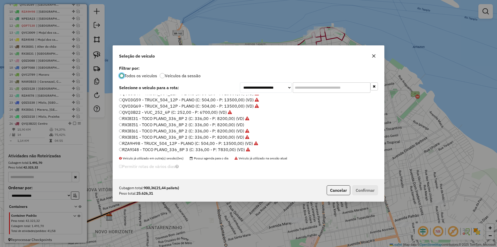
scroll to position [154, 0]
click at [141, 147] on label "RZA9I98 - TOCO PLANO_336_8P 3 (C: 336,00 - P: 7830,00) (VD)" at bounding box center [182, 148] width 126 height 6
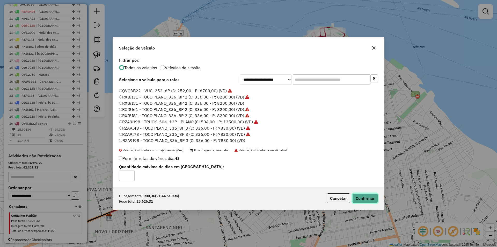
click at [375, 199] on button "Confirmar" at bounding box center [366, 198] width 26 height 10
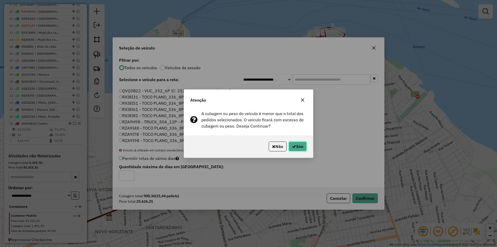
click at [302, 149] on button "Sim" at bounding box center [298, 146] width 18 height 10
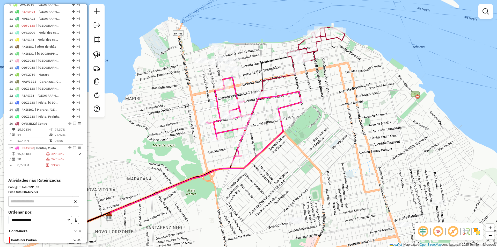
click at [231, 131] on icon at bounding box center [254, 119] width 95 height 85
select select "**********"
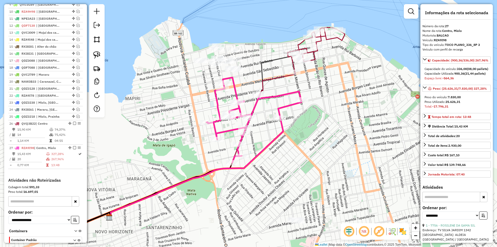
click at [231, 131] on icon at bounding box center [254, 119] width 95 height 85
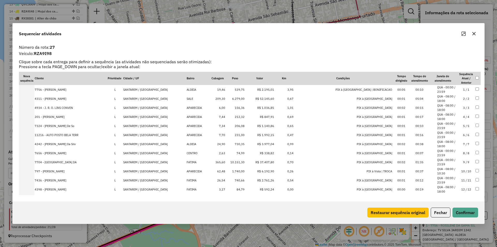
click at [237, 98] on td "6.279,00" at bounding box center [235, 98] width 19 height 9
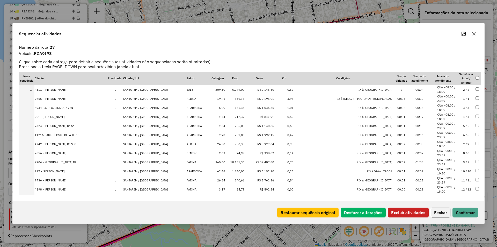
click at [234, 161] on td "10.151,30" at bounding box center [235, 162] width 19 height 9
click at [238, 169] on td "1.740,00" at bounding box center [235, 171] width 19 height 9
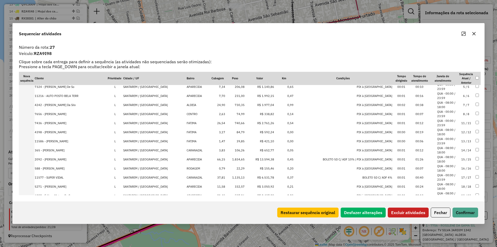
scroll to position [76, 0]
click at [243, 160] on td "1.135,13" at bounding box center [235, 158] width 19 height 9
click at [242, 150] on td "1.834,65" at bounding box center [235, 149] width 19 height 9
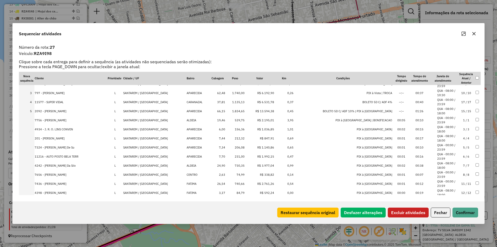
scroll to position [0, 0]
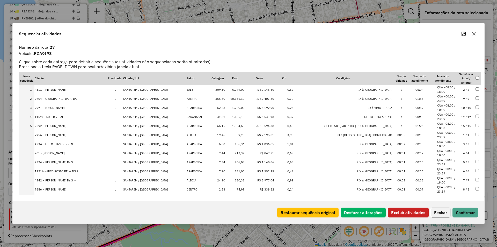
click at [476, 97] on td at bounding box center [478, 98] width 5 height 9
click at [476, 105] on td at bounding box center [478, 107] width 5 height 9
drag, startPoint x: 409, startPoint y: 210, endPoint x: 378, endPoint y: 182, distance: 41.4
click at [409, 210] on button "Excluir atividades" at bounding box center [408, 213] width 41 height 10
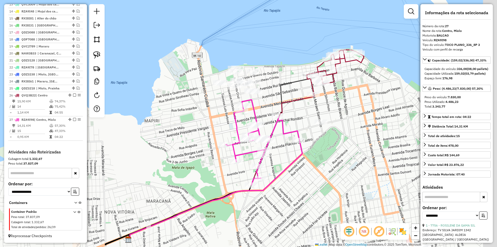
drag, startPoint x: 311, startPoint y: 151, endPoint x: 282, endPoint y: 162, distance: 30.8
click at [282, 162] on div "Janela de atendimento Grade de atendimento Capacidade Transportadoras Veículos …" at bounding box center [248, 123] width 497 height 247
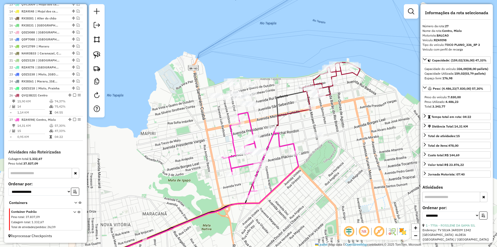
drag, startPoint x: 267, startPoint y: 101, endPoint x: 262, endPoint y: 115, distance: 15.0
click at [262, 115] on div "Janela de atendimento Grade de atendimento Capacidade Transportadoras Veículos …" at bounding box center [248, 123] width 497 height 247
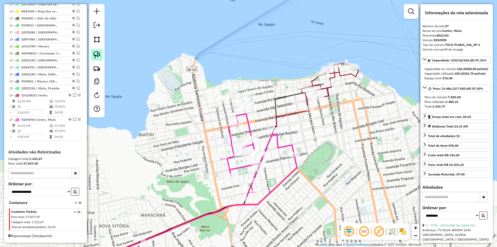
click at [99, 55] on img at bounding box center [96, 54] width 7 height 7
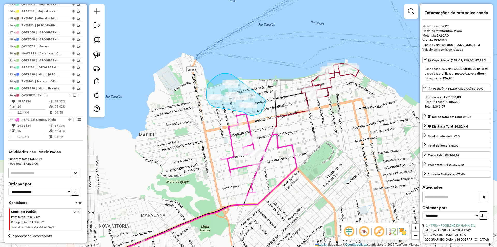
drag, startPoint x: 233, startPoint y: 75, endPoint x: 266, endPoint y: 84, distance: 34.3
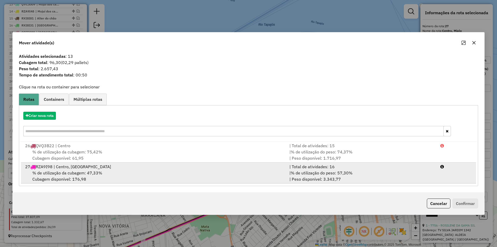
click at [211, 174] on div "% de utilização da cubagem: 47,33% Cubagem disponível: 176,98" at bounding box center [154, 176] width 265 height 12
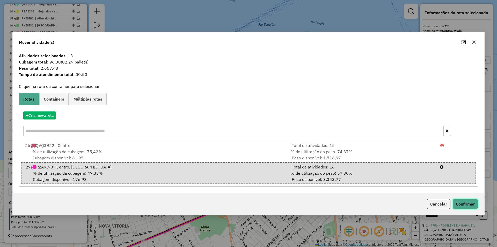
click at [468, 205] on button "Confirmar" at bounding box center [466, 204] width 26 height 10
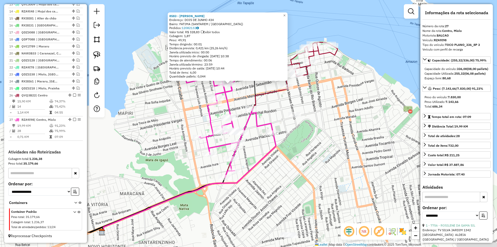
drag, startPoint x: 291, startPoint y: 147, endPoint x: 273, endPoint y: 108, distance: 43.1
click at [272, 107] on div "8583 - LEONAM SOCORRO FREIR Endereço: DOIS DE JUNHO 434 Bairro: FATIMA (SANTARE…" at bounding box center [248, 123] width 497 height 247
drag, startPoint x: 276, startPoint y: 117, endPoint x: 282, endPoint y: 105, distance: 12.9
click at [282, 105] on div "8583 - LEONAM SOCORRO FREIR Endereço: DOIS DE JUNHO 434 Bairro: FATIMA (SANTARE…" at bounding box center [248, 123] width 497 height 247
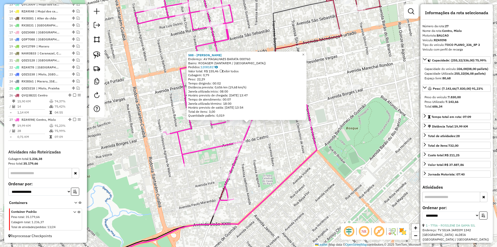
click at [268, 130] on div "588 - MARIA DO ROSARIO AZE Endereço: AV MAGALHAES BARATA 000760 Bairro: RODAGEM…" at bounding box center [248, 123] width 497 height 247
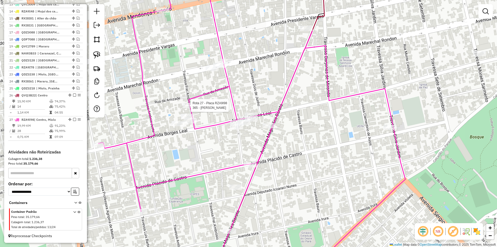
select select "**********"
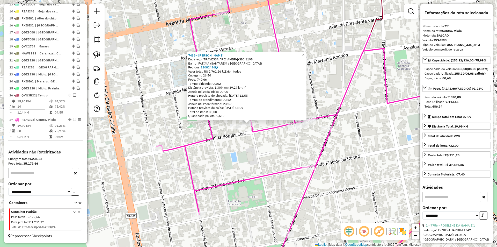
click at [254, 135] on icon at bounding box center [304, 123] width 295 height 296
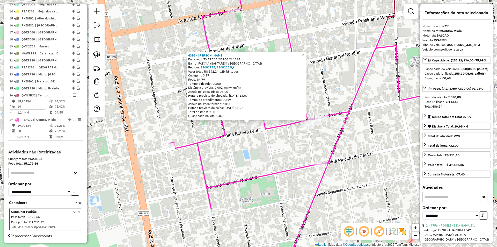
click at [252, 141] on div "4398 - W M F Pontes Endereço: TV FREI AMBROSIO 1274 Bairro: FATIMA (SANTAREM / …" at bounding box center [248, 123] width 497 height 247
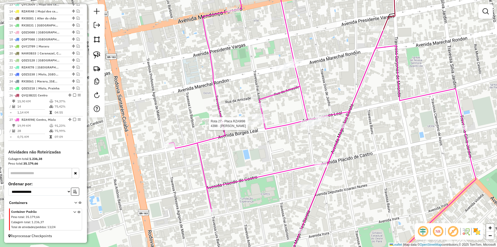
select select "**********"
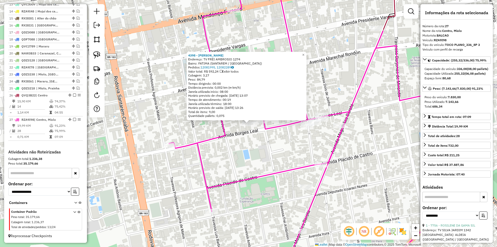
click at [251, 134] on div "4398 - W M F Pontes Endereço: TV FREI AMBROSIO 1274 Bairro: FATIMA (SANTAREM / …" at bounding box center [248, 123] width 497 height 247
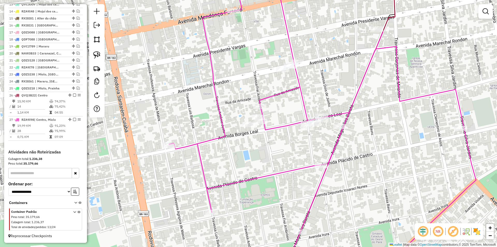
drag, startPoint x: 261, startPoint y: 143, endPoint x: 229, endPoint y: 176, distance: 46.2
click at [229, 176] on div "Rota 27 - Placa RZA9I98 4398 - W M F Pontes Janela de atendimento Grade de aten…" at bounding box center [248, 123] width 497 height 247
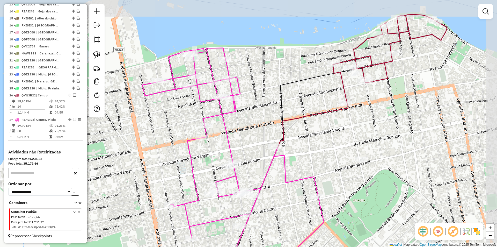
drag, startPoint x: 301, startPoint y: 145, endPoint x: 275, endPoint y: 175, distance: 39.7
click at [275, 175] on div "Janela de atendimento Grade de atendimento Capacidade Transportadoras Veículos …" at bounding box center [248, 123] width 497 height 247
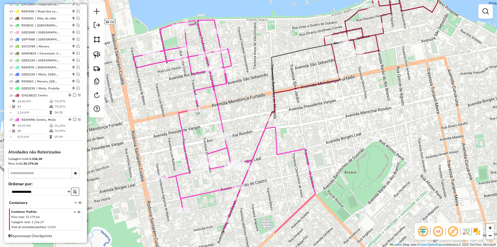
drag, startPoint x: 280, startPoint y: 165, endPoint x: 282, endPoint y: 136, distance: 28.8
click at [282, 136] on div "Janela de atendimento Grade de atendimento Capacidade Transportadoras Veículos …" at bounding box center [248, 123] width 497 height 247
drag, startPoint x: 265, startPoint y: 200, endPoint x: 260, endPoint y: 161, distance: 39.7
click at [260, 161] on div "Janela de atendimento Grade de atendimento Capacidade Transportadoras Veículos …" at bounding box center [248, 123] width 497 height 247
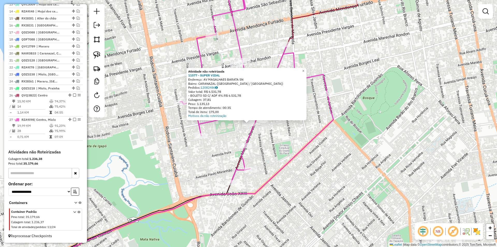
click at [269, 136] on div "Atividade não roteirizada 11577 - SUPER VIDAL Endereço: AV MAGALHAES BARATA SN …" at bounding box center [248, 123] width 497 height 247
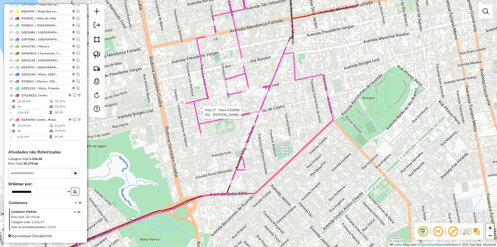
select select "**********"
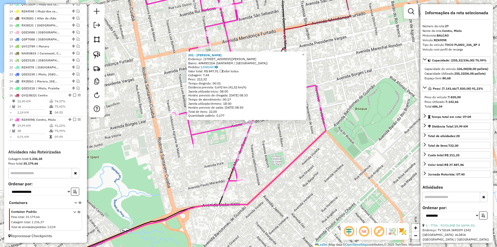
click at [269, 138] on div "201 - MARCOS ANTONIO BEZER Endereço: AV PLACIDO DE CASTRO 928 Bairro: APARECIDA…" at bounding box center [248, 123] width 497 height 247
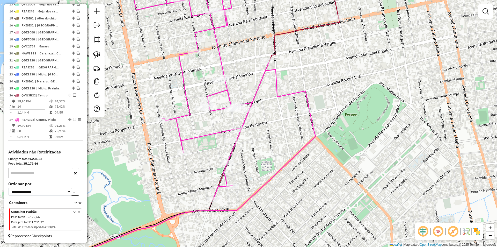
drag, startPoint x: 312, startPoint y: 146, endPoint x: 279, endPoint y: 159, distance: 35.8
click at [279, 159] on div "Janela de atendimento Grade de atendimento Capacidade Transportadoras Veículos …" at bounding box center [248, 123] width 497 height 247
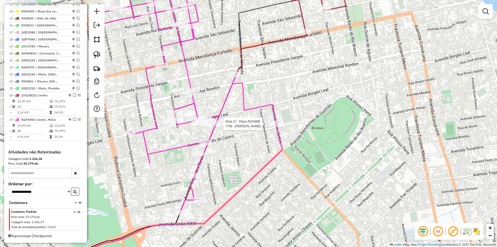
select select "**********"
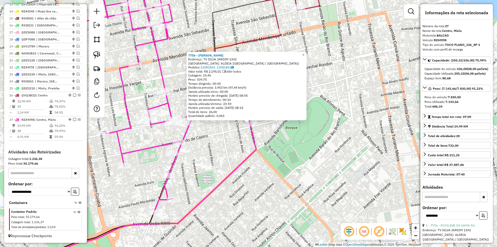
click at [283, 147] on div "7756 - ROSILENE DA GAMA SIL Endereço: TV SILVA JARDIM 1342 Bairro: ALDEIA (SANT…" at bounding box center [248, 123] width 497 height 247
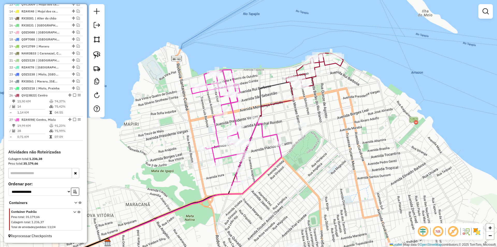
drag, startPoint x: 279, startPoint y: 171, endPoint x: 293, endPoint y: 180, distance: 16.0
click at [293, 180] on div "Janela de atendimento Grade de atendimento Capacidade Transportadoras Veículos …" at bounding box center [248, 123] width 497 height 247
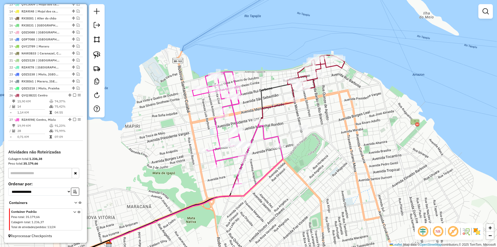
drag, startPoint x: 172, startPoint y: 164, endPoint x: 161, endPoint y: 164, distance: 10.9
click at [159, 169] on div "Janela de atendimento Grade de atendimento Capacidade Transportadoras Veículos …" at bounding box center [248, 123] width 497 height 247
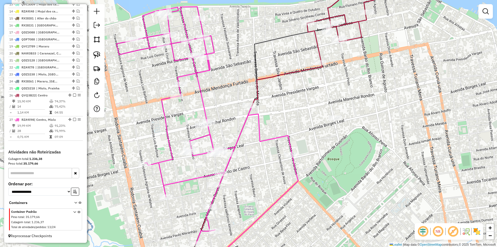
drag, startPoint x: 220, startPoint y: 175, endPoint x: 201, endPoint y: 173, distance: 19.3
click at [202, 181] on icon at bounding box center [205, 125] width 176 height 237
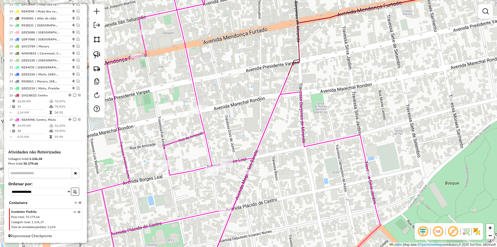
drag, startPoint x: 263, startPoint y: 132, endPoint x: 267, endPoint y: 155, distance: 22.9
click at [267, 158] on div "Janela de atendimento Grade de atendimento Capacidade Transportadoras Veículos …" at bounding box center [248, 123] width 497 height 247
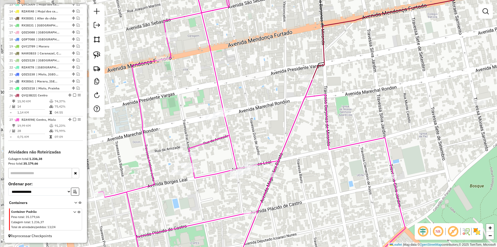
drag, startPoint x: 267, startPoint y: 148, endPoint x: 278, endPoint y: 137, distance: 15.9
click at [305, 130] on div "Janela de atendimento Grade de atendimento Capacidade Transportadoras Veículos …" at bounding box center [248, 123] width 497 height 247
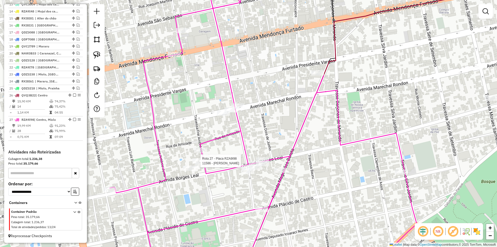
select select "**********"
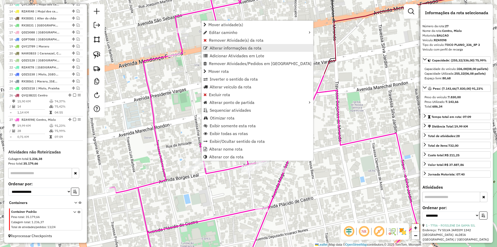
click at [226, 44] on link "Alterar informações da rota" at bounding box center [258, 48] width 112 height 8
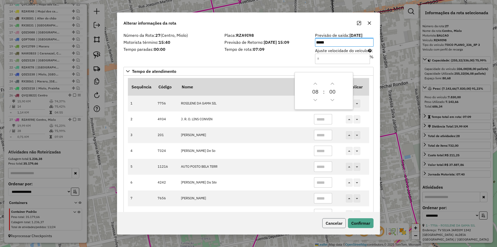
click at [345, 223] on button "Cancelar" at bounding box center [335, 223] width 24 height 10
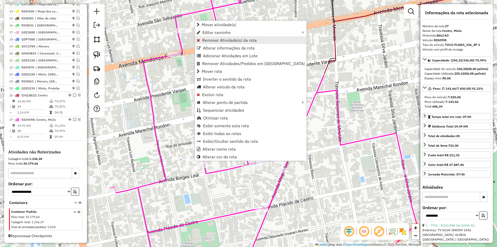
click at [224, 41] on span "Remover Atividade(s) da rota" at bounding box center [229, 40] width 55 height 4
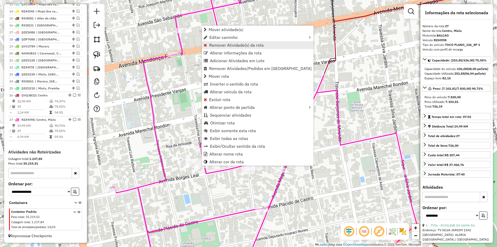
click at [229, 47] on span "Remover Atividade(s) da rota" at bounding box center [236, 45] width 55 height 4
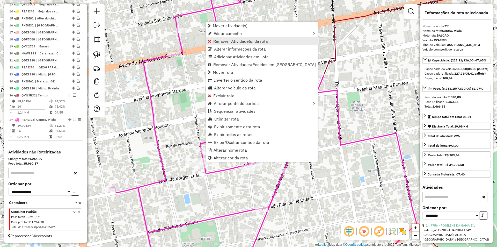
click at [231, 43] on span "Remover Atividade(s) da rota" at bounding box center [240, 41] width 55 height 4
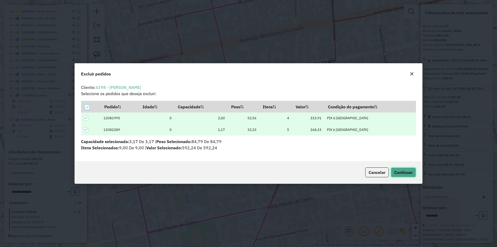
click at [407, 168] on button "Continuar" at bounding box center [403, 172] width 25 height 10
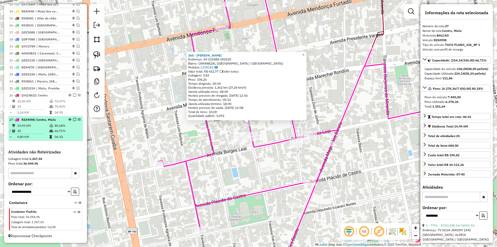
click at [75, 127] on td "80,18%" at bounding box center [67, 125] width 26 height 5
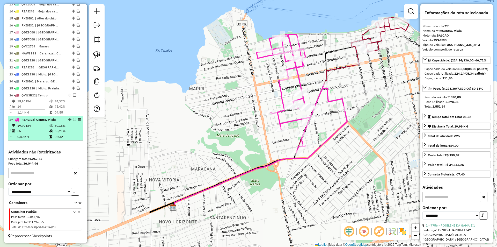
click at [73, 119] on em at bounding box center [74, 119] width 3 height 3
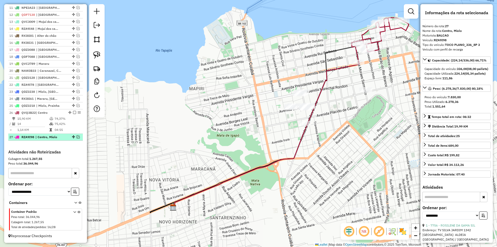
click at [73, 119] on td "74,37%" at bounding box center [67, 118] width 26 height 5
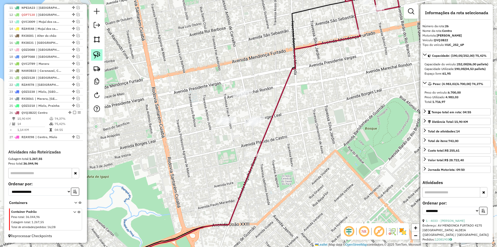
click at [99, 55] on img at bounding box center [96, 54] width 7 height 7
drag, startPoint x: 203, startPoint y: 116, endPoint x: 243, endPoint y: 117, distance: 39.7
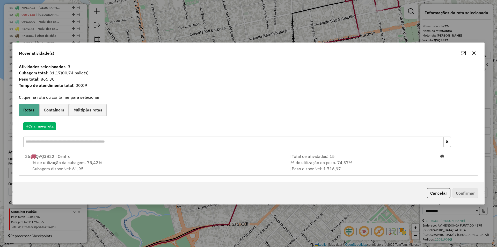
click at [157, 166] on hb-app "Aguarde... Pop-up bloqueado! Seu navegador bloqueou automáticamente a abertura …" at bounding box center [248, 123] width 497 height 247
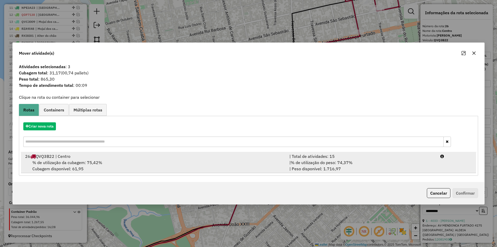
click at [184, 160] on div "% de utilização da cubagem: 75,42% Cubagem disponível: 61,95" at bounding box center [154, 165] width 265 height 12
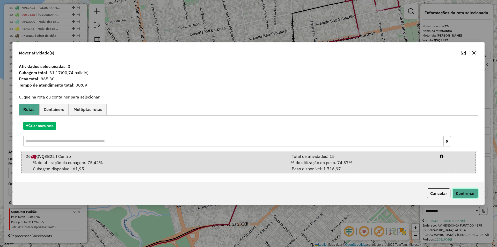
click at [475, 194] on button "Confirmar" at bounding box center [466, 193] width 26 height 10
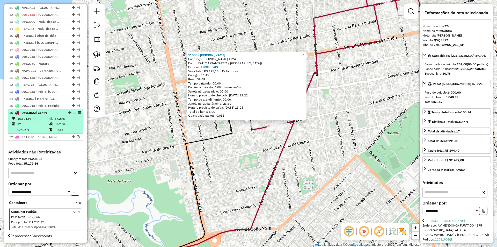
click at [73, 112] on em at bounding box center [74, 112] width 3 height 3
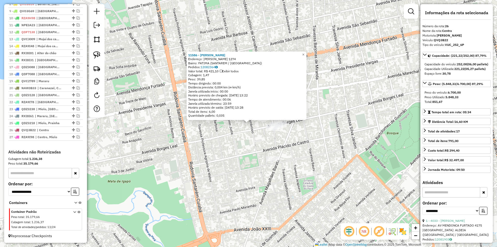
scroll to position [264, 0]
click at [185, 148] on div "11586 - PAULA C DA SILVA BRO Endereço: FREI AMBROSIO 1274 Bairro: FATIMA (SANTA…" at bounding box center [248, 123] width 497 height 247
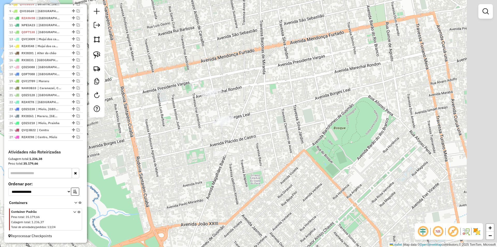
drag, startPoint x: 227, startPoint y: 145, endPoint x: 174, endPoint y: 140, distance: 53.4
click at [174, 140] on div "Janela de atendimento Grade de atendimento Capacidade Transportadoras Veículos …" at bounding box center [248, 123] width 497 height 247
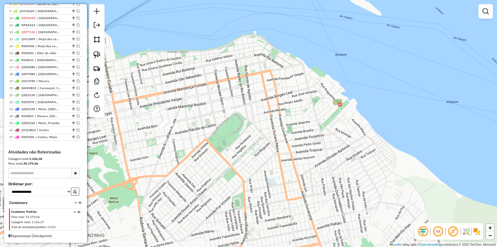
drag, startPoint x: 278, startPoint y: 136, endPoint x: 244, endPoint y: 99, distance: 50.6
click at [244, 99] on div "Janela de atendimento Grade de atendimento Capacidade Transportadoras Veículos …" at bounding box center [248, 123] width 497 height 247
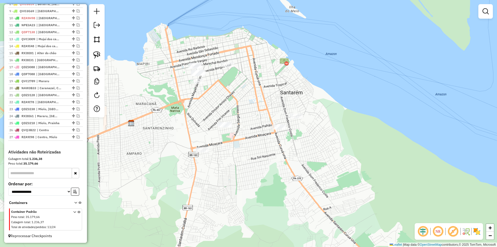
drag, startPoint x: 242, startPoint y: 105, endPoint x: 250, endPoint y: 90, distance: 16.8
click at [250, 90] on div "Janela de atendimento Grade de atendimento Capacidade Transportadoras Veículos …" at bounding box center [248, 123] width 497 height 247
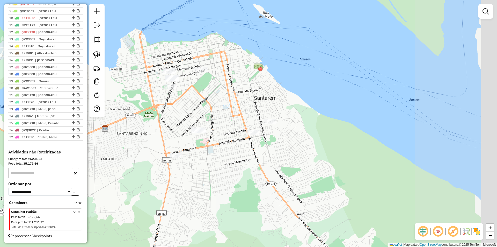
drag, startPoint x: 220, startPoint y: 159, endPoint x: 194, endPoint y: 161, distance: 25.7
click at [190, 165] on div "Janela de atendimento Grade de atendimento Capacidade Transportadoras Veículos …" at bounding box center [248, 123] width 497 height 247
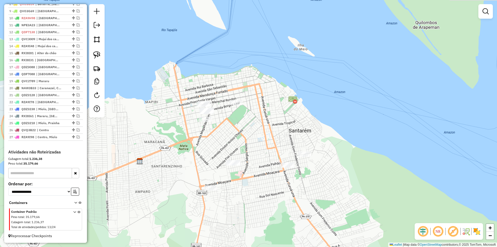
drag, startPoint x: 233, startPoint y: 112, endPoint x: 275, endPoint y: 142, distance: 50.5
click at [277, 142] on div "Janela de atendimento Grade de atendimento Capacidade Transportadoras Veículos …" at bounding box center [248, 123] width 497 height 247
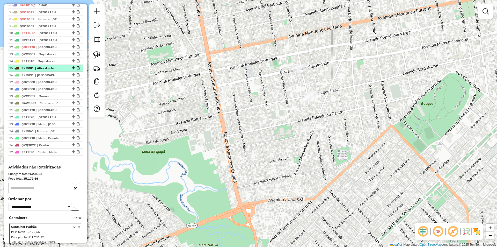
scroll to position [238, 0]
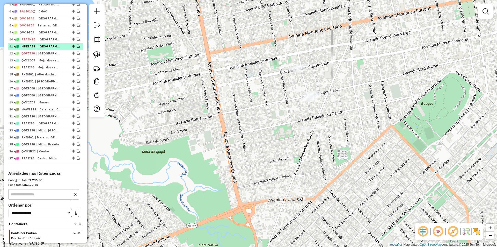
click at [65, 48] on div at bounding box center [73, 46] width 16 height 3
select select "**********"
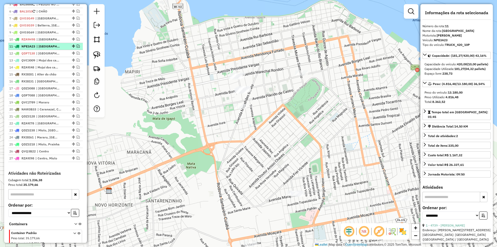
click at [77, 48] on em at bounding box center [78, 46] width 3 height 3
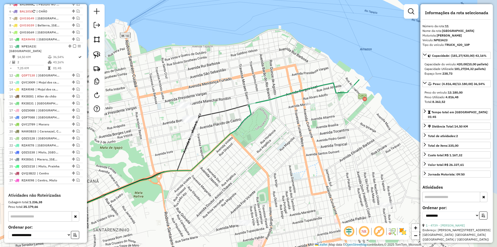
drag, startPoint x: 277, startPoint y: 133, endPoint x: 226, endPoint y: 161, distance: 58.6
click at [226, 161] on div "Janela de atendimento Grade de atendimento Capacidade Transportadoras Veículos …" at bounding box center [248, 123] width 497 height 247
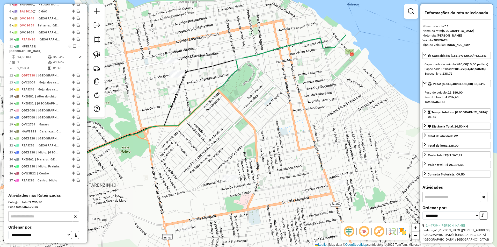
drag, startPoint x: 231, startPoint y: 118, endPoint x: 218, endPoint y: 76, distance: 43.7
click at [218, 76] on div "Janela de atendimento Grade de atendimento Capacidade Transportadoras Veículos …" at bounding box center [248, 123] width 497 height 247
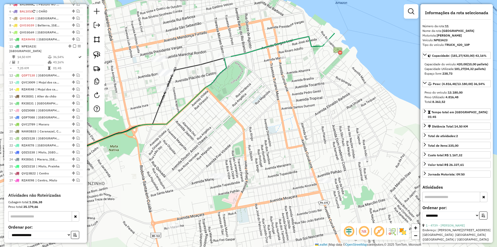
drag, startPoint x: 218, startPoint y: 110, endPoint x: 189, endPoint y: 100, distance: 31.1
click at [189, 100] on div "Janela de atendimento Grade de atendimento Capacidade Transportadoras Veículos …" at bounding box center [248, 123] width 497 height 247
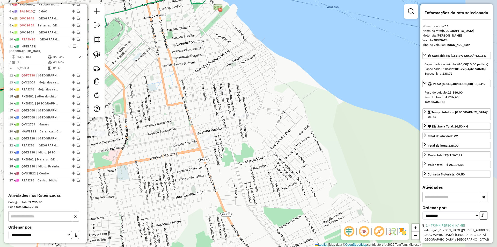
drag, startPoint x: 300, startPoint y: 137, endPoint x: 208, endPoint y: 103, distance: 97.7
click at [208, 103] on div "Janela de atendimento Grade de atendimento Capacidade Transportadoras Veículos …" at bounding box center [248, 123] width 497 height 247
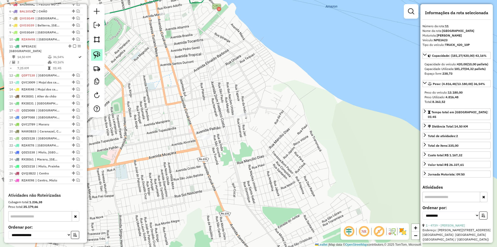
click at [94, 54] on img at bounding box center [96, 54] width 7 height 7
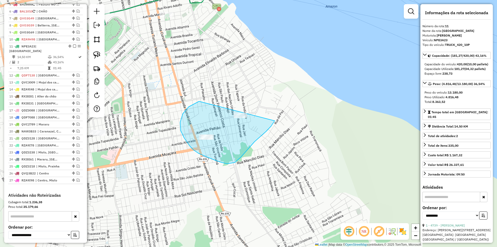
drag, startPoint x: 198, startPoint y: 102, endPoint x: 279, endPoint y: 86, distance: 82.1
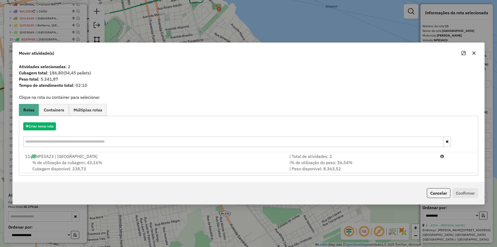
click at [314, 168] on div "| % de utilização do peso: 36,54% | Peso disponível: 8.363,52" at bounding box center [362, 165] width 151 height 12
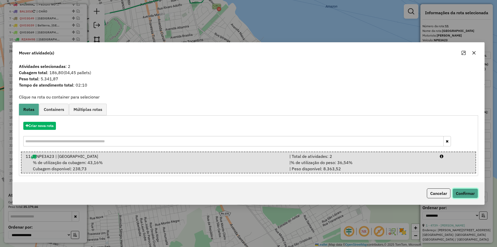
click at [469, 194] on button "Confirmar" at bounding box center [466, 193] width 26 height 10
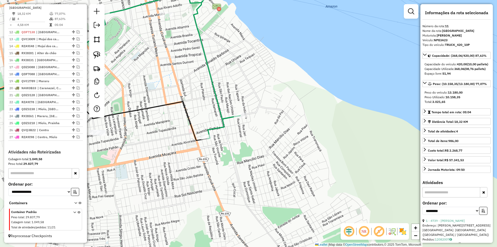
scroll to position [275, 0]
click at [218, 129] on icon at bounding box center [217, 64] width 47 height 149
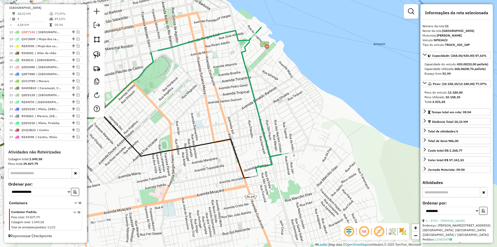
drag, startPoint x: 223, startPoint y: 140, endPoint x: 272, endPoint y: 176, distance: 60.5
click at [272, 176] on div "Janela de atendimento Grade de atendimento Capacidade Transportadoras Veículos …" at bounding box center [248, 123] width 497 height 247
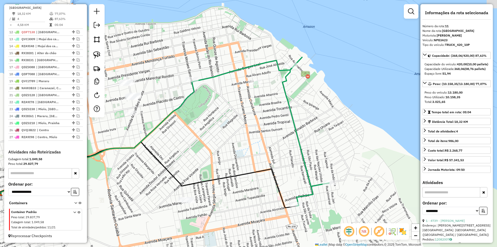
drag, startPoint x: 235, startPoint y: 140, endPoint x: 303, endPoint y: 179, distance: 77.9
click at [297, 179] on icon at bounding box center [142, 175] width 307 height 66
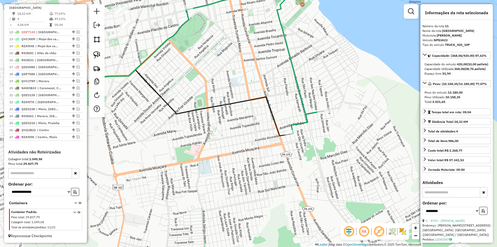
drag, startPoint x: 261, startPoint y: 161, endPoint x: 227, endPoint y: 79, distance: 89.2
click at [227, 79] on div "Janela de atendimento Grade de atendimento Capacidade Transportadoras Veículos …" at bounding box center [248, 123] width 497 height 247
click at [254, 114] on div "Janela de atendimento Grade de atendimento Capacidade Transportadoras Veículos …" at bounding box center [248, 123] width 497 height 247
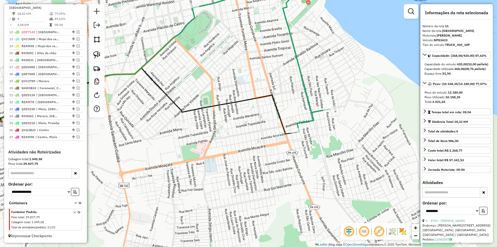
click at [105, 56] on div "Janela de atendimento Grade de atendimento Capacidade Transportadoras Veículos …" at bounding box center [248, 123] width 497 height 247
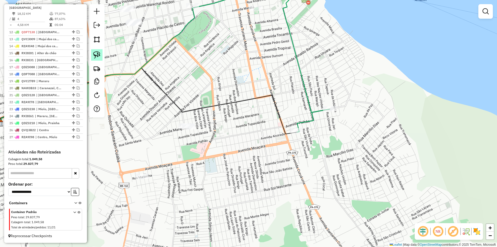
click at [96, 56] on img at bounding box center [96, 54] width 7 height 7
drag, startPoint x: 122, startPoint y: 148, endPoint x: 186, endPoint y: 175, distance: 69.5
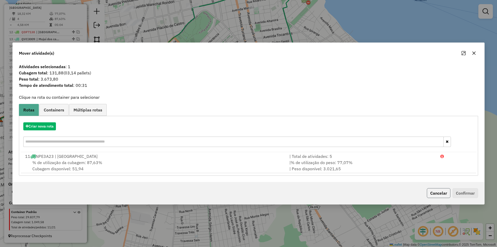
click at [430, 192] on button "Cancelar" at bounding box center [439, 193] width 24 height 10
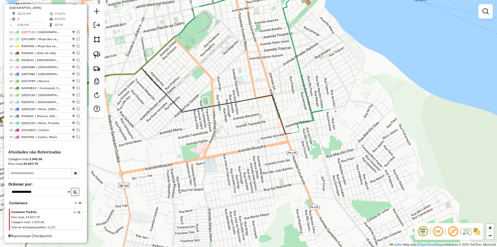
click at [302, 127] on icon at bounding box center [306, 57] width 47 height 149
select select "**********"
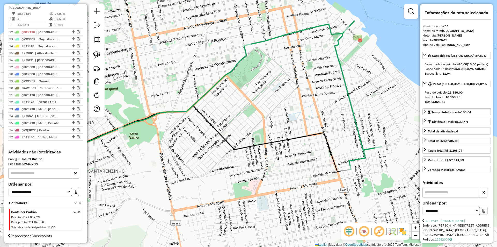
drag, startPoint x: 305, startPoint y: 159, endPoint x: 355, endPoint y: 196, distance: 62.3
click at [355, 196] on div "Janela de atendimento Grade de atendimento Capacidade Transportadoras Veículos …" at bounding box center [248, 123] width 497 height 247
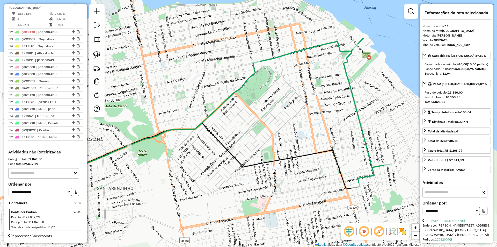
drag, startPoint x: 303, startPoint y: 176, endPoint x: 319, endPoint y: 199, distance: 28.3
click at [319, 200] on div "Janela de atendimento Grade de atendimento Capacidade Transportadoras Veículos …" at bounding box center [248, 123] width 497 height 247
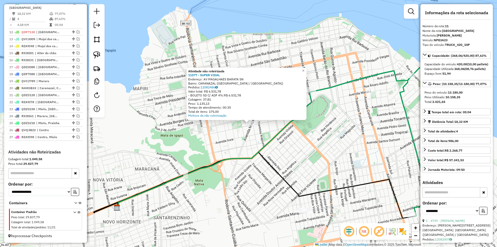
click at [288, 153] on div "Atividade não roteirizada 11577 - SUPER VIDAL Endereço: AV MAGALHAES BARATA SN …" at bounding box center [248, 123] width 497 height 247
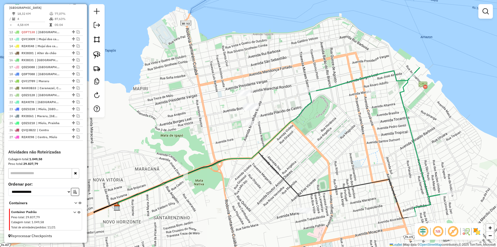
drag, startPoint x: 92, startPoint y: 54, endPoint x: 148, endPoint y: 85, distance: 64.1
click at [92, 54] on link at bounding box center [96, 54] width 11 height 11
drag, startPoint x: 216, startPoint y: 117, endPoint x: 253, endPoint y: 118, distance: 37.3
click at [101, 56] on link at bounding box center [96, 54] width 11 height 11
drag, startPoint x: 203, startPoint y: 118, endPoint x: 270, endPoint y: 121, distance: 66.6
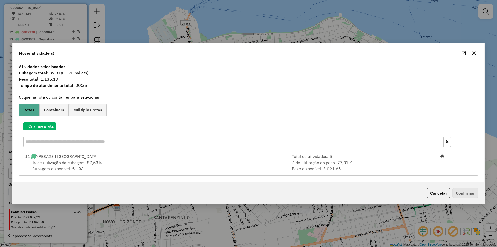
click at [344, 165] on span "% de utilização do peso: 77,07%" at bounding box center [322, 162] width 62 height 5
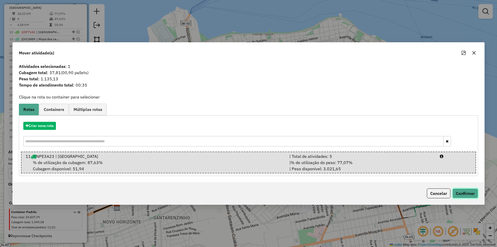
click at [465, 193] on button "Confirmar" at bounding box center [466, 193] width 26 height 10
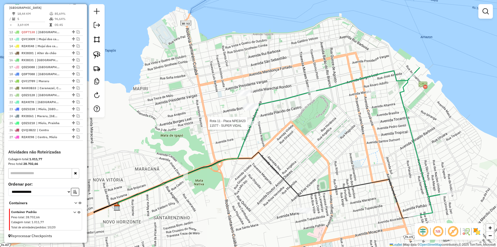
select select "**********"
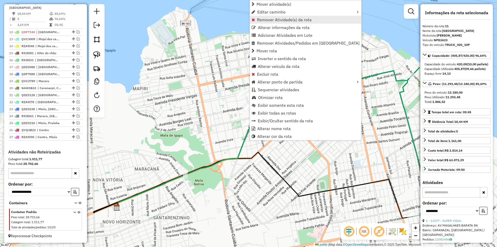
click at [278, 20] on span "Remover Atividade(s) da rota" at bounding box center [284, 20] width 55 height 4
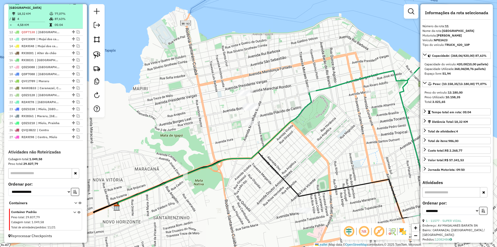
click at [67, 20] on td "87,63%" at bounding box center [67, 18] width 26 height 5
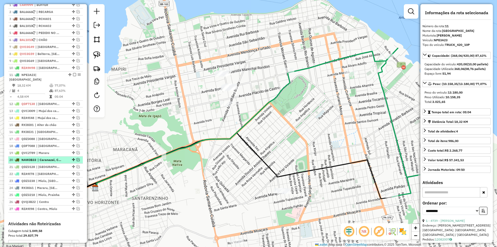
scroll to position [197, 0]
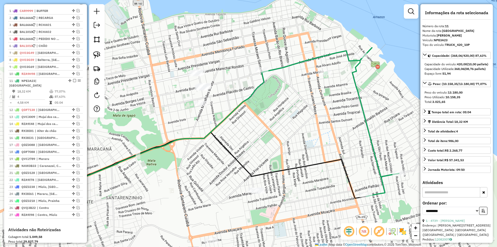
drag, startPoint x: 328, startPoint y: 112, endPoint x: 293, endPoint y: 112, distance: 34.7
click at [293, 112] on div "Janela de atendimento Grade de atendimento Capacidade Transportadoras Veículos …" at bounding box center [248, 123] width 497 height 247
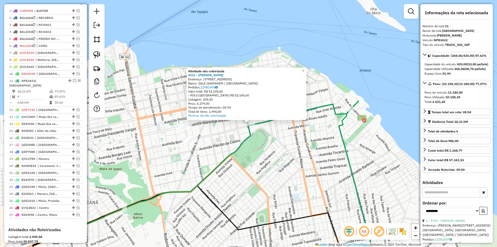
click at [274, 157] on div "Atividade não roteirizada 4311 - ALF DA ROCHA COMERCI Endereço: AV TAPAJOS 2337…" at bounding box center [248, 123] width 497 height 247
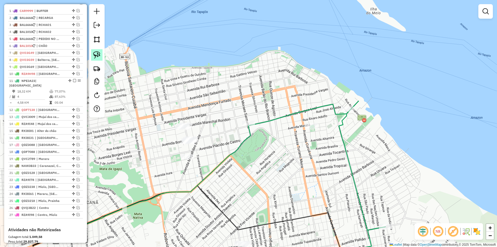
click at [100, 55] on img at bounding box center [96, 54] width 7 height 7
drag, startPoint x: 161, startPoint y: 116, endPoint x: 200, endPoint y: 121, distance: 39.2
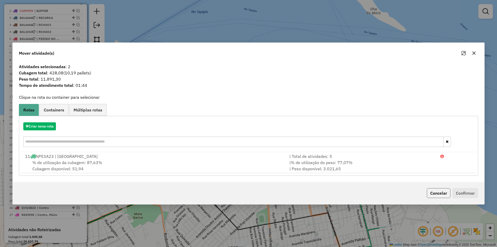
click at [435, 196] on button "Cancelar" at bounding box center [439, 193] width 24 height 10
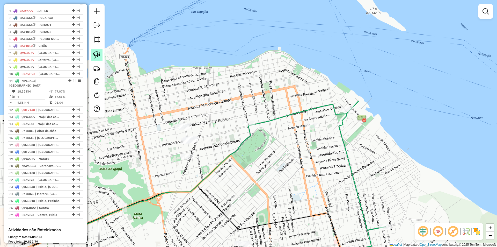
click at [102, 52] on link at bounding box center [96, 54] width 11 height 11
drag, startPoint x: 213, startPoint y: 132, endPoint x: 186, endPoint y: 147, distance: 31.9
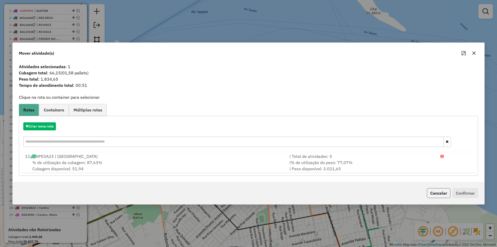
click at [429, 194] on button "Cancelar" at bounding box center [439, 193] width 24 height 10
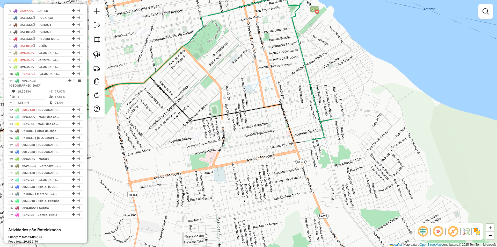
drag, startPoint x: 199, startPoint y: 93, endPoint x: 183, endPoint y: 64, distance: 33.6
click at [183, 64] on div "Janela de atendimento Grade de atendimento Capacidade Transportadoras Veículos …" at bounding box center [248, 123] width 497 height 247
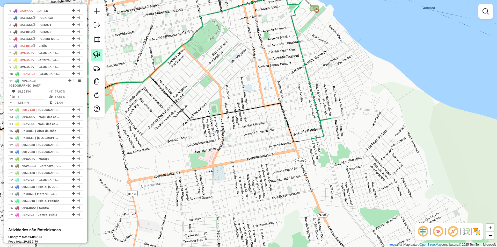
click at [95, 52] on img at bounding box center [96, 54] width 7 height 7
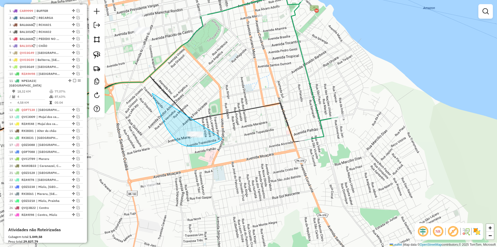
drag, startPoint x: 159, startPoint y: 109, endPoint x: 228, endPoint y: 139, distance: 75.9
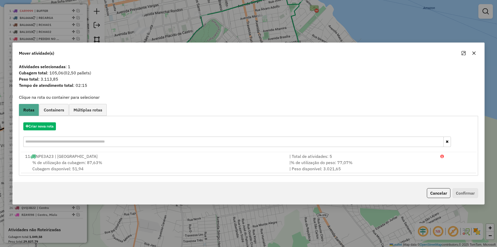
click at [439, 196] on button "Cancelar" at bounding box center [439, 193] width 24 height 10
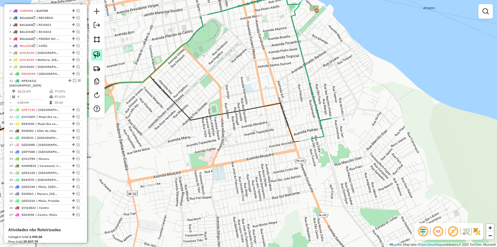
click at [100, 50] on link at bounding box center [96, 54] width 11 height 11
drag, startPoint x: 137, startPoint y: 161, endPoint x: 198, endPoint y: 190, distance: 67.7
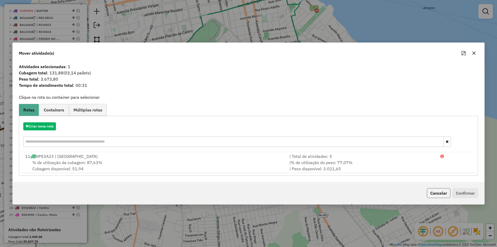
click at [431, 193] on button "Cancelar" at bounding box center [439, 193] width 24 height 10
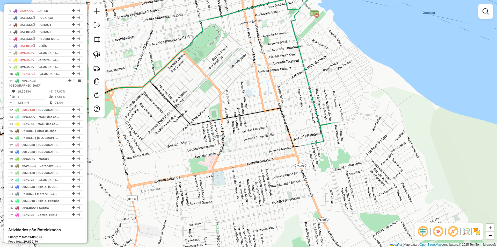
drag, startPoint x: 364, startPoint y: 161, endPoint x: 378, endPoint y: 207, distance: 47.8
click at [378, 207] on div "Janela de atendimento Grade de atendimento Capacidade Transportadoras Veículos …" at bounding box center [248, 123] width 497 height 247
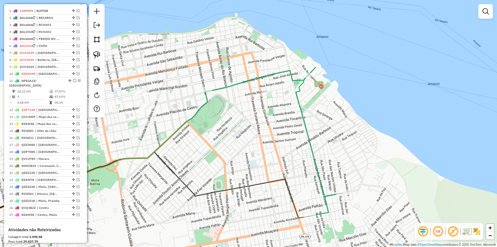
drag, startPoint x: 292, startPoint y: 122, endPoint x: 271, endPoint y: 136, distance: 25.4
click at [283, 147] on div "Janela de atendimento Grade de atendimento Capacidade Transportadoras Veículos …" at bounding box center [248, 123] width 497 height 247
click at [98, 53] on img at bounding box center [96, 54] width 7 height 7
drag, startPoint x: 125, startPoint y: 121, endPoint x: 162, endPoint y: 125, distance: 37.1
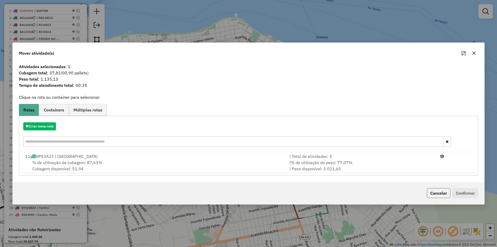
click at [446, 193] on button "Cancelar" at bounding box center [439, 193] width 24 height 10
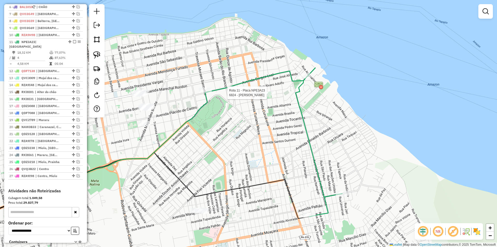
select select "**********"
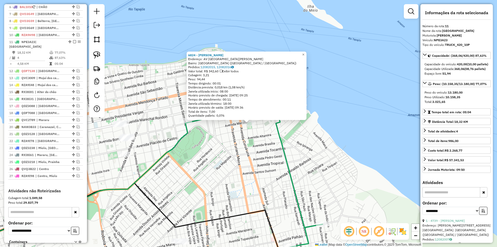
scroll to position [275, 0]
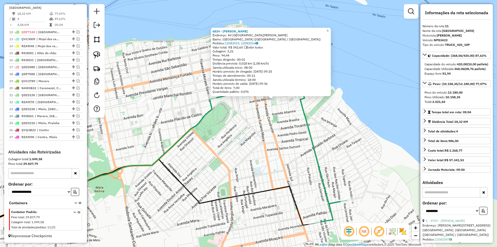
drag, startPoint x: 264, startPoint y: 158, endPoint x: 288, endPoint y: 134, distance: 34.1
click at [288, 134] on div "6824 - ARISTEU SOUZA Endereço: AV AVENIDA PINTO MARTINS SN Bairro: SERRA OCIDEN…" at bounding box center [248, 123] width 497 height 247
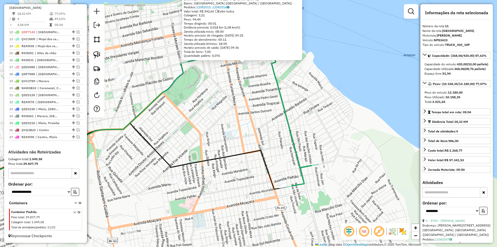
drag, startPoint x: 289, startPoint y: 134, endPoint x: 256, endPoint y: 92, distance: 53.0
click at [256, 92] on div "6824 - ARISTEU SOUZA Endereço: AV AVENIDA PINTO MARTINS SN Bairro: SERRA OCIDEN…" at bounding box center [248, 123] width 497 height 247
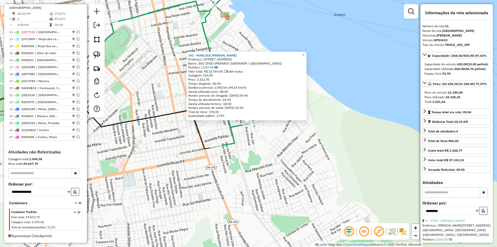
click at [175, 122] on div "141 - MARLUCE MARIA ALVES Endereço: AV TUPAIULANDIA 36 Bairro: SAO JOSE OPERARI…" at bounding box center [248, 123] width 497 height 247
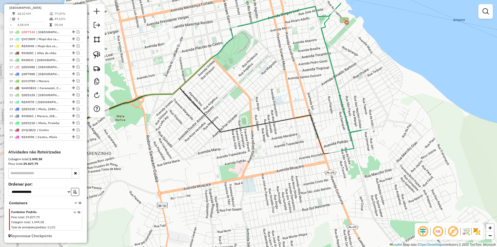
drag, startPoint x: 208, startPoint y: 146, endPoint x: 278, endPoint y: 131, distance: 71.2
click at [278, 131] on div "Janela de atendimento Grade de atendimento Capacidade Transportadoras Veículos …" at bounding box center [248, 123] width 497 height 247
click at [102, 58] on link at bounding box center [96, 54] width 11 height 11
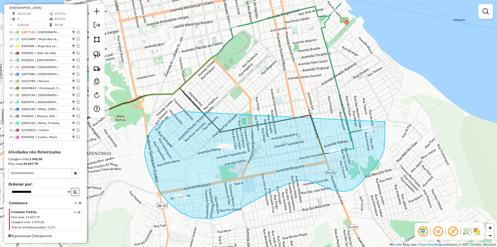
drag, startPoint x: 166, startPoint y: 120, endPoint x: 385, endPoint y: 122, distance: 219.5
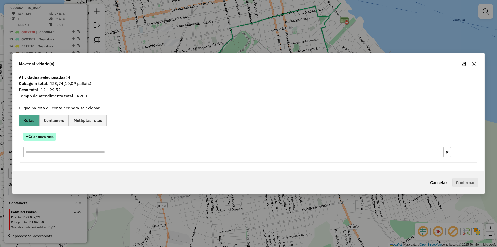
click at [46, 135] on button "Criar nova rota" at bounding box center [39, 137] width 33 height 8
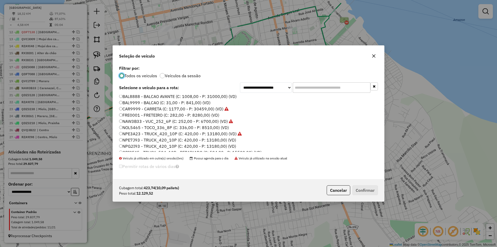
scroll to position [26, 0]
click at [336, 186] on button "Cancelar" at bounding box center [339, 190] width 24 height 10
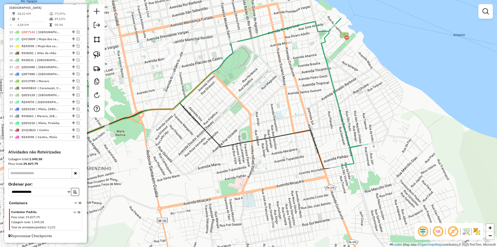
drag, startPoint x: 314, startPoint y: 163, endPoint x: 302, endPoint y: 179, distance: 19.6
click at [302, 179] on div "Janela de atendimento Grade de atendimento Capacidade Transportadoras Veículos …" at bounding box center [248, 123] width 497 height 247
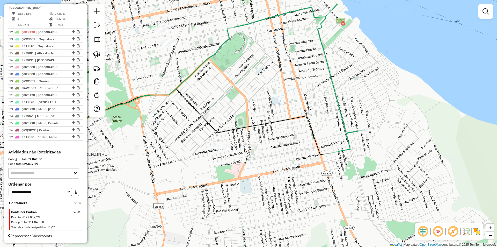
drag, startPoint x: 273, startPoint y: 166, endPoint x: 277, endPoint y: 158, distance: 8.9
click at [277, 158] on div "Janela de atendimento Grade de atendimento Capacidade Transportadoras Veículos …" at bounding box center [248, 123] width 497 height 247
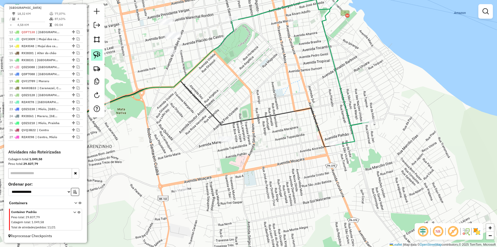
click at [99, 56] on img at bounding box center [96, 54] width 7 height 7
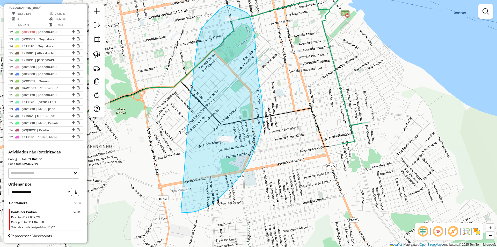
drag, startPoint x: 191, startPoint y: 94, endPoint x: 162, endPoint y: 208, distance: 117.6
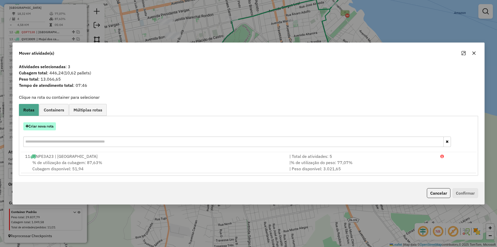
click at [52, 130] on button "Criar nova rota" at bounding box center [39, 126] width 33 height 8
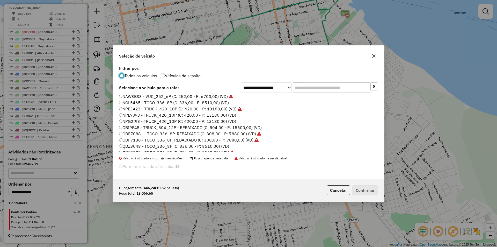
scroll to position [51, 0]
click at [141, 122] on label "QBI9E45 - TRUCK_504_12P - REBAIXADO (C: 504,00 - P: 15500,00) (VD)" at bounding box center [190, 121] width 143 height 6
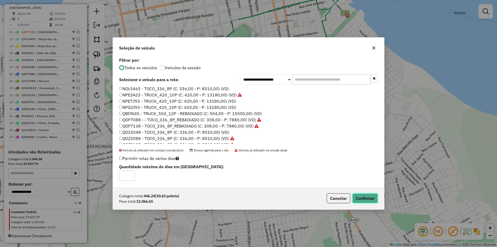
click at [358, 197] on button "Confirmar" at bounding box center [366, 198] width 26 height 10
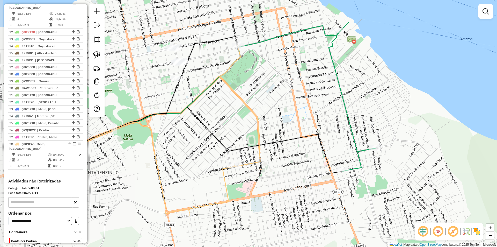
drag, startPoint x: 236, startPoint y: 170, endPoint x: 232, endPoint y: 198, distance: 28.4
click at [232, 198] on div "Janela de atendimento Grade de atendimento Capacidade Transportadoras Veículos …" at bounding box center [248, 123] width 497 height 247
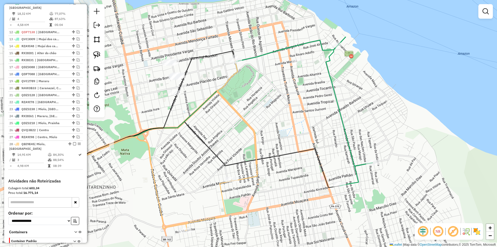
click at [220, 90] on icon at bounding box center [221, 145] width 72 height 171
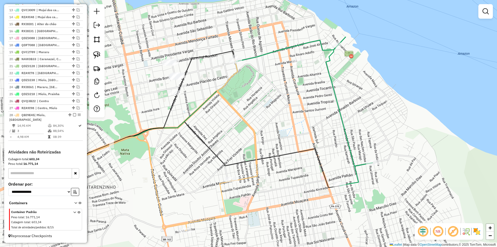
select select "**********"
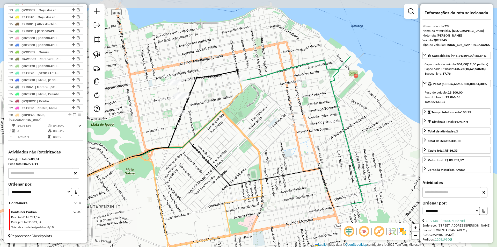
drag, startPoint x: 258, startPoint y: 103, endPoint x: 263, endPoint y: 122, distance: 20.2
click at [263, 122] on div "Janela de atendimento Grade de atendimento Capacidade Transportadoras Veículos …" at bounding box center [248, 123] width 497 height 247
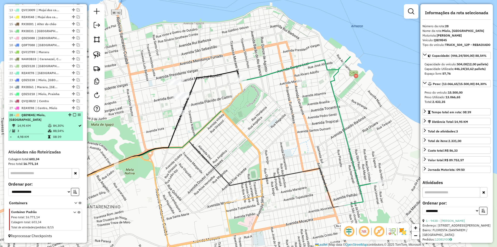
click at [73, 115] on em at bounding box center [74, 114] width 3 height 3
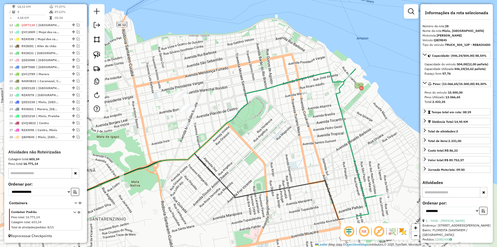
drag, startPoint x: 140, startPoint y: 121, endPoint x: 141, endPoint y: 129, distance: 8.1
click at [141, 129] on div "Janela de atendimento Grade de atendimento Capacidade Transportadoras Veículos …" at bounding box center [248, 123] width 497 height 247
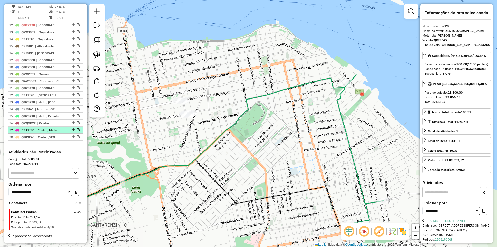
click at [77, 130] on em at bounding box center [78, 129] width 3 height 3
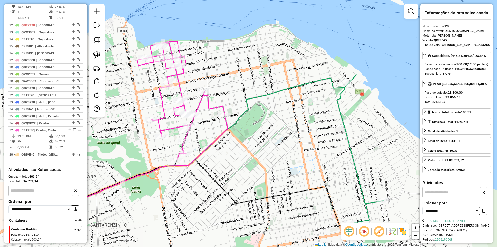
scroll to position [299, 0]
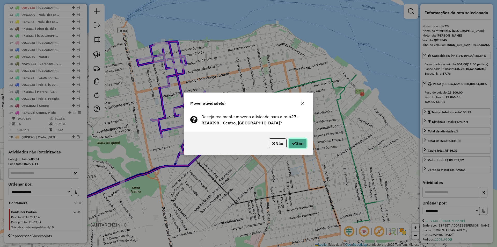
click at [293, 141] on icon "button" at bounding box center [294, 143] width 4 height 4
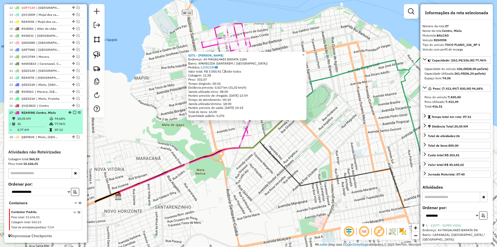
click at [74, 112] on em at bounding box center [74, 112] width 3 height 3
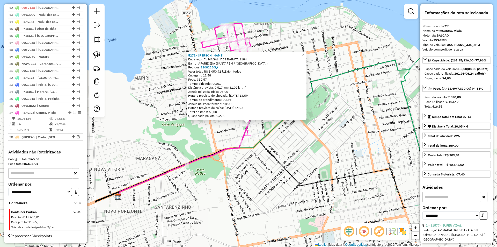
scroll to position [282, 0]
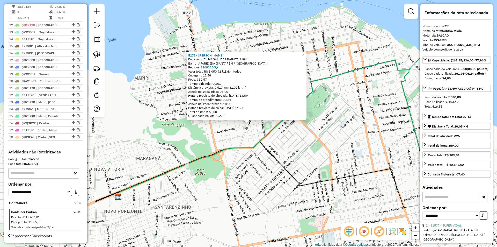
click at [158, 131] on div "5271 - ANDRESSA DE LOURDES Endereço: AV MAGALHAES BARATA 1184 Bairro: APARECIDA…" at bounding box center [248, 123] width 497 height 247
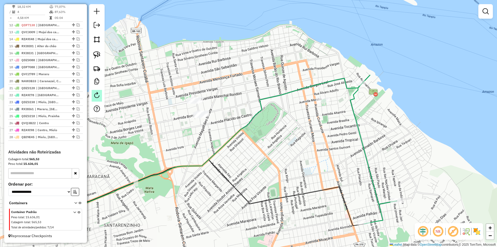
drag, startPoint x: 158, startPoint y: 131, endPoint x: 96, endPoint y: 99, distance: 69.8
click at [106, 149] on div "Janela de atendimento Grade de atendimento Capacidade Transportadoras Veículos …" at bounding box center [248, 123] width 497 height 247
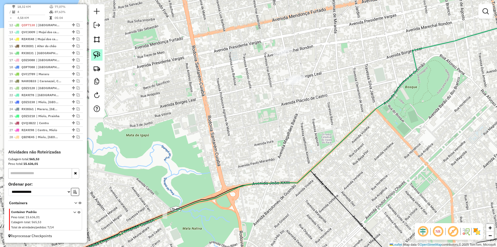
click at [94, 53] on img at bounding box center [96, 54] width 7 height 7
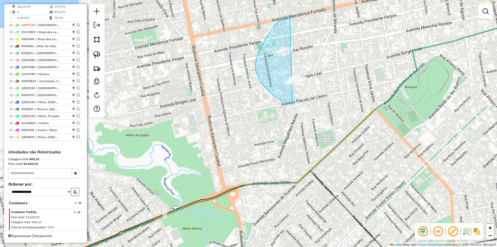
drag, startPoint x: 290, startPoint y: 17, endPoint x: 343, endPoint y: 94, distance: 92.6
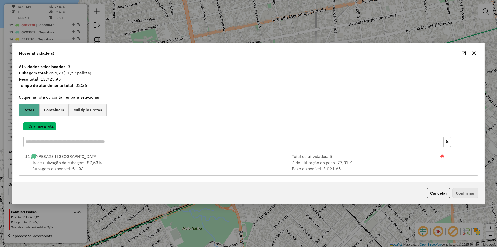
click at [50, 125] on button "Criar nova rota" at bounding box center [39, 126] width 33 height 8
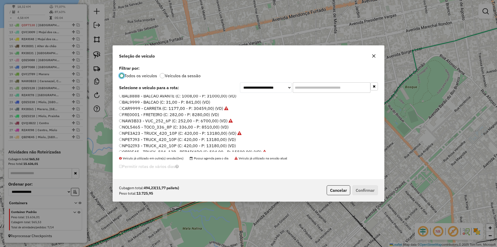
scroll to position [26, 0]
click at [336, 189] on button "Cancelar" at bounding box center [339, 190] width 24 height 10
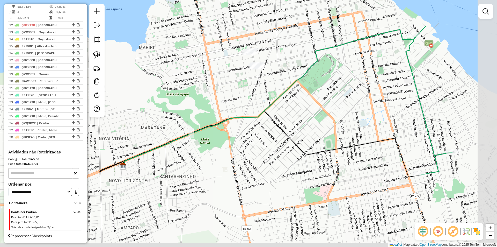
drag, startPoint x: 337, startPoint y: 160, endPoint x: 272, endPoint y: 104, distance: 85.6
click at [279, 102] on div "Janela de atendimento Grade de atendimento Capacidade Transportadoras Veículos …" at bounding box center [248, 123] width 497 height 247
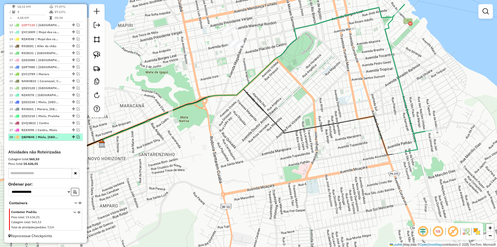
click at [60, 138] on span "| Miolo, [GEOGRAPHIC_DATA]" at bounding box center [48, 137] width 24 height 5
select select "**********"
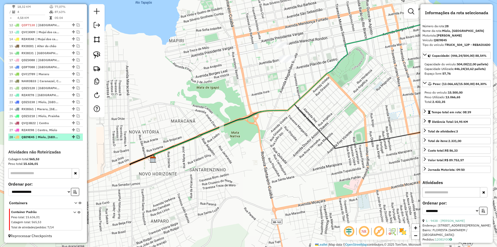
click at [77, 136] on em at bounding box center [78, 136] width 3 height 3
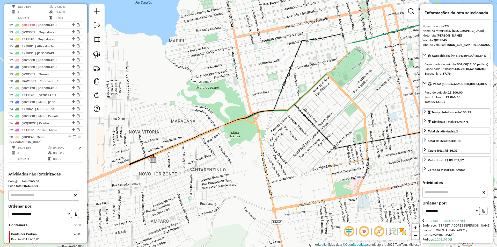
scroll to position [304, 0]
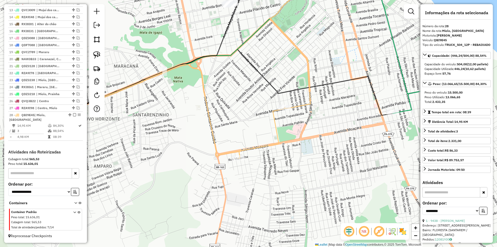
drag, startPoint x: 237, startPoint y: 180, endPoint x: 180, endPoint y: 125, distance: 79.2
click at [180, 125] on div "Janela de atendimento Grade de atendimento Capacidade Transportadoras Veículos …" at bounding box center [248, 123] width 497 height 247
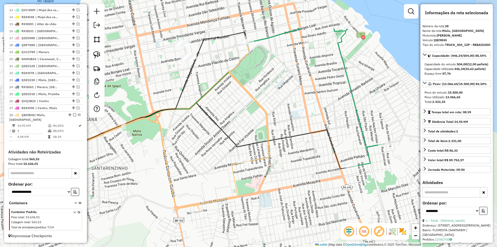
drag, startPoint x: 224, startPoint y: 133, endPoint x: 190, endPoint y: 183, distance: 60.1
click at [190, 183] on div "Janela de atendimento Grade de atendimento Capacidade Transportadoras Veículos …" at bounding box center [248, 123] width 497 height 247
click at [95, 55] on img at bounding box center [96, 54] width 7 height 7
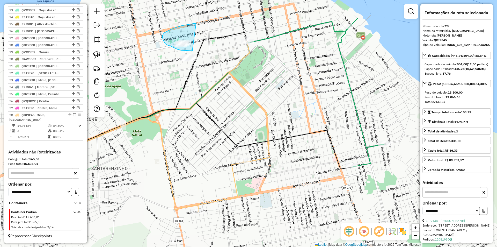
drag, startPoint x: 196, startPoint y: 24, endPoint x: 193, endPoint y: 51, distance: 27.4
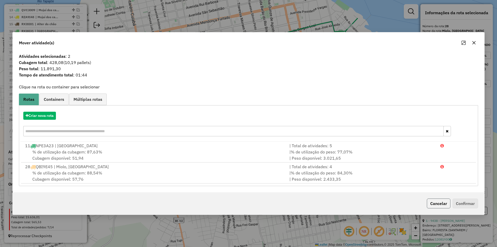
click at [440, 203] on button "Cancelar" at bounding box center [439, 203] width 24 height 10
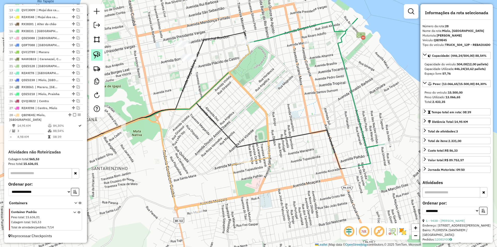
click at [98, 54] on img at bounding box center [96, 54] width 7 height 7
drag, startPoint x: 163, startPoint y: 74, endPoint x: 201, endPoint y: 61, distance: 40.2
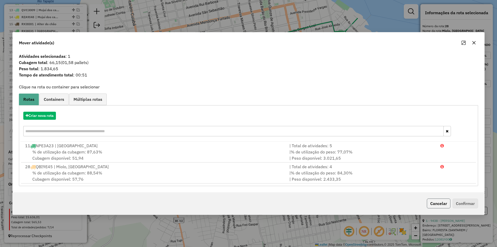
click at [441, 201] on button "Cancelar" at bounding box center [439, 203] width 24 height 10
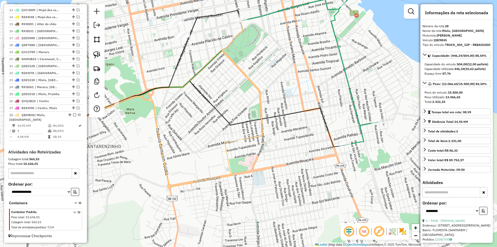
drag, startPoint x: 240, startPoint y: 130, endPoint x: 233, endPoint y: 108, distance: 23.0
click at [233, 108] on div "Janela de atendimento Grade de atendimento Capacidade Transportadoras Veículos …" at bounding box center [248, 123] width 497 height 247
click at [101, 54] on link at bounding box center [96, 54] width 11 height 11
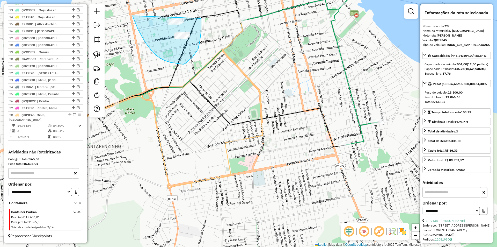
drag, startPoint x: 133, startPoint y: 16, endPoint x: 197, endPoint y: 8, distance: 65.0
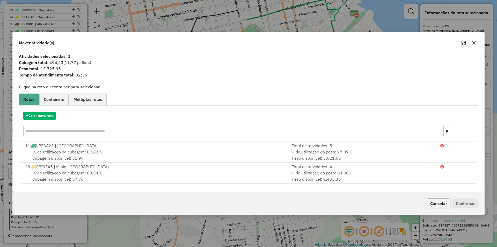
click at [434, 204] on button "Cancelar" at bounding box center [439, 203] width 24 height 10
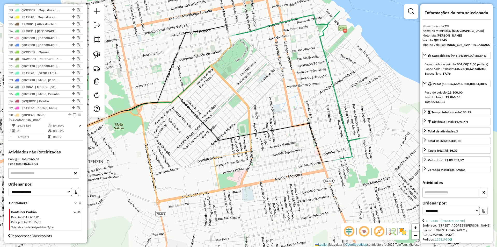
drag, startPoint x: 330, startPoint y: 158, endPoint x: 319, endPoint y: 174, distance: 19.3
click at [319, 174] on div "Janela de atendimento Grade de atendimento Capacidade Transportadoras Veículos …" at bounding box center [248, 123] width 497 height 247
click at [96, 55] on img at bounding box center [96, 54] width 7 height 7
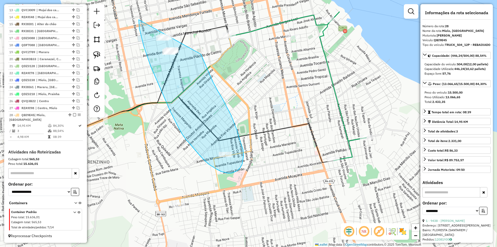
drag, startPoint x: 144, startPoint y: 46, endPoint x: 193, endPoint y: 34, distance: 50.1
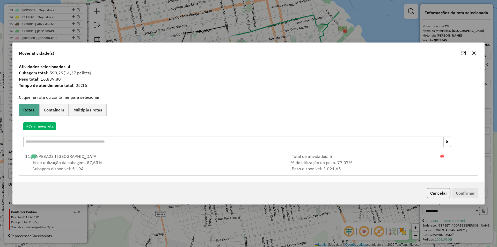
click at [436, 197] on button "Cancelar" at bounding box center [439, 193] width 24 height 10
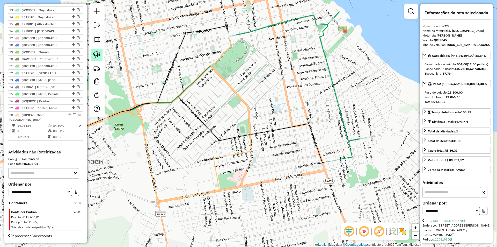
click at [99, 57] on img at bounding box center [96, 54] width 7 height 7
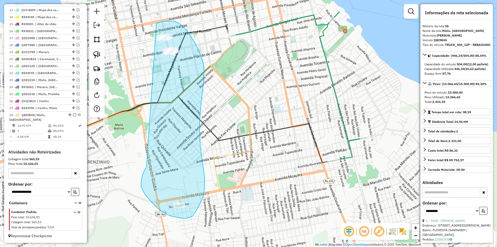
drag, startPoint x: 141, startPoint y: 180, endPoint x: 156, endPoint y: 24, distance: 156.9
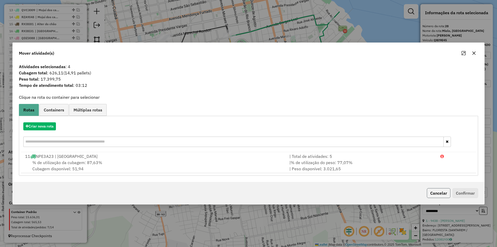
click at [445, 197] on button "Cancelar" at bounding box center [439, 193] width 24 height 10
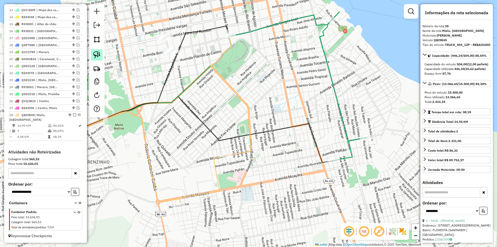
click at [97, 54] on img at bounding box center [96, 54] width 7 height 7
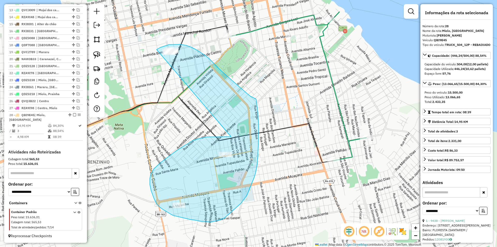
drag, startPoint x: 231, startPoint y: 137, endPoint x: 157, endPoint y: 49, distance: 114.5
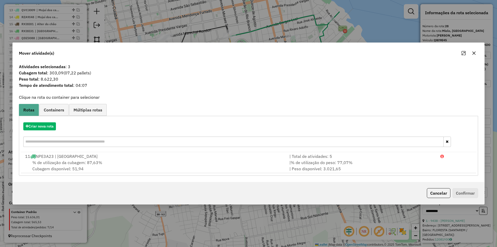
click at [445, 194] on button "Cancelar" at bounding box center [439, 193] width 24 height 10
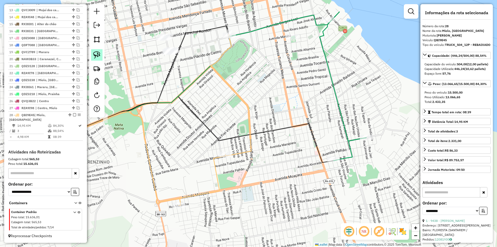
click at [94, 53] on img at bounding box center [96, 54] width 7 height 7
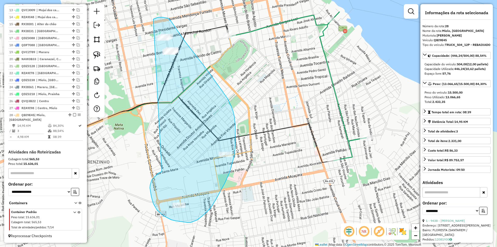
drag, startPoint x: 162, startPoint y: 172, endPoint x: 152, endPoint y: 20, distance: 151.9
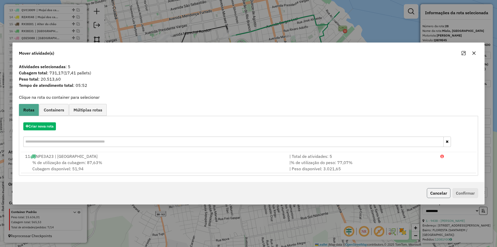
click at [449, 193] on button "Cancelar" at bounding box center [439, 193] width 24 height 10
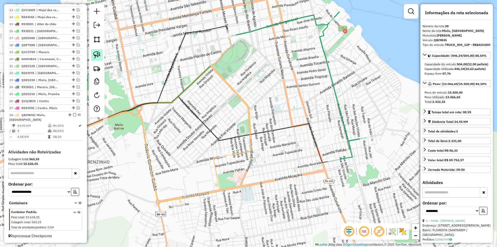
click at [98, 55] on img at bounding box center [96, 54] width 7 height 7
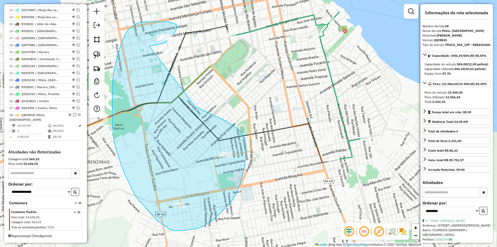
drag, startPoint x: 149, startPoint y: 46, endPoint x: 195, endPoint y: 106, distance: 75.8
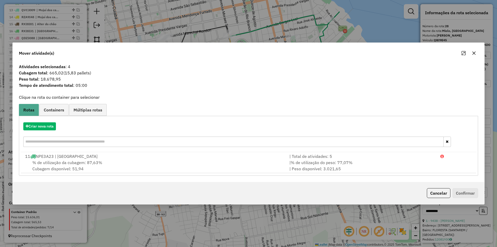
drag, startPoint x: 430, startPoint y: 191, endPoint x: 321, endPoint y: 141, distance: 119.7
click at [430, 191] on button "Cancelar" at bounding box center [439, 193] width 24 height 10
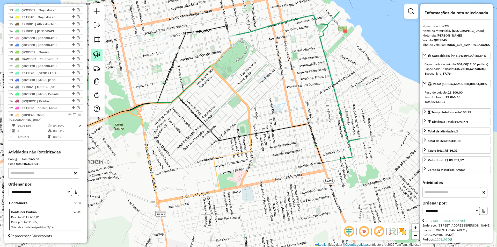
click at [97, 55] on img at bounding box center [96, 54] width 7 height 7
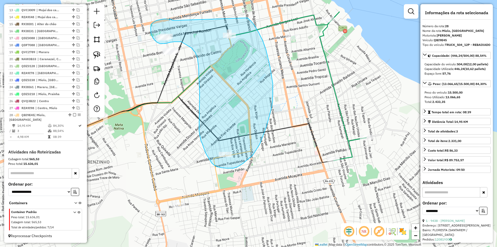
drag, startPoint x: 170, startPoint y: 19, endPoint x: 248, endPoint y: 18, distance: 77.7
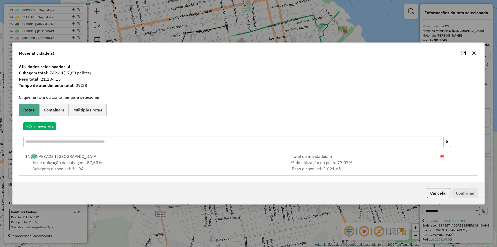
click at [433, 191] on button "Cancelar" at bounding box center [439, 193] width 24 height 10
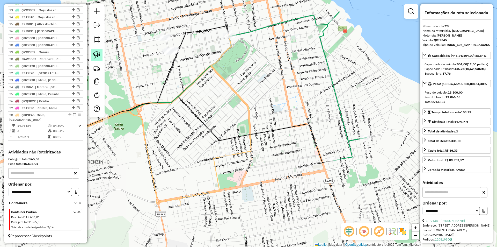
click at [96, 54] on img at bounding box center [96, 54] width 7 height 7
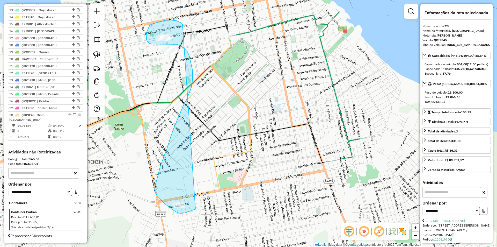
drag, startPoint x: 183, startPoint y: 24, endPoint x: 196, endPoint y: 209, distance: 185.4
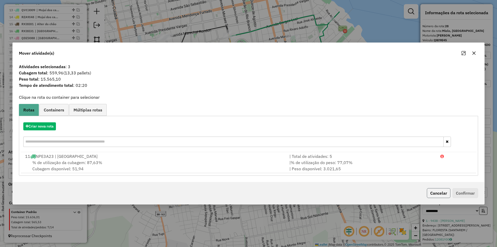
click at [438, 193] on button "Cancelar" at bounding box center [439, 193] width 24 height 10
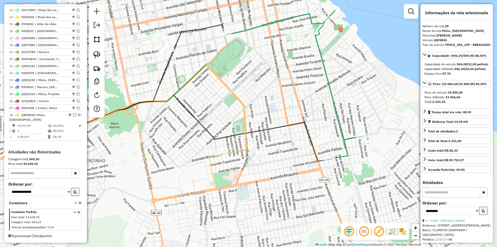
drag, startPoint x: 306, startPoint y: 158, endPoint x: 302, endPoint y: 157, distance: 4.1
click at [302, 157] on div "Janela de atendimento Grade de atendimento Capacidade Transportadoras Veículos …" at bounding box center [248, 123] width 497 height 247
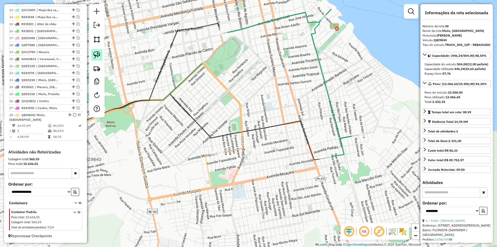
click at [101, 57] on link at bounding box center [96, 54] width 11 height 11
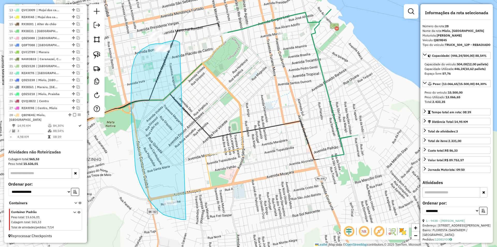
drag, startPoint x: 180, startPoint y: 42, endPoint x: 188, endPoint y: 219, distance: 176.6
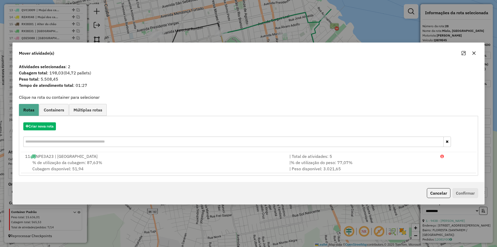
click at [438, 191] on button "Cancelar" at bounding box center [439, 193] width 24 height 10
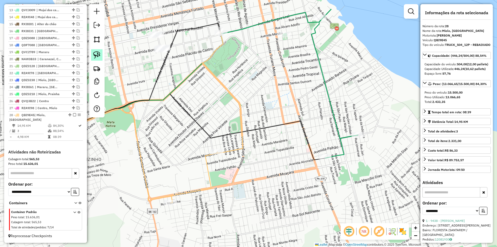
click at [102, 56] on link at bounding box center [96, 54] width 11 height 11
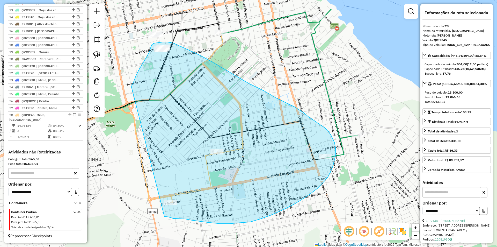
drag, startPoint x: 131, startPoint y: 86, endPoint x: 165, endPoint y: 216, distance: 134.5
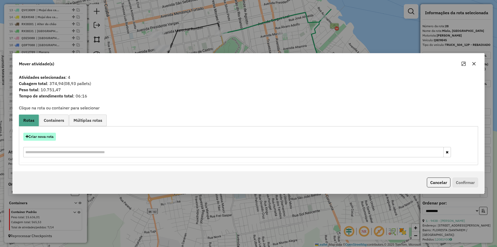
click at [50, 138] on button "Criar nova rota" at bounding box center [39, 137] width 33 height 8
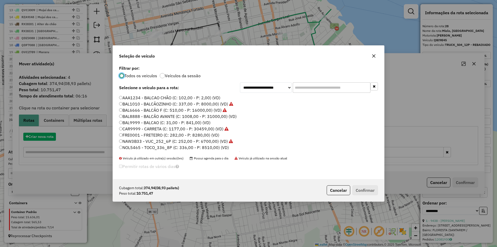
scroll to position [3, 2]
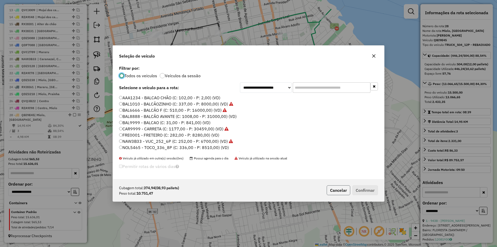
click at [327, 186] on button "Cancelar" at bounding box center [339, 190] width 24 height 10
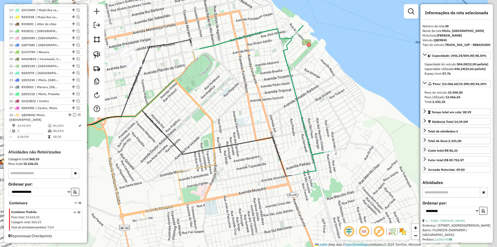
drag, startPoint x: 300, startPoint y: 120, endPoint x: 261, endPoint y: 107, distance: 40.1
click at [270, 137] on icon at bounding box center [137, 143] width 320 height 66
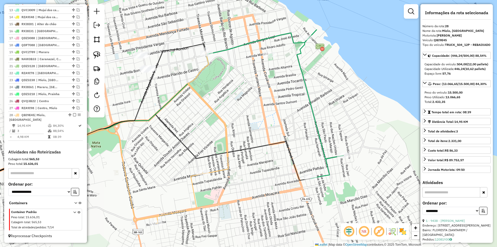
drag, startPoint x: 241, startPoint y: 95, endPoint x: 249, endPoint y: 96, distance: 8.2
click at [249, 96] on div "Janela de atendimento Grade de atendimento Capacidade Transportadoras Veículos …" at bounding box center [248, 123] width 497 height 247
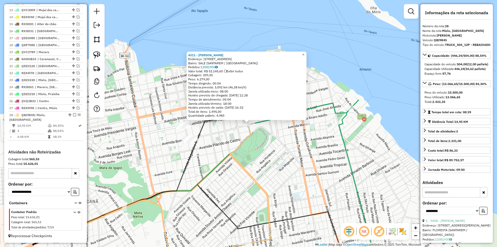
click at [257, 137] on div "4311 - ALF DA ROCHA COMERCI Endereço: AV TAPAJOS 2337 Bairro: SALE (SANTAREM / …" at bounding box center [248, 123] width 497 height 247
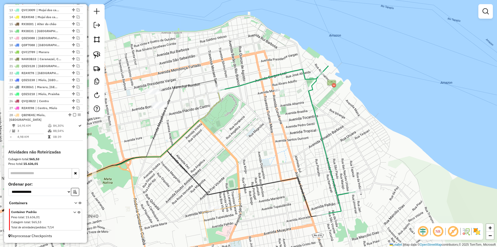
drag, startPoint x: 277, startPoint y: 142, endPoint x: 223, endPoint y: 104, distance: 66.1
click at [223, 104] on div "Janela de atendimento Grade de atendimento Capacidade Transportadoras Veículos …" at bounding box center [248, 123] width 497 height 247
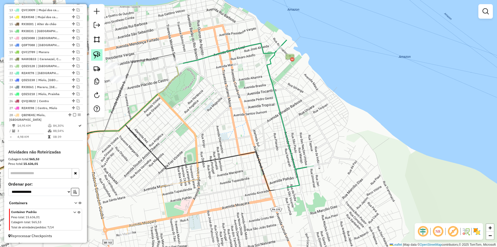
click at [99, 55] on img at bounding box center [96, 54] width 7 height 7
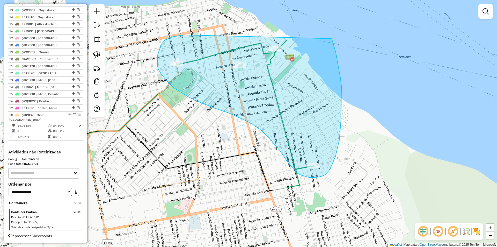
drag, startPoint x: 186, startPoint y: 35, endPoint x: 331, endPoint y: 37, distance: 144.8
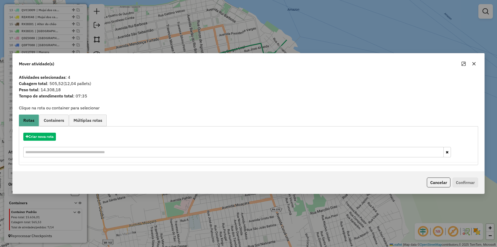
click at [433, 185] on button "Cancelar" at bounding box center [439, 182] width 24 height 10
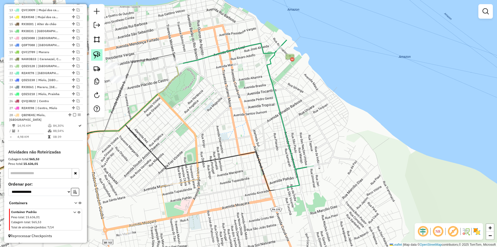
click at [99, 50] on link at bounding box center [96, 54] width 11 height 11
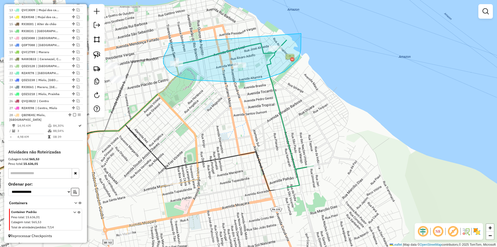
drag, startPoint x: 169, startPoint y: 43, endPoint x: 301, endPoint y: 33, distance: 132.5
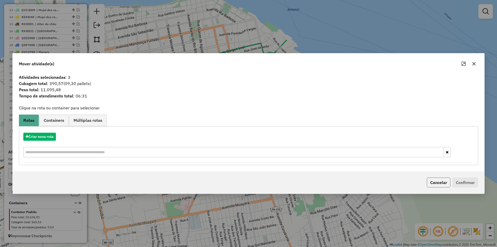
click at [448, 181] on button "Cancelar" at bounding box center [439, 182] width 24 height 10
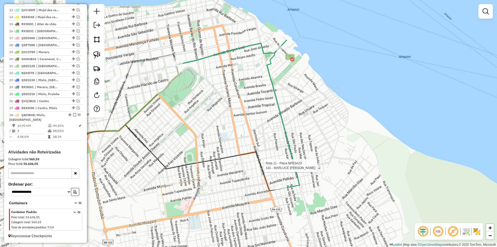
select select "**********"
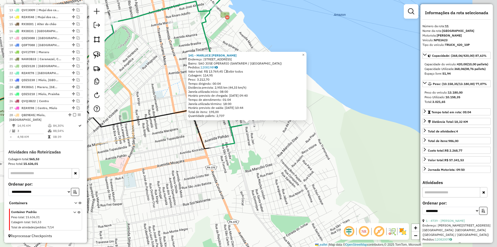
scroll to position [275, 0]
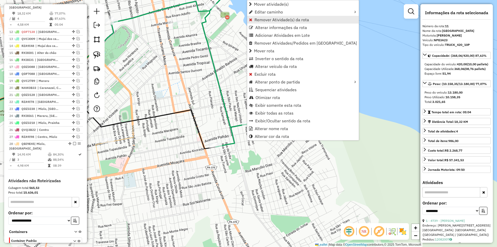
click at [271, 20] on span "Remover Atividade(s) da rota" at bounding box center [282, 20] width 55 height 4
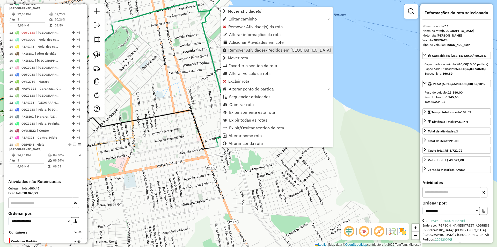
scroll to position [282, 0]
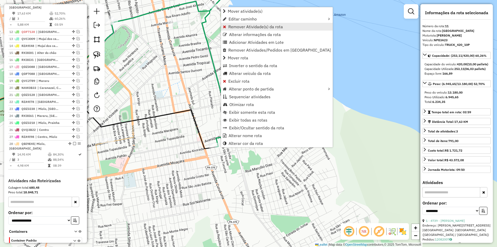
click at [251, 27] on span "Remover Atividade(s) da rota" at bounding box center [256, 27] width 55 height 4
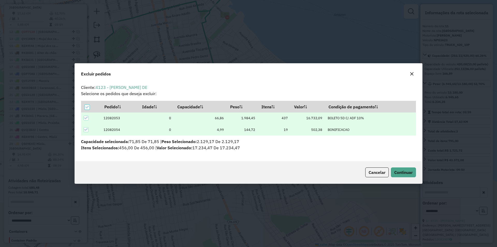
scroll to position [0, 0]
click at [404, 168] on button "Continuar" at bounding box center [403, 172] width 25 height 10
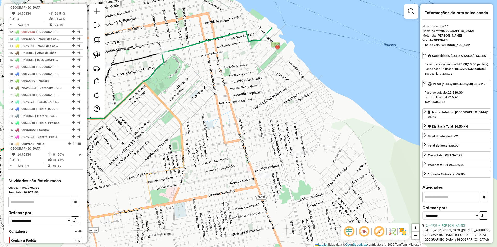
drag, startPoint x: 166, startPoint y: 81, endPoint x: 226, endPoint y: 116, distance: 68.7
click at [226, 116] on div "Janela de atendimento Grade de atendimento Capacidade Transportadoras Veículos …" at bounding box center [248, 123] width 497 height 247
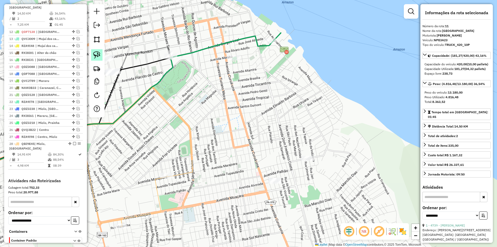
click at [94, 49] on link at bounding box center [96, 54] width 11 height 11
drag, startPoint x: 136, startPoint y: 46, endPoint x: 196, endPoint y: 55, distance: 60.6
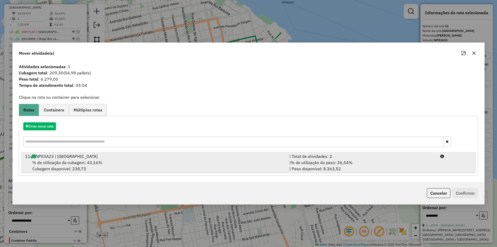
drag, startPoint x: 132, startPoint y: 162, endPoint x: 266, endPoint y: 173, distance: 134.2
click at [133, 162] on div "% de utilização da cubagem: 43,16% Cubagem disponível: 238,73" at bounding box center [154, 165] width 265 height 12
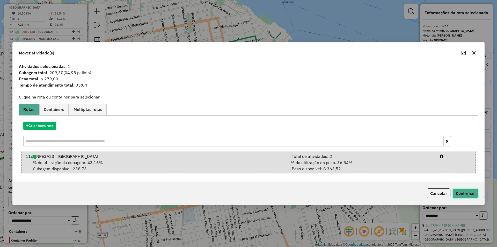
click at [463, 193] on button "Confirmar" at bounding box center [466, 193] width 26 height 10
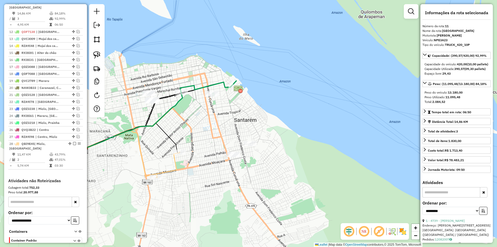
drag, startPoint x: 214, startPoint y: 129, endPoint x: 232, endPoint y: 125, distance: 18.4
click at [235, 123] on div "Janela de atendimento Grade de atendimento Capacidade Transportadoras Veículos …" at bounding box center [248, 123] width 497 height 247
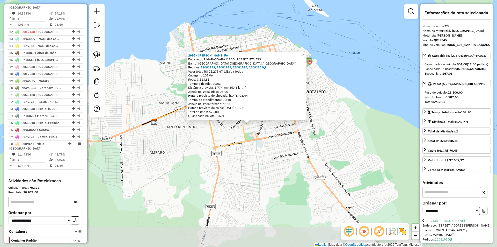
scroll to position [310, 0]
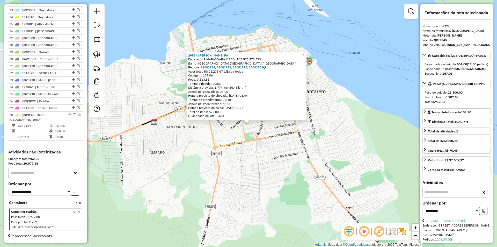
click at [255, 150] on div "2995 - ELIANDRO DA ROCHA PA Endereço: R MARAJOARA C SAO LUIZ 573 573 573 Bairro…" at bounding box center [248, 123] width 497 height 247
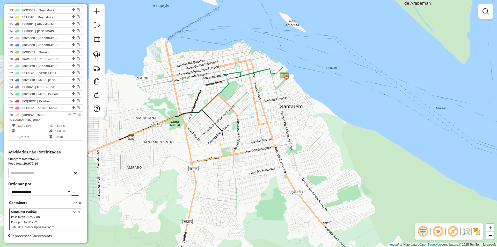
drag, startPoint x: 259, startPoint y: 147, endPoint x: 236, endPoint y: 162, distance: 28.0
click at [236, 162] on div "Janela de atendimento Grade de atendimento Capacidade Transportadoras Veículos …" at bounding box center [248, 123] width 497 height 247
select select "**********"
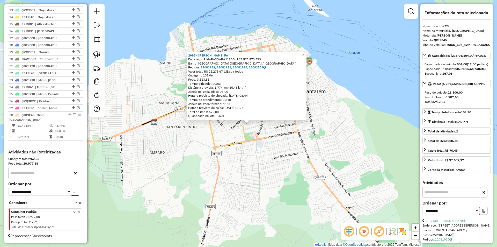
click at [223, 136] on div "2995 - ELIANDRO DA ROCHA PA Endereço: R MARAJOARA C SAO LUIZ 573 573 573 Bairro…" at bounding box center [248, 123] width 497 height 247
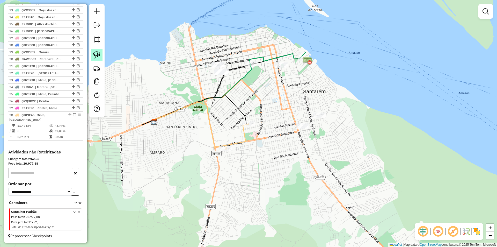
click at [97, 55] on img at bounding box center [96, 54] width 7 height 7
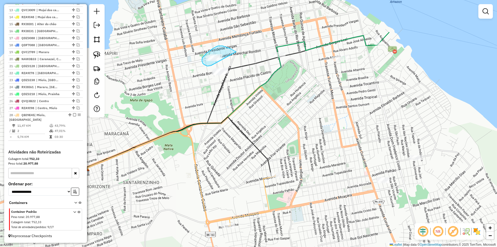
drag, startPoint x: 236, startPoint y: 52, endPoint x: 211, endPoint y: 66, distance: 28.6
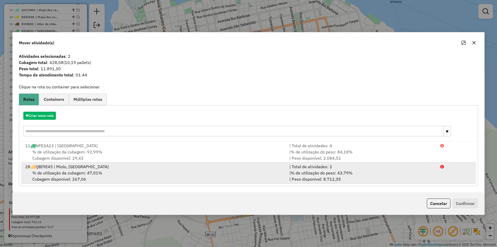
click at [345, 174] on span "% de utilização do peso: 43,79%" at bounding box center [322, 172] width 62 height 5
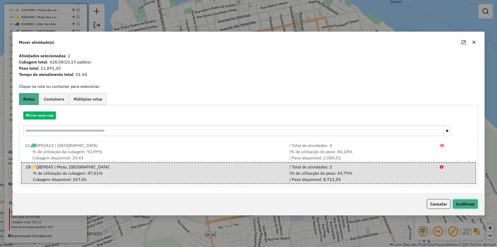
click at [467, 204] on button "Confirmar" at bounding box center [466, 204] width 26 height 10
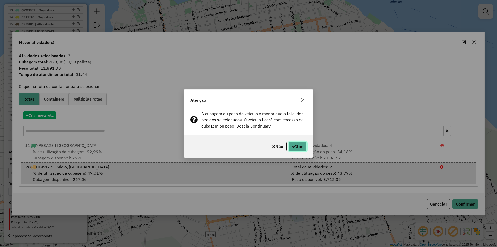
click at [301, 144] on button "Sim" at bounding box center [298, 146] width 18 height 10
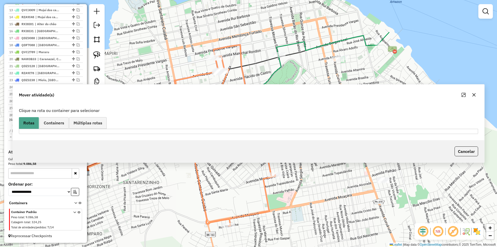
scroll to position [304, 0]
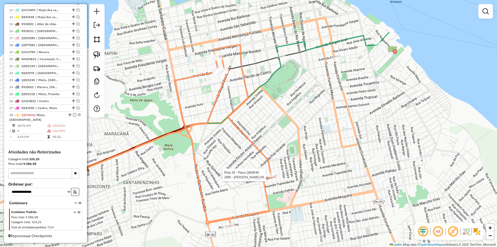
select select "**********"
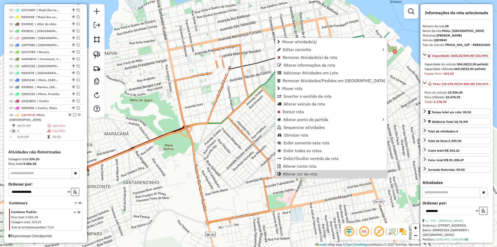
click at [277, 201] on div "Janela de atendimento Grade de atendimento Capacidade Transportadoras Veículos …" at bounding box center [248, 123] width 497 height 247
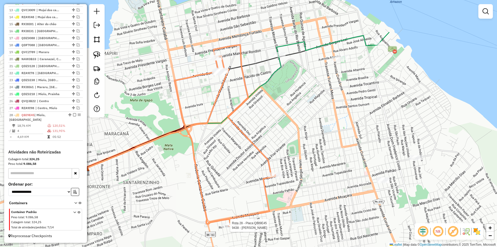
select select "**********"
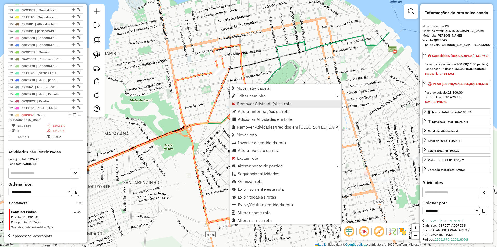
click at [276, 105] on span "Remover Atividade(s) da rota" at bounding box center [264, 104] width 55 height 4
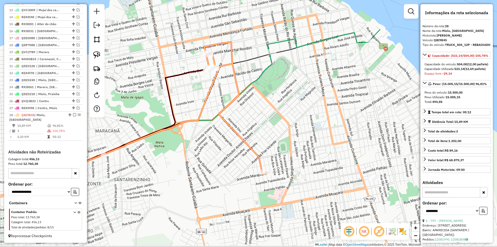
drag, startPoint x: 322, startPoint y: 125, endPoint x: 287, endPoint y: 113, distance: 37.5
click at [287, 113] on div "Janela de atendimento Grade de atendimento Capacidade Transportadoras Veículos …" at bounding box center [248, 123] width 497 height 247
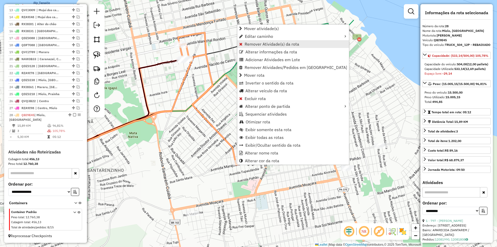
click at [258, 46] on span "Remover Atividade(s) da rota" at bounding box center [272, 44] width 55 height 4
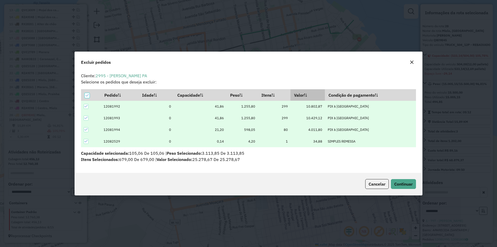
scroll to position [0, 0]
click at [412, 181] on button "Continuar" at bounding box center [403, 184] width 25 height 10
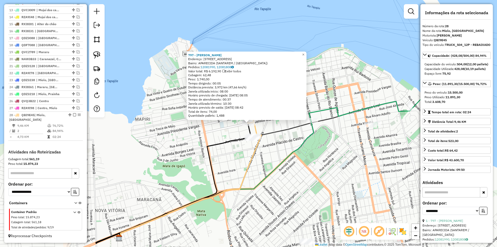
click at [264, 180] on icon at bounding box center [217, 179] width 194 height 117
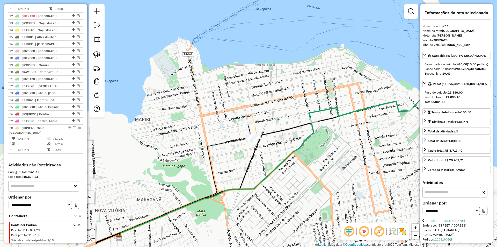
scroll to position [275, 0]
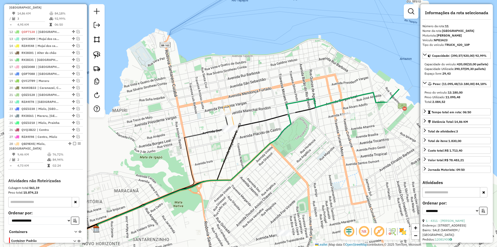
drag, startPoint x: 326, startPoint y: 178, endPoint x: 251, endPoint y: 145, distance: 81.7
click at [251, 145] on div "Janela de atendimento Grade de atendimento Capacidade Transportadoras Veículos …" at bounding box center [248, 123] width 497 height 247
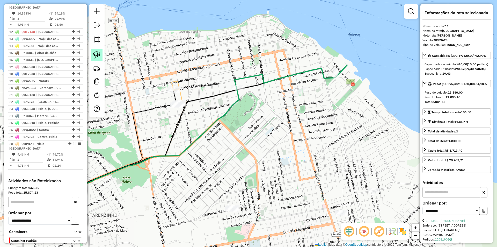
click at [98, 58] on img at bounding box center [96, 54] width 7 height 7
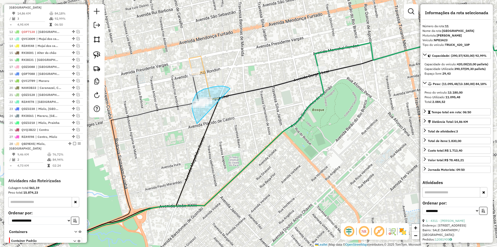
drag, startPoint x: 230, startPoint y: 89, endPoint x: 197, endPoint y: 124, distance: 48.2
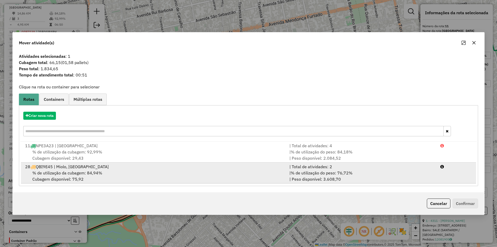
click at [452, 179] on li "28 QBI9E45 | Miolo, Nova República | Total de atividades: 2 % de utilização da …" at bounding box center [248, 172] width 455 height 21
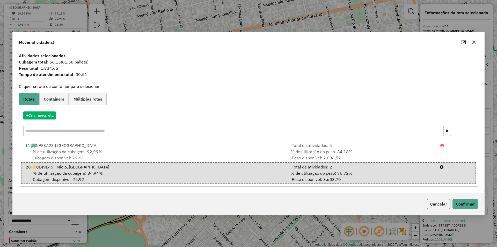
click at [444, 204] on button "Cancelar" at bounding box center [439, 204] width 24 height 10
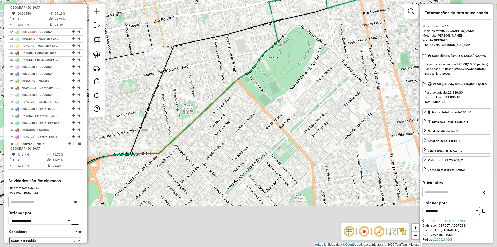
drag, startPoint x: 328, startPoint y: 162, endPoint x: 249, endPoint y: 82, distance: 112.3
click at [249, 82] on div "Janela de atendimento Grade de atendimento Capacidade Transportadoras Veículos …" at bounding box center [248, 123] width 497 height 247
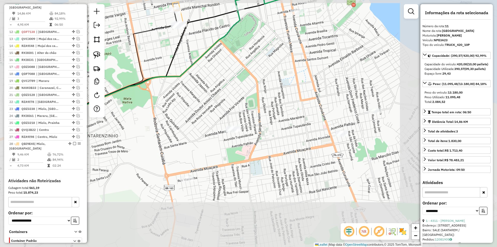
drag, startPoint x: 279, startPoint y: 126, endPoint x: 268, endPoint y: 82, distance: 44.9
click at [268, 82] on div "Janela de atendimento Grade de atendimento Capacidade Transportadoras Veículos …" at bounding box center [248, 123] width 497 height 247
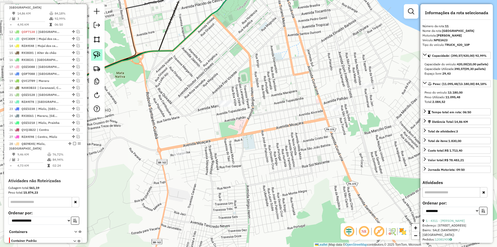
click at [96, 54] on img at bounding box center [96, 54] width 7 height 7
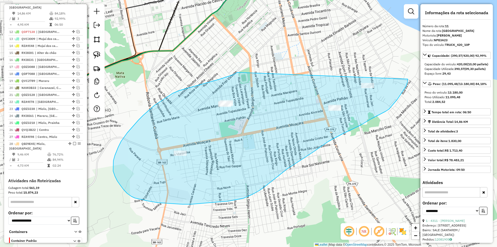
drag, startPoint x: 238, startPoint y: 72, endPoint x: 407, endPoint y: 68, distance: 169.0
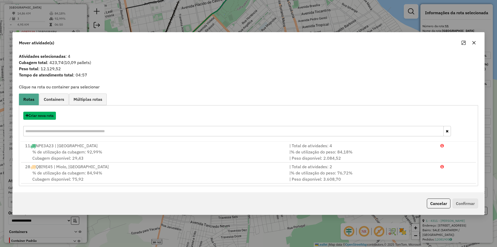
click at [53, 116] on button "Criar nova rota" at bounding box center [39, 116] width 33 height 8
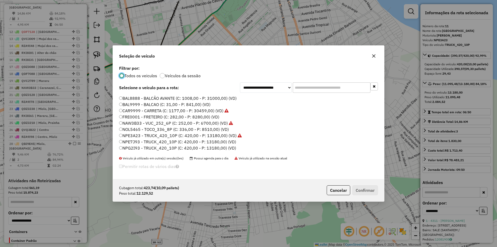
scroll to position [26, 0]
click at [159, 135] on label "NPE7J93 - TRUCK_420_10P (C: 420,00 - P: 13180,00) (VD)" at bounding box center [177, 134] width 117 height 6
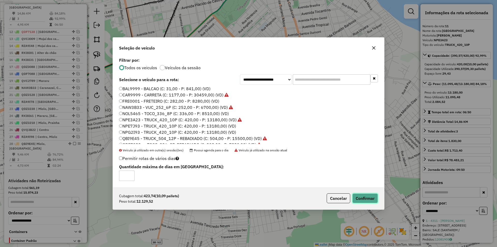
click at [366, 198] on button "Confirmar" at bounding box center [366, 198] width 26 height 10
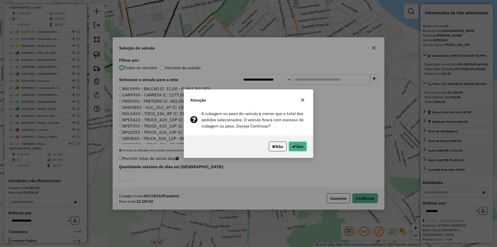
click at [297, 146] on button "Sim" at bounding box center [298, 146] width 18 height 10
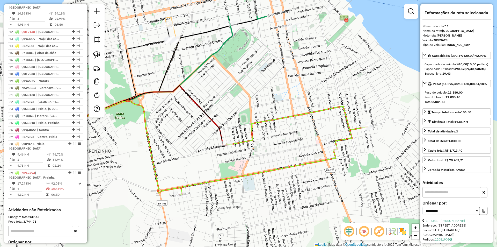
drag, startPoint x: 233, startPoint y: 129, endPoint x: 232, endPoint y: 169, distance: 40.7
click at [233, 170] on div "Janela de atendimento Grade de atendimento Capacidade Transportadoras Veículos …" at bounding box center [248, 123] width 497 height 247
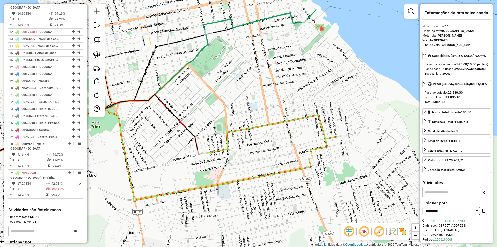
drag, startPoint x: 231, startPoint y: 168, endPoint x: 207, endPoint y: 176, distance: 25.7
click at [207, 176] on div "Janela de atendimento Grade de atendimento Capacidade Transportadoras Veículos …" at bounding box center [248, 123] width 497 height 247
click at [97, 53] on img at bounding box center [96, 54] width 7 height 7
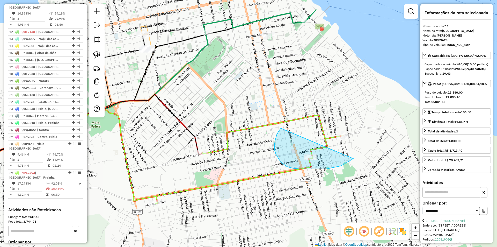
drag, startPoint x: 275, startPoint y: 143, endPoint x: 384, endPoint y: 122, distance: 111.0
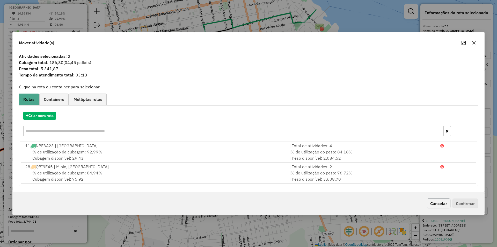
click at [448, 204] on button "Cancelar" at bounding box center [439, 203] width 24 height 10
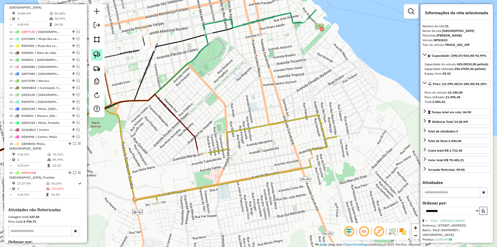
click at [96, 57] on img at bounding box center [96, 54] width 7 height 7
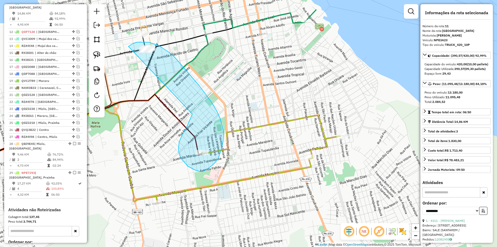
drag, startPoint x: 187, startPoint y: 126, endPoint x: 128, endPoint y: 47, distance: 99.0
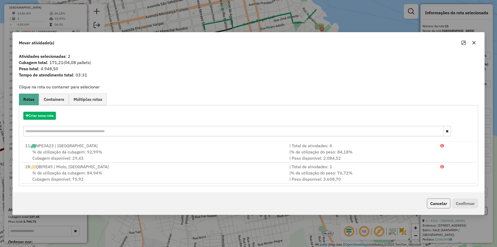
click at [441, 204] on button "Cancelar" at bounding box center [439, 203] width 24 height 10
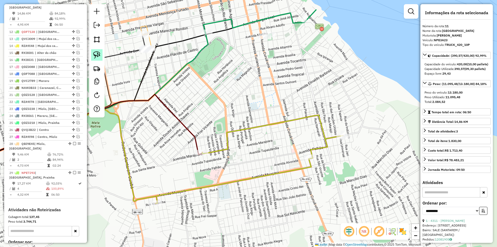
click at [100, 53] on img at bounding box center [96, 54] width 7 height 7
drag, startPoint x: 131, startPoint y: 178, endPoint x: 176, endPoint y: 204, distance: 51.5
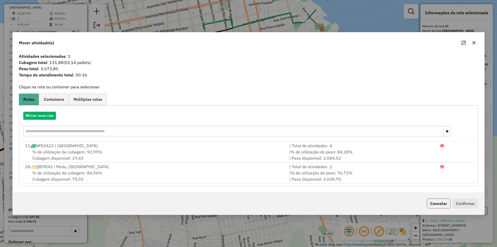
click at [444, 202] on button "Cancelar" at bounding box center [439, 203] width 24 height 10
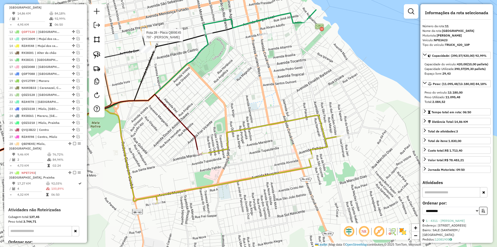
scroll to position [333, 0]
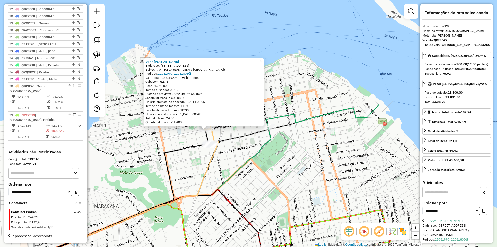
drag, startPoint x: 283, startPoint y: 200, endPoint x: 240, endPoint y: 207, distance: 43.5
click at [240, 207] on div "797 - JOSE ABNEU PORTELA Endereço: AV MARECHAL RONDON 3012 Bairro: APARECIDA (S…" at bounding box center [248, 123] width 497 height 247
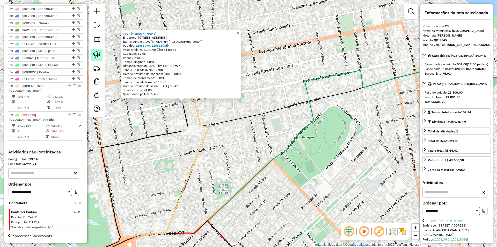
click at [98, 58] on img at bounding box center [96, 54] width 7 height 7
drag, startPoint x: 139, startPoint y: 113, endPoint x: 219, endPoint y: 125, distance: 80.4
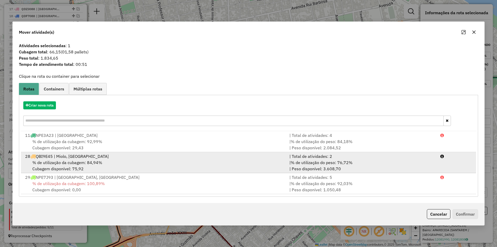
click at [362, 158] on div "| Total de atividades: 2" at bounding box center [362, 156] width 151 height 6
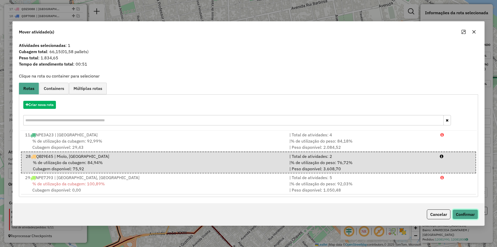
click at [464, 214] on button "Confirmar" at bounding box center [466, 214] width 26 height 10
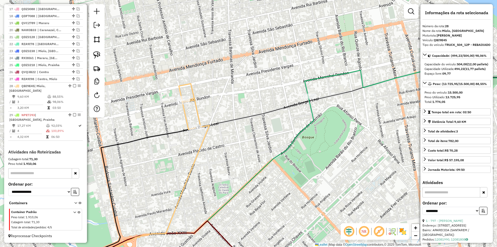
drag, startPoint x: 247, startPoint y: 182, endPoint x: 233, endPoint y: 153, distance: 32.8
click at [233, 153] on icon at bounding box center [180, 184] width 267 height 175
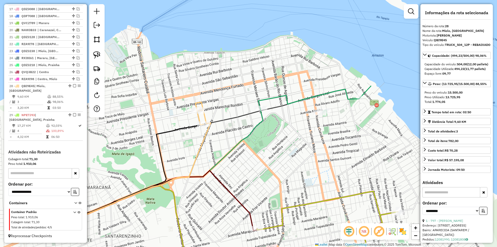
click at [205, 136] on icon at bounding box center [140, 168] width 142 height 116
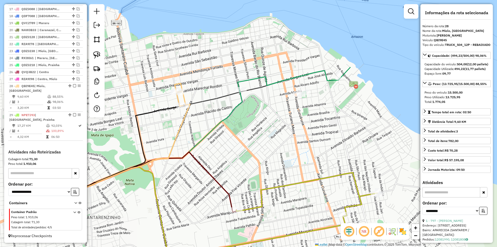
drag, startPoint x: 238, startPoint y: 154, endPoint x: 216, endPoint y: 134, distance: 29.7
click at [216, 134] on div "Janela de atendimento Grade de atendimento Capacidade Transportadoras Veículos …" at bounding box center [248, 123] width 497 height 247
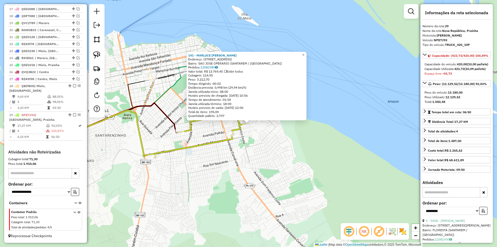
click at [260, 148] on div "141 - MARLUCE MARIA ALVES Endereço: AV TUPAIULANDIA 36 Bairro: SAO JOSE OPERARI…" at bounding box center [248, 123] width 497 height 247
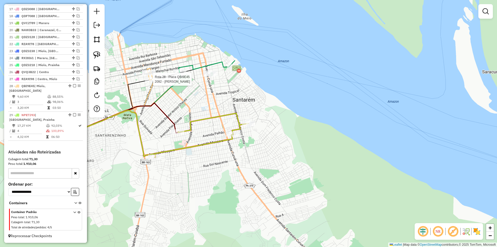
select select "**********"
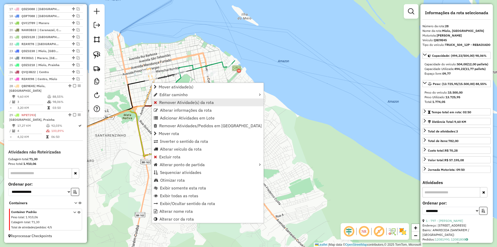
click at [179, 100] on span "Remover Atividade(s) da rota" at bounding box center [186, 102] width 55 height 4
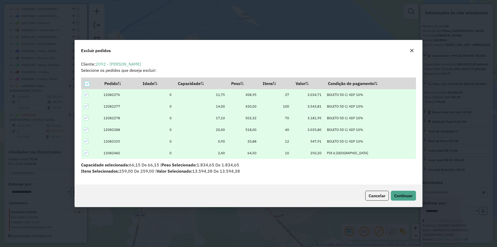
scroll to position [0, 0]
click at [401, 191] on button "Continuar" at bounding box center [403, 196] width 25 height 10
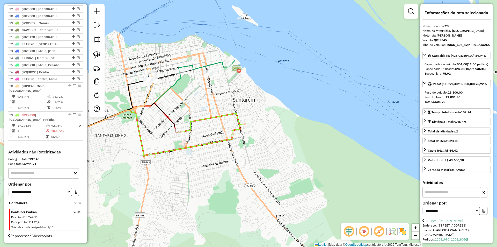
click at [96, 55] on img at bounding box center [96, 54] width 7 height 7
drag, startPoint x: 225, startPoint y: 123, endPoint x: 278, endPoint y: 110, distance: 54.9
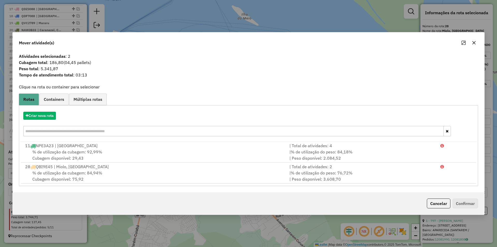
drag, startPoint x: 435, startPoint y: 203, endPoint x: 431, endPoint y: 201, distance: 3.5
click at [435, 203] on button "Cancelar" at bounding box center [439, 203] width 24 height 10
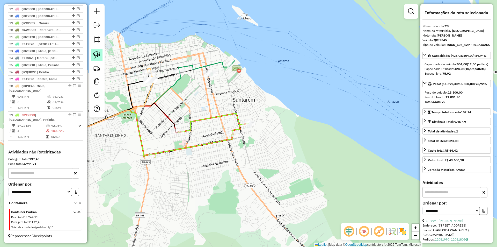
click at [98, 51] on link at bounding box center [96, 54] width 11 height 11
drag, startPoint x: 214, startPoint y: 114, endPoint x: 270, endPoint y: 117, distance: 55.8
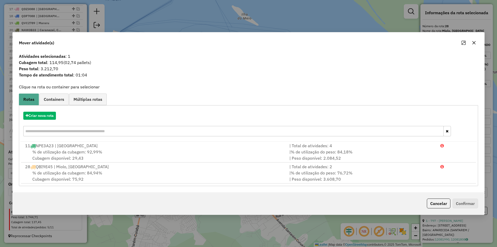
click at [433, 204] on button "Cancelar" at bounding box center [439, 203] width 24 height 10
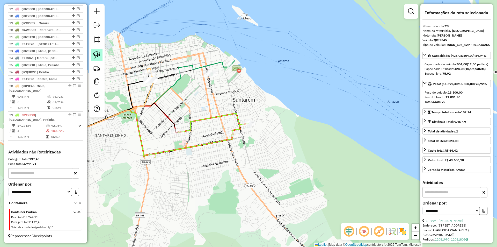
click at [95, 54] on img at bounding box center [96, 54] width 7 height 7
drag, startPoint x: 216, startPoint y: 117, endPoint x: 251, endPoint y: 143, distance: 43.5
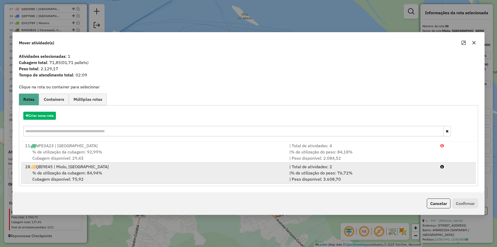
click at [423, 176] on div "| % de utilização do peso: 76,72% | Peso disponível: 3.608,70" at bounding box center [362, 176] width 151 height 12
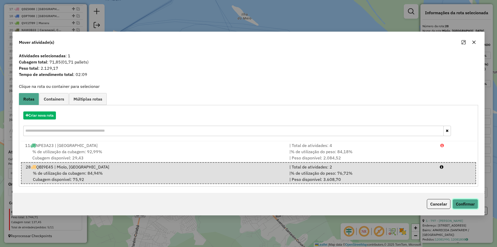
click at [464, 204] on button "Confirmar" at bounding box center [466, 204] width 26 height 10
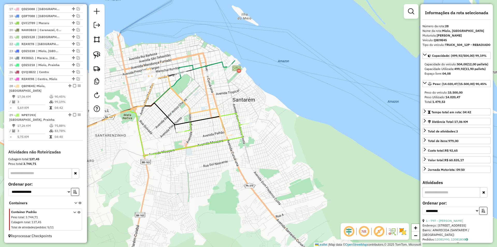
click at [189, 147] on icon at bounding box center [202, 135] width 94 height 44
click at [95, 68] on img at bounding box center [96, 68] width 7 height 7
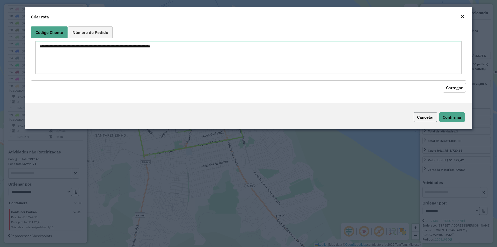
click at [428, 120] on button "Cancelar" at bounding box center [426, 117] width 24 height 10
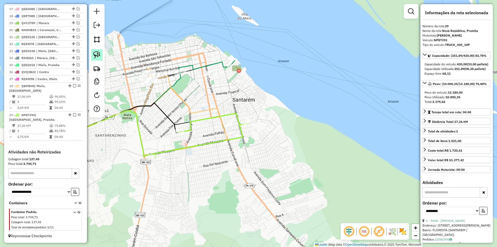
click at [99, 55] on img at bounding box center [96, 54] width 7 height 7
drag, startPoint x: 127, startPoint y: 80, endPoint x: 161, endPoint y: 76, distance: 34.3
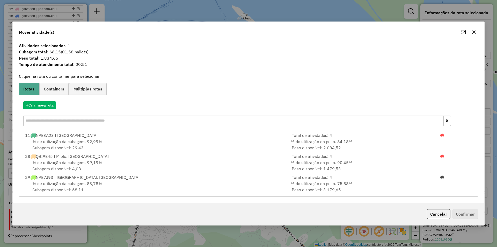
click at [338, 184] on span "% de utilização do peso: 75,88%" at bounding box center [322, 183] width 62 height 5
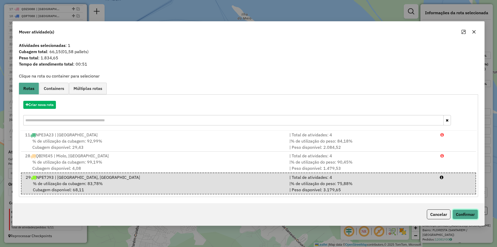
click at [461, 215] on button "Confirmar" at bounding box center [466, 214] width 26 height 10
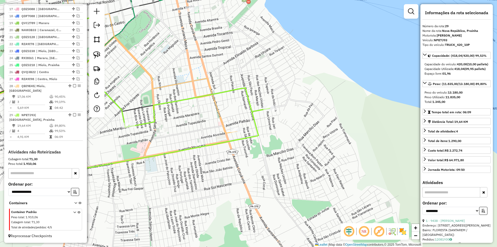
drag, startPoint x: 227, startPoint y: 163, endPoint x: 301, endPoint y: 186, distance: 77.0
click at [301, 186] on div "Janela de atendimento Grade de atendimento Capacidade Transportadoras Veículos …" at bounding box center [248, 123] width 497 height 247
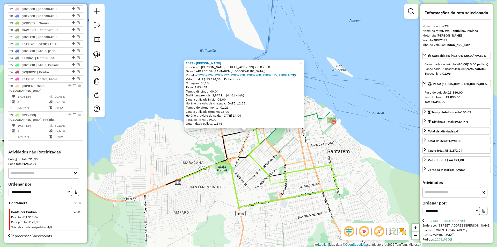
drag, startPoint x: 285, startPoint y: 163, endPoint x: 272, endPoint y: 162, distance: 13.8
click at [272, 162] on div "2092 - ITAMA DA SILVA QUEIR Endereço: R BORGES LEAL 1824 2958 2958 Bairro: APAR…" at bounding box center [248, 123] width 497 height 247
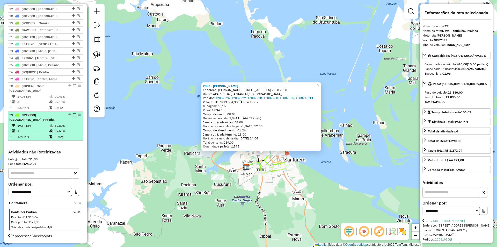
click at [73, 115] on em at bounding box center [74, 114] width 3 height 3
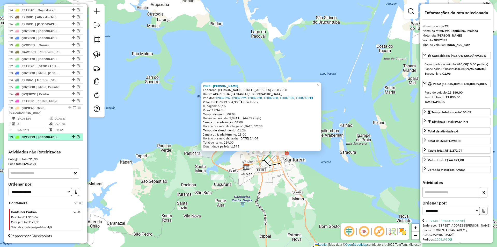
scroll to position [311, 0]
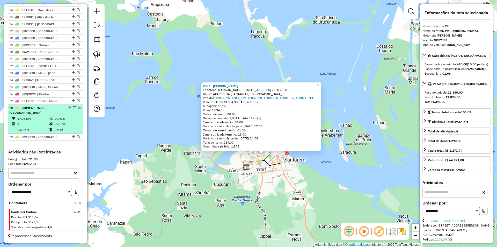
click at [73, 111] on div "28 - QBI9E45 | Miolo, Nova República" at bounding box center [45, 110] width 73 height 9
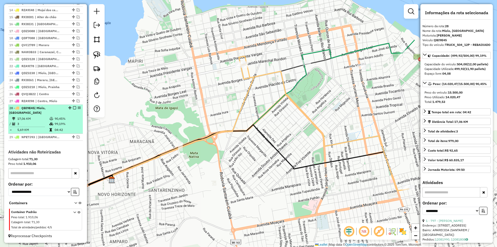
click at [73, 108] on em at bounding box center [74, 107] width 3 height 3
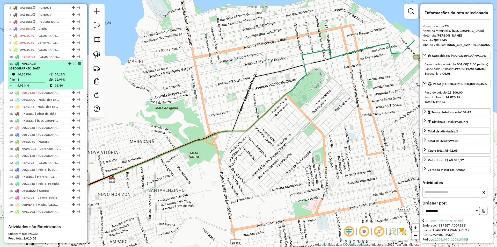
scroll to position [211, 0]
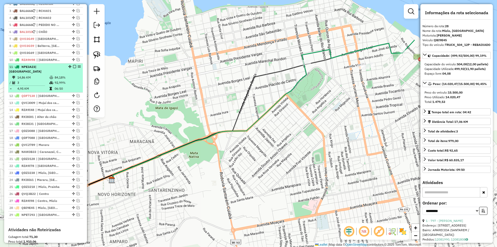
click at [69, 88] on td "06:50" at bounding box center [67, 88] width 26 height 5
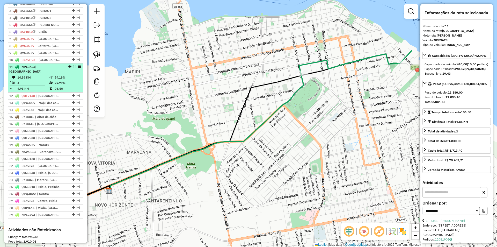
click at [73, 68] on em at bounding box center [74, 66] width 3 height 3
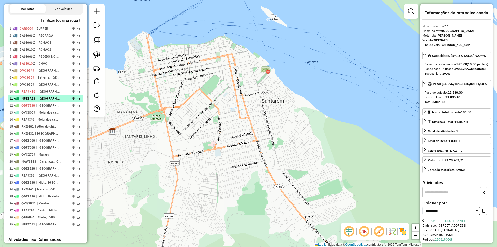
scroll to position [185, 0]
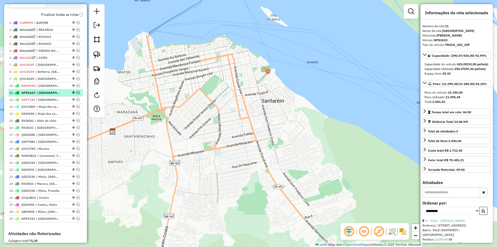
click at [77, 94] on em at bounding box center [78, 92] width 3 height 3
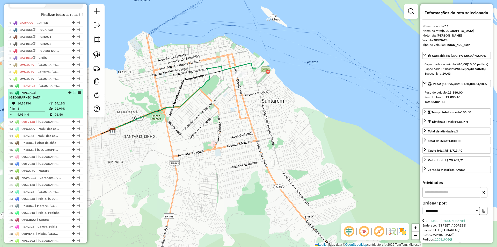
click at [71, 105] on td "84,18%" at bounding box center [67, 103] width 26 height 5
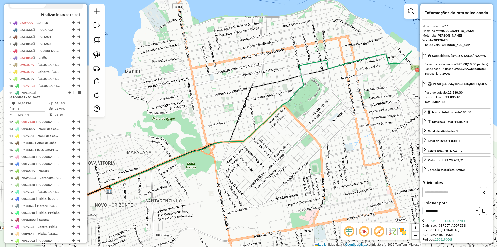
click at [300, 69] on icon at bounding box center [355, 62] width 113 height 23
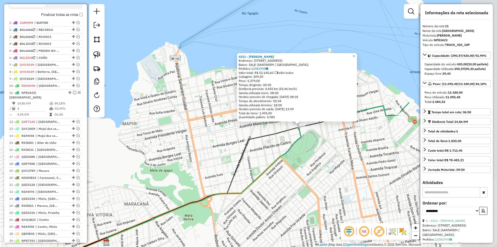
drag, startPoint x: 333, startPoint y: 172, endPoint x: 254, endPoint y: 170, distance: 79.3
click at [254, 170] on div "4311 - ALF DA ROCHA COMERCI Endereço: AV TAPAJOS 2337 Bairro: SALE (SANTAREM / …" at bounding box center [248, 123] width 497 height 247
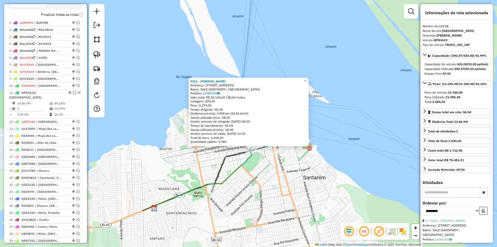
drag, startPoint x: 277, startPoint y: 173, endPoint x: 241, endPoint y: 175, distance: 36.6
click at [241, 175] on div "4311 - ALF DA ROCHA COMERCI Endereço: AV TAPAJOS 2337 Bairro: SALE (SANTAREM / …" at bounding box center [248, 123] width 497 height 247
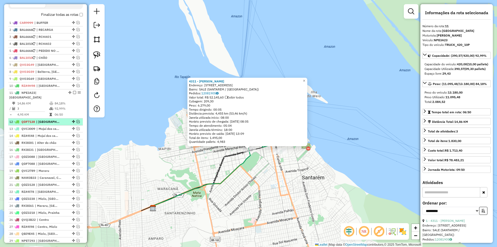
click at [77, 121] on em at bounding box center [78, 121] width 3 height 3
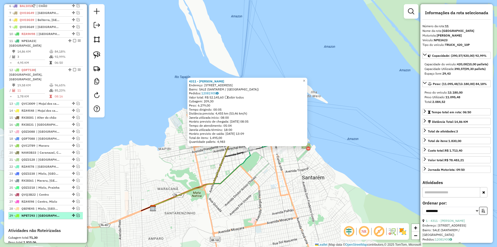
scroll to position [211, 0]
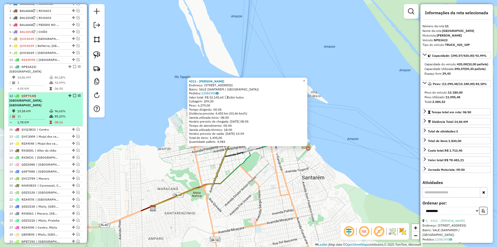
drag, startPoint x: 72, startPoint y: 210, endPoint x: 74, endPoint y: 116, distance: 94.6
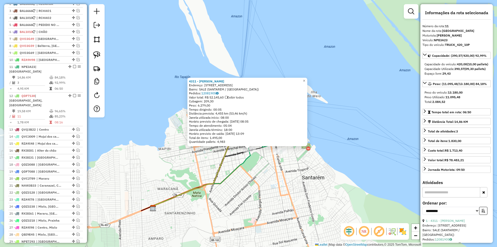
click at [69, 120] on td "08:16" at bounding box center [67, 122] width 26 height 5
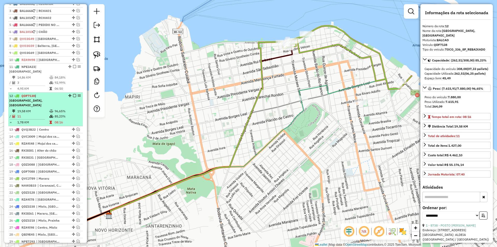
click at [74, 95] on em at bounding box center [74, 95] width 3 height 3
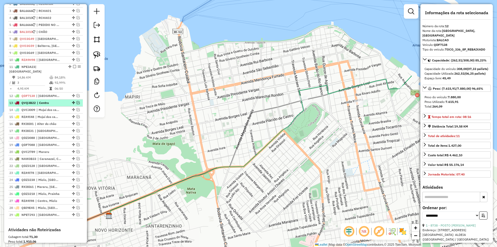
click at [77, 101] on em at bounding box center [78, 102] width 3 height 3
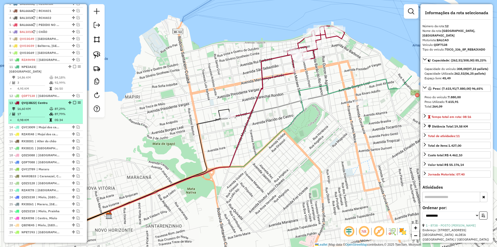
click at [75, 108] on td "87,29%" at bounding box center [67, 108] width 26 height 5
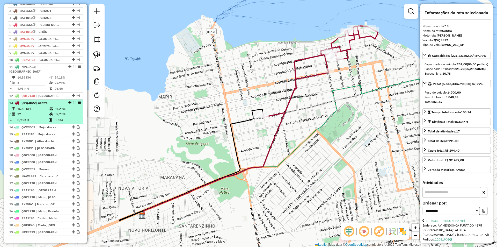
click at [73, 103] on em at bounding box center [74, 102] width 3 height 3
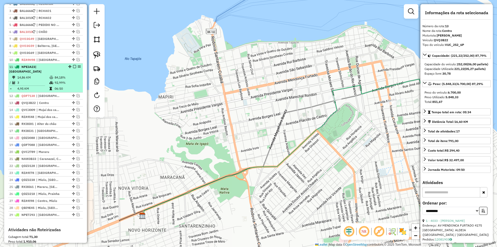
click at [73, 68] on em at bounding box center [74, 66] width 3 height 3
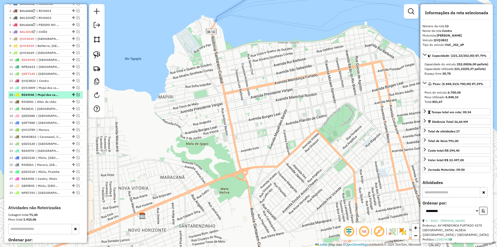
click at [76, 97] on div "15 - RZA9I48 | Mojuí dos campos, Serra" at bounding box center [45, 94] width 73 height 5
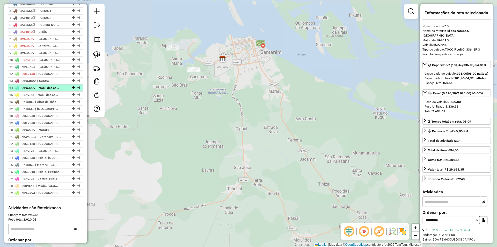
click at [77, 89] on em at bounding box center [78, 87] width 3 height 3
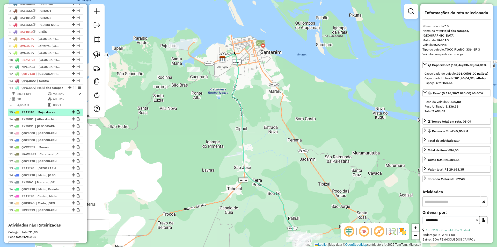
click at [77, 113] on em at bounding box center [78, 111] width 3 height 3
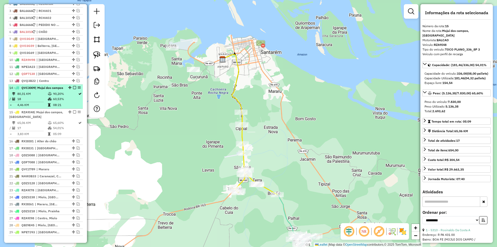
click at [75, 102] on td "60,53%" at bounding box center [65, 98] width 25 height 5
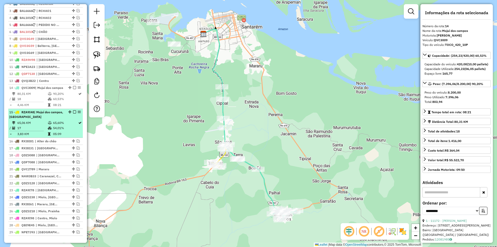
click at [75, 125] on td "65,60%" at bounding box center [65, 122] width 25 height 5
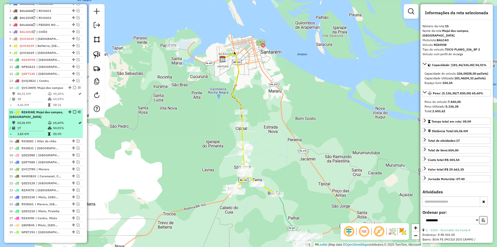
click at [73, 113] on em at bounding box center [74, 111] width 3 height 3
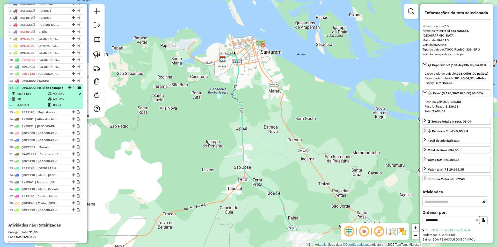
click at [74, 102] on td "60,53%" at bounding box center [65, 98] width 25 height 5
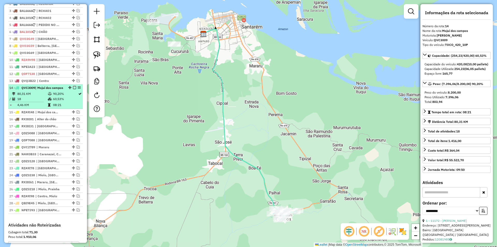
click at [73, 89] on em at bounding box center [74, 87] width 3 height 3
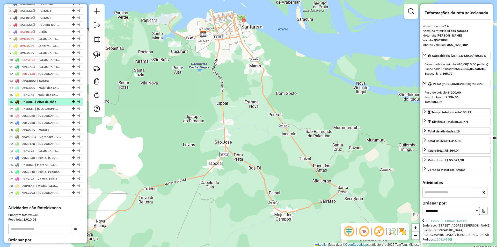
click at [77, 103] on em at bounding box center [78, 101] width 3 height 3
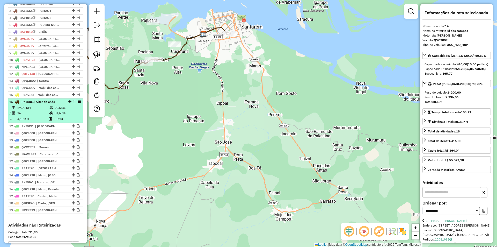
click at [76, 110] on td "90,68%" at bounding box center [67, 107] width 26 height 5
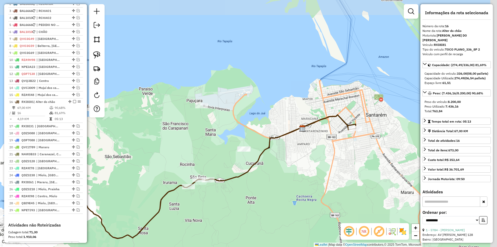
drag, startPoint x: 357, startPoint y: 129, endPoint x: 286, endPoint y: 163, distance: 78.9
click at [283, 178] on div "Janela de atendimento Grade de atendimento Capacidade Transportadoras Veículos …" at bounding box center [248, 123] width 497 height 247
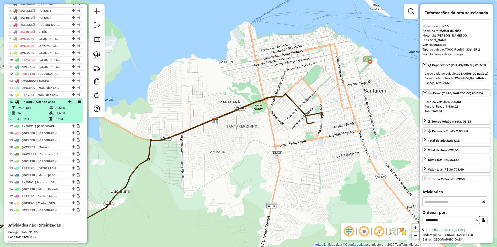
click at [74, 103] on em at bounding box center [74, 101] width 3 height 3
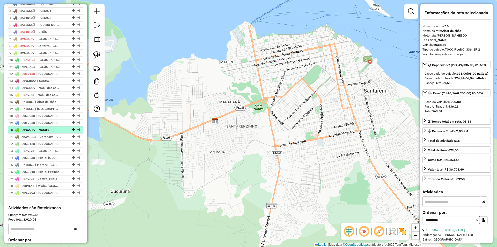
click at [77, 131] on em at bounding box center [78, 129] width 3 height 3
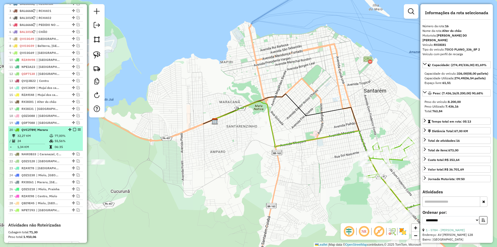
click at [76, 138] on td "77,00%" at bounding box center [67, 135] width 26 height 5
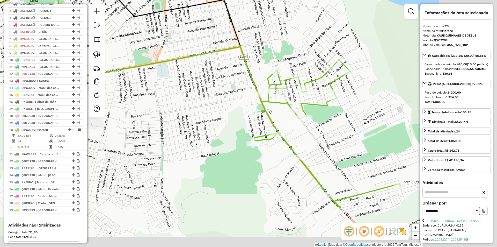
drag, startPoint x: 234, startPoint y: 156, endPoint x: 148, endPoint y: 122, distance: 92.7
click at [148, 122] on div "Janela de atendimento Grade de atendimento Capacidade Transportadoras Veículos …" at bounding box center [248, 123] width 497 height 247
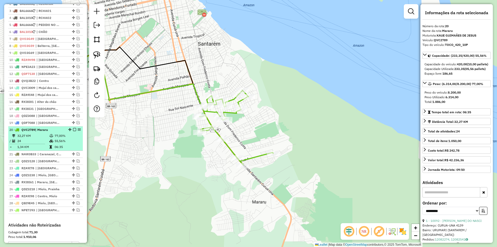
click at [74, 131] on em at bounding box center [74, 129] width 3 height 3
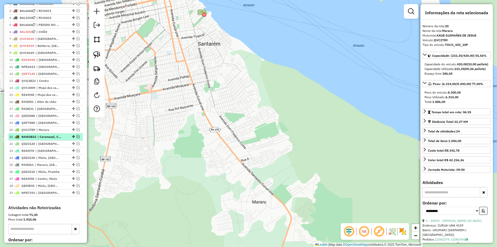
click at [77, 138] on em at bounding box center [78, 136] width 3 height 3
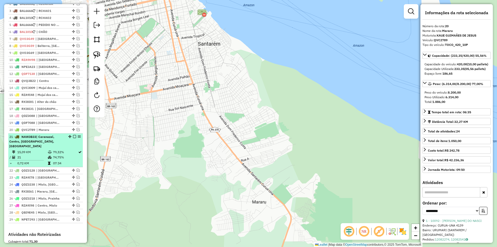
click at [76, 147] on div "21 - NAW3B33 | Caranazal, Centro, Mapiri, Miolo" at bounding box center [45, 141] width 73 height 14
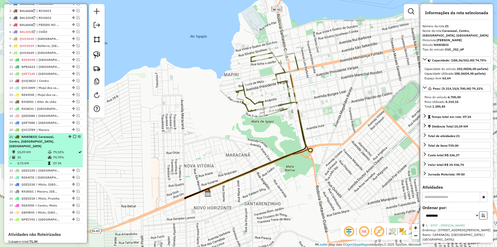
click at [74, 138] on em at bounding box center [74, 136] width 3 height 3
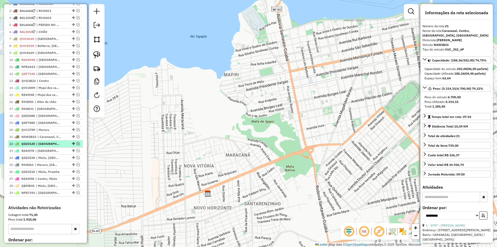
click at [77, 145] on em at bounding box center [78, 143] width 3 height 3
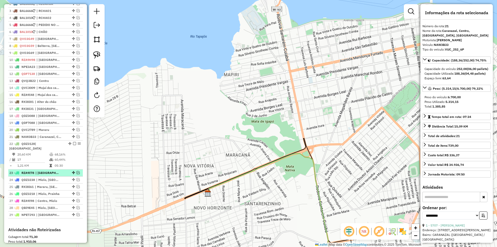
click at [77, 172] on em at bounding box center [78, 172] width 3 height 3
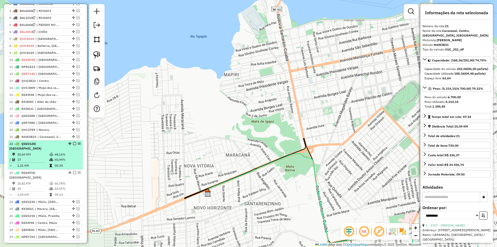
click at [76, 162] on td "60,44%" at bounding box center [67, 159] width 26 height 5
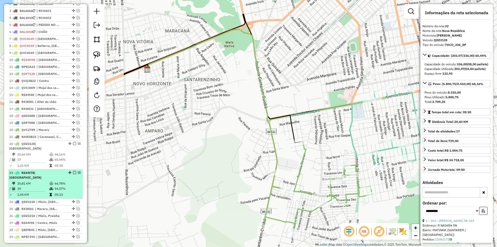
click at [76, 181] on td "66,78%" at bounding box center [67, 183] width 26 height 5
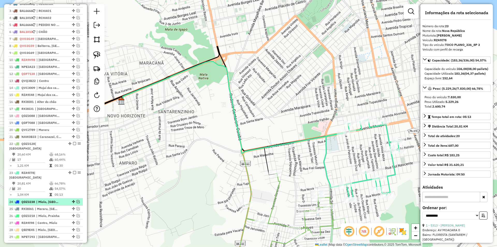
click at [77, 200] on em at bounding box center [78, 201] width 3 height 3
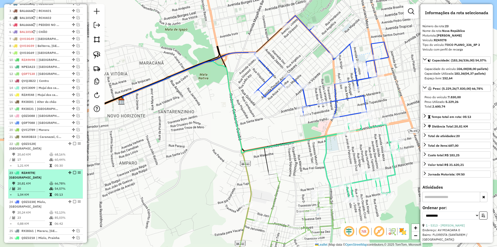
click at [73, 173] on em at bounding box center [74, 172] width 3 height 3
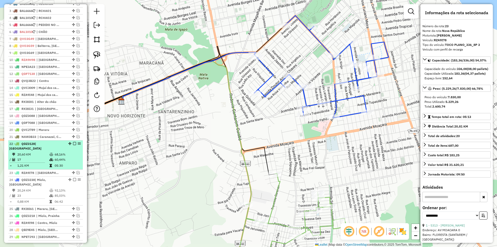
click at [72, 161] on td "60,44%" at bounding box center [67, 159] width 26 height 5
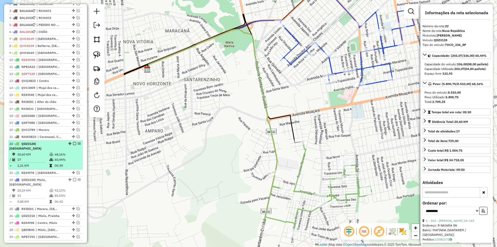
click at [73, 145] on em at bounding box center [74, 143] width 3 height 3
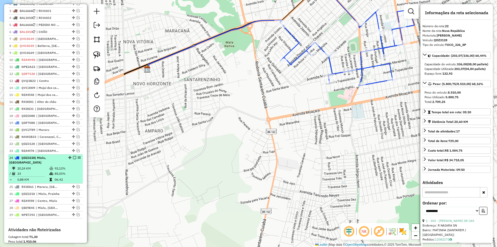
click at [76, 176] on td "85,03%" at bounding box center [67, 173] width 26 height 5
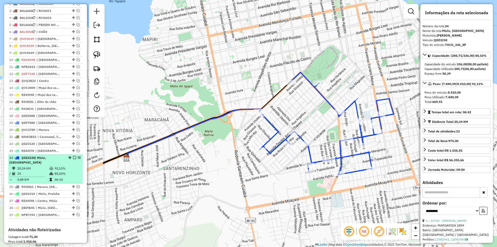
click at [73, 159] on em at bounding box center [74, 157] width 3 height 3
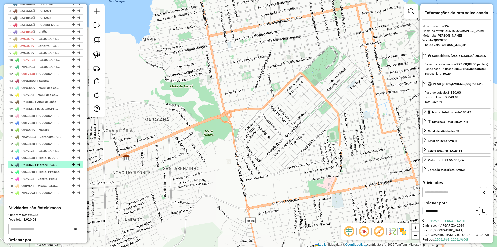
click at [77, 166] on em at bounding box center [78, 164] width 3 height 3
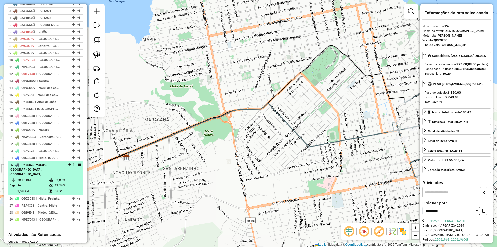
click at [75, 175] on div "25 - RXI8I61 | Mararu, Nova República, Prainha" at bounding box center [45, 169] width 73 height 14
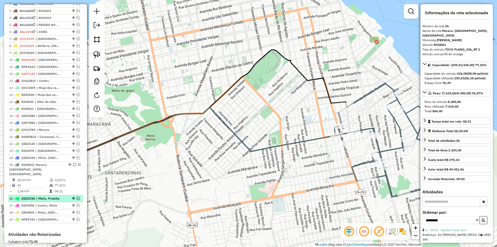
click at [77, 197] on em at bounding box center [78, 198] width 3 height 3
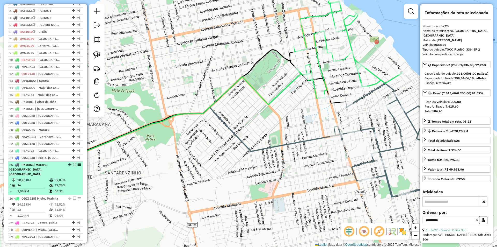
click at [73, 166] on em at bounding box center [74, 164] width 3 height 3
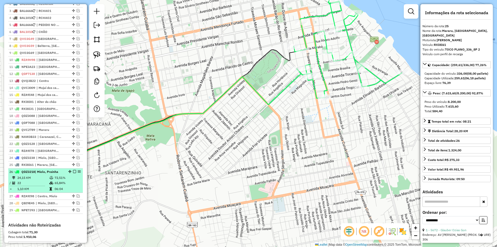
click at [74, 180] on td "72,51%" at bounding box center [67, 177] width 26 height 5
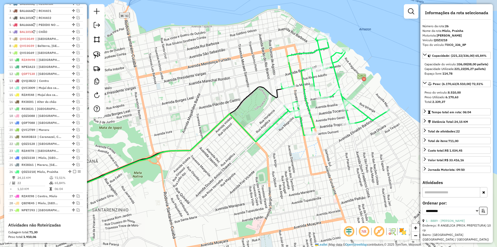
drag, startPoint x: 124, startPoint y: 187, endPoint x: 86, endPoint y: 183, distance: 38.0
click at [86, 183] on hb-router-mapa "Informações da Sessão 978693 - 13/08/2025 Criação: 12/08/2025 18:31 Depósito: S…" at bounding box center [248, 123] width 497 height 247
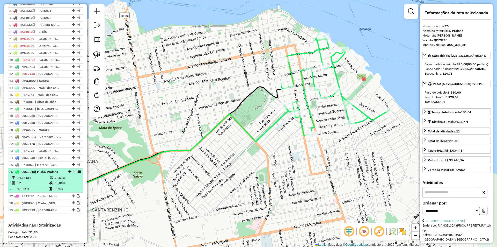
click at [69, 185] on td "65,84%" at bounding box center [67, 182] width 26 height 5
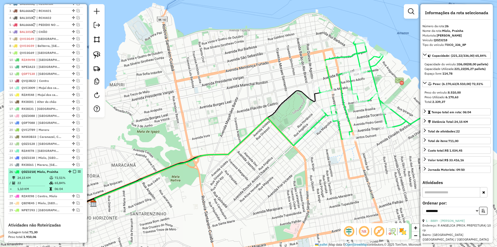
click at [73, 173] on em at bounding box center [74, 171] width 3 height 3
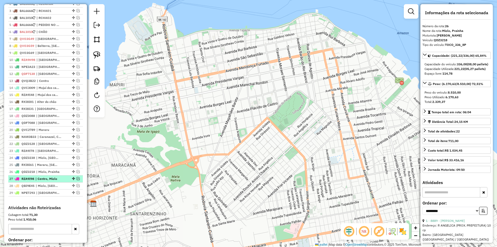
click at [77, 180] on em at bounding box center [78, 178] width 3 height 3
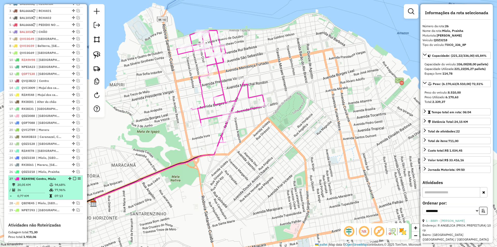
click at [74, 187] on td "94,68%" at bounding box center [67, 184] width 26 height 5
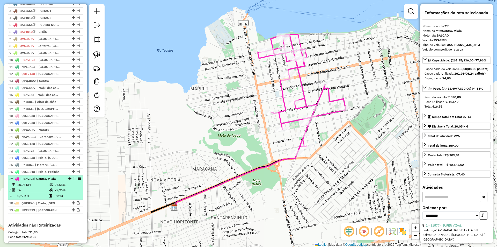
click at [77, 187] on td "94,68%" at bounding box center [67, 184] width 26 height 5
click at [73, 180] on em at bounding box center [74, 178] width 3 height 3
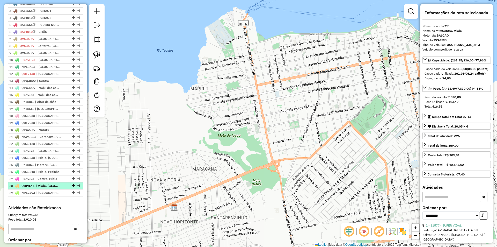
click at [77, 187] on em at bounding box center [78, 185] width 3 height 3
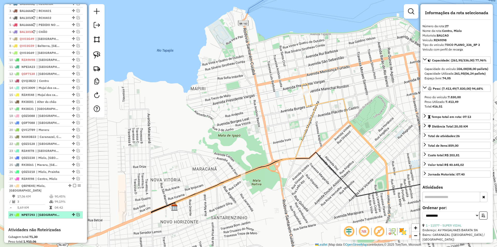
click at [76, 217] on div "29 - NPE7J93 | Nova República, Prainha" at bounding box center [45, 214] width 73 height 5
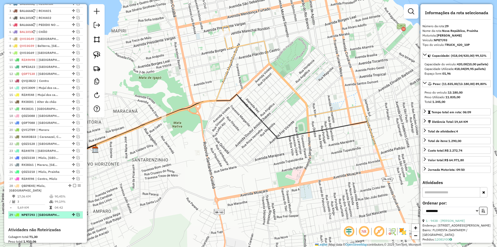
click at [77, 216] on em at bounding box center [78, 214] width 3 height 3
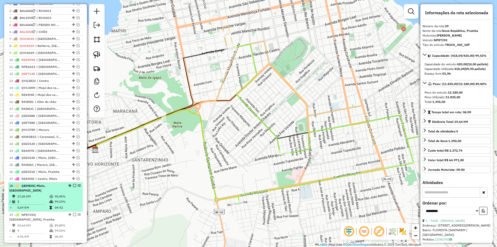
click at [72, 204] on td "99,19%" at bounding box center [67, 201] width 26 height 5
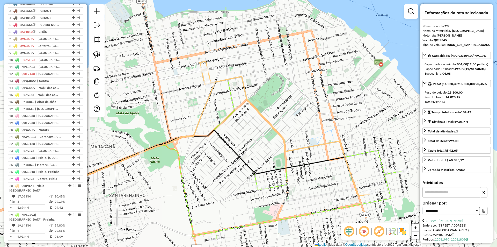
drag, startPoint x: 186, startPoint y: 194, endPoint x: 146, endPoint y: 199, distance: 39.5
click at [146, 199] on div "Janela de atendimento Grade de atendimento Capacidade Transportadoras Veículos …" at bounding box center [248, 123] width 497 height 247
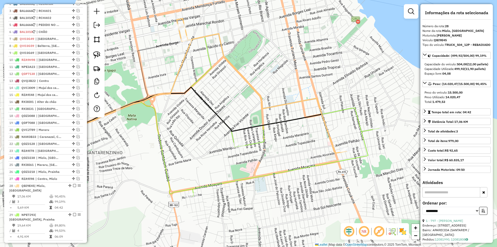
drag, startPoint x: 170, startPoint y: 168, endPoint x: 151, endPoint y: 129, distance: 43.1
click at [151, 129] on div "Janela de atendimento Grade de atendimento Capacidade Transportadoras Veículos …" at bounding box center [248, 123] width 497 height 247
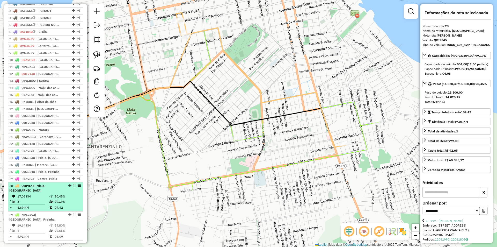
click at [62, 199] on td "90,45%" at bounding box center [67, 196] width 26 height 5
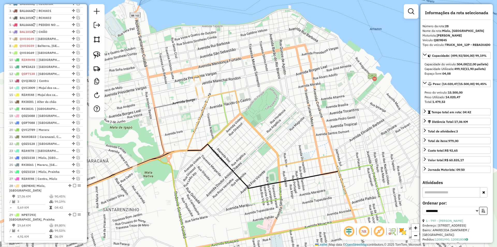
drag, startPoint x: 215, startPoint y: 165, endPoint x: 172, endPoint y: 111, distance: 69.5
click at [170, 183] on icon at bounding box center [138, 206] width 143 height 94
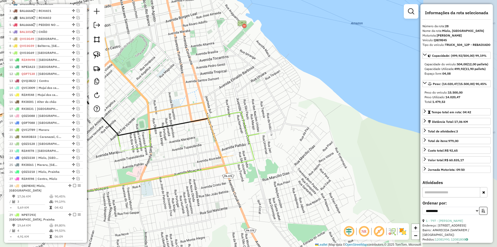
drag, startPoint x: 290, startPoint y: 133, endPoint x: 161, endPoint y: 79, distance: 139.5
click at [161, 79] on div "Janela de atendimento Grade de atendimento Capacidade Transportadoras Veículos …" at bounding box center [248, 123] width 497 height 247
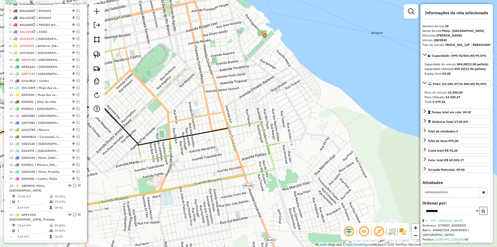
drag, startPoint x: 273, startPoint y: 146, endPoint x: 294, endPoint y: 153, distance: 22.4
click at [294, 153] on div "Janela de atendimento Grade de atendimento Capacidade Transportadoras Veículos …" at bounding box center [248, 123] width 497 height 247
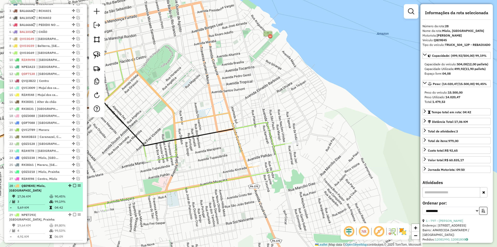
drag, startPoint x: 74, startPoint y: 201, endPoint x: 73, endPoint y: 196, distance: 5.4
click at [74, 199] on td "90,45%" at bounding box center [67, 196] width 26 height 5
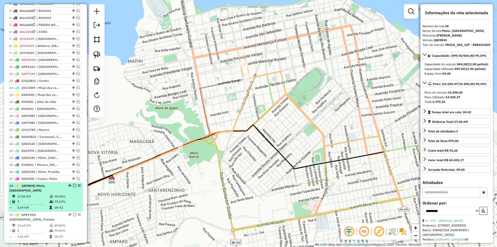
click at [73, 187] on em at bounding box center [74, 185] width 3 height 3
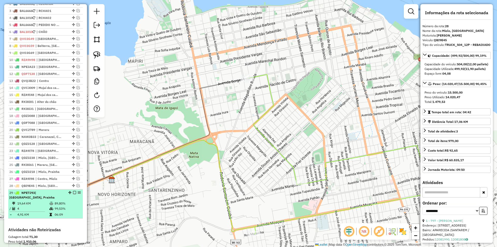
click at [76, 206] on td "89,80%" at bounding box center [67, 203] width 26 height 5
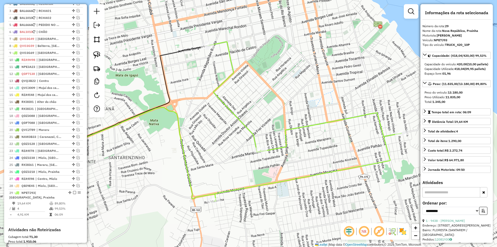
drag, startPoint x: 212, startPoint y: 160, endPoint x: 180, endPoint y: 146, distance: 35.1
click at [182, 153] on div "Janela de atendimento Grade de atendimento Capacidade Transportadoras Veículos …" at bounding box center [248, 123] width 497 height 247
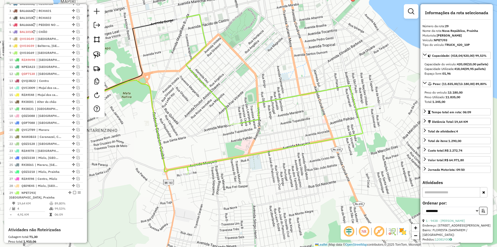
drag, startPoint x: 205, startPoint y: 38, endPoint x: 197, endPoint y: 48, distance: 12.6
click at [197, 48] on div "Janela de atendimento Grade de atendimento Capacidade Transportadoras Veículos …" at bounding box center [248, 123] width 497 height 247
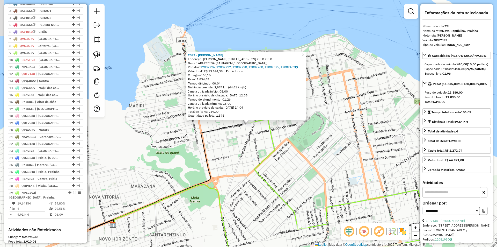
scroll to position [294, 0]
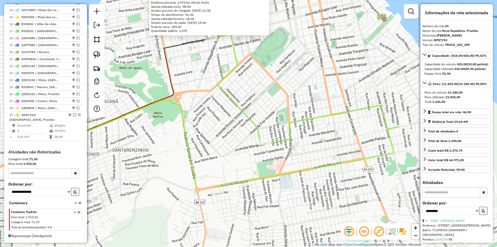
drag, startPoint x: 271, startPoint y: 204, endPoint x: 234, endPoint y: 119, distance: 92.5
click at [234, 119] on div "2092 - ITAMA DA SILVA QUEIR Endereço: R BORGES LEAL 1824 2958 2958 Bairro: APAR…" at bounding box center [248, 123] width 497 height 247
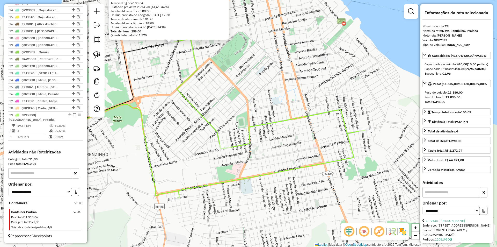
drag, startPoint x: 276, startPoint y: 154, endPoint x: 224, endPoint y: 157, distance: 52.4
click at [220, 159] on div "2092 - ITAMA DA SILVA QUEIR Endereço: R BORGES LEAL 1824 2958 2958 Bairro: APAR…" at bounding box center [248, 123] width 497 height 247
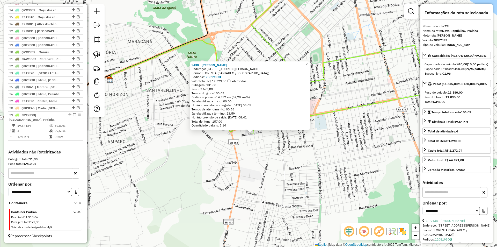
drag, startPoint x: 204, startPoint y: 176, endPoint x: 207, endPoint y: 185, distance: 9.3
click at [207, 185] on div "9438 - ADENILSON BATISTA D Endereço: AV MARECHAL DEODORO 158 Bairro: FLORESTA (…" at bounding box center [248, 123] width 497 height 247
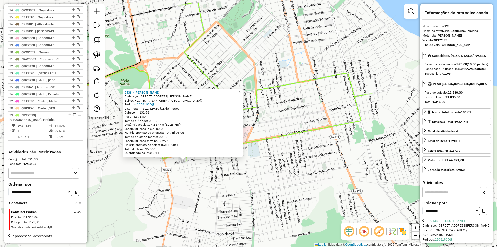
drag, startPoint x: 218, startPoint y: 185, endPoint x: 160, endPoint y: 205, distance: 60.8
click at [151, 210] on div "9438 - ADENILSON BATISTA D Endereço: AV MARECHAL DEODORO 158 Bairro: FLORESTA (…" at bounding box center [248, 123] width 497 height 247
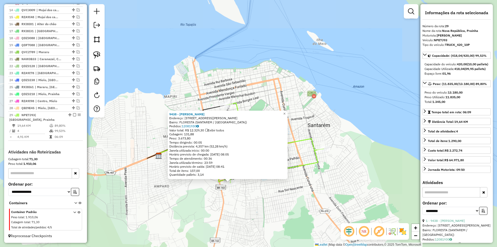
drag, startPoint x: 320, startPoint y: 196, endPoint x: 296, endPoint y: 200, distance: 24.0
click at [296, 200] on div "9438 - ADENILSON BATISTA D Endereço: AV MARECHAL DEODORO 158 Bairro: FLORESTA (…" at bounding box center [248, 123] width 497 height 247
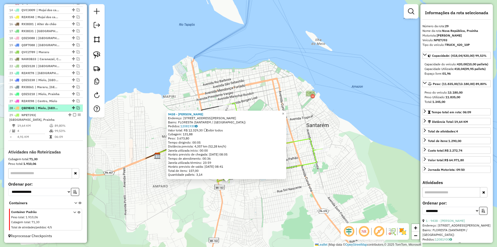
click at [77, 107] on em at bounding box center [78, 107] width 3 height 3
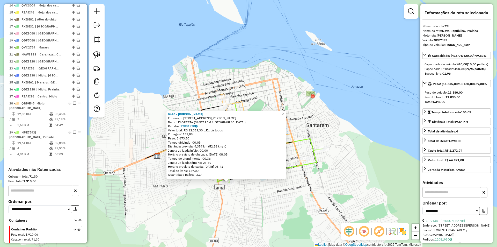
click at [291, 187] on div "9438 - ADENILSON BATISTA D Endereço: AV MARECHAL DEODORO 158 Bairro: FLORESTA (…" at bounding box center [248, 123] width 497 height 247
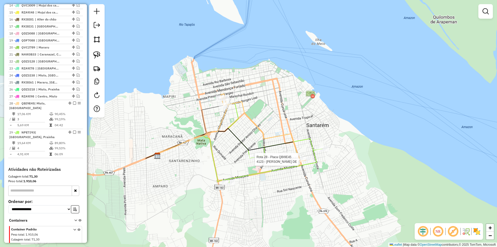
scroll to position [316, 0]
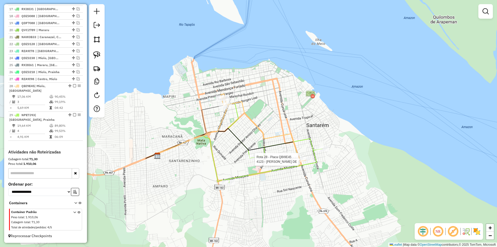
select select "**********"
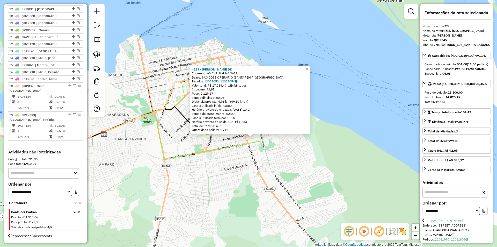
drag, startPoint x: 237, startPoint y: 158, endPoint x: 241, endPoint y: 172, distance: 14.5
click at [241, 172] on div "4123 - NATALIA DE NAZARE DE Endereço: AV CURUA-UNA 2619 Bairro: SAO JOSE OPERAR…" at bounding box center [248, 123] width 497 height 247
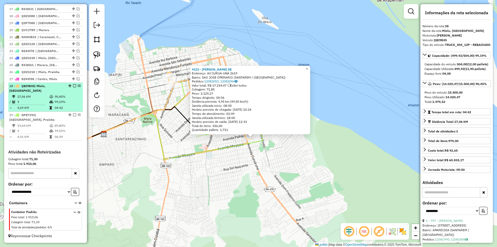
click at [72, 105] on td "04:42" at bounding box center [67, 107] width 26 height 5
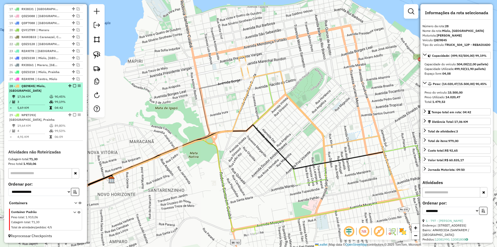
click at [73, 86] on em at bounding box center [74, 85] width 3 height 3
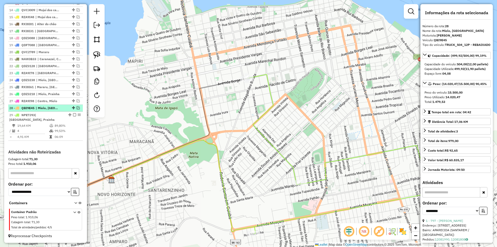
scroll to position [294, 0]
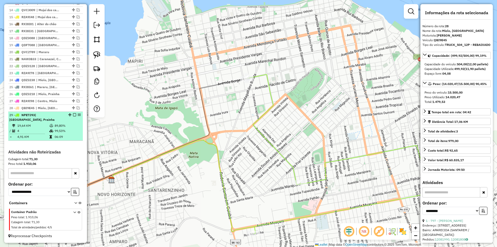
click at [77, 119] on div "29 - NPE7J93 | Nova República, Prainha" at bounding box center [45, 117] width 73 height 9
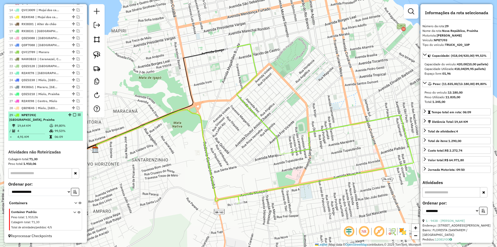
click at [73, 114] on em at bounding box center [74, 114] width 3 height 3
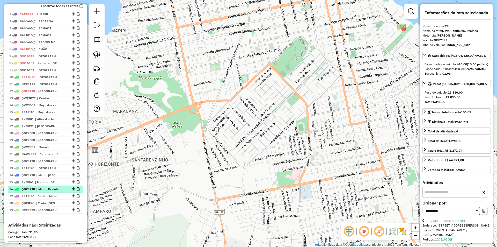
scroll to position [168, 0]
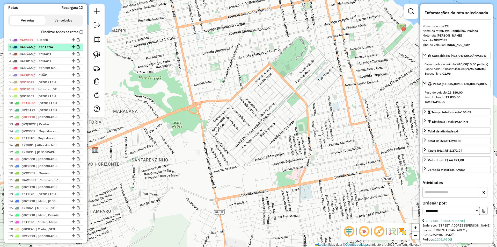
click at [77, 48] on em at bounding box center [78, 46] width 3 height 3
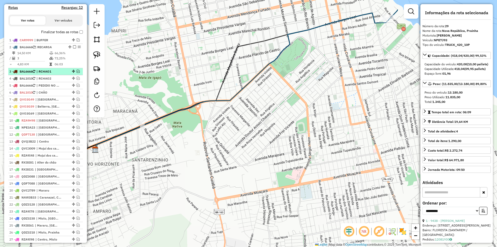
click at [77, 73] on em at bounding box center [78, 71] width 3 height 3
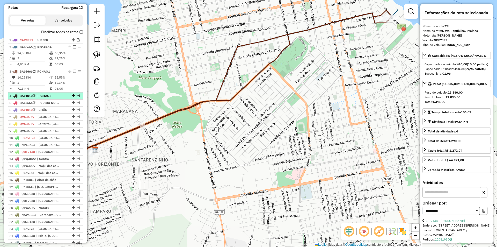
click at [77, 97] on em at bounding box center [78, 95] width 3 height 3
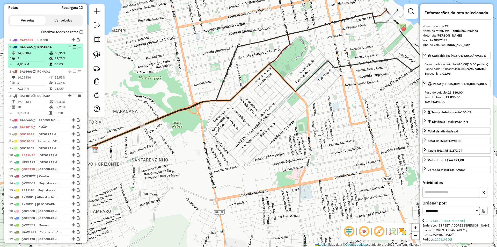
click at [67, 54] on li "2 - BAL6666 | RECARGA 14,50 KM 66,36% / 3 72,25% = 4,83 KM 06:03" at bounding box center [45, 56] width 75 height 24
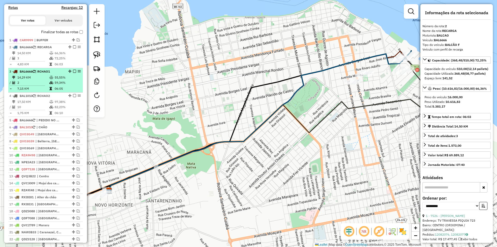
click at [68, 85] on td "59,34%" at bounding box center [67, 82] width 26 height 5
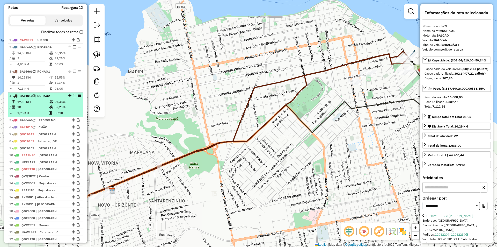
click at [71, 104] on td "97,38%" at bounding box center [67, 101] width 26 height 5
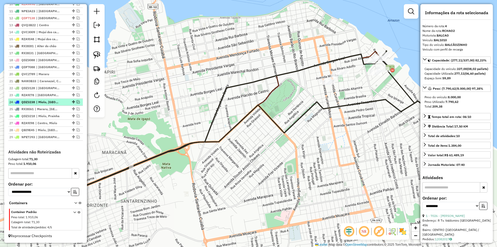
scroll to position [323, 0]
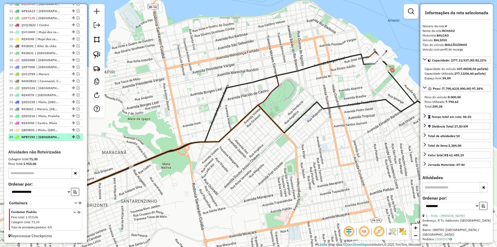
click at [77, 137] on em at bounding box center [78, 136] width 3 height 3
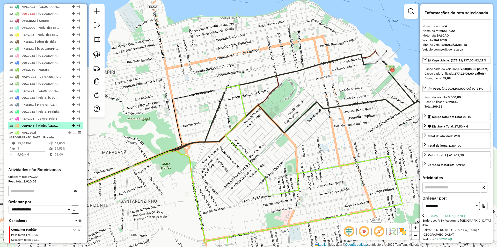
click at [77, 127] on em at bounding box center [78, 125] width 3 height 3
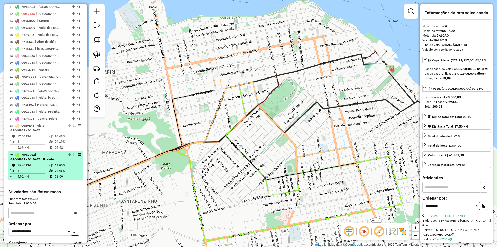
click at [75, 168] on td "89,80%" at bounding box center [67, 165] width 26 height 5
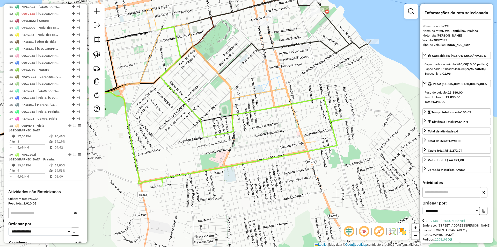
drag, startPoint x: 234, startPoint y: 163, endPoint x: 154, endPoint y: 145, distance: 81.8
click at [155, 145] on div "Janela de atendimento Grade de atendimento Capacidade Transportadoras Veículos …" at bounding box center [248, 123] width 497 height 247
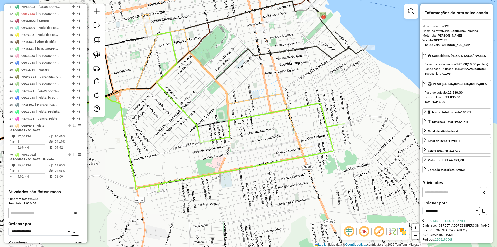
drag, startPoint x: 157, startPoint y: 155, endPoint x: 151, endPoint y: 162, distance: 8.7
click at [151, 162] on div "Janela de atendimento Grade de atendimento Capacidade Transportadoras Veículos …" at bounding box center [248, 123] width 497 height 247
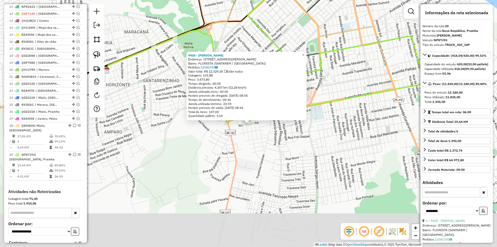
scroll to position [368, 0]
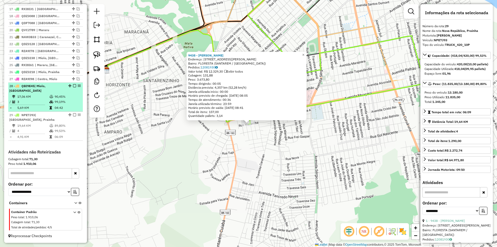
click at [72, 98] on td "90,45%" at bounding box center [67, 96] width 26 height 5
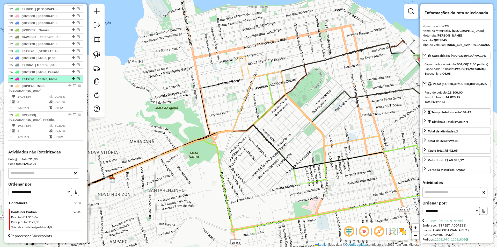
click at [77, 78] on em at bounding box center [78, 78] width 3 height 3
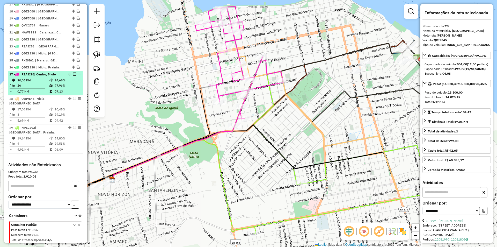
click at [76, 83] on td "94,68%" at bounding box center [67, 80] width 26 height 5
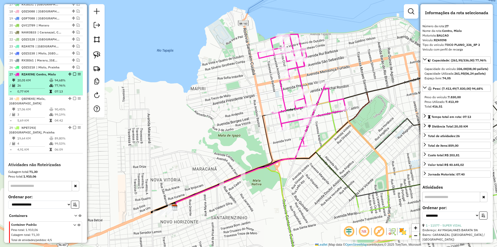
click at [73, 76] on em at bounding box center [74, 74] width 3 height 3
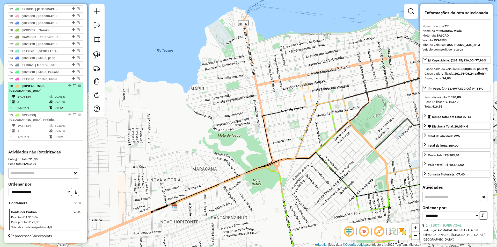
click at [74, 108] on td "04:42" at bounding box center [67, 107] width 26 height 5
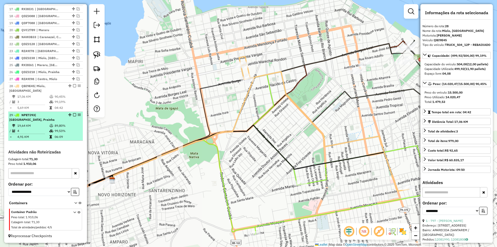
click at [72, 122] on div "29 - NPE7J93 | Nova República, Prainha" at bounding box center [45, 117] width 73 height 9
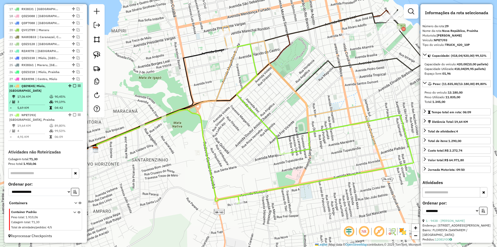
click at [74, 106] on td "04:42" at bounding box center [67, 107] width 26 height 5
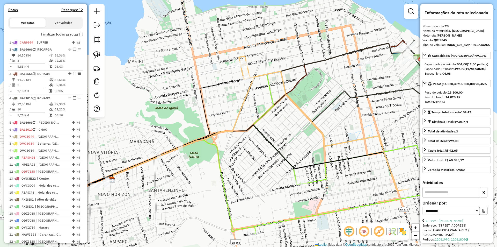
scroll to position [160, 0]
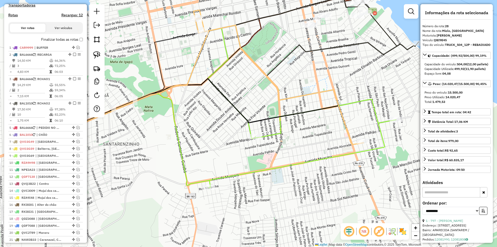
drag, startPoint x: 322, startPoint y: 105, endPoint x: 274, endPoint y: 56, distance: 68.7
click at [274, 56] on div "Janela de atendimento Grade de atendimento Capacidade Transportadoras Veículos …" at bounding box center [248, 123] width 497 height 247
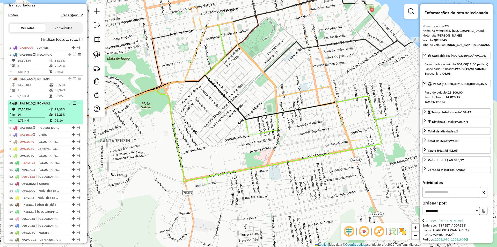
click at [73, 105] on em at bounding box center [74, 103] width 3 height 3
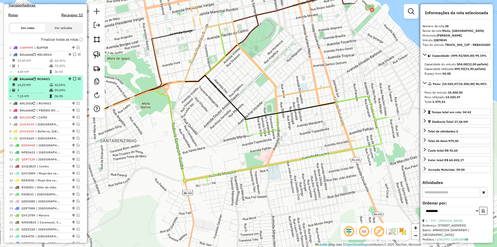
click at [73, 80] on em at bounding box center [74, 78] width 3 height 3
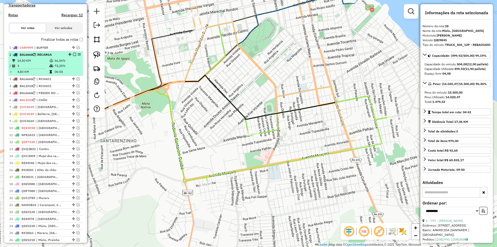
click at [74, 56] on em at bounding box center [74, 54] width 3 height 3
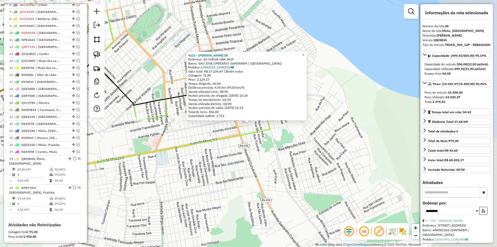
scroll to position [316, 0]
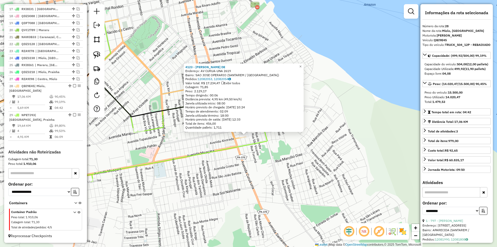
drag, startPoint x: 233, startPoint y: 158, endPoint x: 233, endPoint y: 164, distance: 5.4
click at [233, 164] on div "4123 - NATALIA DE NAZARE DE Endereço: AV CURUA-UNA 2619 Bairro: SAO JOSE OPERAR…" at bounding box center [248, 123] width 497 height 247
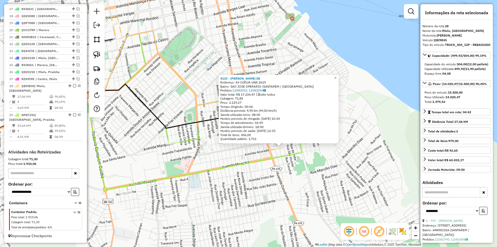
click at [220, 160] on div "4123 - NATALIA DE NAZARE DE Endereço: AV CURUA-UNA 2619 Bairro: SAO JOSE OPERAR…" at bounding box center [248, 123] width 497 height 247
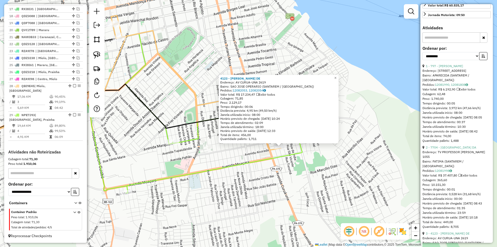
scroll to position [155, 0]
click at [152, 152] on div "4123 - NATALIA DE NAZARE DE Endereço: AV CURUA-UNA 2619 Bairro: SAO JOSE OPERAR…" at bounding box center [248, 123] width 497 height 247
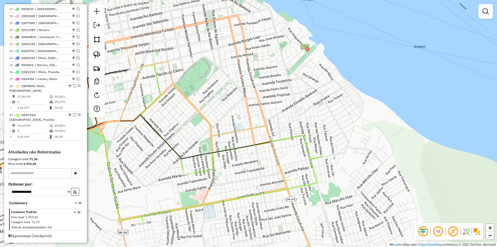
drag, startPoint x: 141, startPoint y: 109, endPoint x: 164, endPoint y: 152, distance: 48.2
click at [167, 153] on div "Janela de atendimento Grade de atendimento Capacidade Transportadoras Veículos …" at bounding box center [248, 123] width 497 height 247
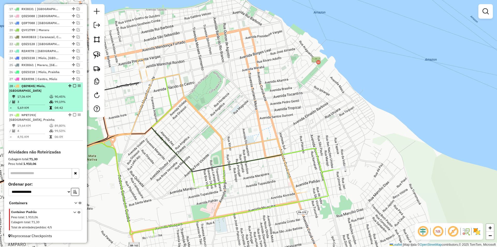
click at [66, 94] on li "28 - QBI9E45 | Miolo, Nova República 17,06 KM 90,45% / 3 99,19% = 5,69 KM 04:42" at bounding box center [45, 97] width 75 height 29
select select "**********"
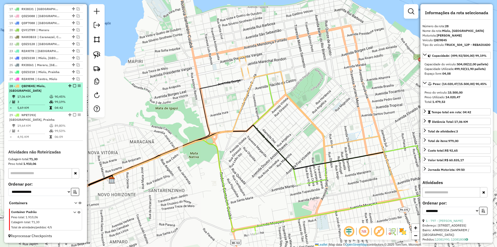
click at [73, 86] on em at bounding box center [74, 85] width 3 height 3
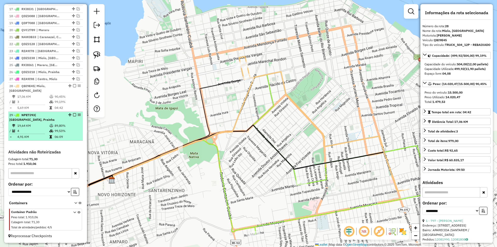
scroll to position [294, 0]
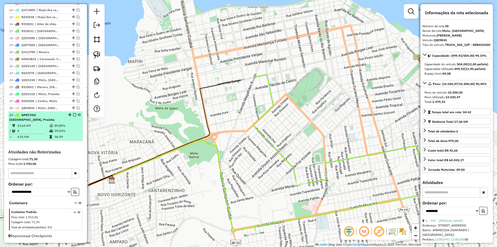
click at [71, 122] on div "29 - NPE7J93 | Nova República, Prainha" at bounding box center [45, 117] width 73 height 9
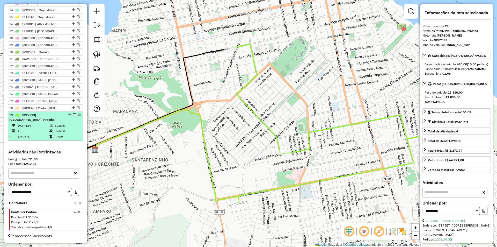
click at [73, 115] on em at bounding box center [74, 114] width 3 height 3
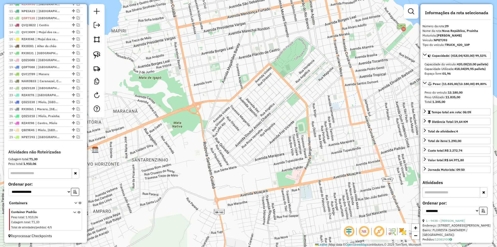
scroll to position [272, 0]
drag, startPoint x: 258, startPoint y: 143, endPoint x: 261, endPoint y: 175, distance: 31.8
click at [261, 175] on div "Janela de atendimento Grade de atendimento Capacidade Transportadoras Veículos …" at bounding box center [248, 123] width 497 height 247
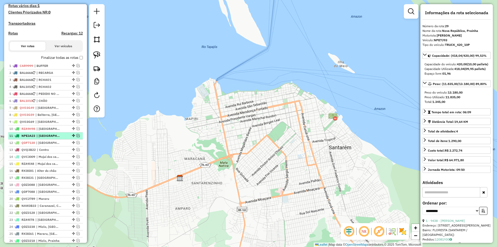
scroll to position [142, 0]
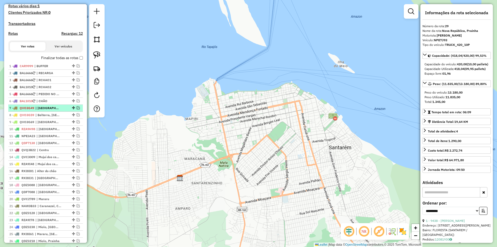
click at [77, 109] on em at bounding box center [78, 107] width 3 height 3
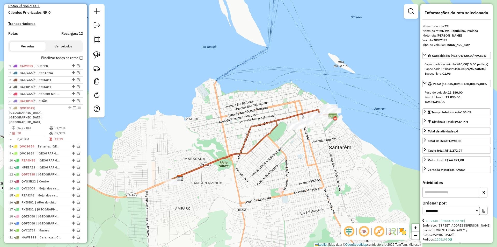
click at [218, 161] on icon at bounding box center [251, 144] width 167 height 74
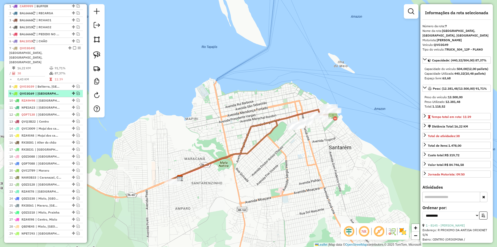
scroll to position [195, 0]
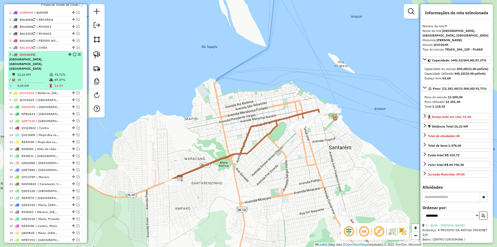
click at [73, 56] on em at bounding box center [74, 54] width 3 height 3
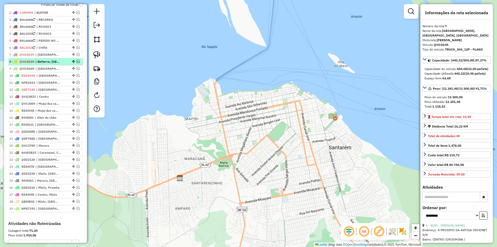
click at [77, 63] on em at bounding box center [78, 61] width 3 height 3
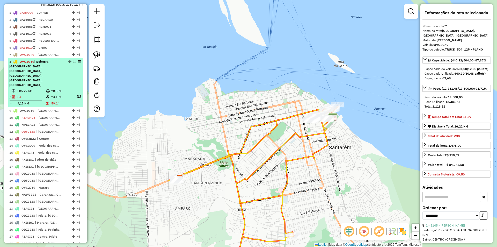
click at [73, 94] on p "D3" at bounding box center [76, 97] width 9 height 6
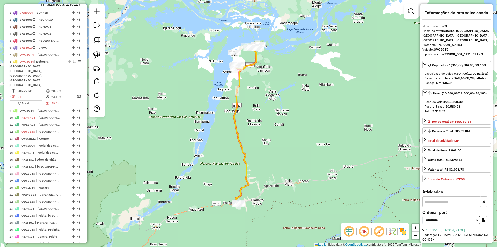
drag, startPoint x: 195, startPoint y: 176, endPoint x: 164, endPoint y: 185, distance: 32.1
click at [164, 185] on div "Janela de atendimento Grade de atendimento Capacidade Transportadoras Veículos …" at bounding box center [248, 123] width 497 height 247
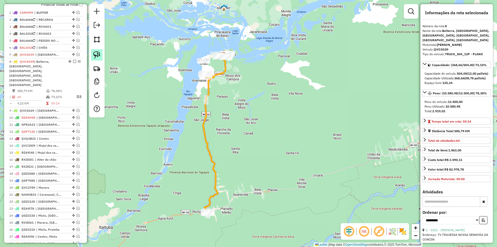
click at [100, 56] on img at bounding box center [96, 54] width 7 height 7
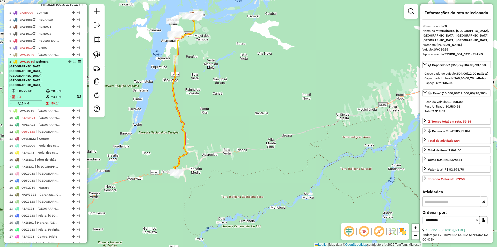
click at [73, 63] on em at bounding box center [74, 61] width 3 height 3
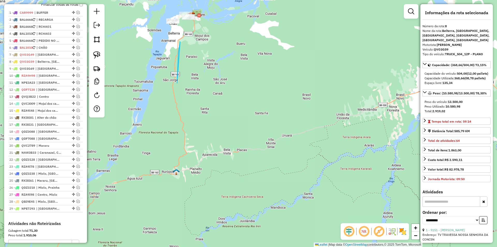
drag, startPoint x: 177, startPoint y: 83, endPoint x: 174, endPoint y: 91, distance: 9.0
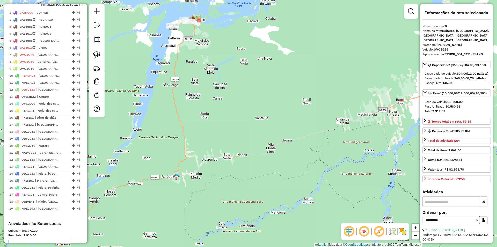
drag, startPoint x: 146, startPoint y: 40, endPoint x: 145, endPoint y: 71, distance: 30.6
click at [145, 71] on div "Janela de atendimento Grade de atendimento Capacidade Transportadoras Veículos …" at bounding box center [248, 123] width 497 height 247
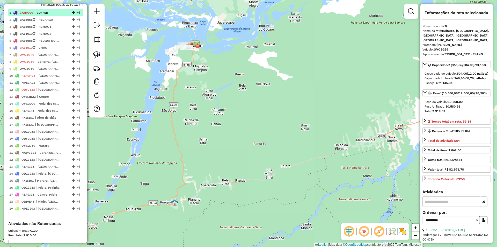
click at [77, 15] on li "1 - CAR9999 | BUFFER" at bounding box center [45, 12] width 75 height 7
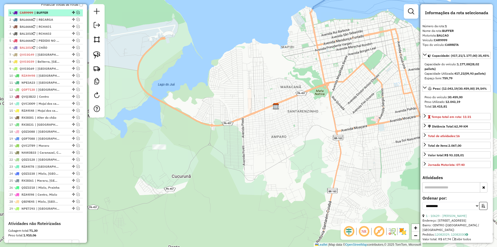
click at [77, 14] on em at bounding box center [78, 12] width 3 height 3
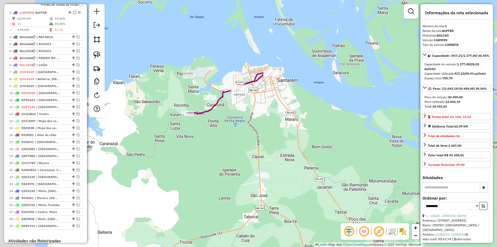
drag, startPoint x: 217, startPoint y: 115, endPoint x: 233, endPoint y: 114, distance: 16.3
click at [233, 114] on div "Janela de atendimento Grade de atendimento Capacidade Transportadoras Veículos …" at bounding box center [248, 123] width 497 height 247
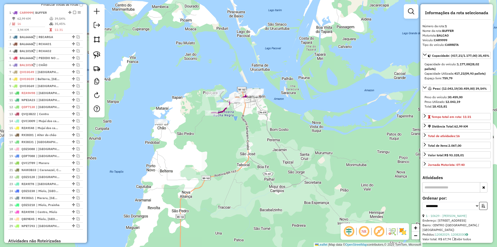
click at [234, 122] on div "Janela de atendimento Grade de atendimento Capacidade Transportadoras Veículos …" at bounding box center [248, 123] width 497 height 247
click at [96, 53] on img at bounding box center [96, 54] width 7 height 7
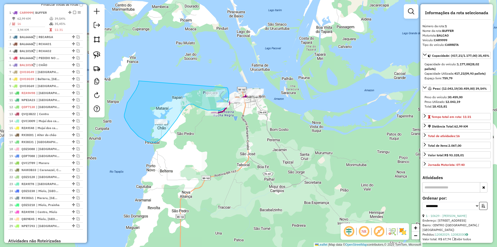
drag, startPoint x: 139, startPoint y: 81, endPoint x: 227, endPoint y: 88, distance: 88.6
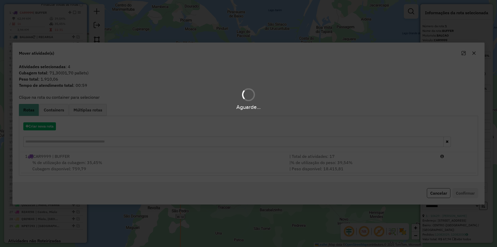
click at [91, 158] on hb-app "Aguarde... Pop-up bloqueado! Seu navegador bloqueou automáticamente a abertura …" at bounding box center [248, 123] width 497 height 247
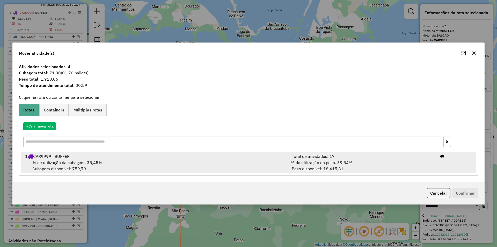
click at [92, 158] on div "1 CAR9999 | BUFFER" at bounding box center [154, 156] width 265 height 6
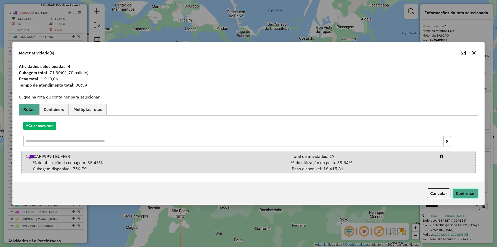
click at [466, 197] on button "Confirmar" at bounding box center [466, 193] width 26 height 10
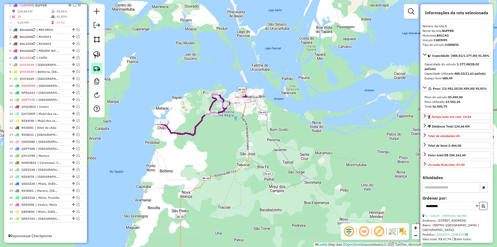
scroll to position [205, 0]
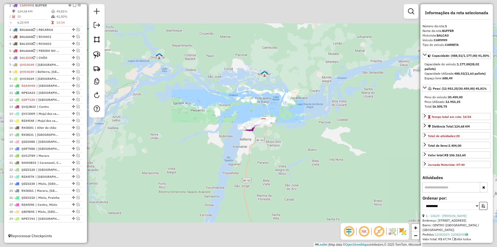
drag, startPoint x: 276, startPoint y: 141, endPoint x: 255, endPoint y: 91, distance: 53.9
click at [255, 91] on div "Janela de atendimento Grade de atendimento Capacidade Transportadoras Veículos …" at bounding box center [248, 123] width 497 height 247
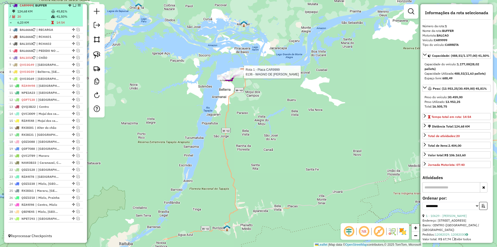
click at [73, 8] on div "1 - CAR9999 | BUFFER" at bounding box center [45, 5] width 73 height 5
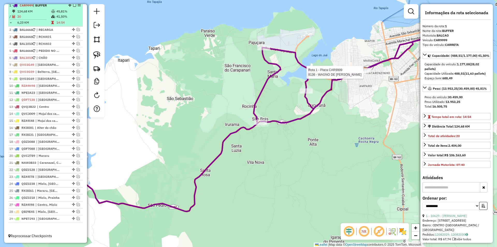
click at [73, 7] on em at bounding box center [74, 5] width 3 height 3
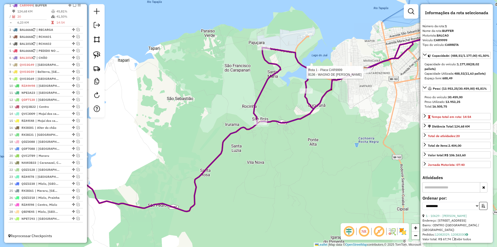
scroll to position [190, 0]
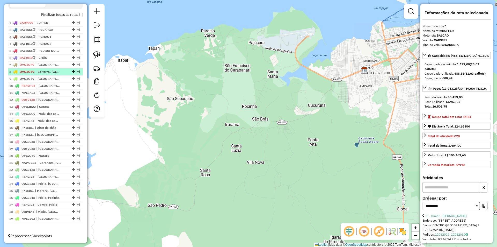
click at [78, 72] on em at bounding box center [78, 71] width 3 height 3
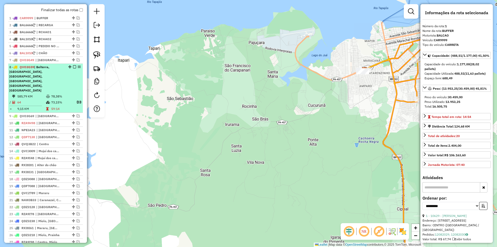
scroll to position [205, 0]
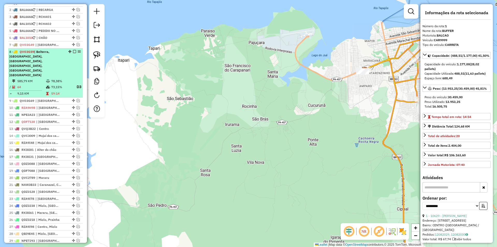
click at [75, 79] on table "585,79 KM 78,38% / 64 73,15% D3 = 9,15 KM 59:14" at bounding box center [45, 88] width 73 height 18
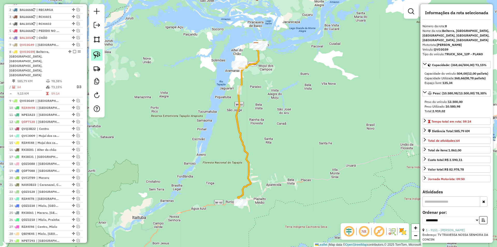
click at [94, 53] on img at bounding box center [96, 54] width 7 height 7
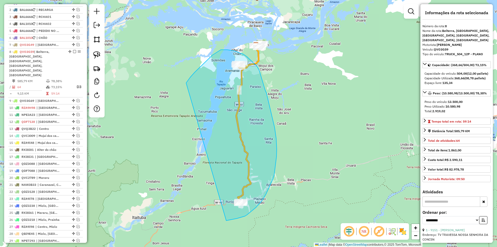
drag, startPoint x: 186, startPoint y: 83, endPoint x: 226, endPoint y: 220, distance: 143.3
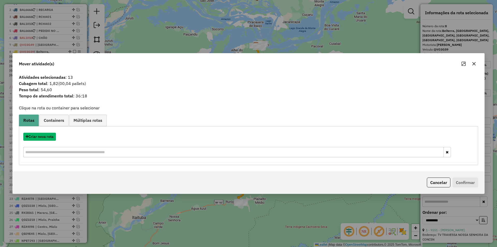
click at [42, 139] on button "Criar nova rota" at bounding box center [39, 137] width 33 height 8
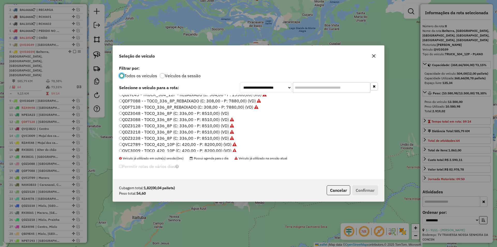
scroll to position [0, 0]
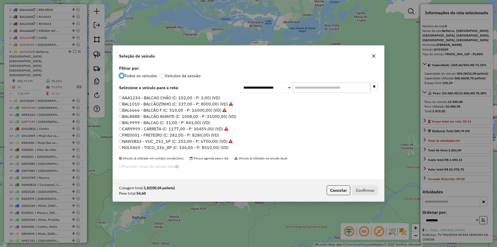
click at [205, 123] on label "BAL9999 - BALCAO (C: 31,00 - P: 841,00) (VD)" at bounding box center [164, 122] width 91 height 6
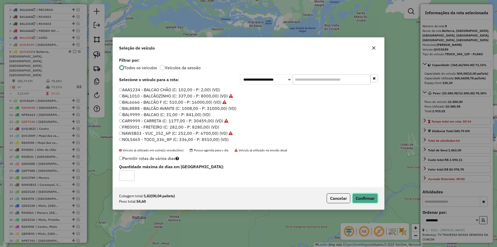
click at [375, 198] on button "Confirmar" at bounding box center [366, 198] width 26 height 10
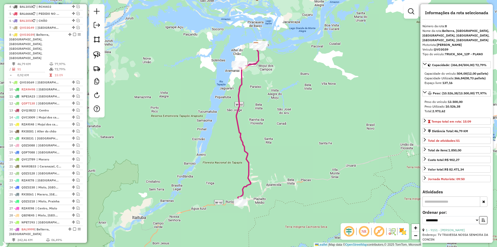
scroll to position [247, 0]
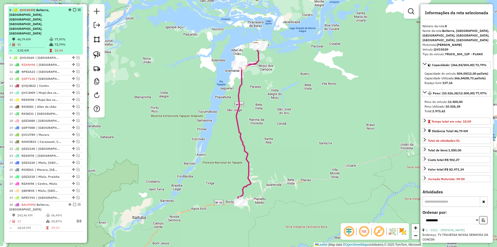
click at [66, 37] on td "77,97%" at bounding box center [67, 39] width 26 height 5
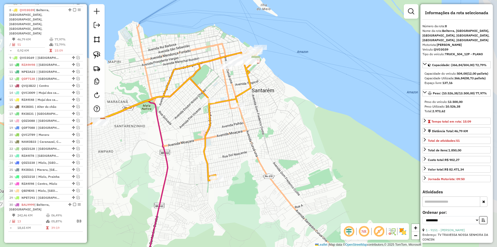
drag, startPoint x: 265, startPoint y: 92, endPoint x: 196, endPoint y: 85, distance: 69.3
click at [197, 86] on icon at bounding box center [176, 114] width 170 height 131
click at [99, 55] on img at bounding box center [96, 54] width 7 height 7
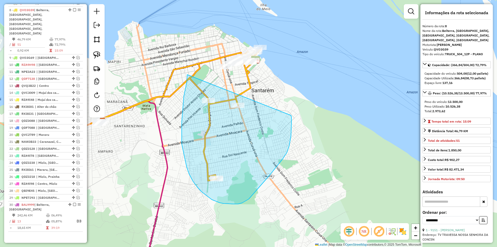
drag, startPoint x: 187, startPoint y: 79, endPoint x: 291, endPoint y: 115, distance: 110.1
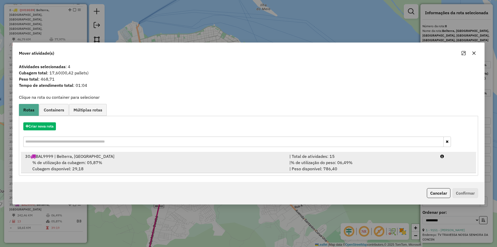
click at [373, 161] on div "| % de utilização do peso: 06,49% | Peso disponível: 786,40" at bounding box center [362, 165] width 151 height 12
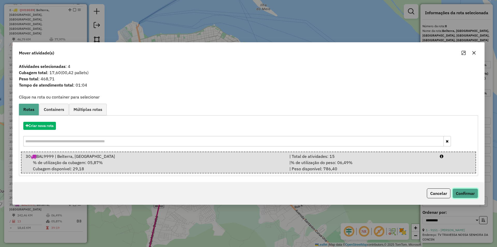
click at [473, 195] on button "Confirmar" at bounding box center [466, 193] width 26 height 10
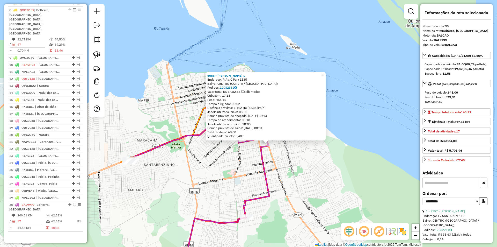
drag, startPoint x: 248, startPoint y: 157, endPoint x: 260, endPoint y: 173, distance: 20.1
click at [267, 178] on icon at bounding box center [223, 215] width 94 height 155
click at [184, 163] on div "6055 - Dinaelson De Souza L Endereço: R Av. C Para 1535 Bairro: CENTRO (GURUPA …" at bounding box center [248, 123] width 497 height 247
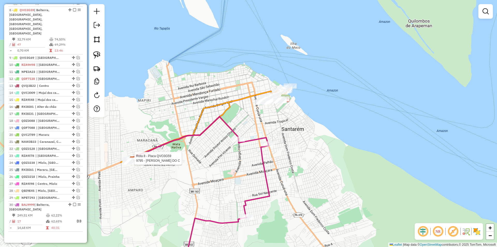
select select "**********"
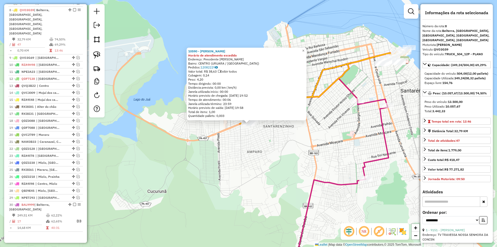
click at [255, 174] on div "10590 - MARIA DAS DORES Horário de atendimento excedido Endereço: Presidente va…" at bounding box center [248, 123] width 497 height 247
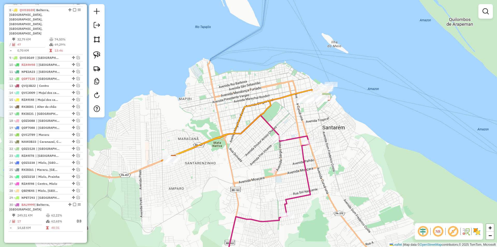
drag, startPoint x: 249, startPoint y: 156, endPoint x: 165, endPoint y: 187, distance: 89.5
click at [156, 196] on div "Janela de atendimento Grade de atendimento Capacidade Transportadoras Veículos …" at bounding box center [248, 123] width 497 height 247
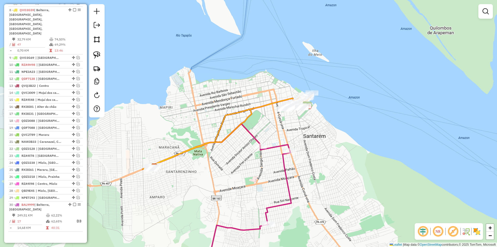
drag, startPoint x: 205, startPoint y: 182, endPoint x: 183, endPoint y: 194, distance: 25.9
click at [183, 194] on div "Janela de atendimento Grade de atendimento Capacidade Transportadoras Veículos …" at bounding box center [248, 123] width 497 height 247
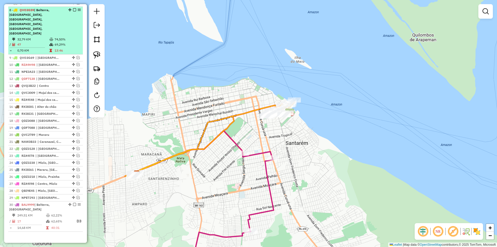
click at [73, 11] on em at bounding box center [74, 9] width 3 height 3
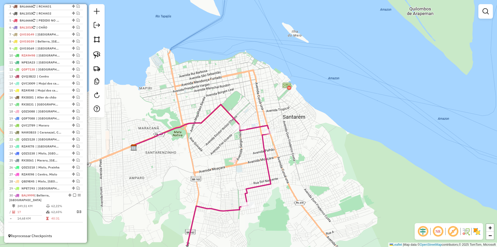
drag, startPoint x: 129, startPoint y: 208, endPoint x: 126, endPoint y: 181, distance: 26.3
click at [126, 181] on div "Janela de atendimento Grade de atendimento Capacidade Transportadoras Veículos …" at bounding box center [248, 123] width 497 height 247
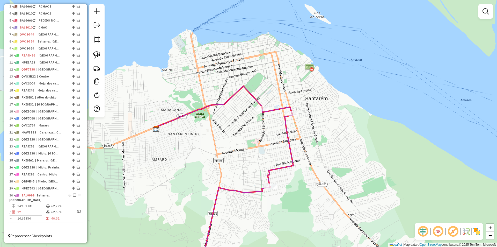
drag, startPoint x: 152, startPoint y: 191, endPoint x: 172, endPoint y: 175, distance: 25.4
click at [172, 175] on div "Janela de atendimento Grade de atendimento Capacidade Transportadoras Veículos …" at bounding box center [248, 123] width 497 height 247
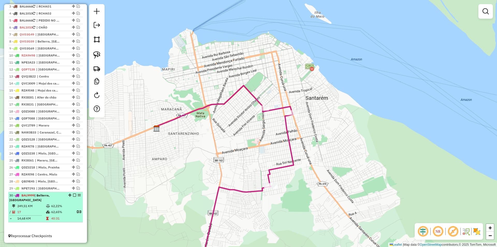
click at [79, 206] on table "249,51 KM 62,22% / 17 62,65% D3 = 14,68 KM 40:31" at bounding box center [45, 212] width 73 height 18
select select "**********"
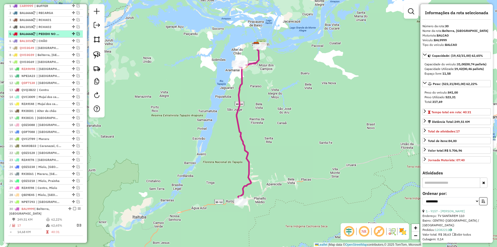
scroll to position [194, 0]
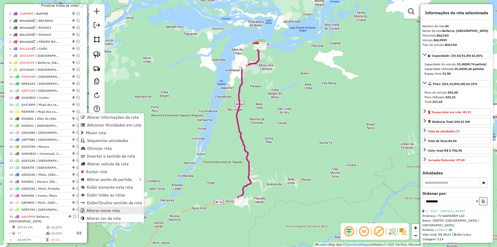
click at [115, 208] on link "Alterar nome rota" at bounding box center [111, 210] width 65 height 8
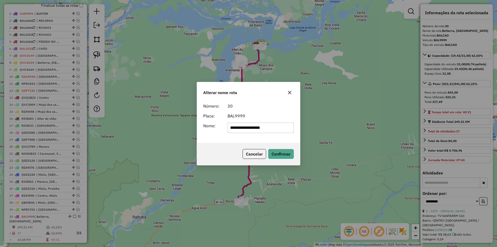
click at [255, 121] on form "**********" at bounding box center [248, 118] width 91 height 30
click at [251, 127] on input "**********" at bounding box center [261, 128] width 67 height 10
type input "******"
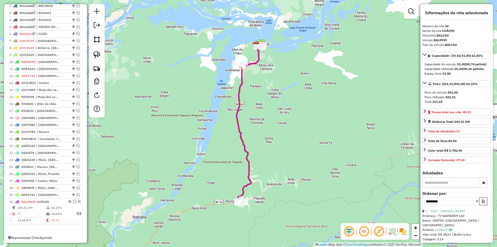
scroll to position [216, 0]
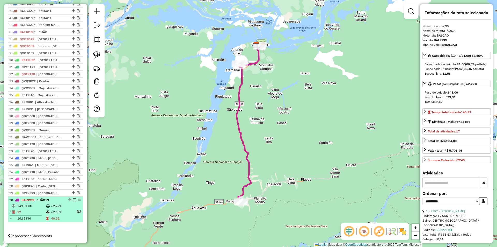
click at [72, 214] on p "D3" at bounding box center [76, 212] width 9 height 6
click at [73, 198] on em at bounding box center [74, 199] width 3 height 3
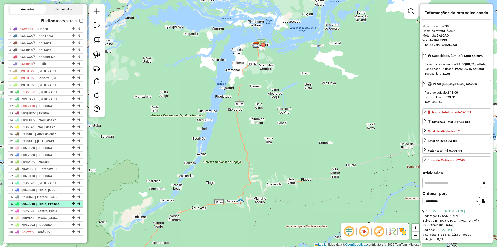
scroll to position [171, 0]
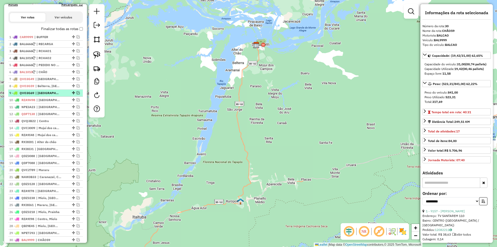
click at [77, 94] on em at bounding box center [78, 92] width 3 height 3
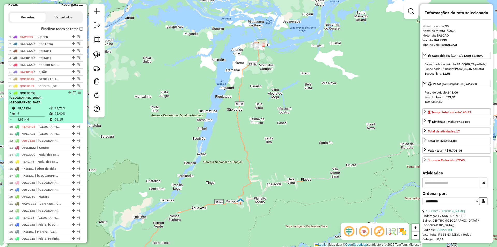
click at [72, 104] on div "9 - QVO3G69 | Porto, Santarenzinho" at bounding box center [45, 98] width 73 height 14
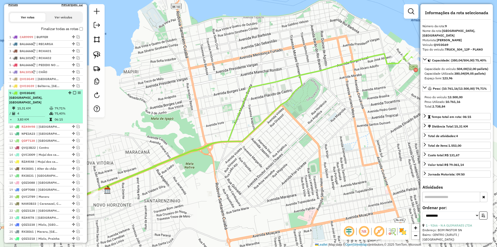
click at [73, 94] on em at bounding box center [74, 92] width 3 height 3
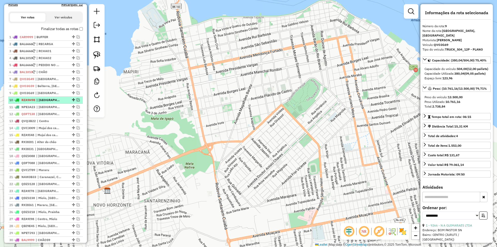
click at [77, 101] on em at bounding box center [78, 99] width 3 height 3
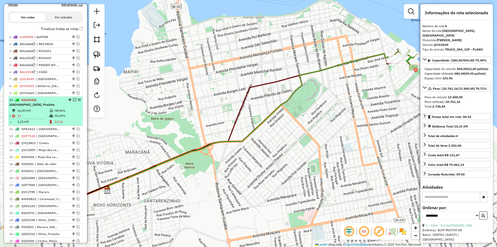
click at [73, 112] on td "98,96%" at bounding box center [67, 110] width 26 height 5
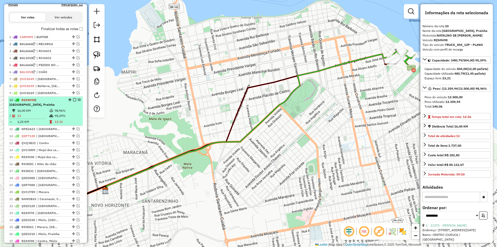
click at [74, 101] on em at bounding box center [74, 99] width 3 height 3
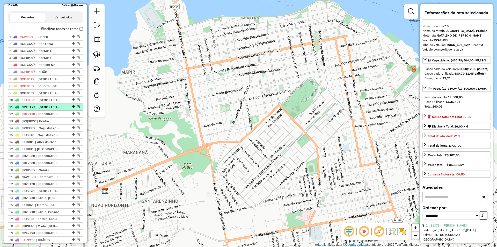
click at [77, 108] on em at bounding box center [78, 106] width 3 height 3
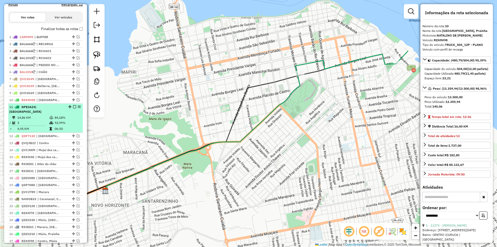
click at [73, 108] on em at bounding box center [74, 106] width 3 height 3
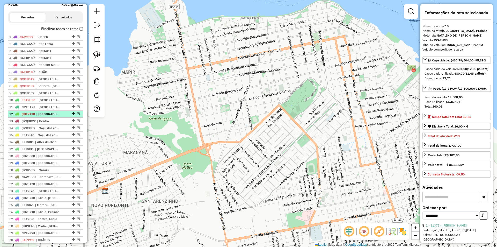
click at [77, 115] on em at bounding box center [78, 113] width 3 height 3
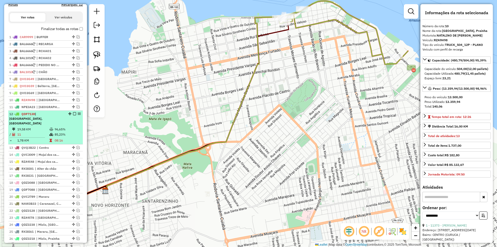
click at [76, 127] on td "96,65%" at bounding box center [67, 129] width 26 height 5
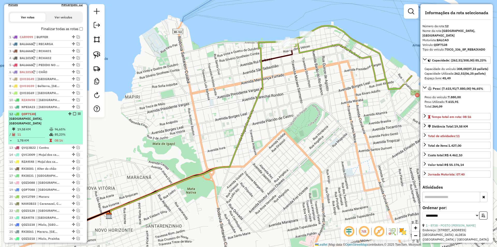
click at [74, 115] on em at bounding box center [74, 113] width 3 height 3
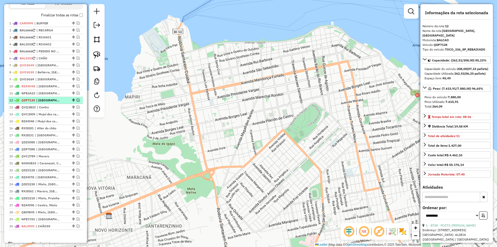
scroll to position [197, 0]
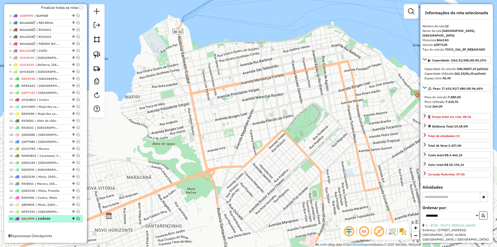
click at [77, 218] on em at bounding box center [78, 218] width 3 height 3
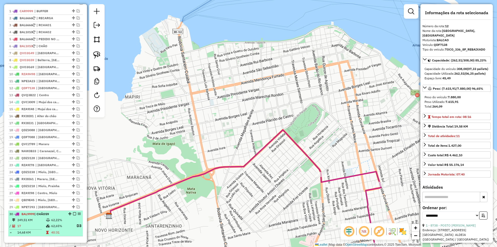
scroll to position [216, 0]
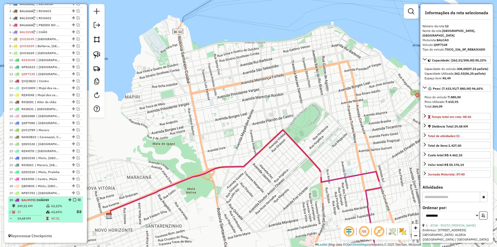
click at [76, 218] on table "249,51 KM 62,22% / 17 62,65% D3 = 14,68 KM 40:31" at bounding box center [45, 212] width 73 height 18
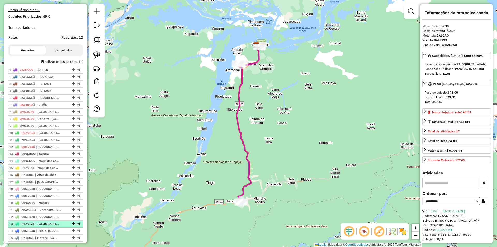
scroll to position [138, 0]
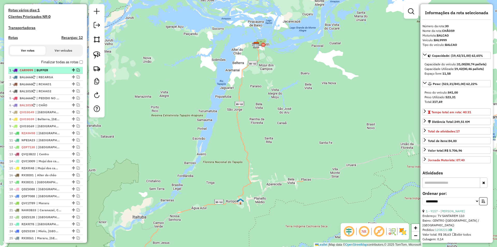
click at [77, 72] on em at bounding box center [78, 69] width 3 height 3
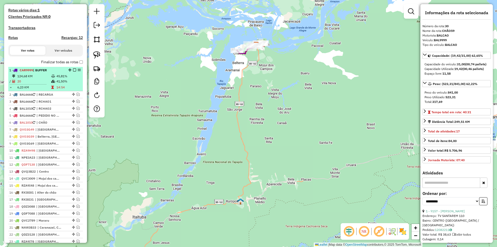
click at [75, 79] on td "45,81%" at bounding box center [68, 76] width 25 height 5
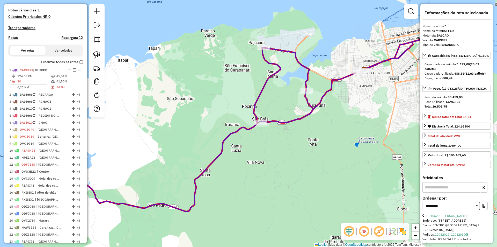
click at [291, 124] on icon at bounding box center [248, 123] width 385 height 176
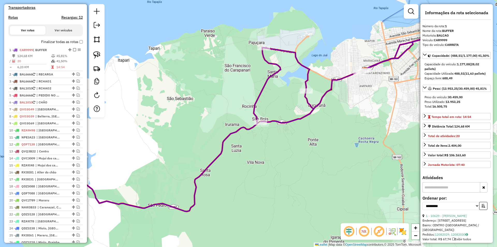
click at [291, 124] on icon at bounding box center [248, 123] width 385 height 176
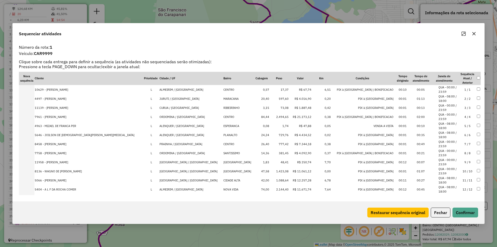
scroll to position [76, 0]
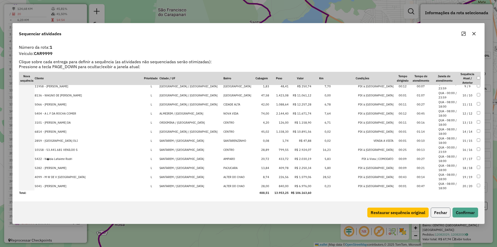
click at [440, 213] on button "Fechar" at bounding box center [441, 213] width 20 height 10
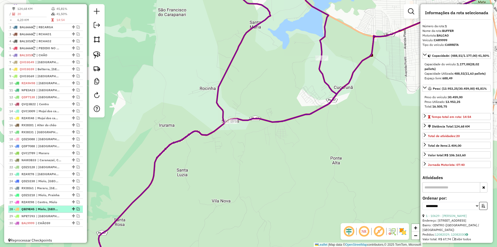
click at [77, 210] on em at bounding box center [78, 208] width 3 height 3
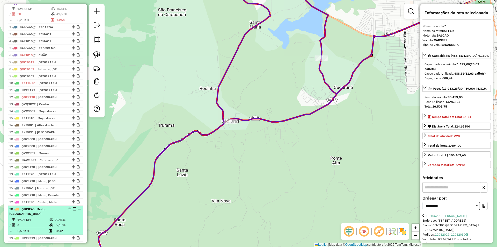
click at [72, 216] on div "28 - QBI9E45 | Miolo, Nova República" at bounding box center [45, 211] width 73 height 9
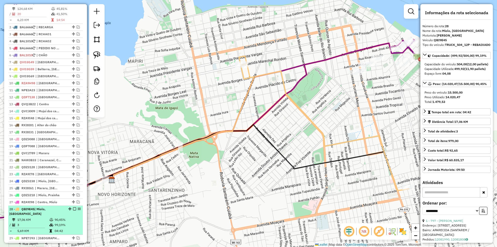
click at [73, 210] on em at bounding box center [74, 208] width 3 height 3
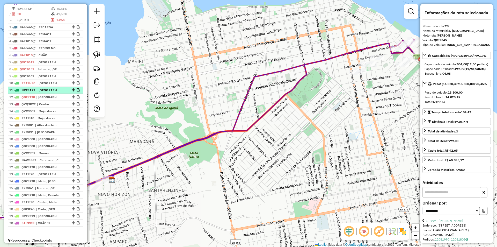
click at [58, 92] on li "11 - NPE3A23 | Porto" at bounding box center [45, 90] width 75 height 7
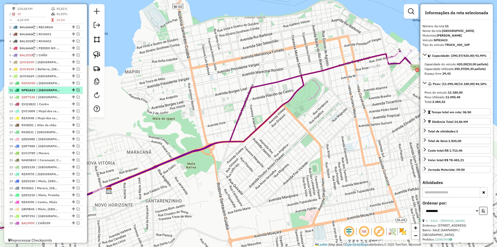
click at [77, 91] on em at bounding box center [78, 89] width 3 height 3
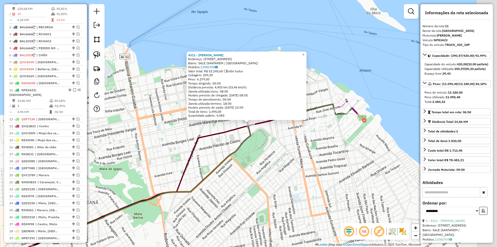
scroll to position [232, 0]
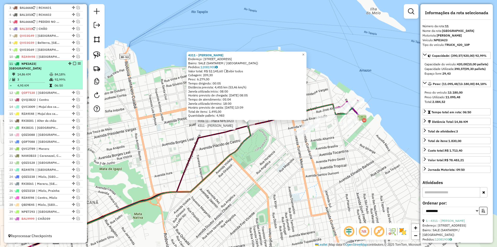
click at [73, 65] on em at bounding box center [74, 63] width 3 height 3
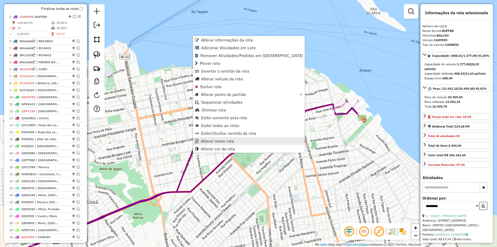
scroll to position [205, 0]
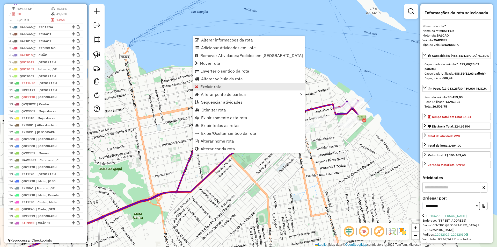
click at [205, 86] on span "Excluir rota" at bounding box center [211, 86] width 21 height 4
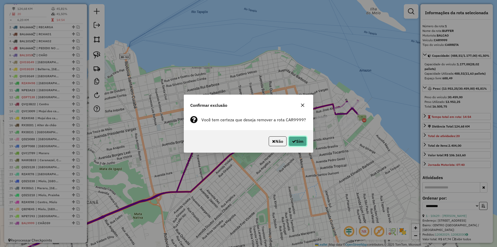
click at [302, 142] on button "Sim" at bounding box center [298, 141] width 18 height 10
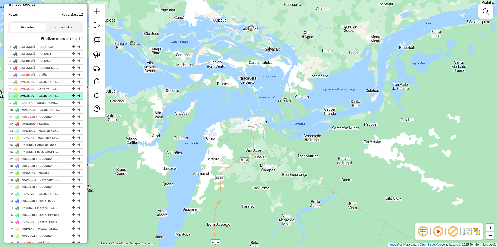
scroll to position [153, 0]
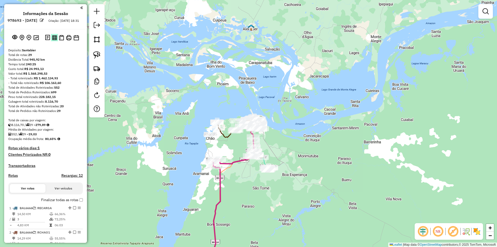
click at [53, 40] on img at bounding box center [54, 37] width 5 height 5
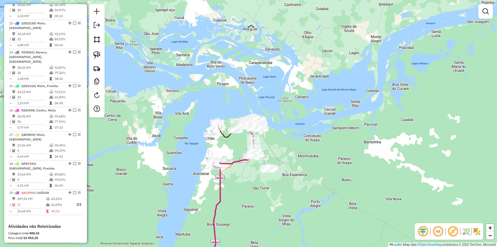
scroll to position [842, 0]
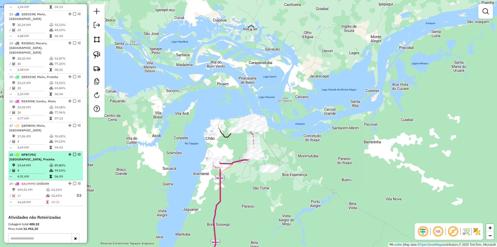
click at [30, 168] on td "4" at bounding box center [33, 170] width 32 height 5
select select "**********"
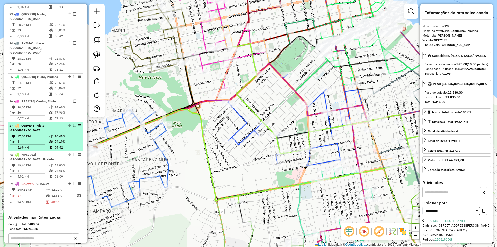
click at [42, 139] on td "3" at bounding box center [33, 141] width 32 height 5
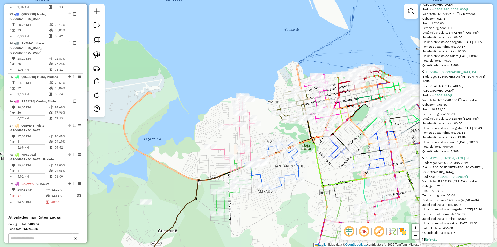
scroll to position [257, 0]
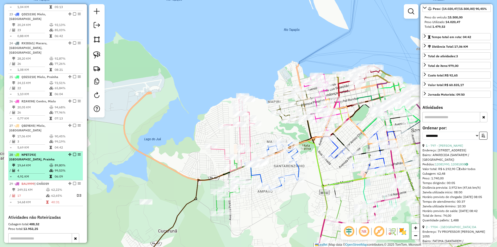
click at [42, 168] on td "4" at bounding box center [33, 170] width 32 height 5
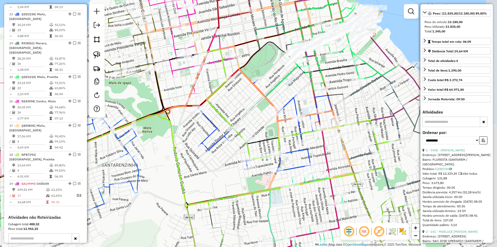
drag, startPoint x: 262, startPoint y: 173, endPoint x: 232, endPoint y: 179, distance: 30.5
click at [232, 179] on div "Janela de atendimento Grade de atendimento Capacidade Transportadoras Veículos …" at bounding box center [248, 123] width 497 height 247
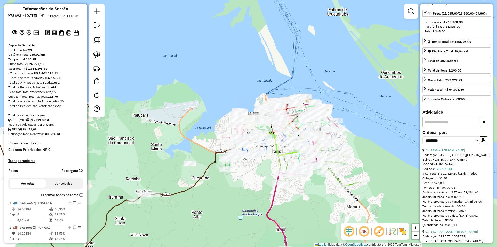
scroll to position [0, 0]
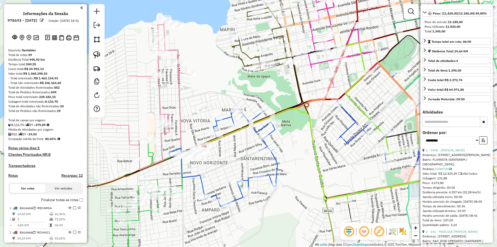
drag, startPoint x: 242, startPoint y: 186, endPoint x: 237, endPoint y: 166, distance: 20.3
click at [237, 166] on div "Janela de atendimento Grade de atendimento Capacidade Transportadoras Veículos …" at bounding box center [248, 123] width 497 height 247
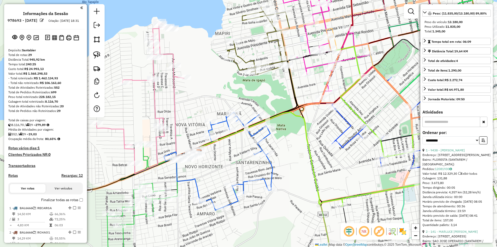
drag, startPoint x: 237, startPoint y: 166, endPoint x: 230, endPoint y: 172, distance: 9.6
click at [230, 172] on div "Janela de atendimento Grade de atendimento Capacidade Transportadoras Veículos …" at bounding box center [248, 123] width 497 height 247
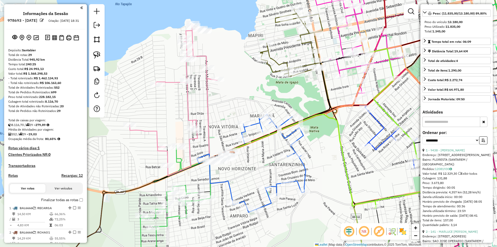
drag, startPoint x: 194, startPoint y: 115, endPoint x: 230, endPoint y: 115, distance: 35.8
click at [230, 115] on div "Janela de atendimento Grade de atendimento Capacidade Transportadoras Veículos …" at bounding box center [248, 123] width 497 height 247
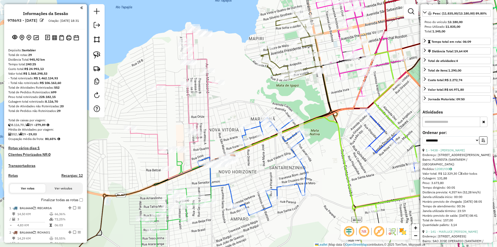
drag, startPoint x: 230, startPoint y: 115, endPoint x: 230, endPoint y: 118, distance: 3.2
click at [230, 118] on div "Janela de atendimento Grade de atendimento Capacidade Transportadoras Veículos …" at bounding box center [248, 123] width 497 height 247
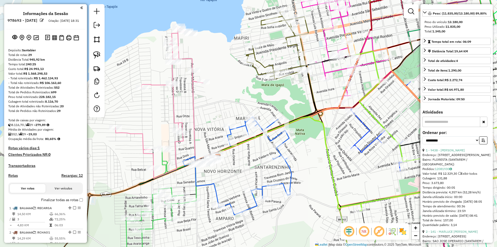
drag, startPoint x: 256, startPoint y: 104, endPoint x: 240, endPoint y: 104, distance: 16.6
click at [240, 104] on div "Janela de atendimento Grade de atendimento Capacidade Transportadoras Veículos …" at bounding box center [248, 123] width 497 height 247
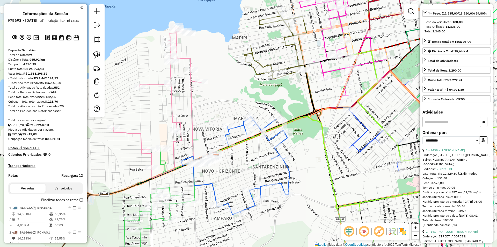
click at [196, 181] on icon at bounding box center [235, 165] width 109 height 98
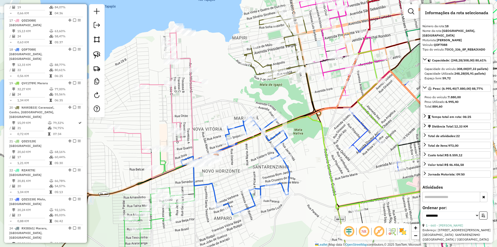
click at [168, 169] on icon at bounding box center [158, 102] width 88 height 151
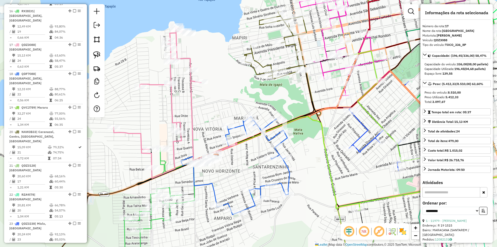
click at [164, 168] on icon at bounding box center [159, 205] width 70 height 114
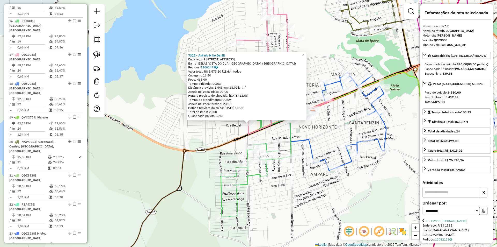
scroll to position [632, 0]
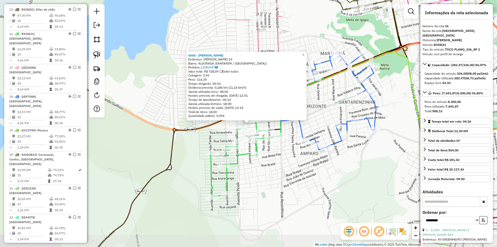
click at [258, 147] on icon at bounding box center [246, 140] width 70 height 114
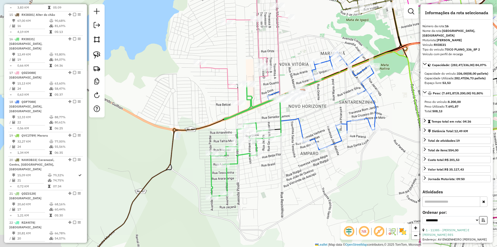
scroll to position [603, 0]
click at [292, 193] on div "Rota 16 - Placa RXI8I31 5822 - [PERSON_NAME] Janela de atendimento Grade de ate…" at bounding box center [248, 123] width 497 height 247
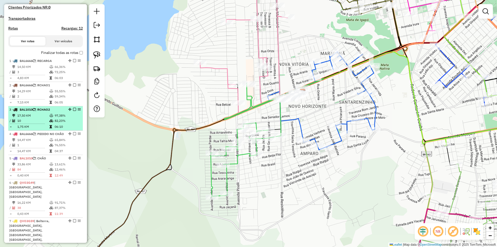
scroll to position [155, 0]
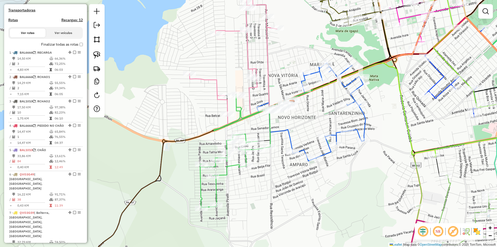
drag, startPoint x: 307, startPoint y: 206, endPoint x: 222, endPoint y: 184, distance: 88.3
click at [281, 221] on div "Janela de atendimento Grade de atendimento Capacidade Transportadoras Veículos …" at bounding box center [248, 123] width 497 height 247
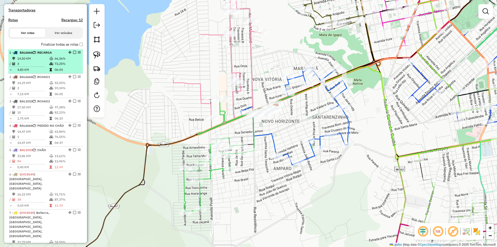
click at [61, 66] on td "72,25%" at bounding box center [67, 63] width 26 height 5
select select "**********"
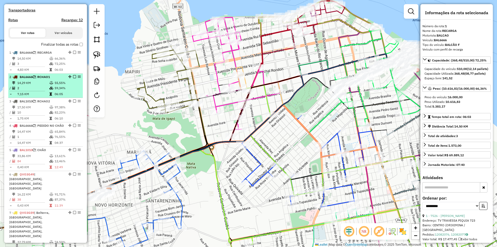
click at [66, 86] on td "55,55%" at bounding box center [67, 82] width 26 height 5
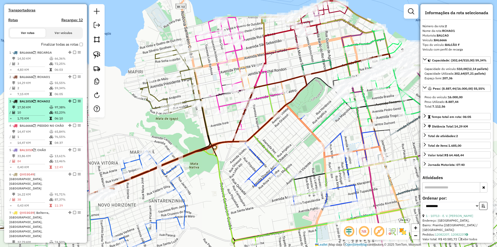
click at [66, 109] on li "3 - BAL1010 | RCHAO2 17,50 KM 97,38% / 10 82,23% = 1,75 KM 06:10" at bounding box center [45, 110] width 75 height 24
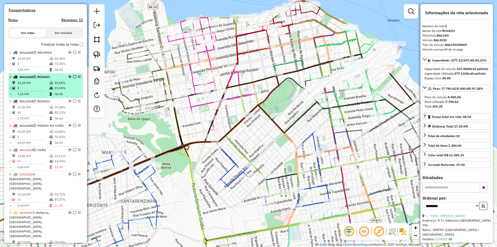
click at [65, 86] on td "55,55%" at bounding box center [67, 82] width 26 height 5
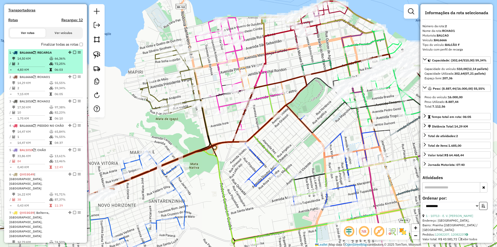
click at [71, 66] on td "72,25%" at bounding box center [67, 63] width 26 height 5
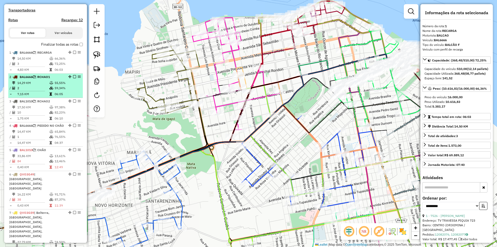
click at [69, 86] on td "55,55%" at bounding box center [67, 82] width 26 height 5
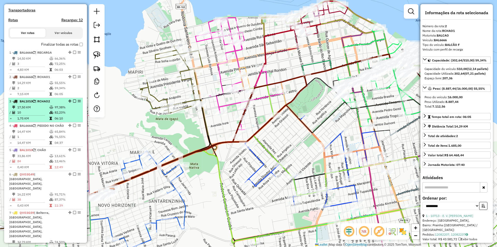
click at [70, 115] on td "82,23%" at bounding box center [67, 112] width 26 height 5
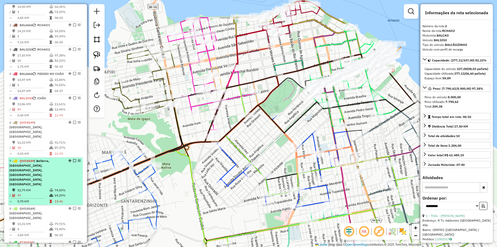
scroll to position [259, 0]
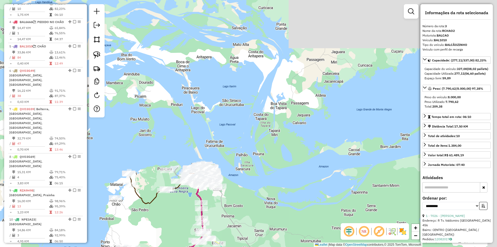
drag, startPoint x: 154, startPoint y: 230, endPoint x: 180, endPoint y: 209, distance: 33.9
click at [180, 209] on div "Janela de atendimento Grade de atendimento Capacidade Transportadoras Veículos …" at bounding box center [248, 123] width 497 height 247
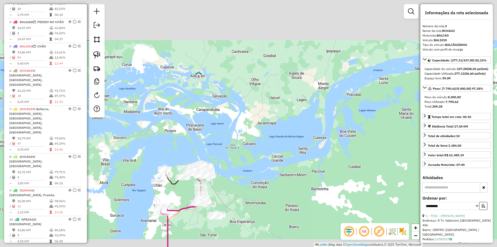
drag, startPoint x: 175, startPoint y: 217, endPoint x: 181, endPoint y: 198, distance: 19.8
click at [181, 198] on div "Janela de atendimento Grade de atendimento Capacidade Transportadoras Veículos …" at bounding box center [248, 123] width 497 height 247
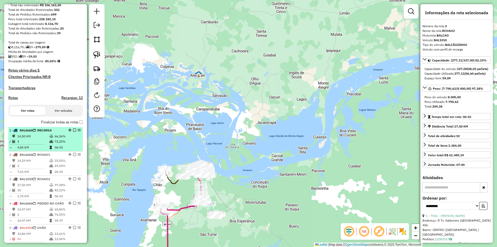
scroll to position [0, 0]
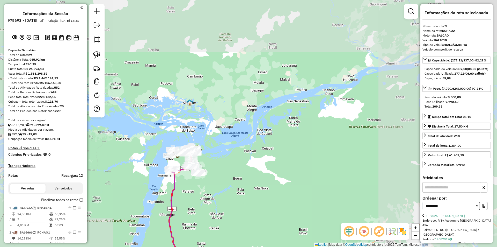
drag, startPoint x: 257, startPoint y: 148, endPoint x: 273, endPoint y: 111, distance: 40.4
click at [273, 111] on div "Janela de atendimento Grade de atendimento Capacidade Transportadoras Veículos …" at bounding box center [248, 123] width 497 height 247
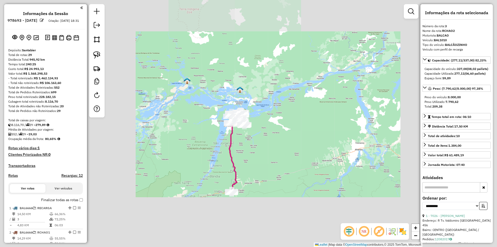
click at [268, 110] on div "Janela de atendimento Grade de atendimento Capacidade Transportadoras Veículos …" at bounding box center [248, 123] width 497 height 247
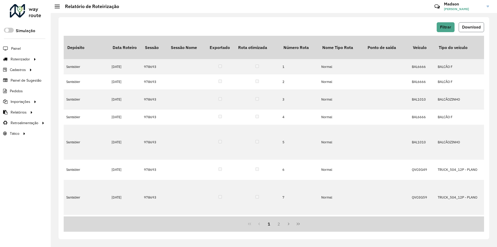
click at [475, 28] on span "Download" at bounding box center [471, 27] width 19 height 4
